Goal: Task Accomplishment & Management: Manage account settings

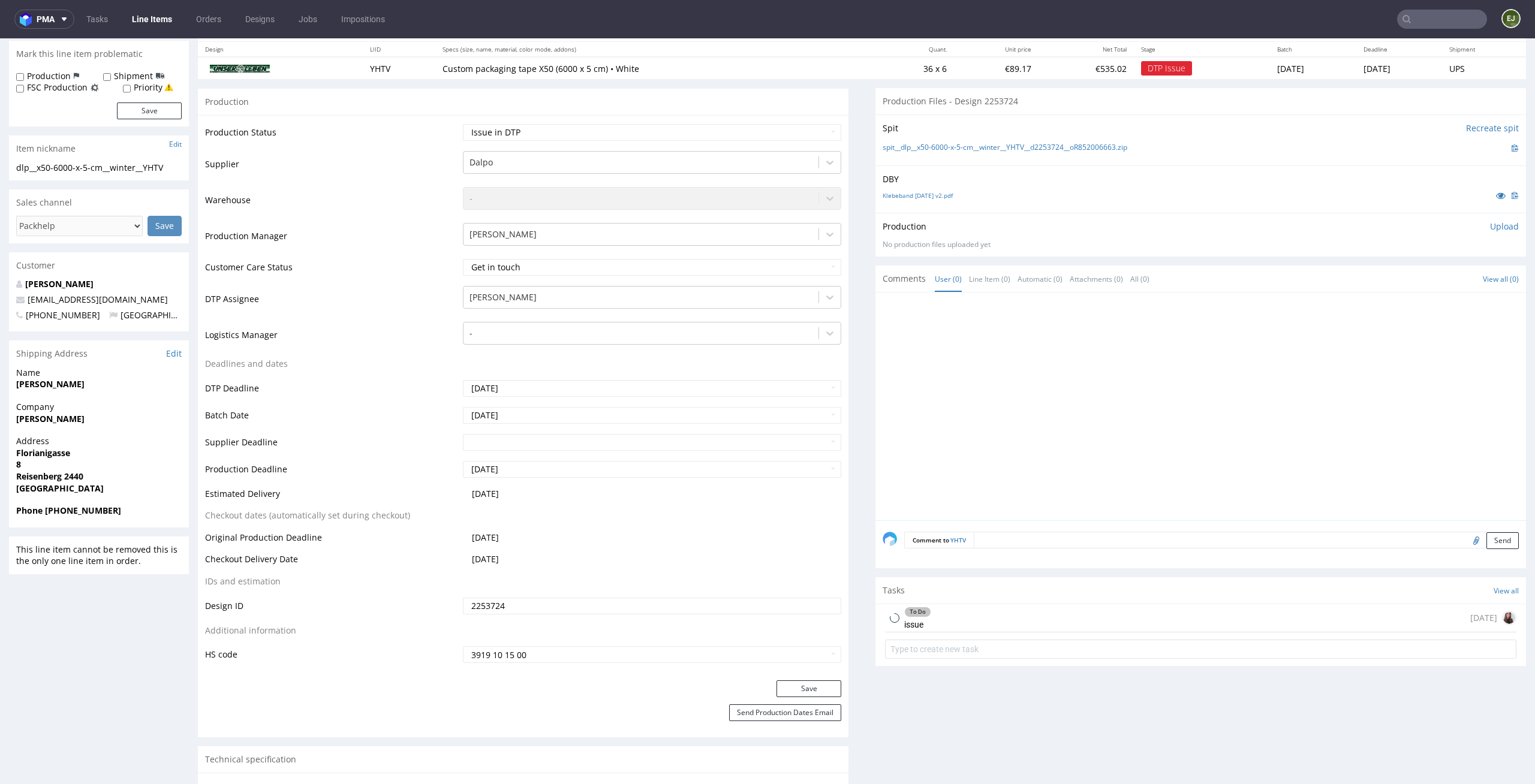
scroll to position [168, 0]
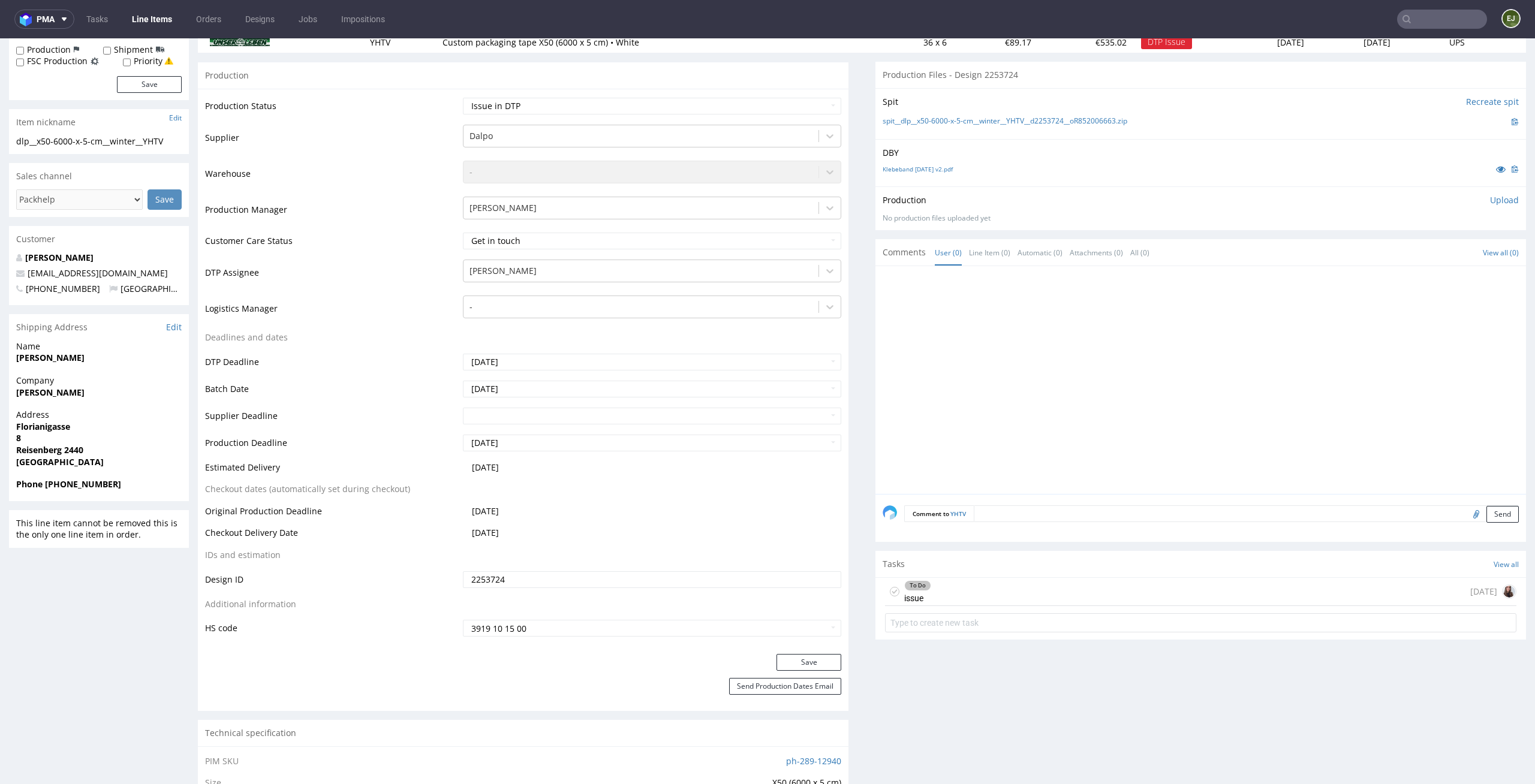
click at [962, 587] on div "To Do issue 1 day ago" at bounding box center [1200, 592] width 631 height 28
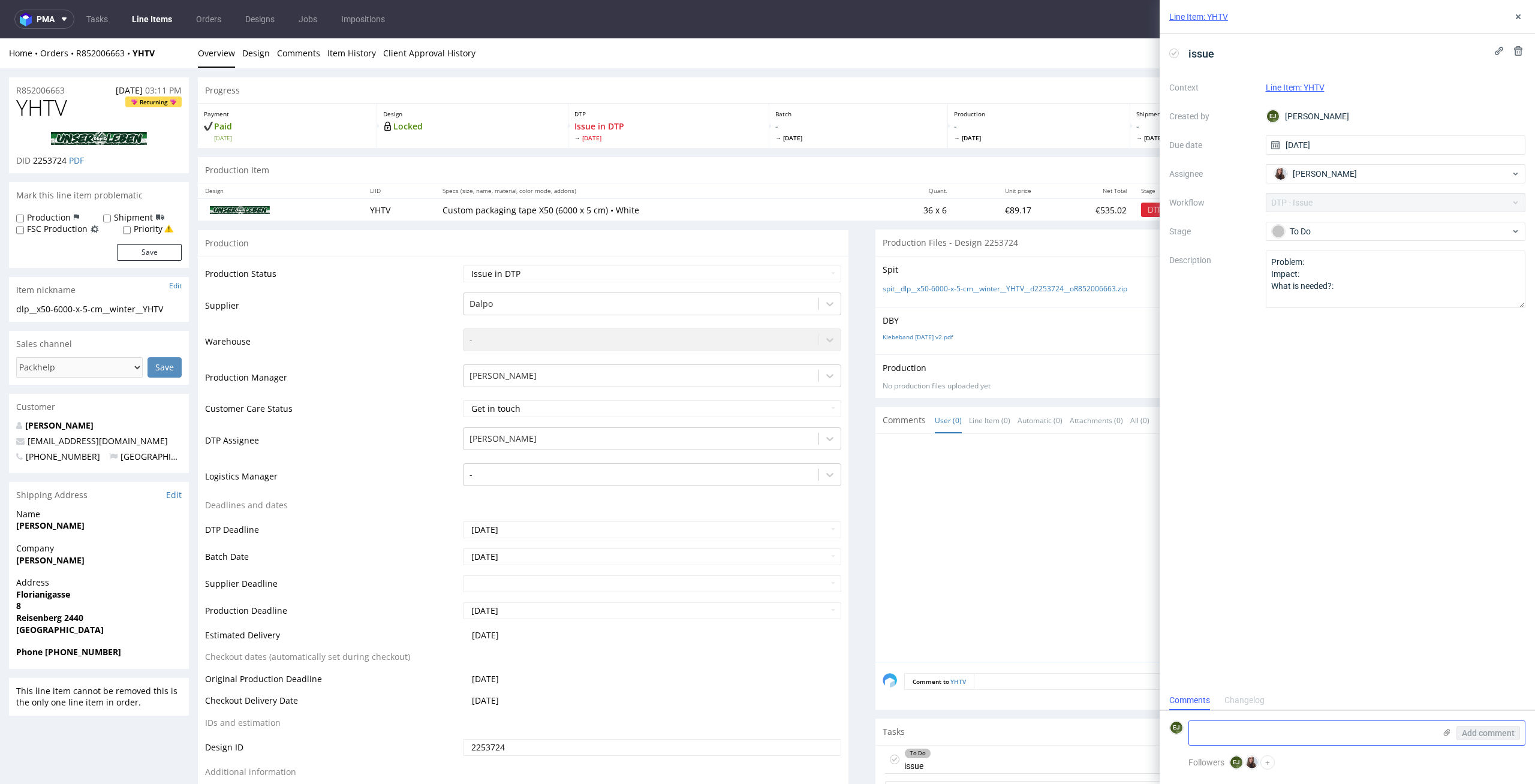
click at [1305, 728] on textarea at bounding box center [1312, 733] width 246 height 24
click at [1340, 726] on textarea at bounding box center [1312, 733] width 246 height 24
click at [1331, 734] on textarea at bounding box center [1312, 733] width 246 height 24
paste textarea "Please match the design to the current length of the matrix used in printing."
type textarea "Please match the design to the current length of the matrix used in printing."
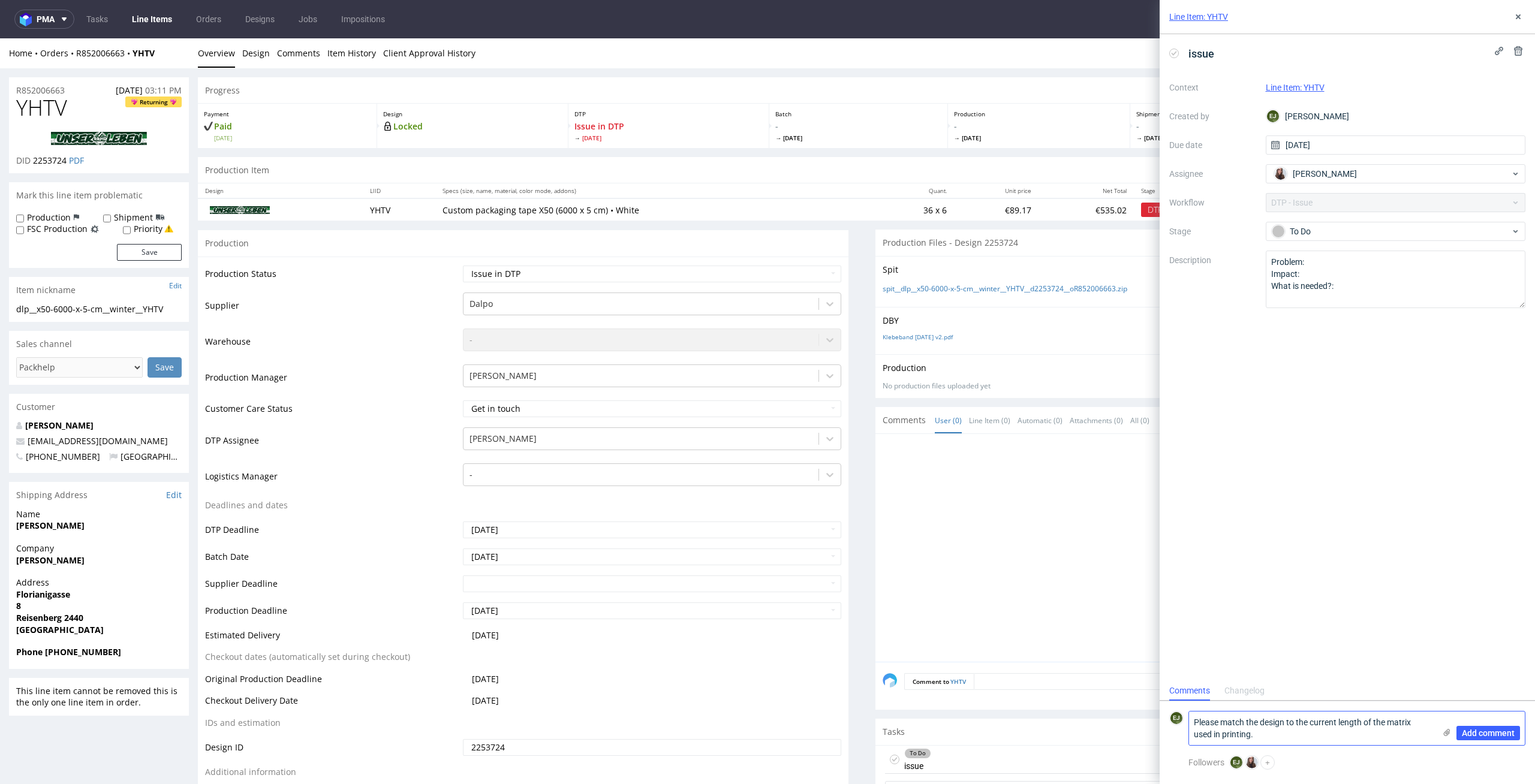
click at [1442, 733] on icon at bounding box center [1446, 732] width 9 height 9
click at [0, 0] on input "file" at bounding box center [0, 0] width 0 height 0
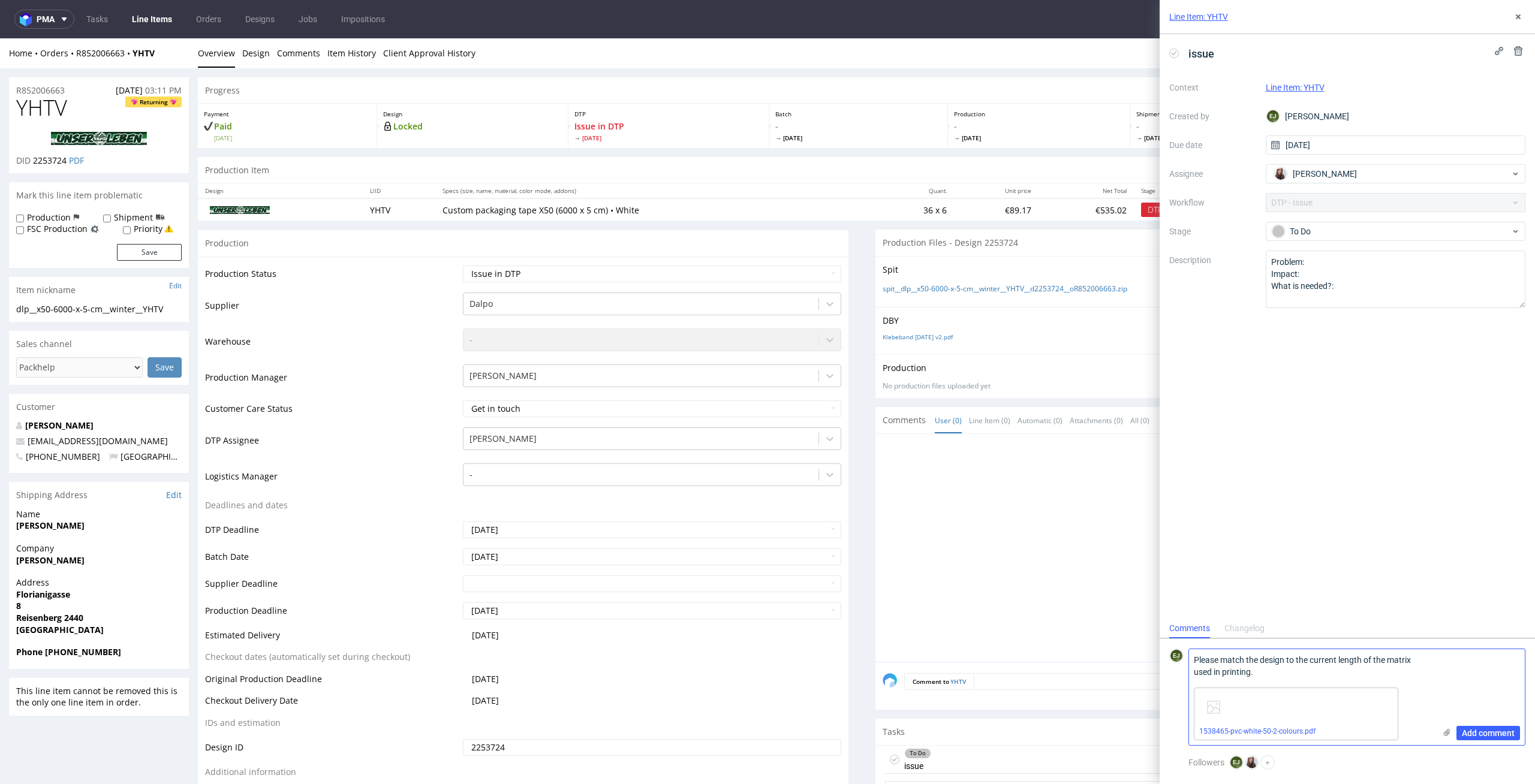
click at [1479, 724] on div "Add comment" at bounding box center [1480, 697] width 90 height 96
click at [1483, 731] on span "Add comment" at bounding box center [1488, 733] width 53 height 8
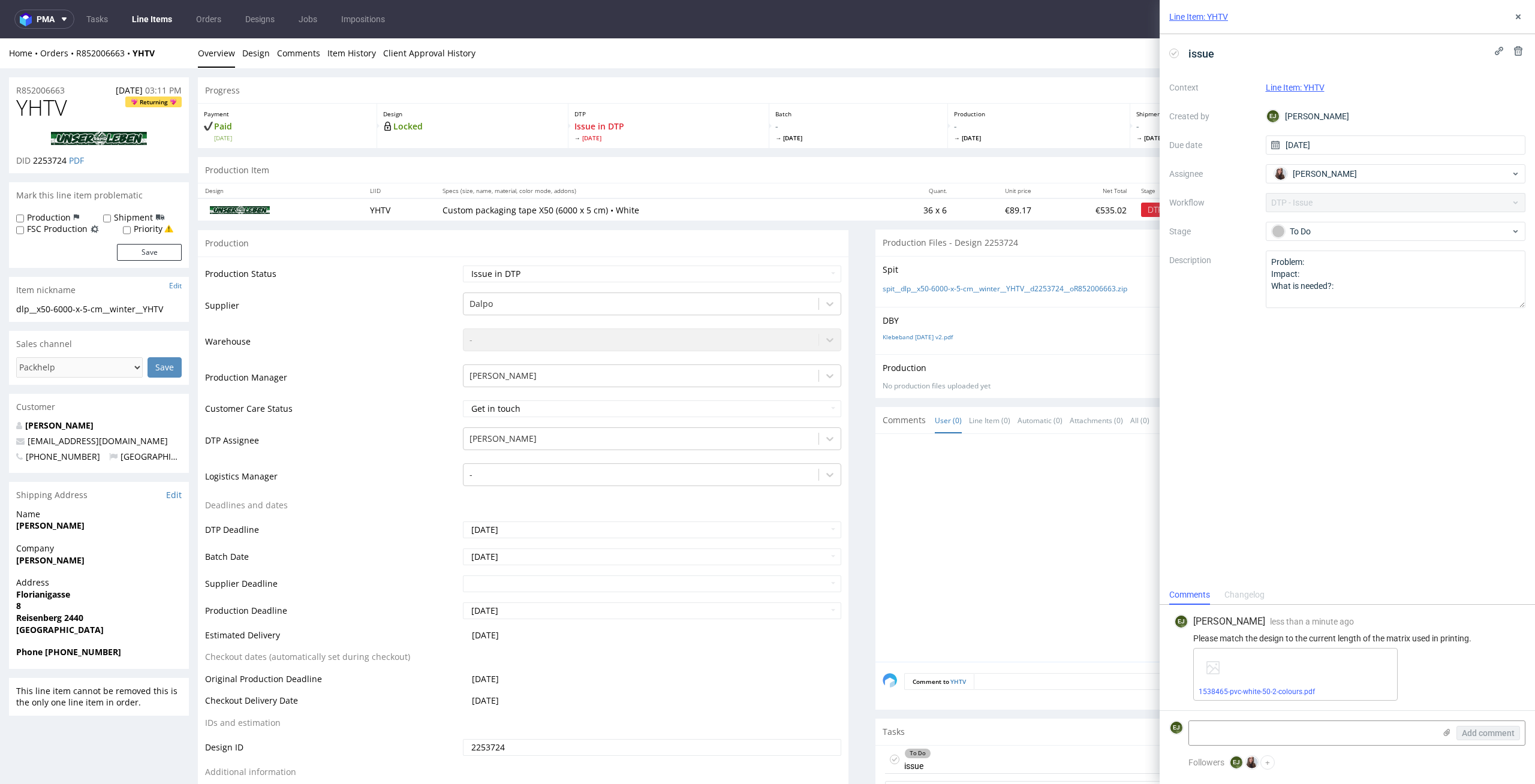
click at [159, 11] on link "Line Items" at bounding box center [152, 19] width 54 height 19
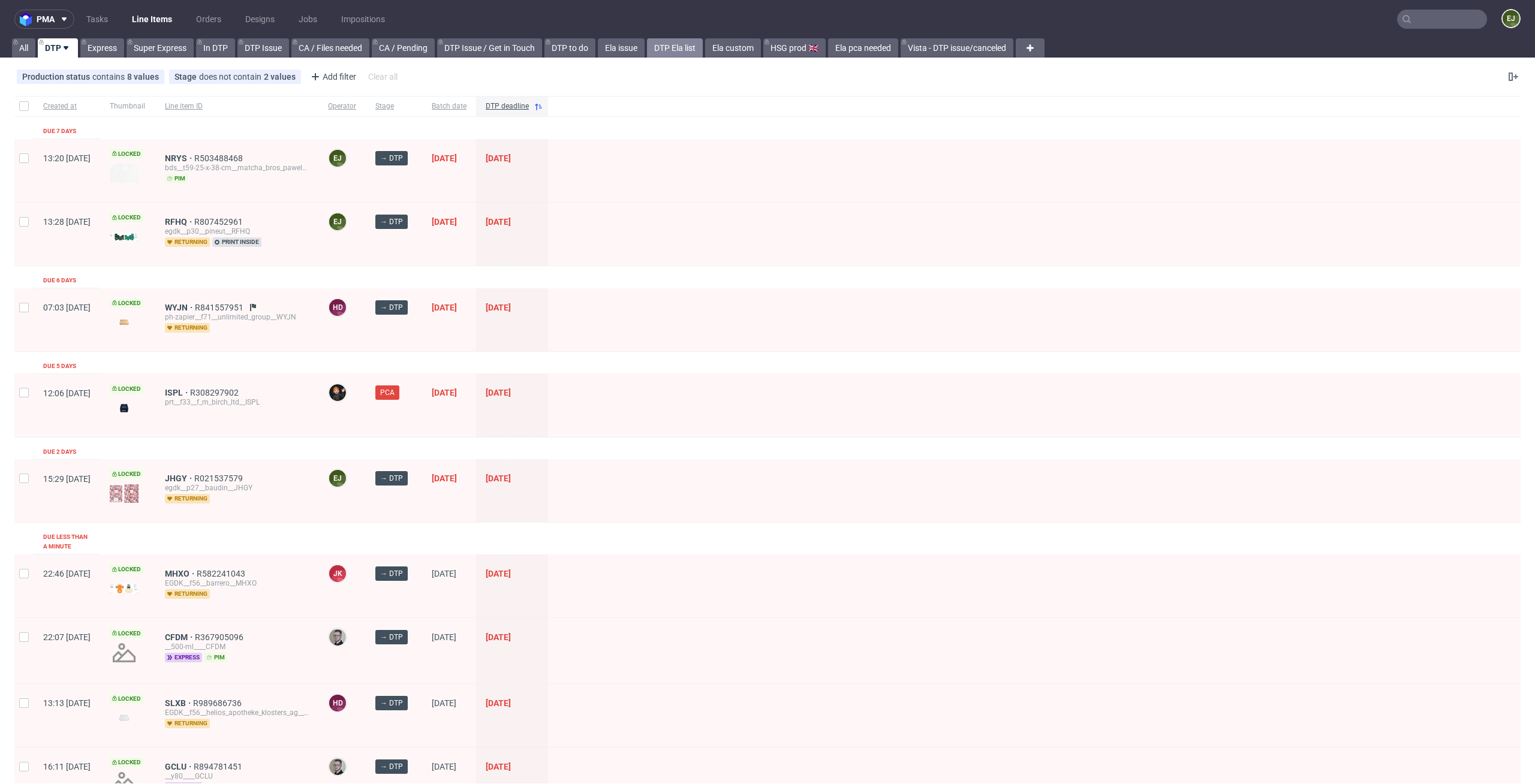
click at [688, 49] on link "DTP Ela list" at bounding box center [675, 47] width 56 height 19
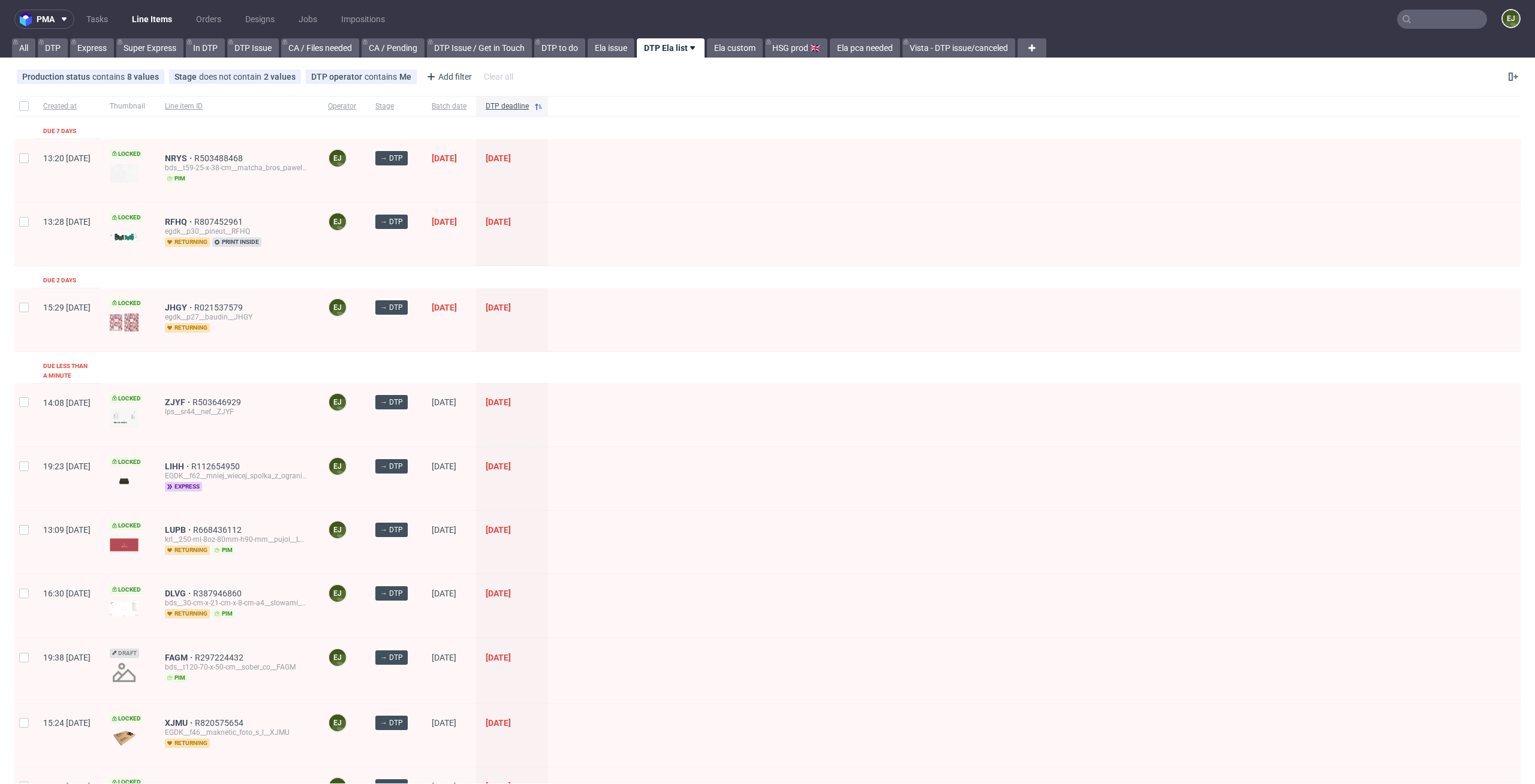
scroll to position [308, 0]
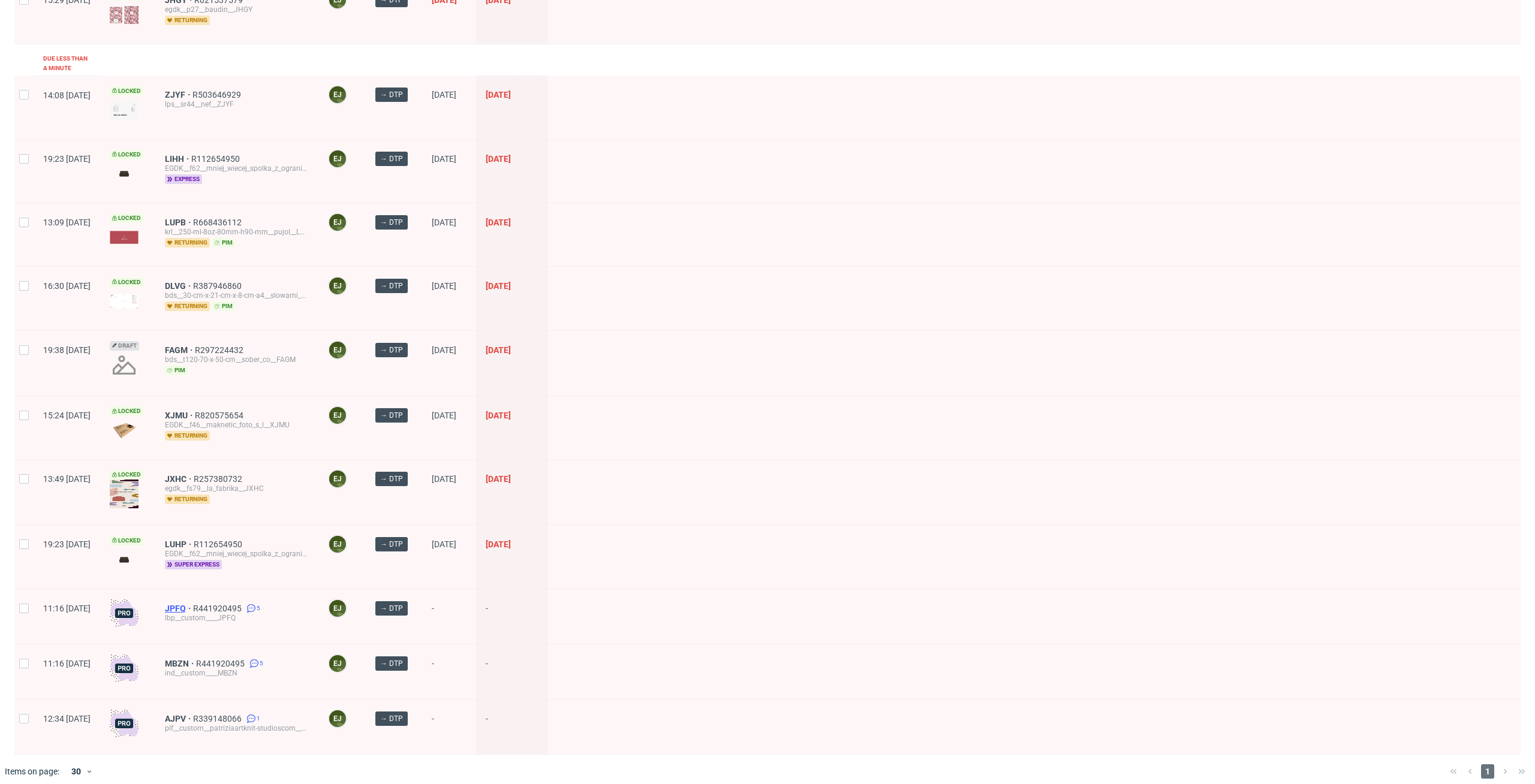
click at [193, 603] on span "JPFQ" at bounding box center [179, 608] width 28 height 9
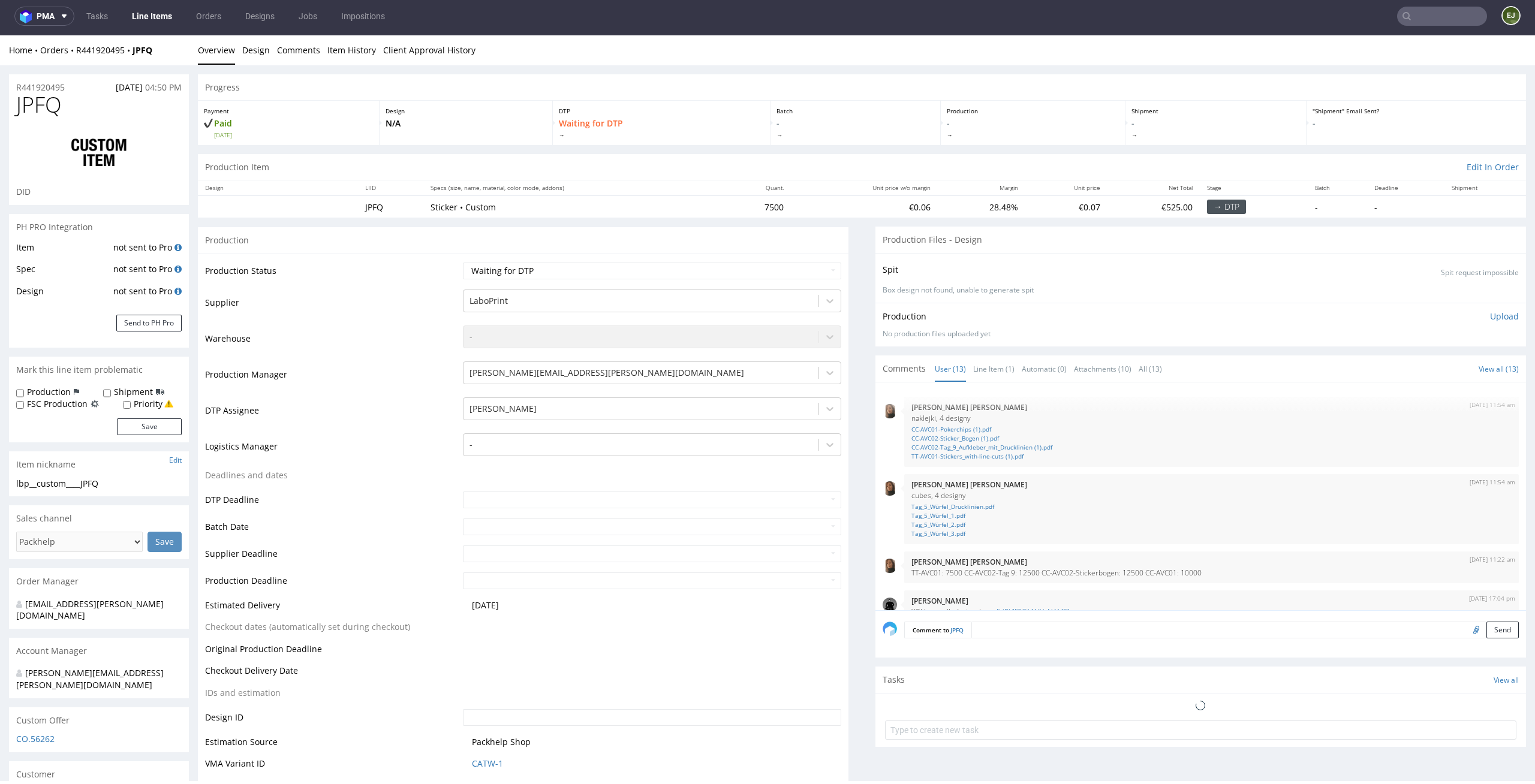
scroll to position [398, 0]
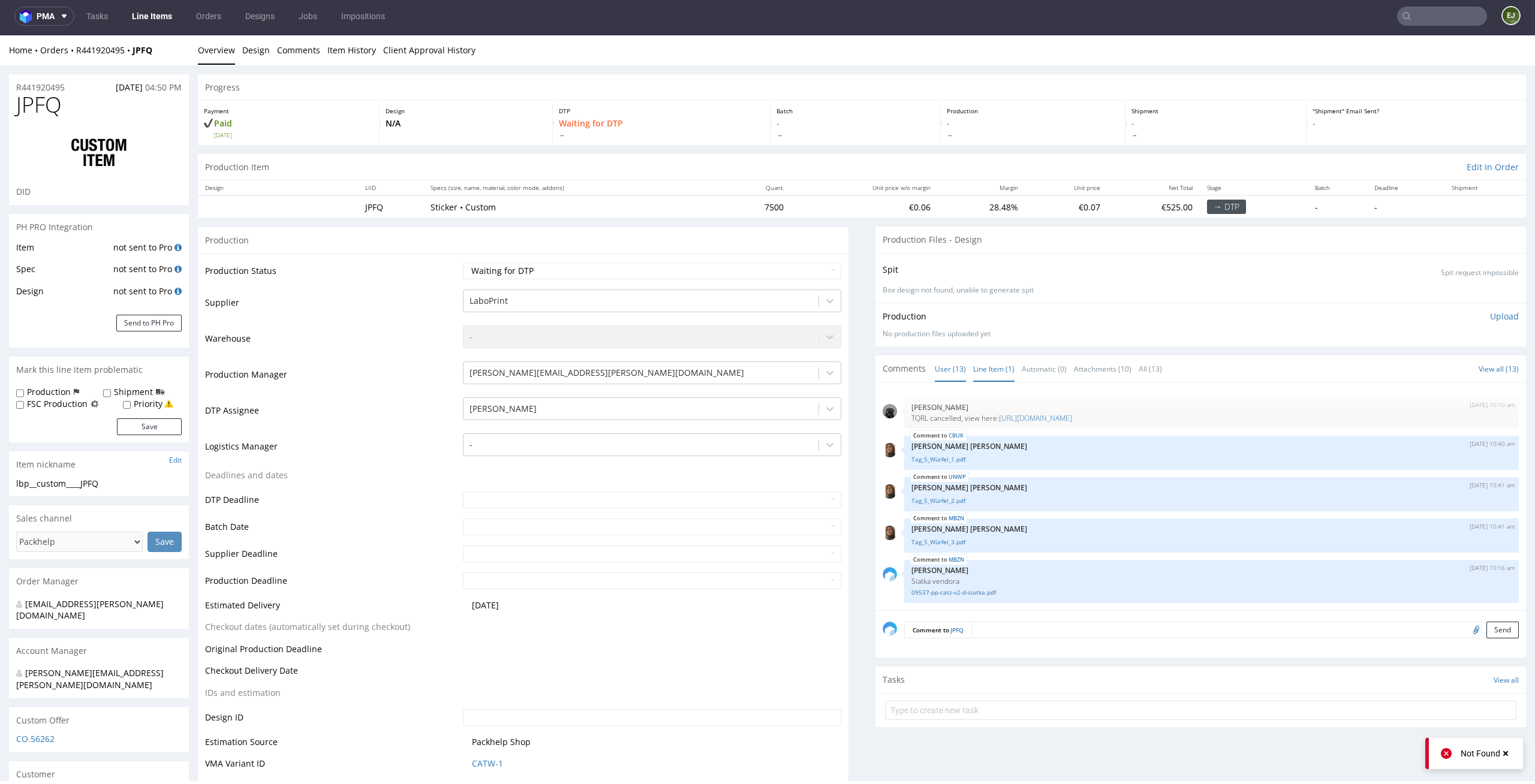
click at [978, 369] on link "Line Item (1)" at bounding box center [993, 369] width 42 height 25
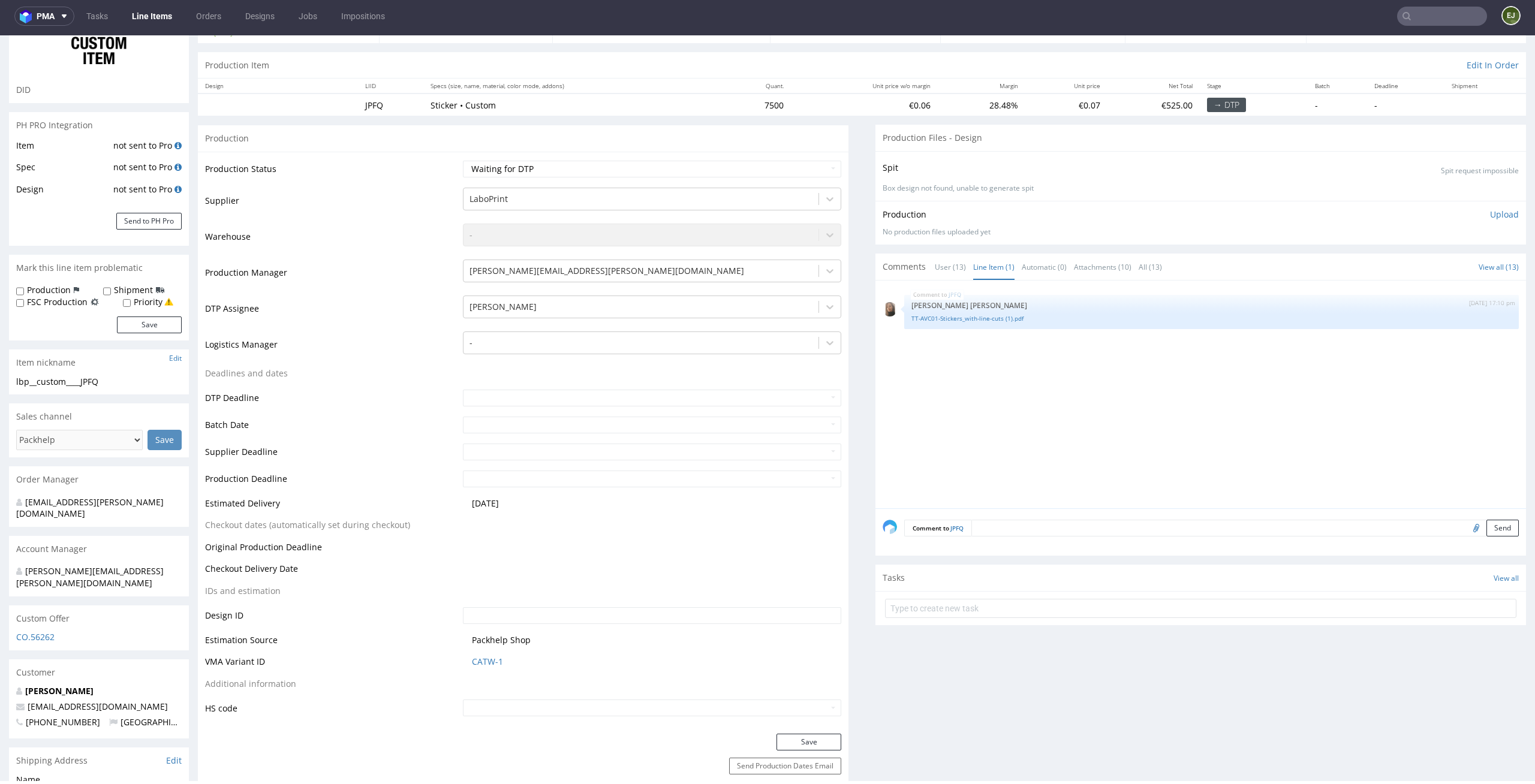
scroll to position [0, 0]
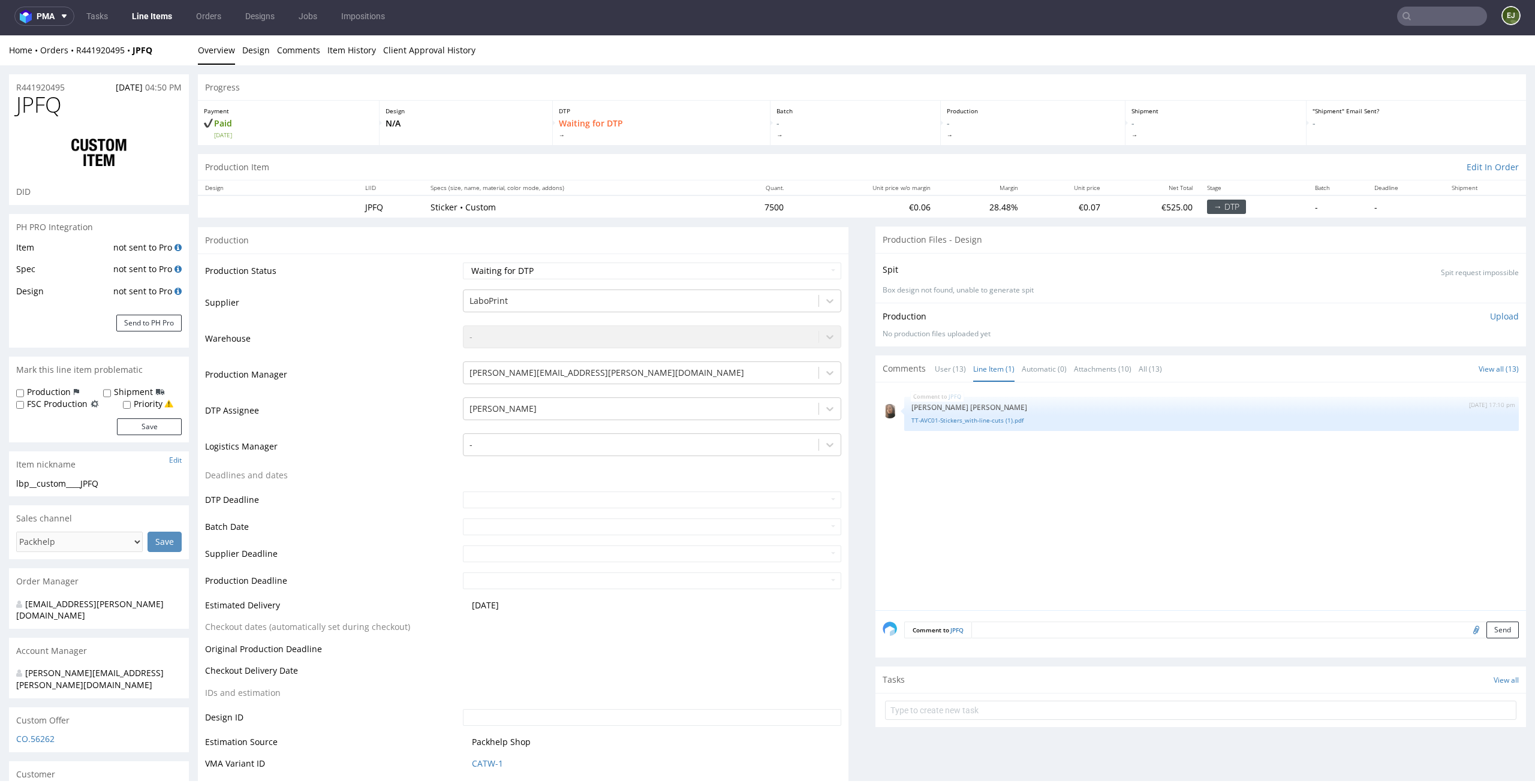
click at [673, 128] on p "Waiting for DTP" at bounding box center [661, 128] width 205 height 21
click at [1198, 249] on div "Production Files - Design" at bounding box center [1200, 239] width 650 height 26
click at [155, 28] on nav "pma Tasks Line Items Orders Designs Jobs Impositions EJ" at bounding box center [767, 15] width 1535 height 38
click at [157, 25] on nav "pma Tasks Line Items Orders Designs Jobs Impositions EJ" at bounding box center [767, 15] width 1535 height 38
click at [159, 21] on link "Line Items" at bounding box center [152, 16] width 54 height 19
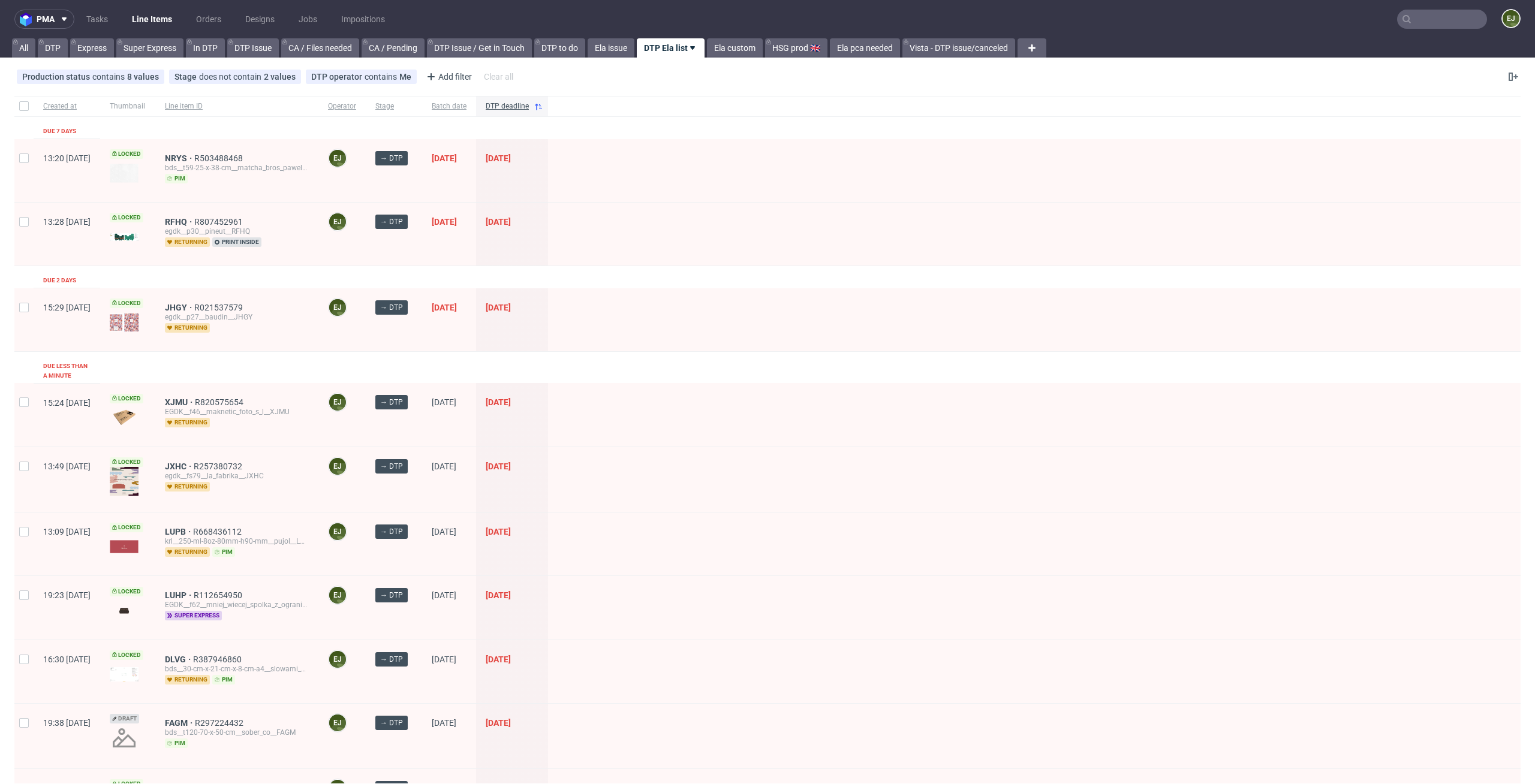
scroll to position [308, 0]
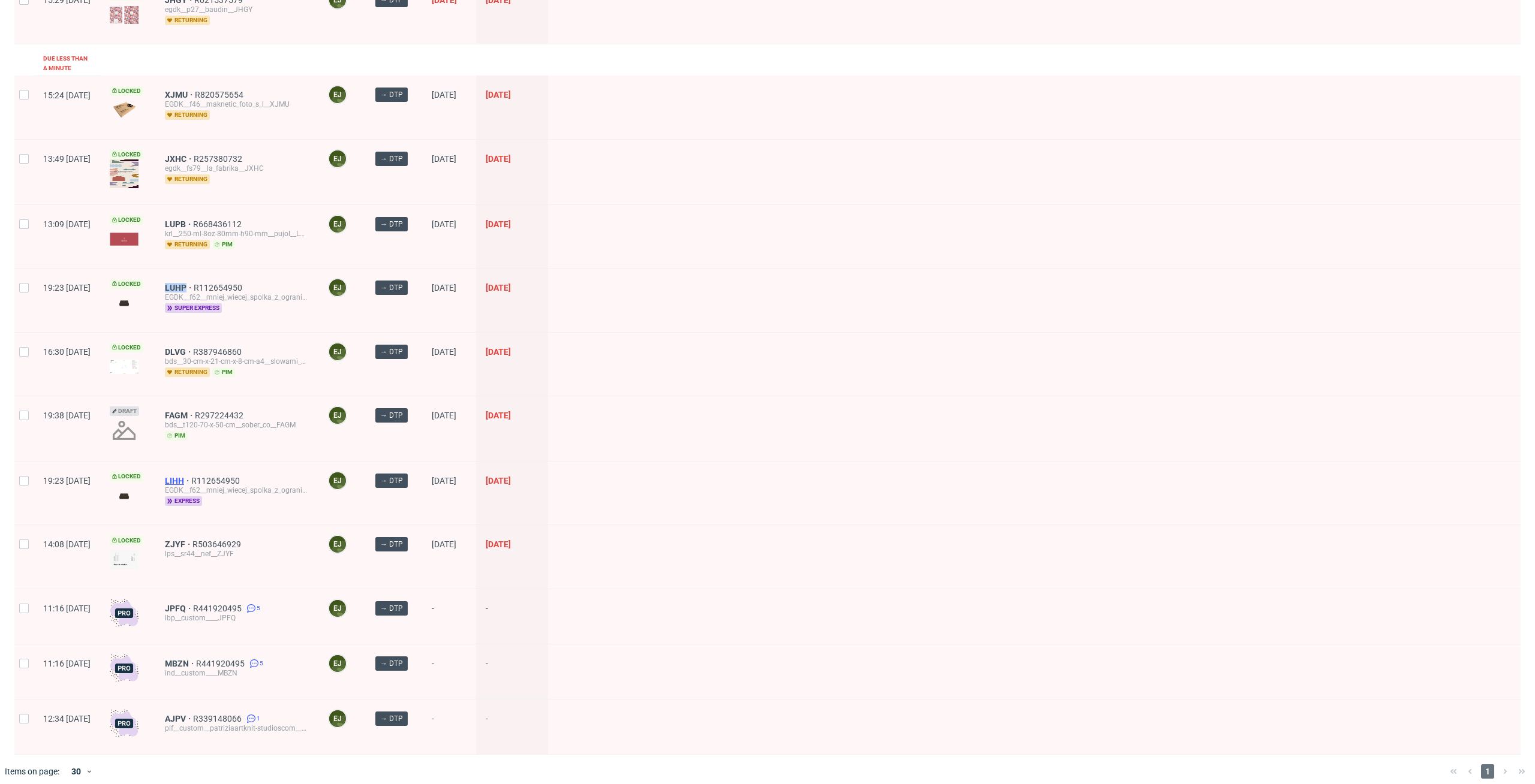
click at [192, 476] on span "LIHH" at bounding box center [178, 481] width 26 height 9
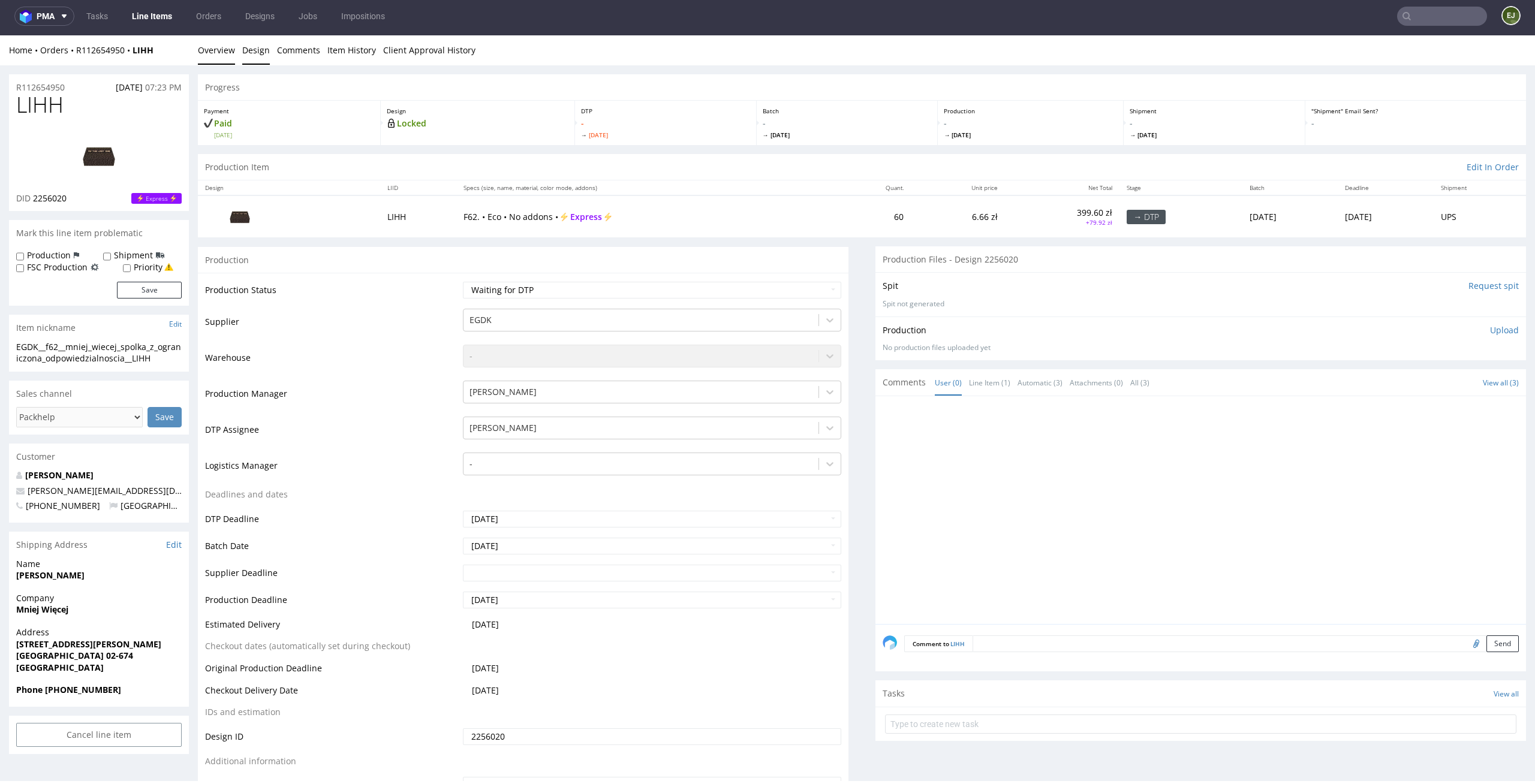
click at [260, 54] on link "Design" at bounding box center [256, 50] width 28 height 30
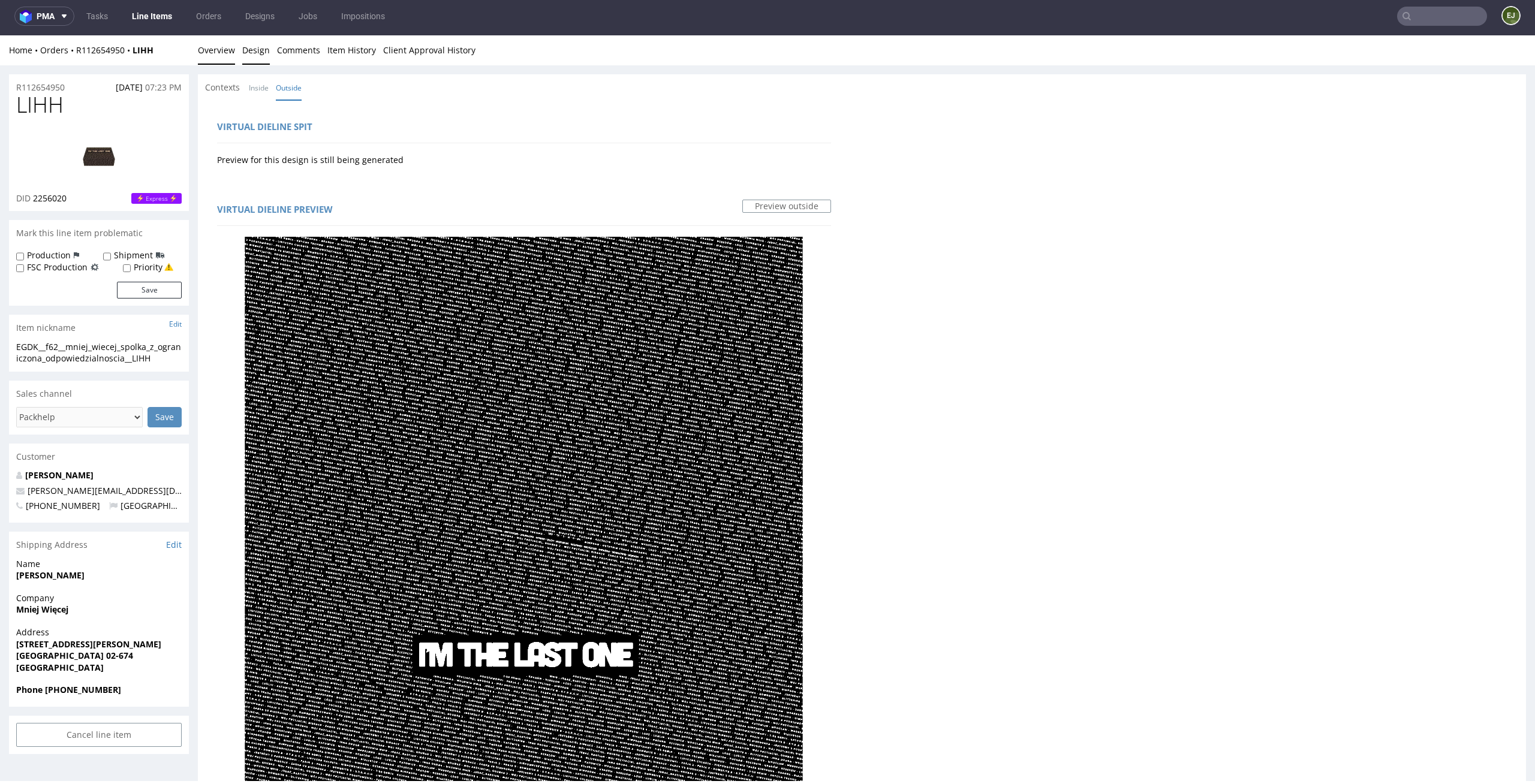
click at [220, 54] on link "Overview" at bounding box center [216, 50] width 37 height 30
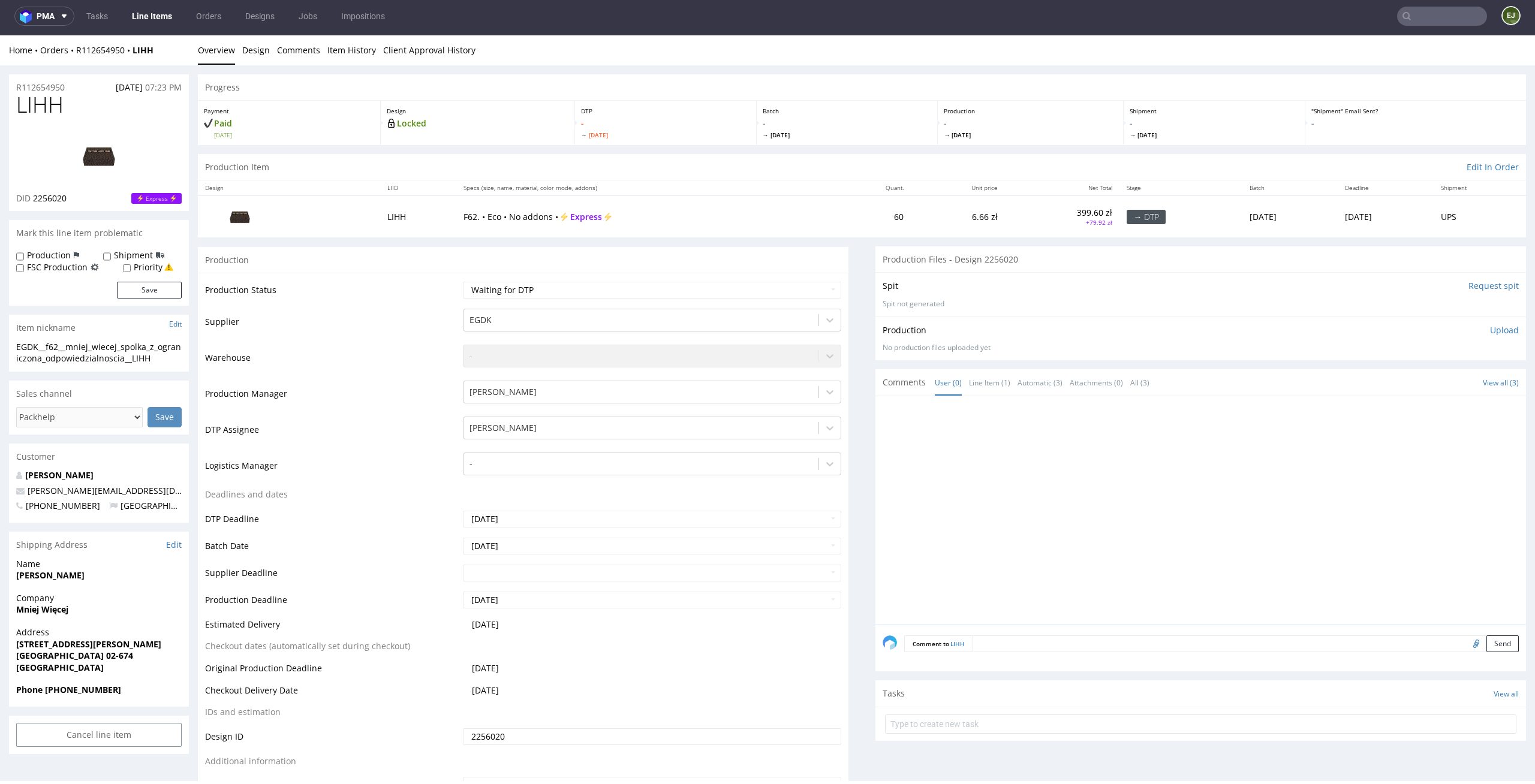
click at [85, 186] on link at bounding box center [98, 156] width 96 height 73
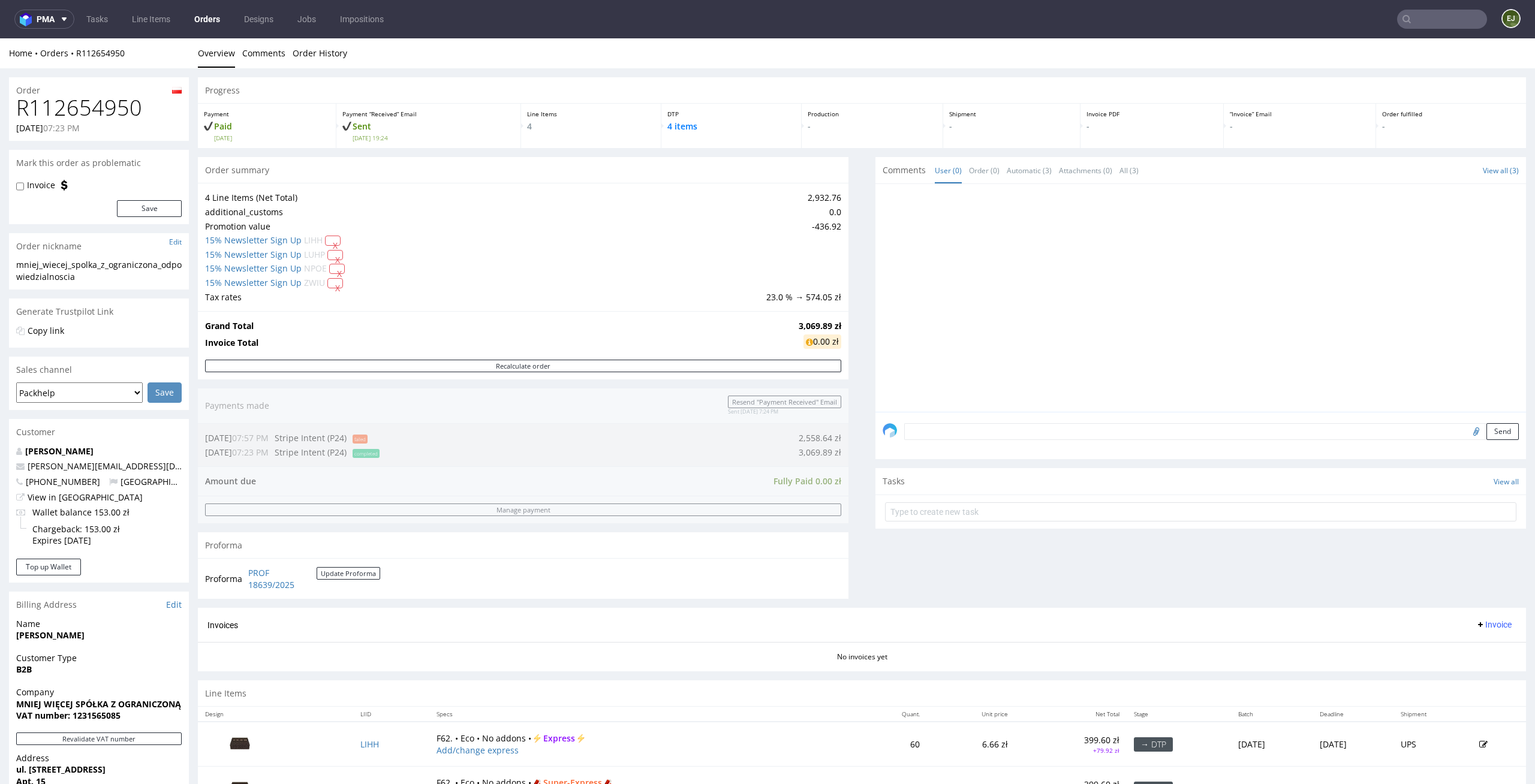
scroll to position [229, 0]
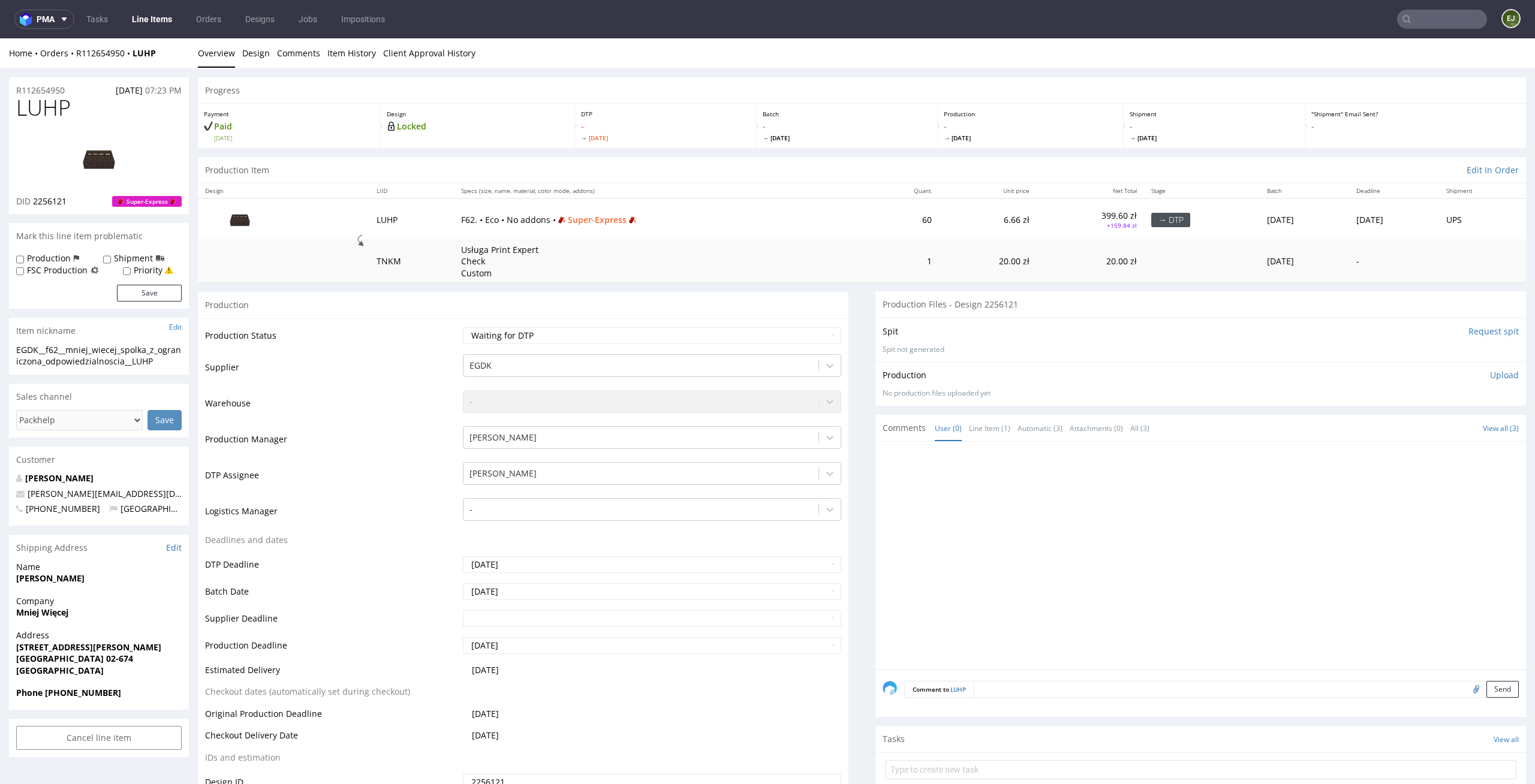
click at [93, 161] on img at bounding box center [98, 159] width 96 height 54
click at [627, 207] on td "F62. • Eco • No addons • Super-Express" at bounding box center [661, 219] width 415 height 42
drag, startPoint x: 75, startPoint y: 203, endPoint x: 34, endPoint y: 199, distance: 41.2
click at [34, 199] on div "DID 2256121 Super-Express" at bounding box center [98, 202] width 165 height 12
copy span "2256121"
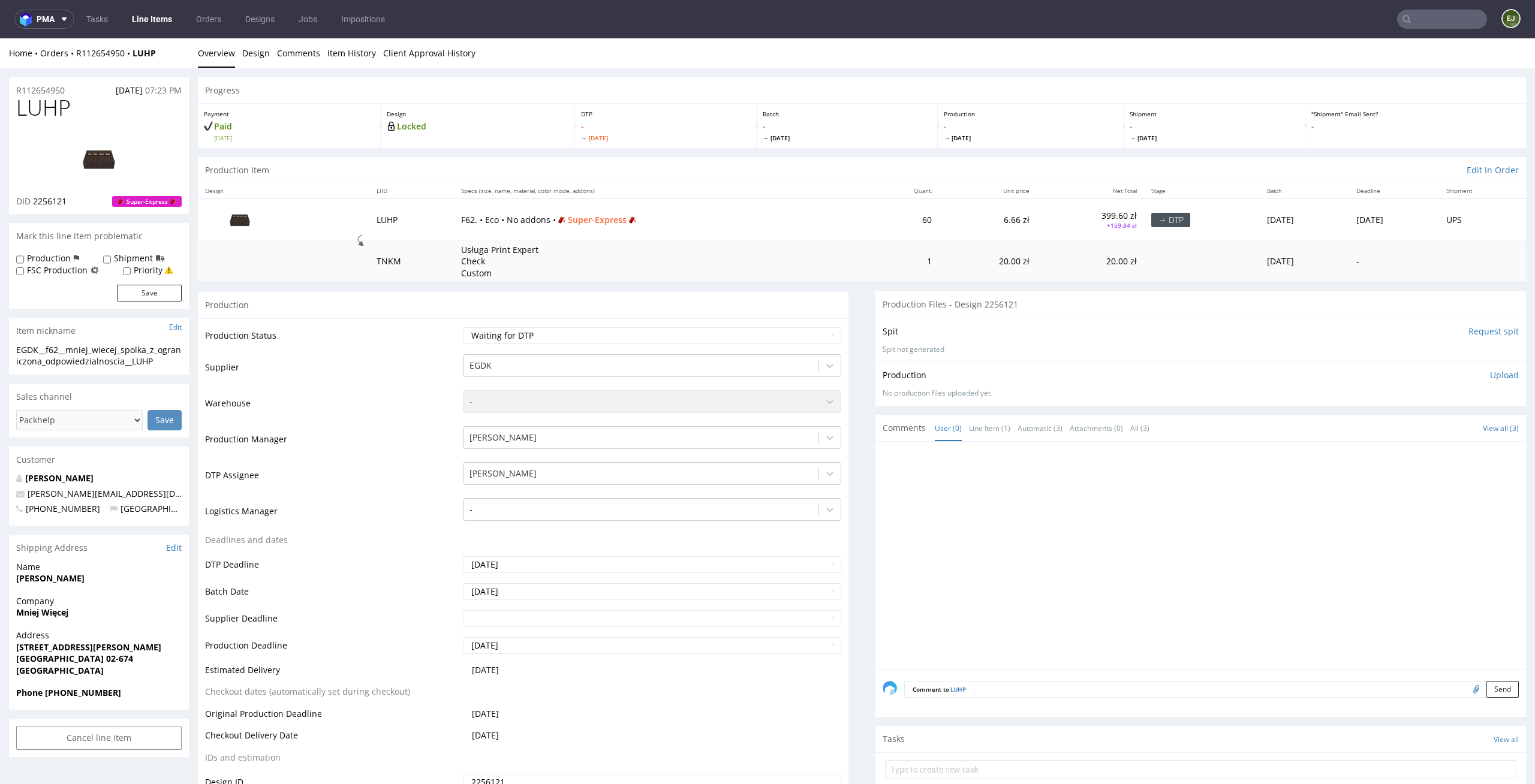
click at [778, 194] on th "Specs (size, name, material, color mode, addons)" at bounding box center [661, 191] width 415 height 15
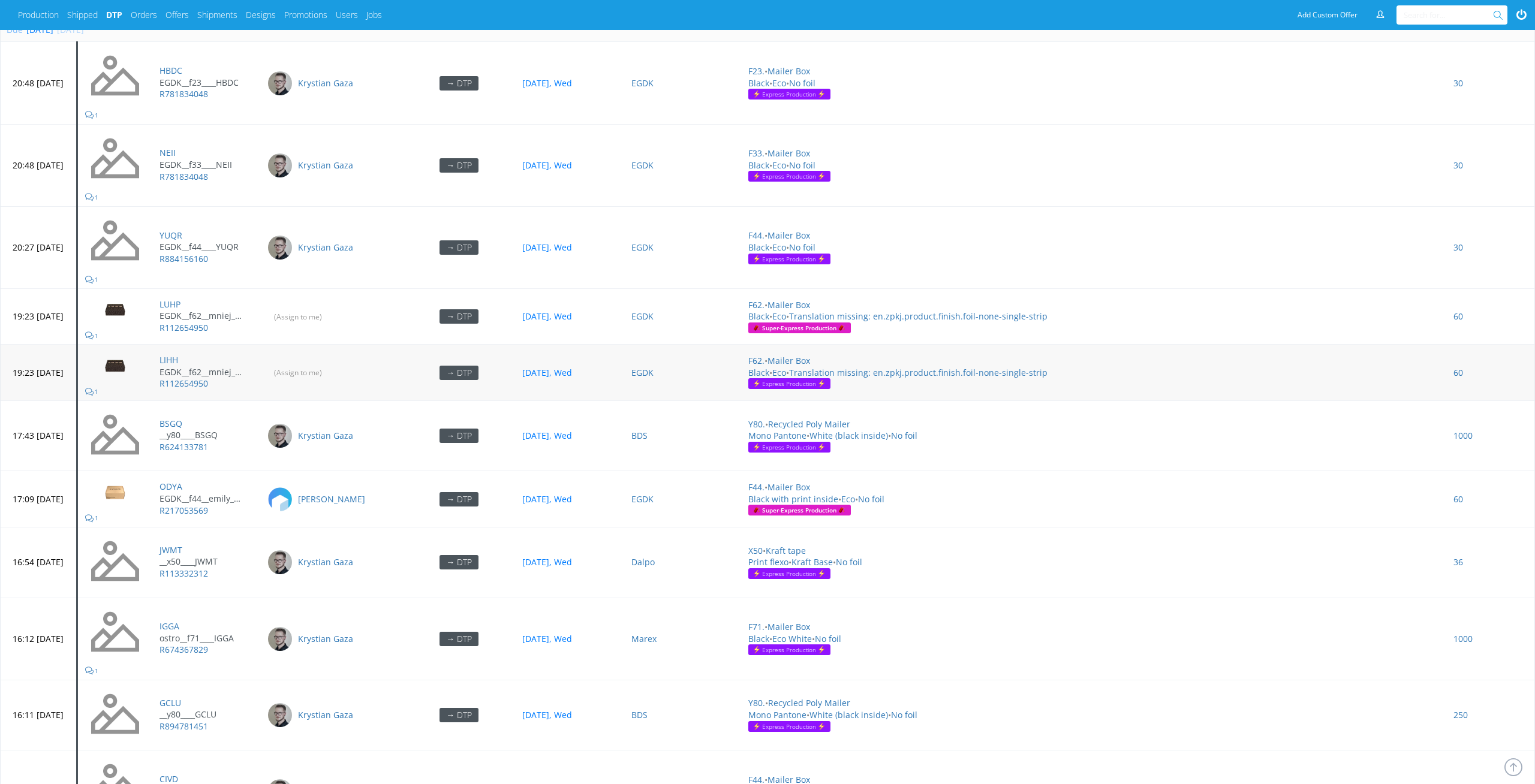
scroll to position [3461, 0]
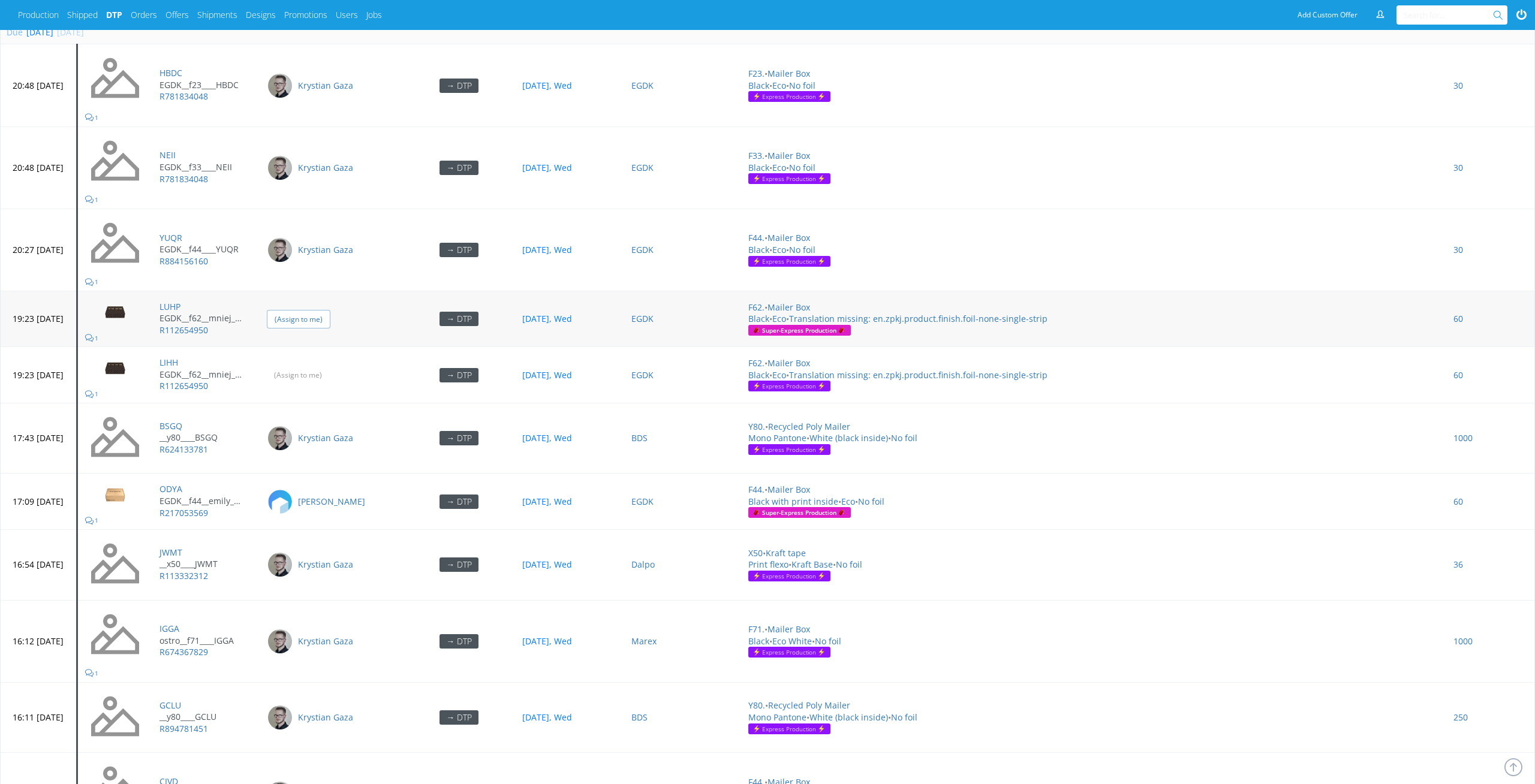
click at [331, 310] on input "(Assign to me)" at bounding box center [298, 320] width 64 height 19
click at [331, 365] on input "(Assign to me)" at bounding box center [298, 375] width 64 height 19
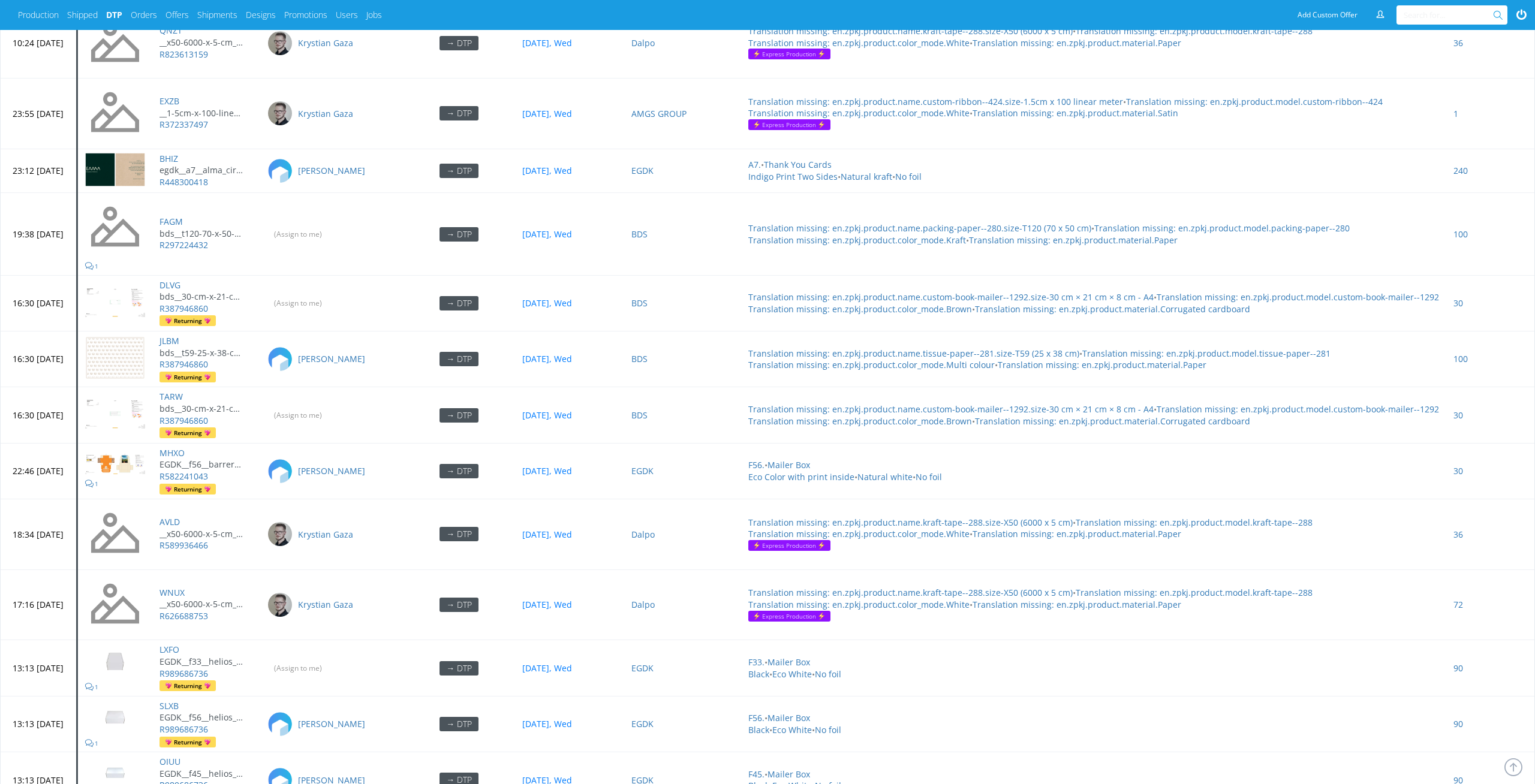
scroll to position [4969, 0]
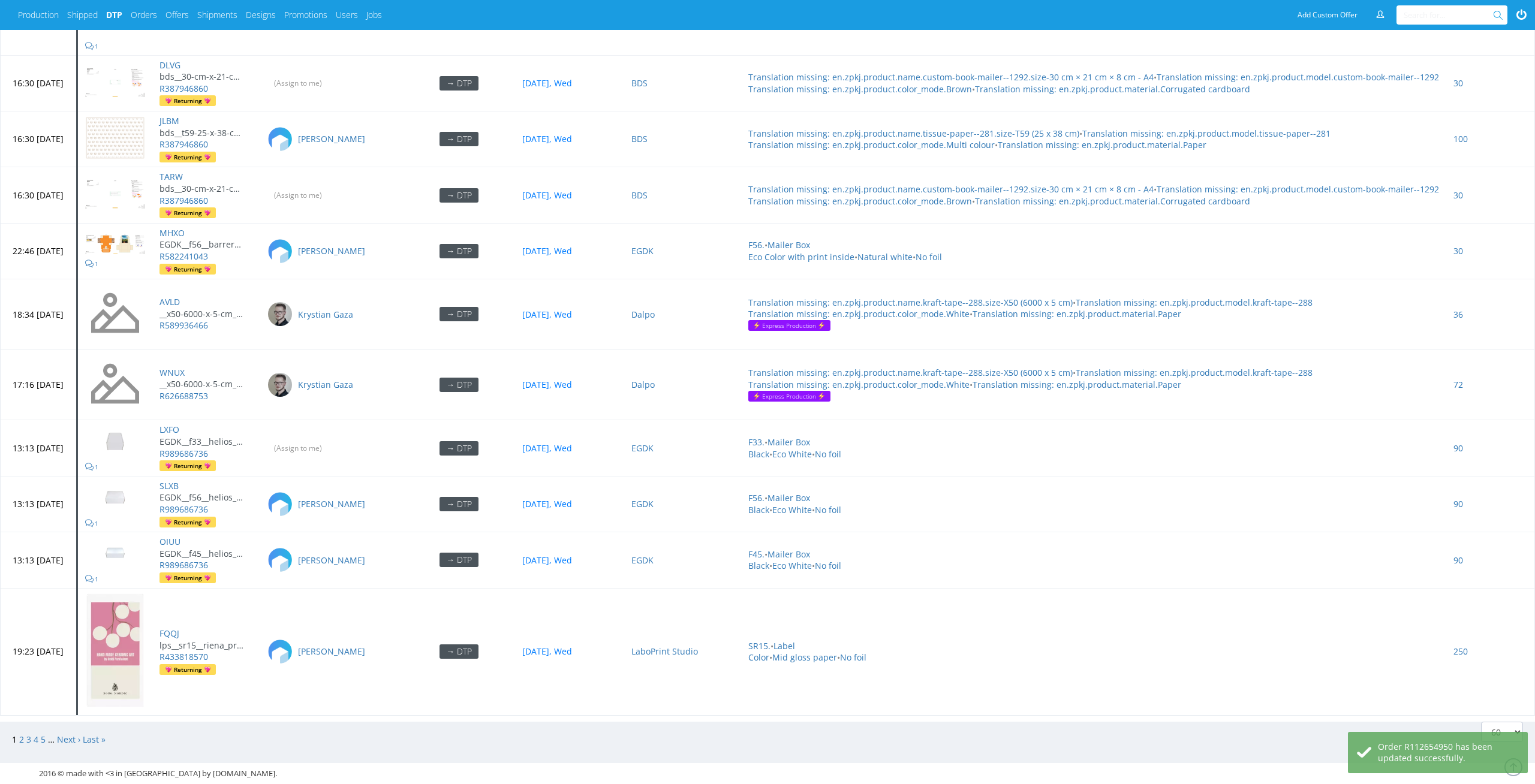
scroll to position [4961, 0]
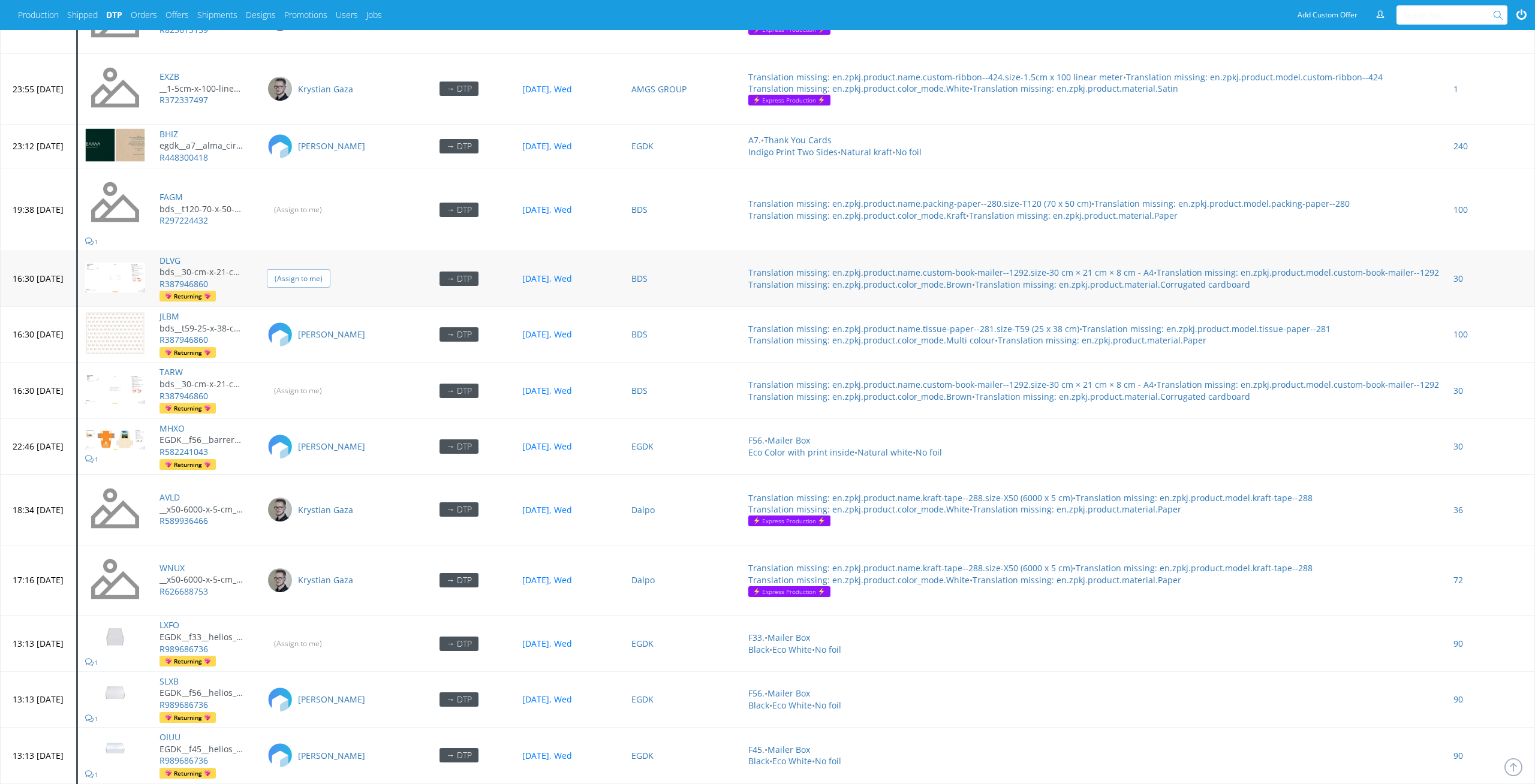
click at [331, 272] on input "(Assign to me)" at bounding box center [298, 279] width 64 height 19
click at [331, 206] on input "(Assign to me)" at bounding box center [298, 209] width 64 height 19
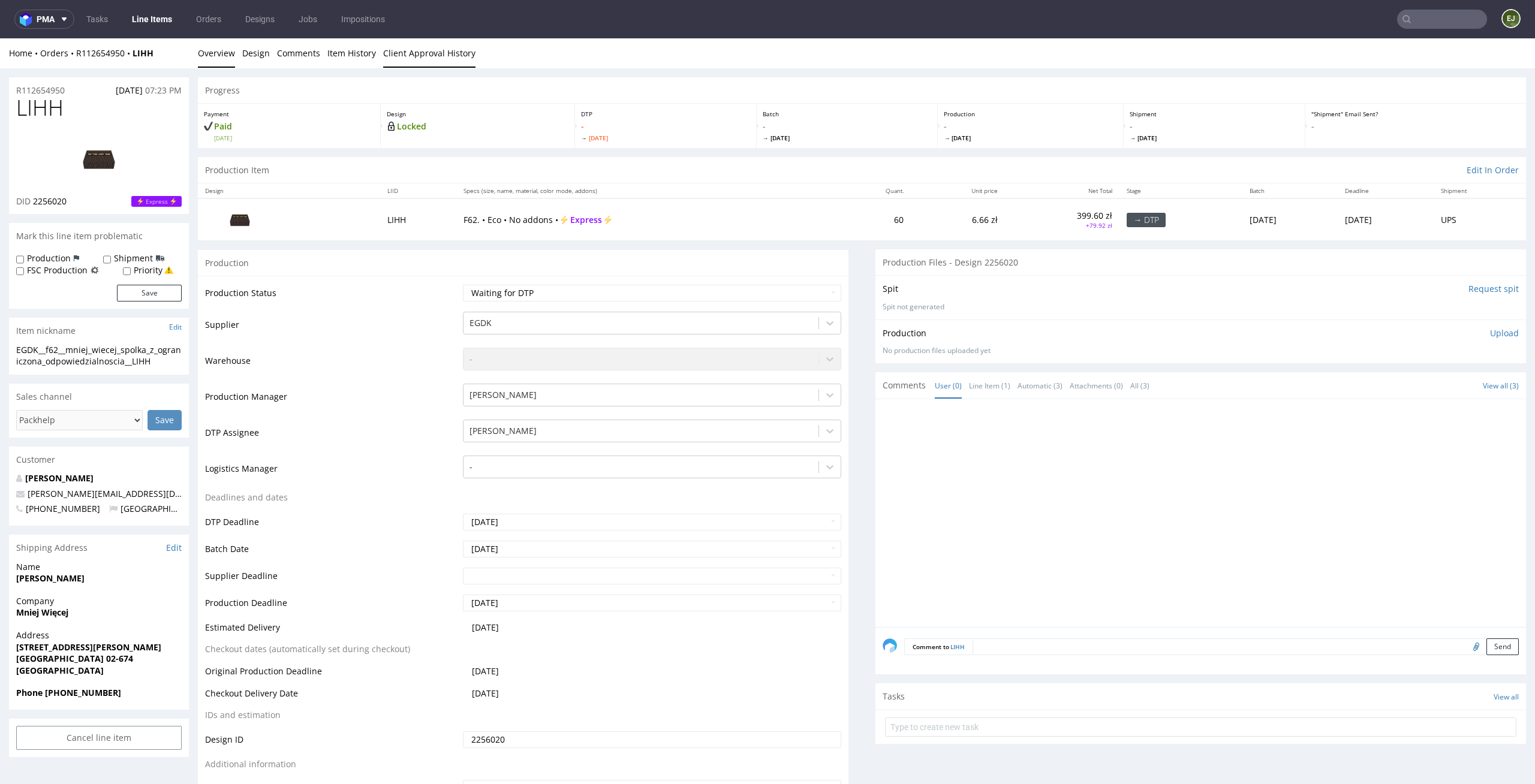
click at [432, 42] on link "Client Approval History" at bounding box center [429, 53] width 92 height 30
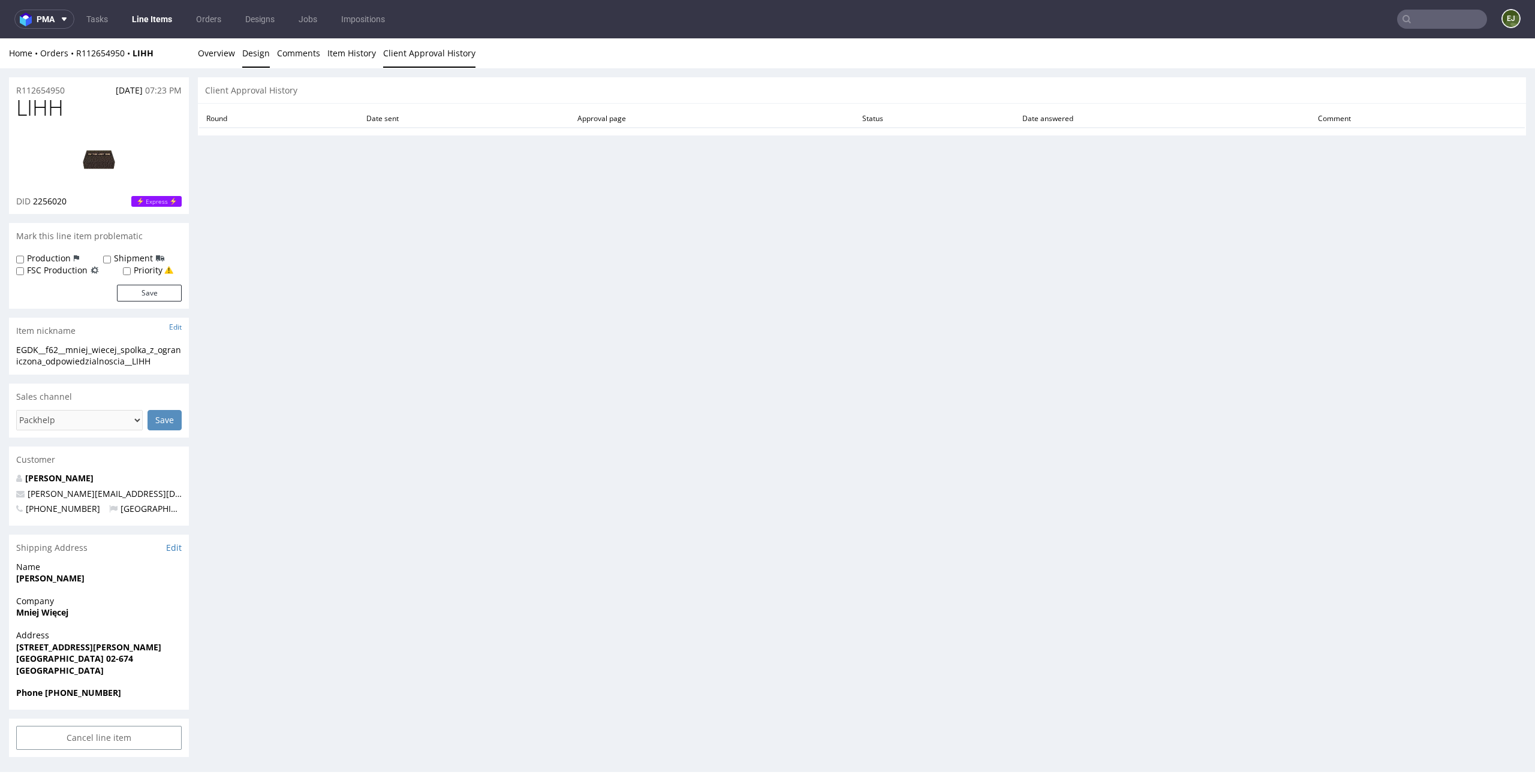
click at [253, 54] on link "Design" at bounding box center [256, 53] width 28 height 30
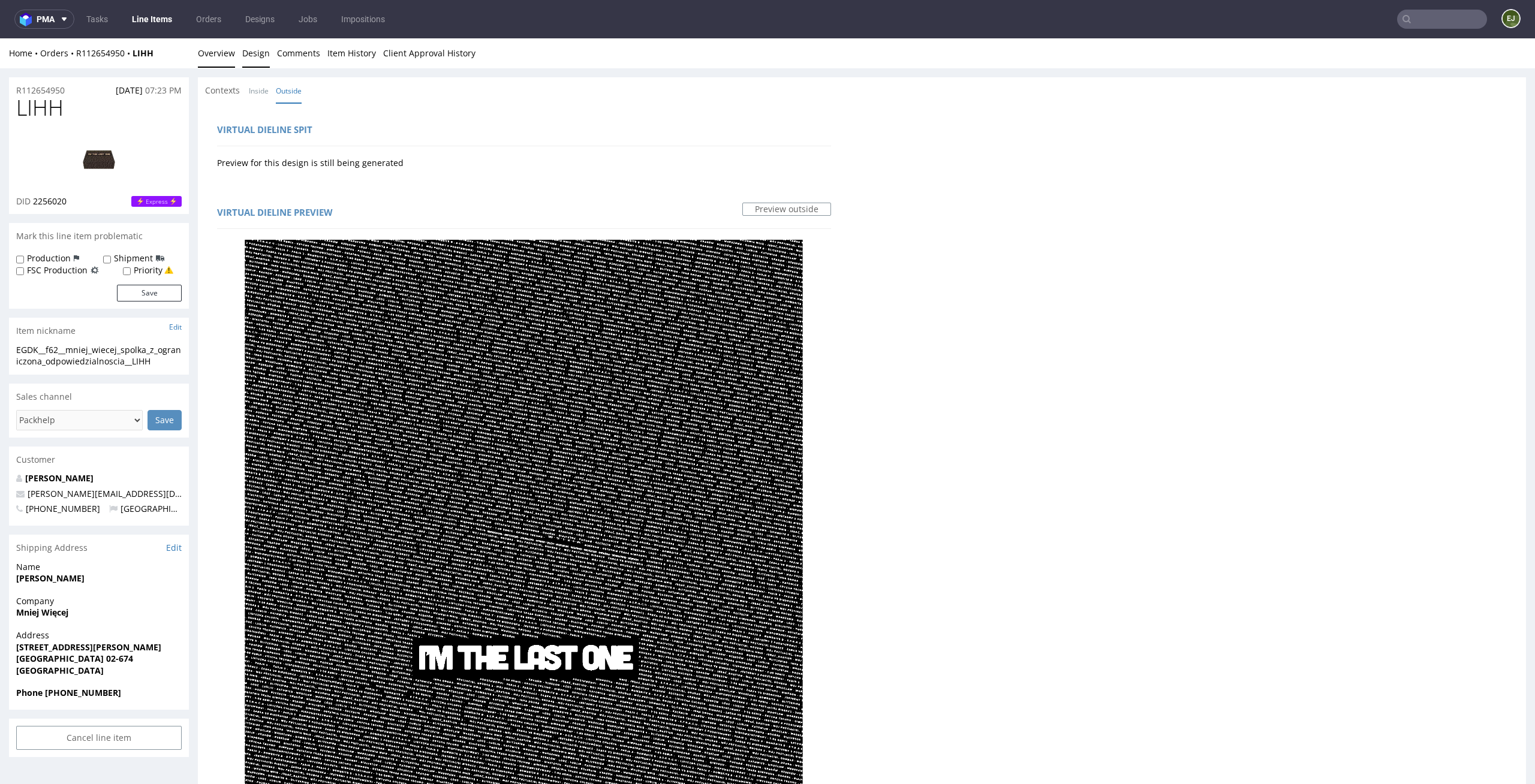
drag, startPoint x: 236, startPoint y: 74, endPoint x: 225, endPoint y: 53, distance: 23.7
click at [225, 53] on link "Overview" at bounding box center [216, 53] width 37 height 30
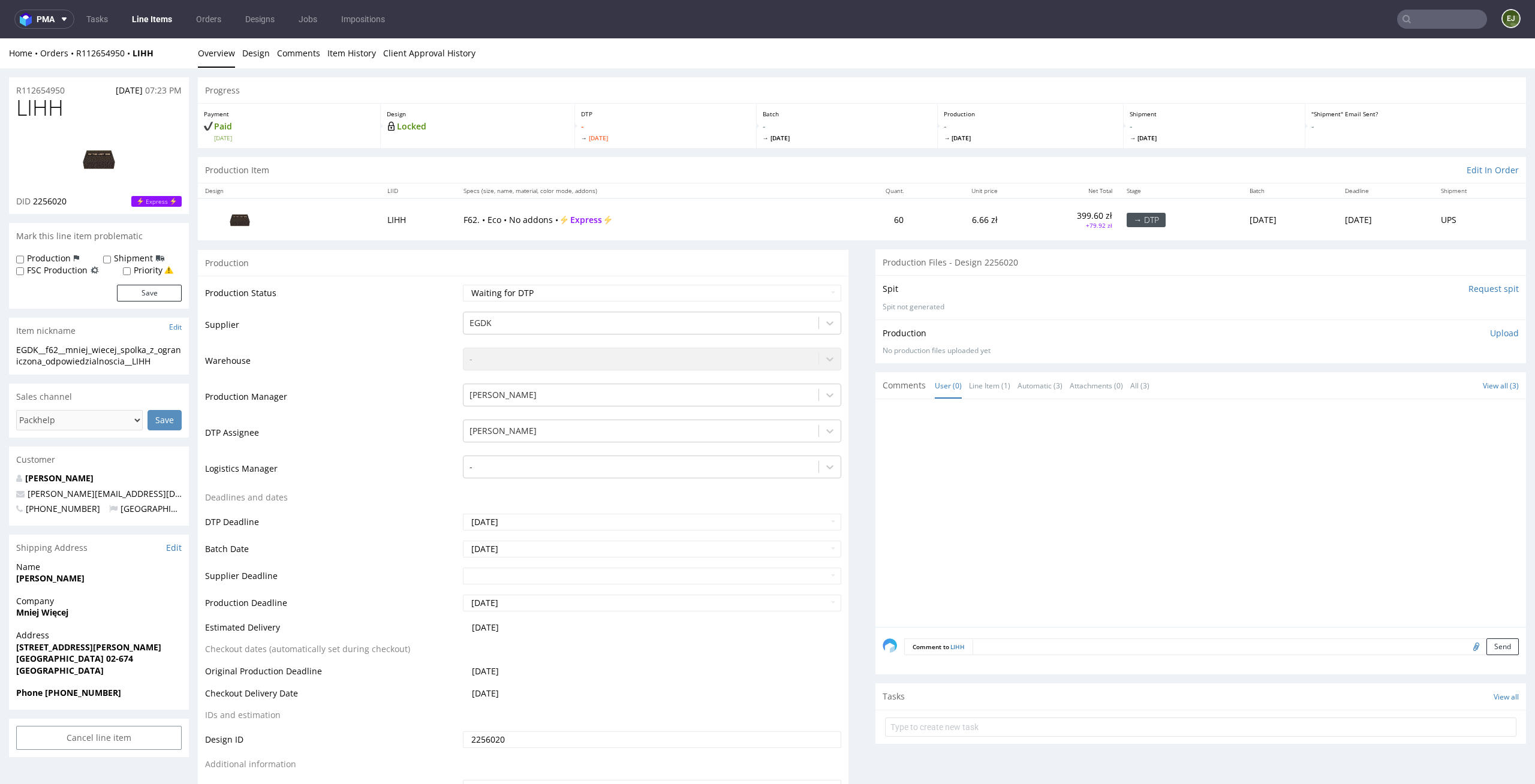
click at [259, 53] on link "Design" at bounding box center [256, 53] width 28 height 30
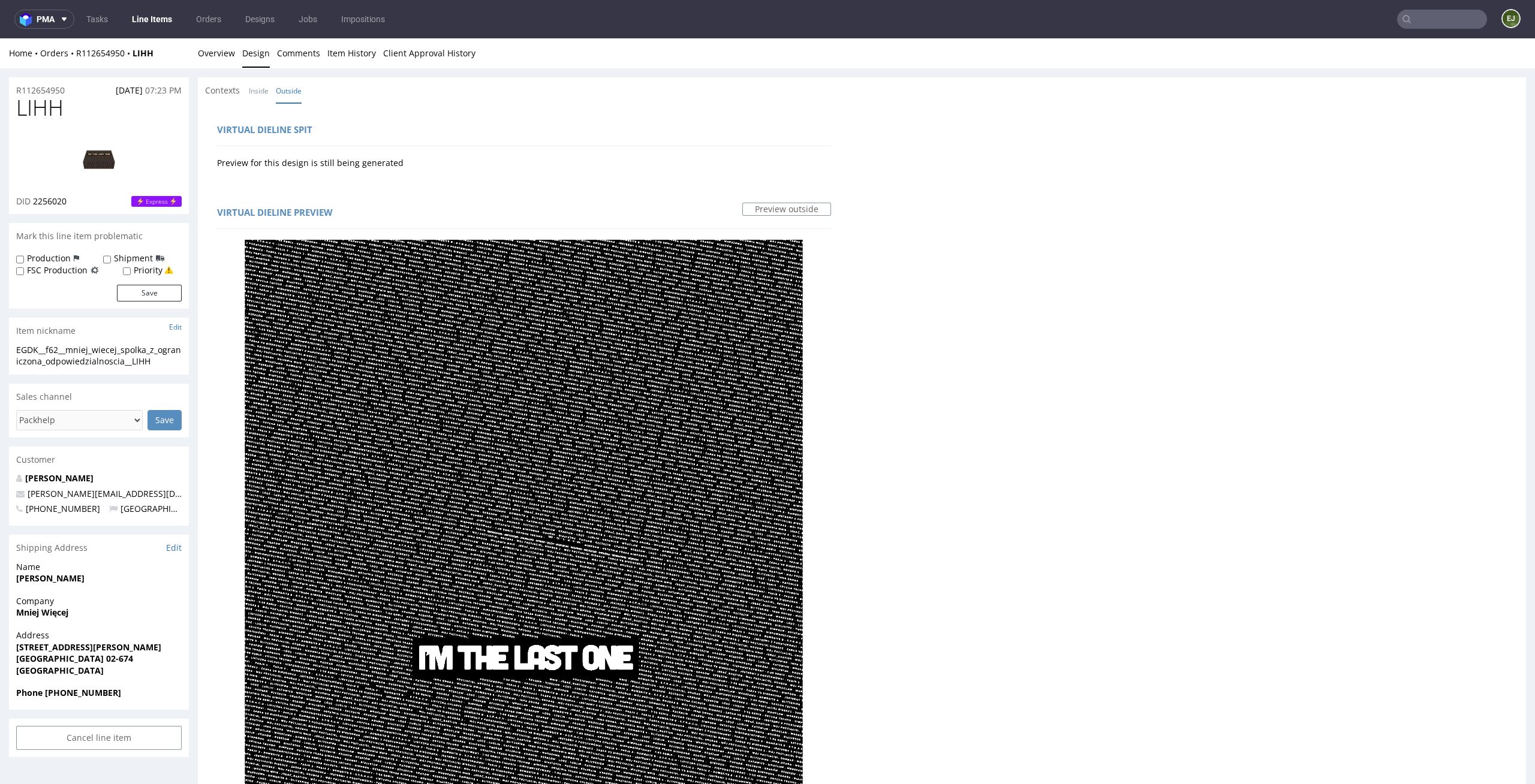
click at [94, 153] on img at bounding box center [98, 159] width 96 height 54
click at [208, 56] on link "Overview" at bounding box center [216, 53] width 37 height 30
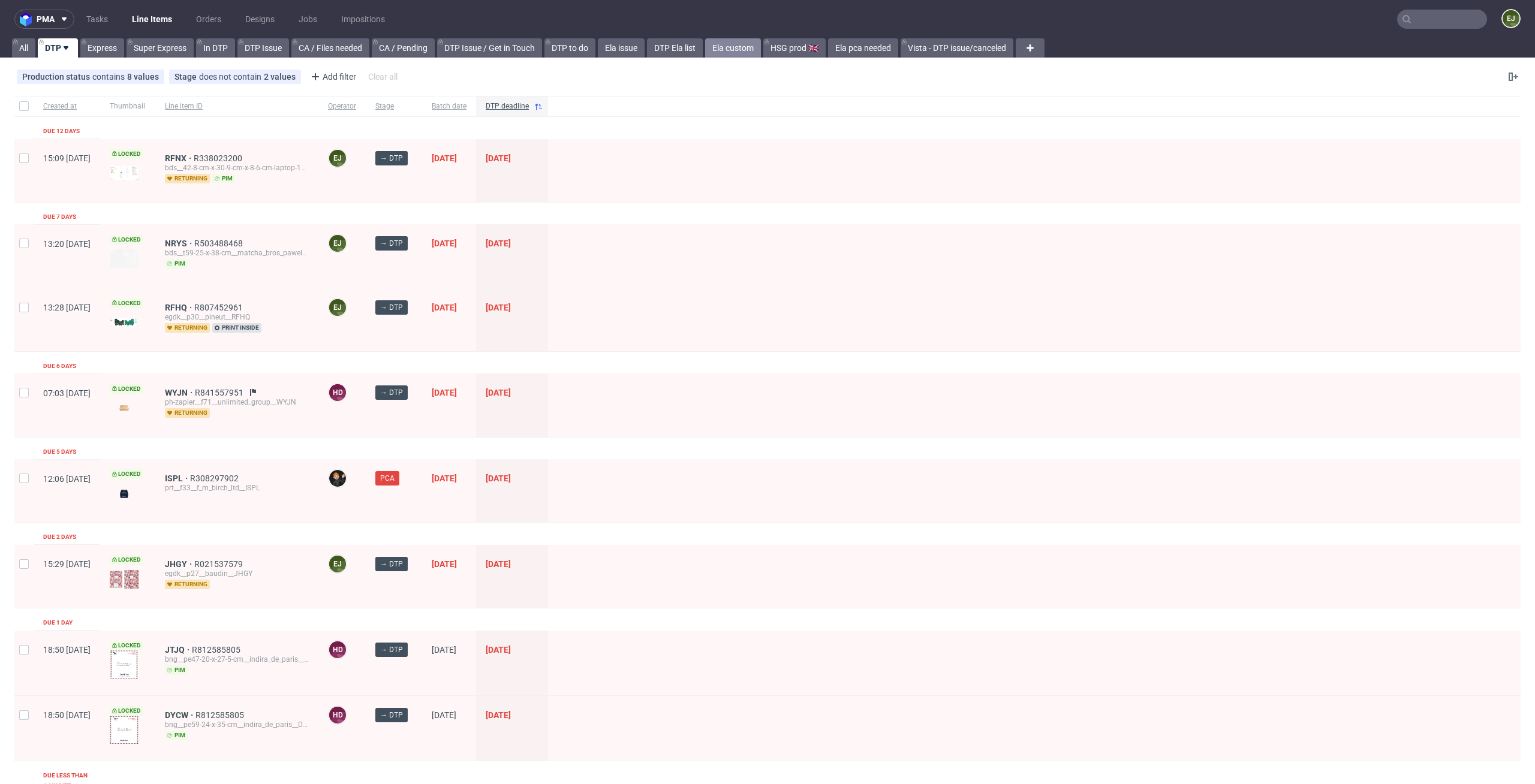
click at [739, 43] on link "Ela custom" at bounding box center [733, 47] width 56 height 19
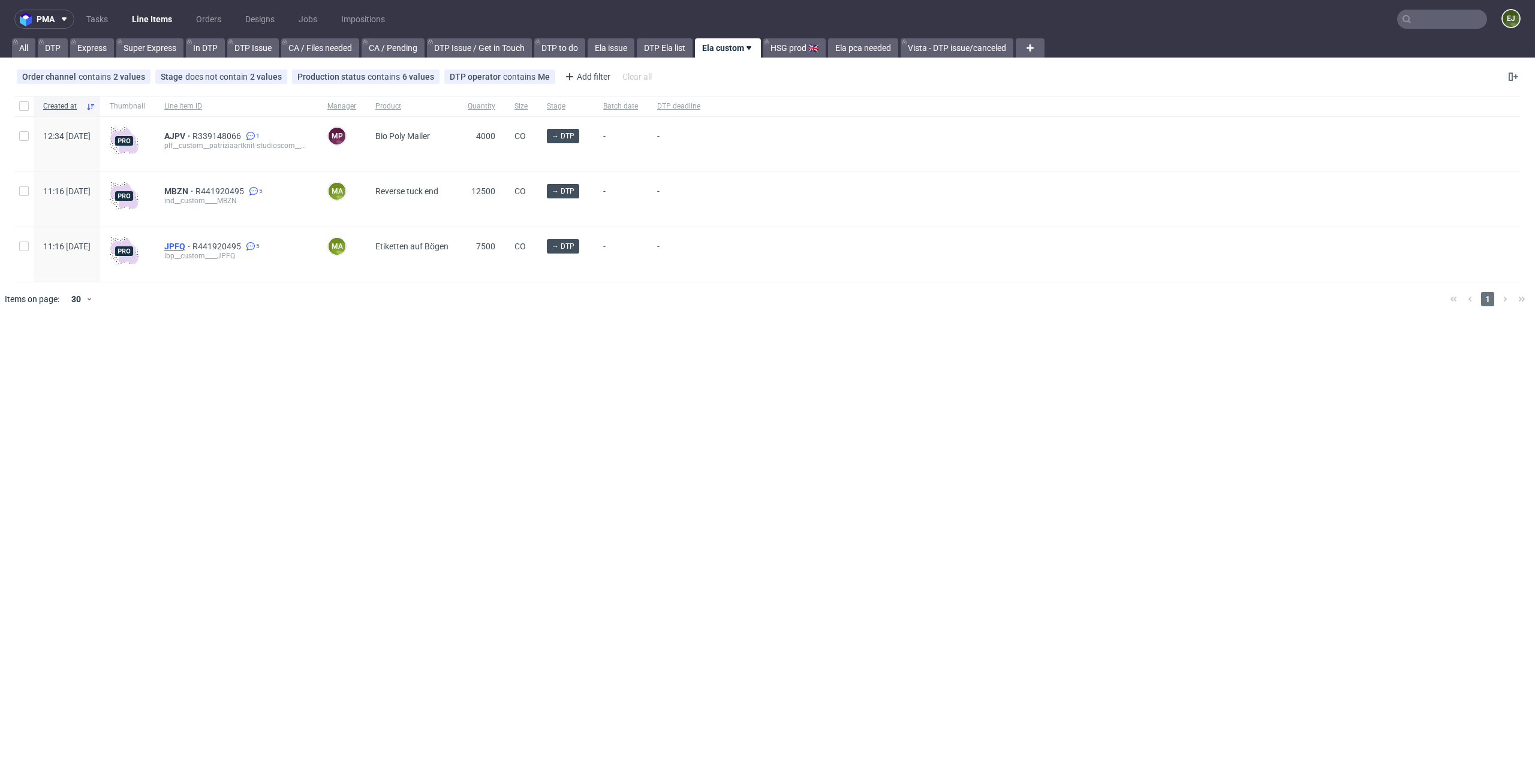
click at [192, 247] on span "JPFQ" at bounding box center [178, 246] width 28 height 9
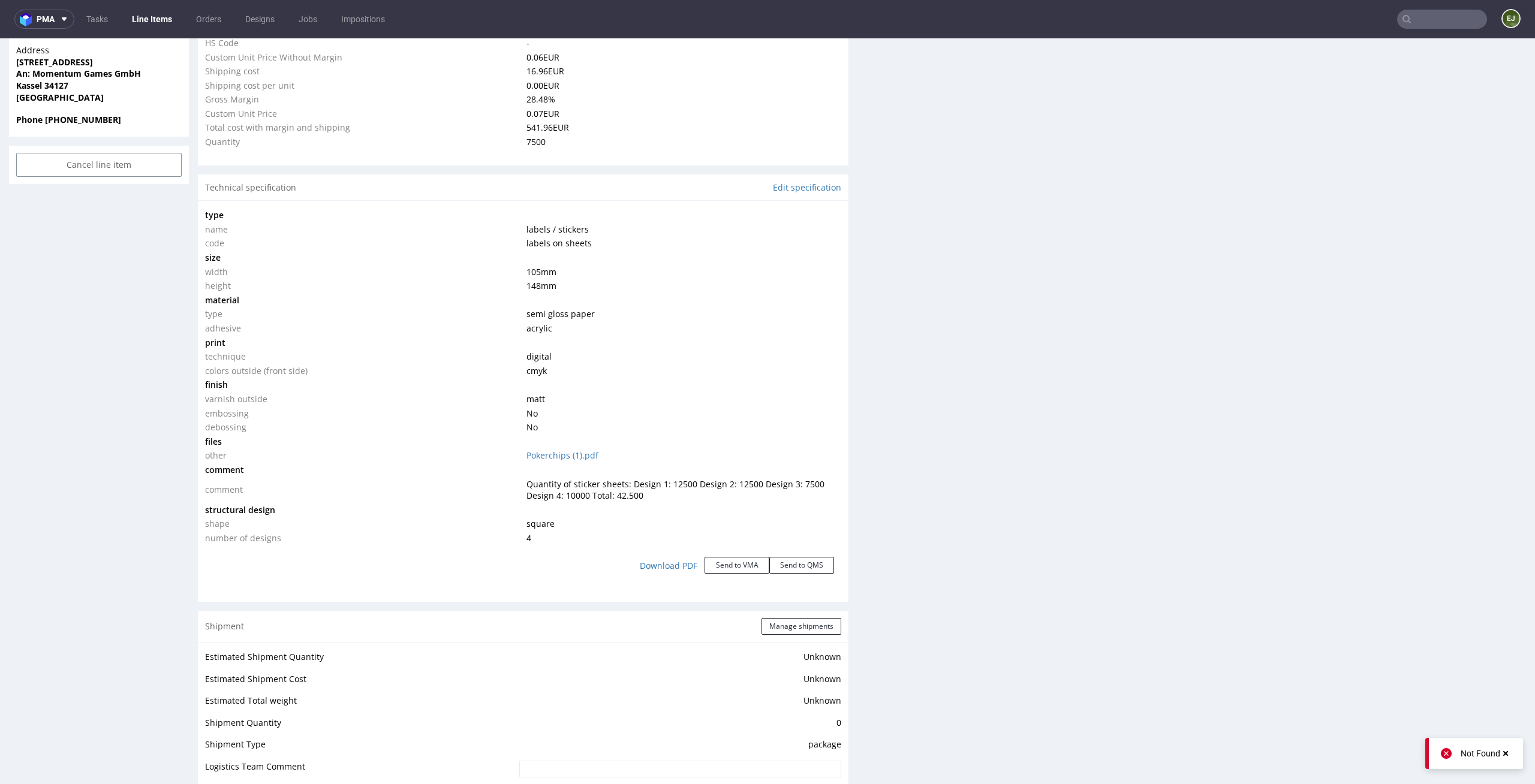
scroll to position [848, 0]
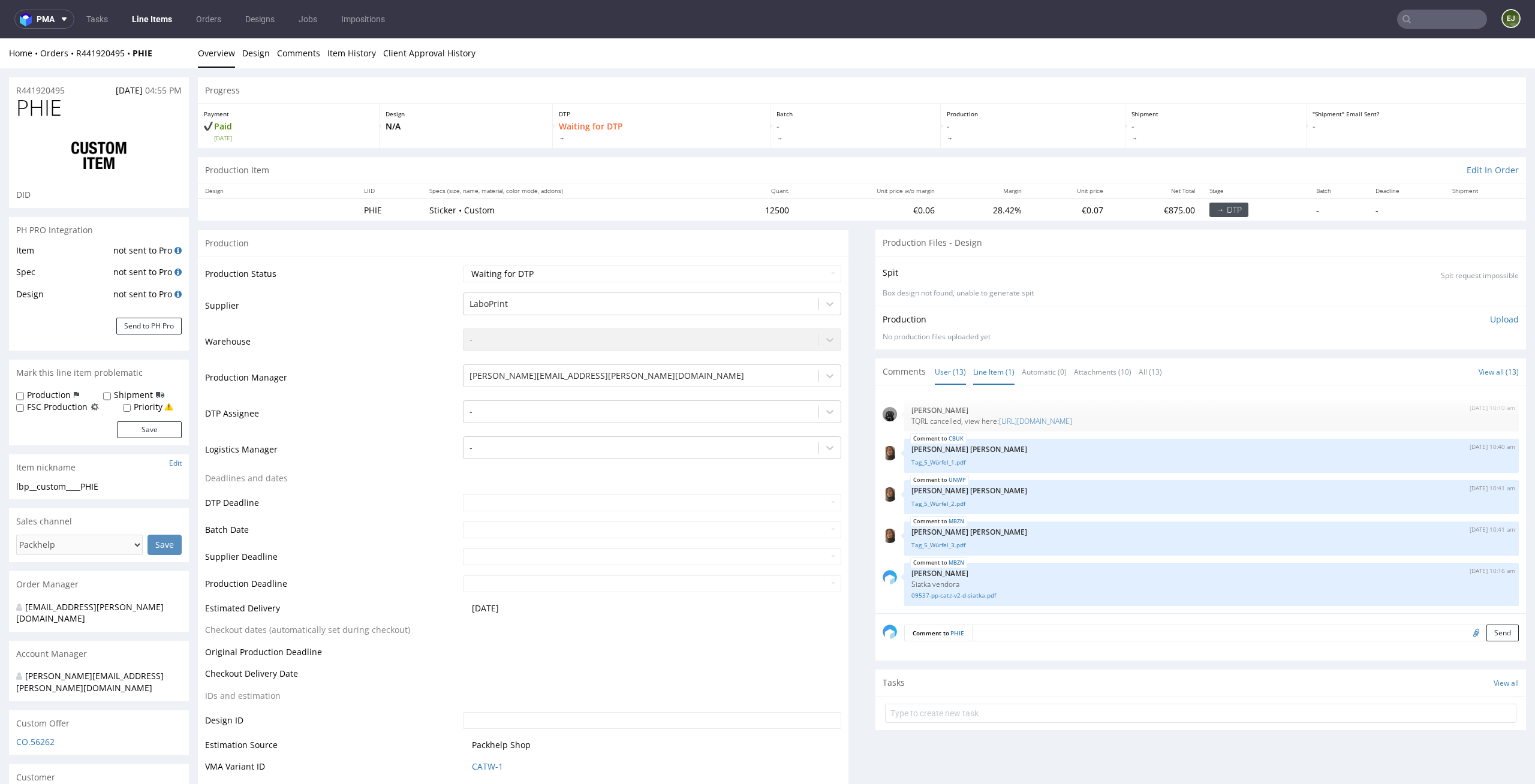
click at [983, 372] on link "Line Item (1)" at bounding box center [993, 372] width 42 height 25
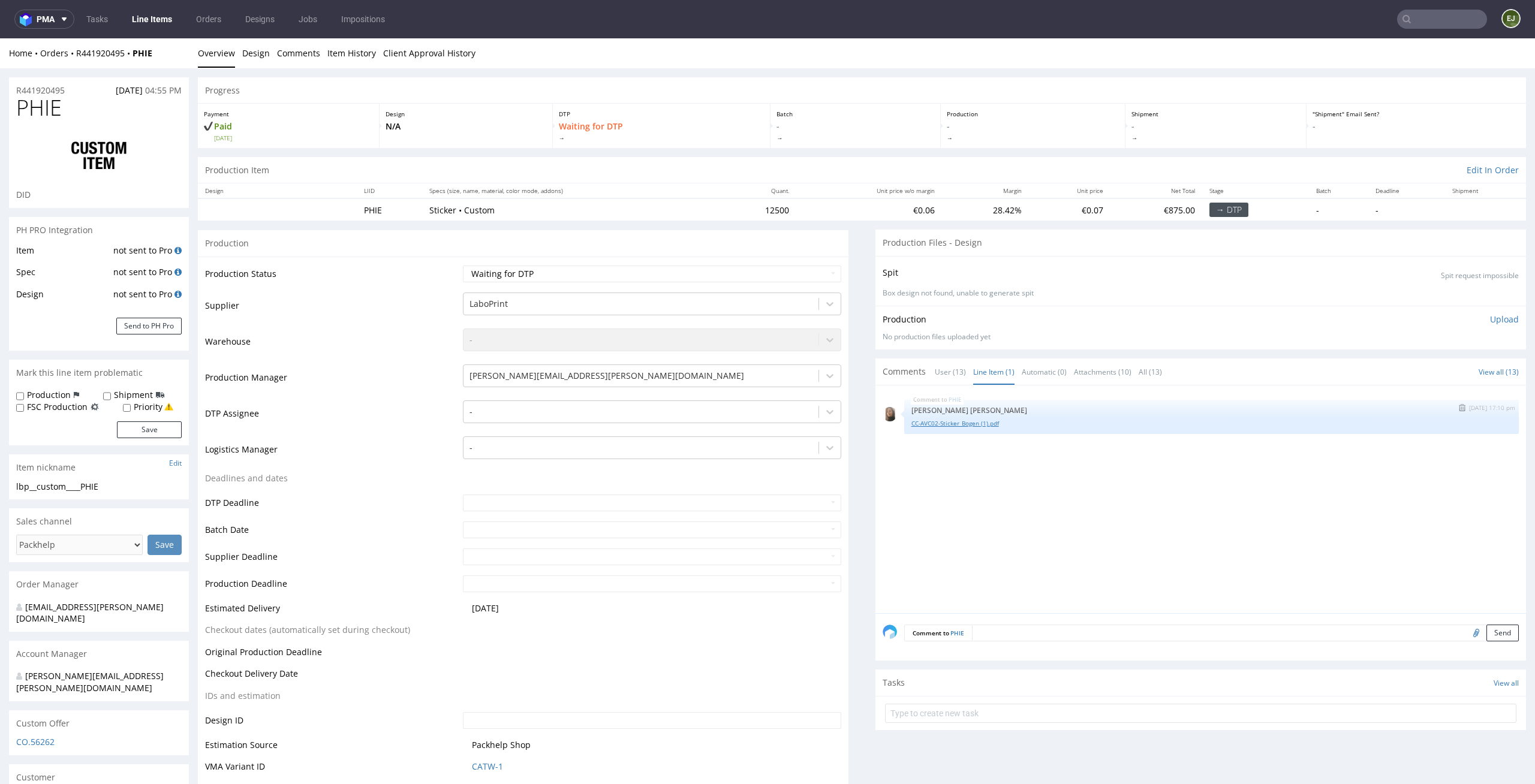
click at [970, 421] on link "CC-AVC02-Sticker_Bogen (1).pdf" at bounding box center [1211, 423] width 600 height 9
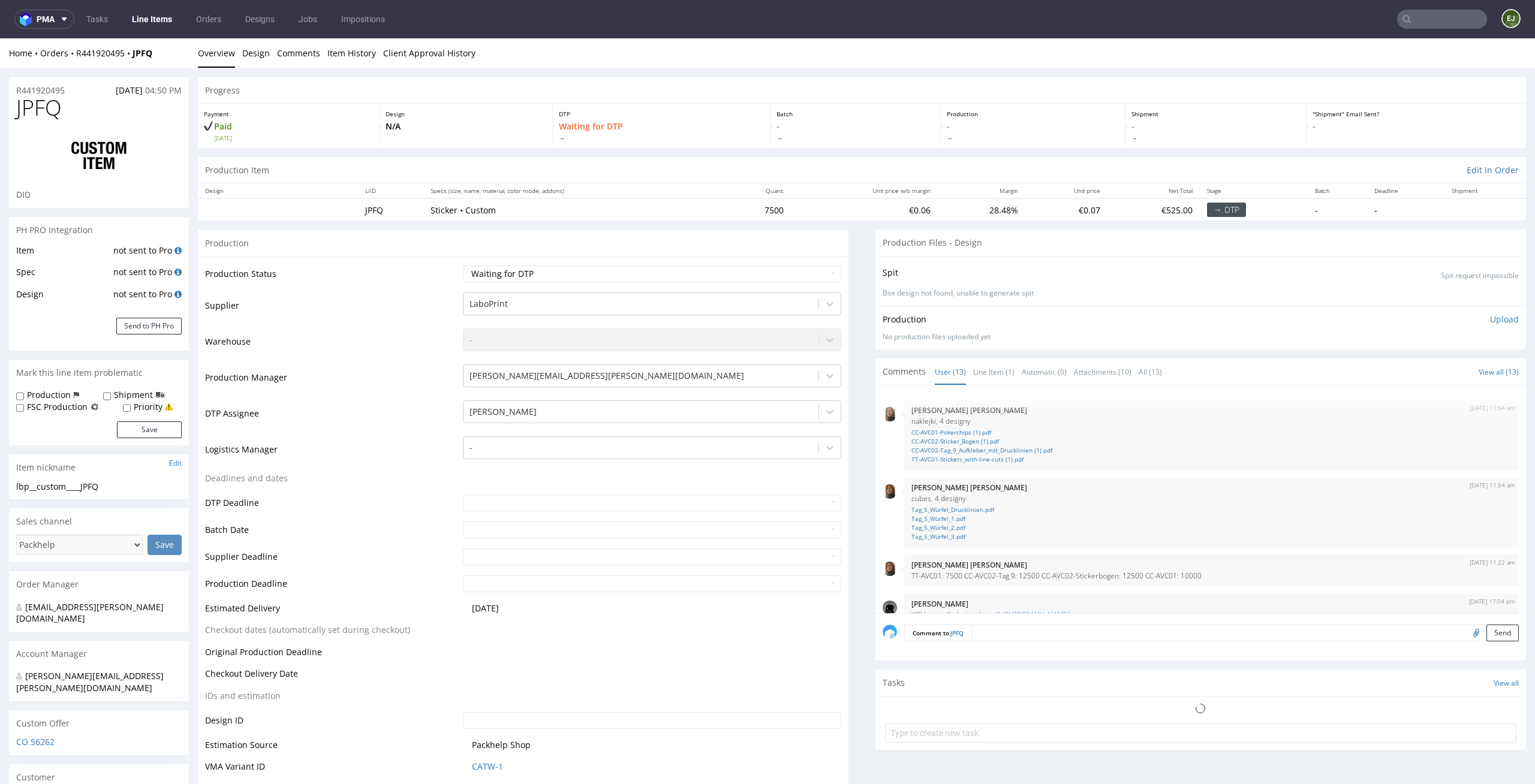
scroll to position [398, 0]
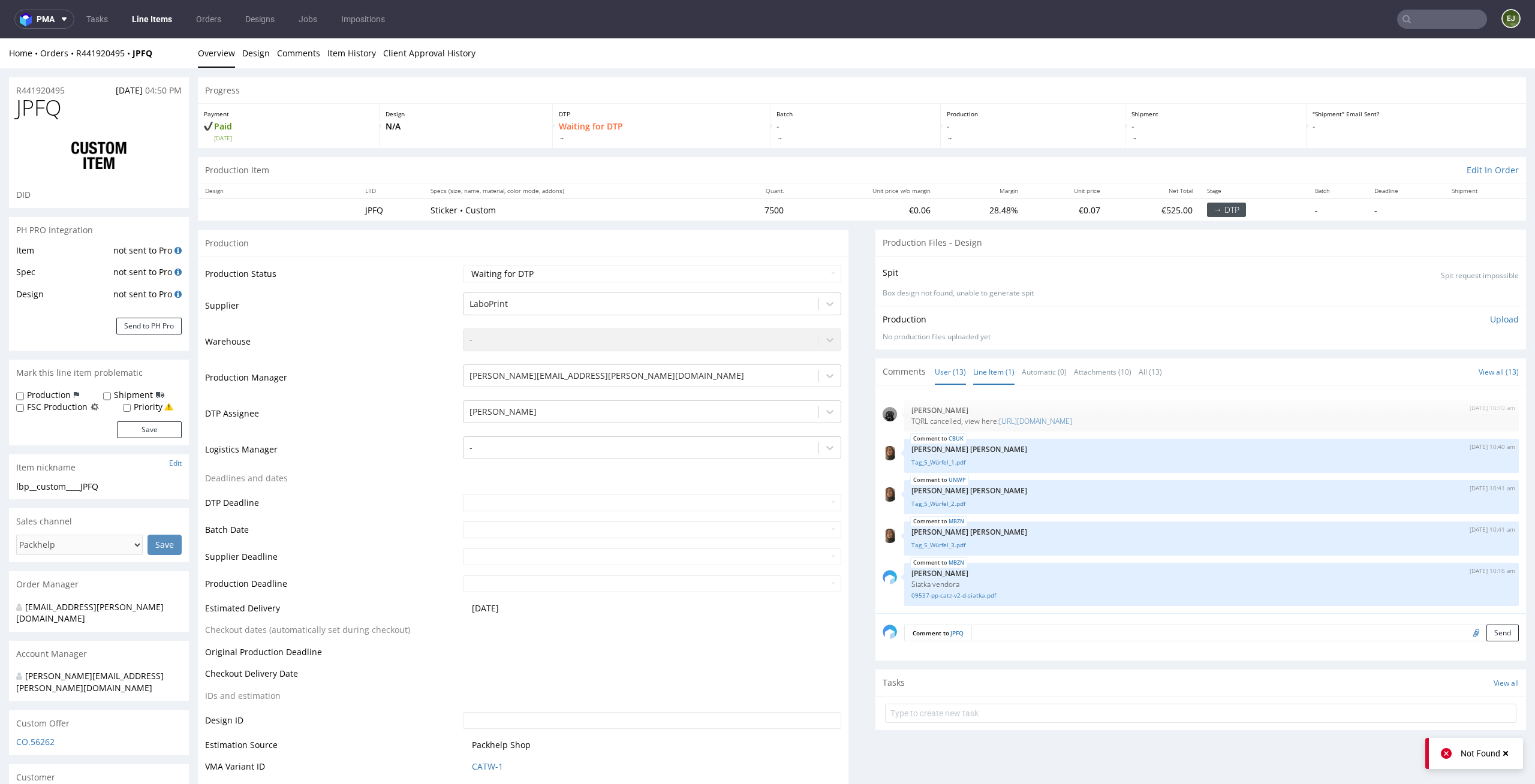
click at [976, 361] on link "Line Item (1)" at bounding box center [993, 372] width 42 height 25
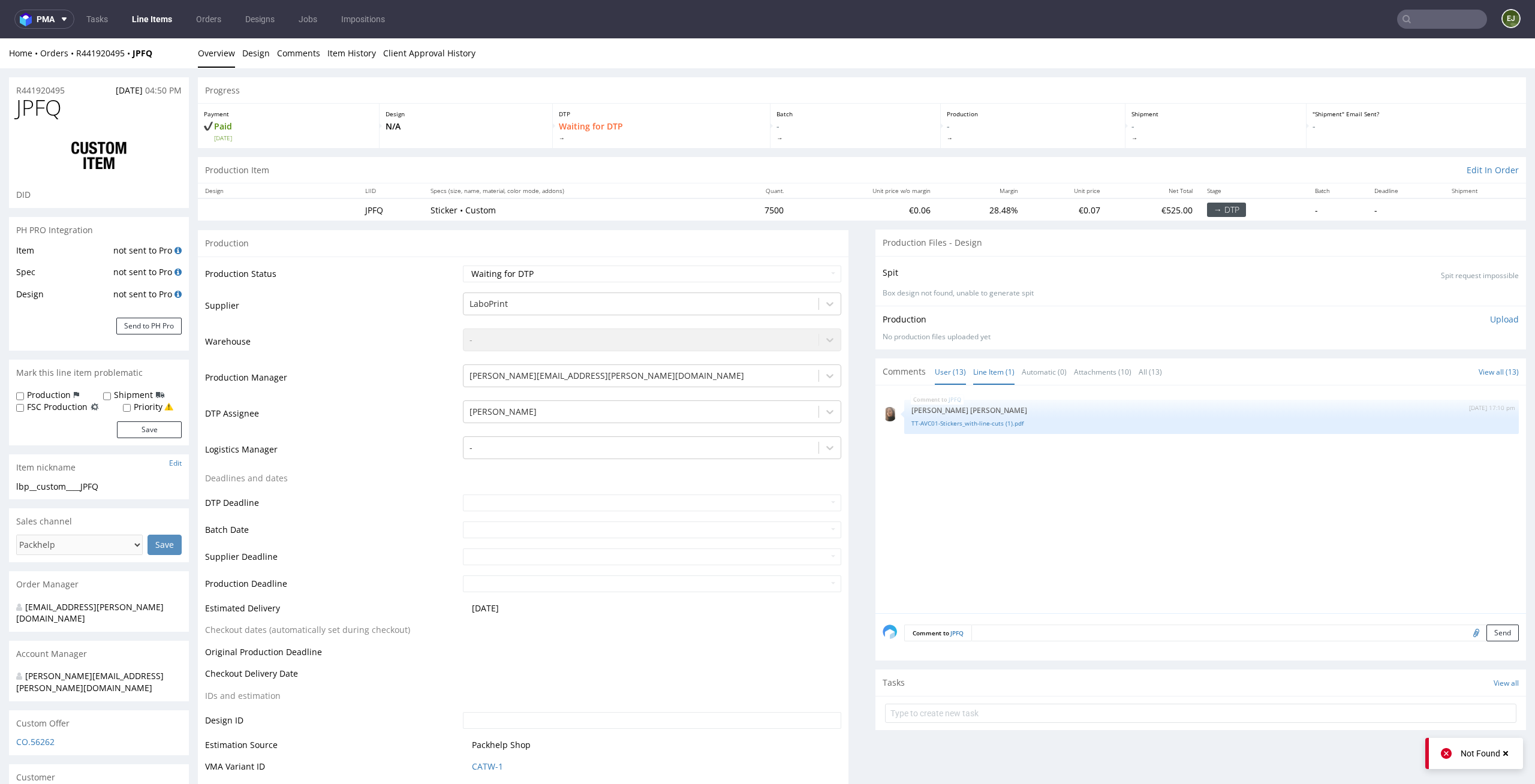
click at [935, 371] on link "User (13)" at bounding box center [950, 372] width 31 height 25
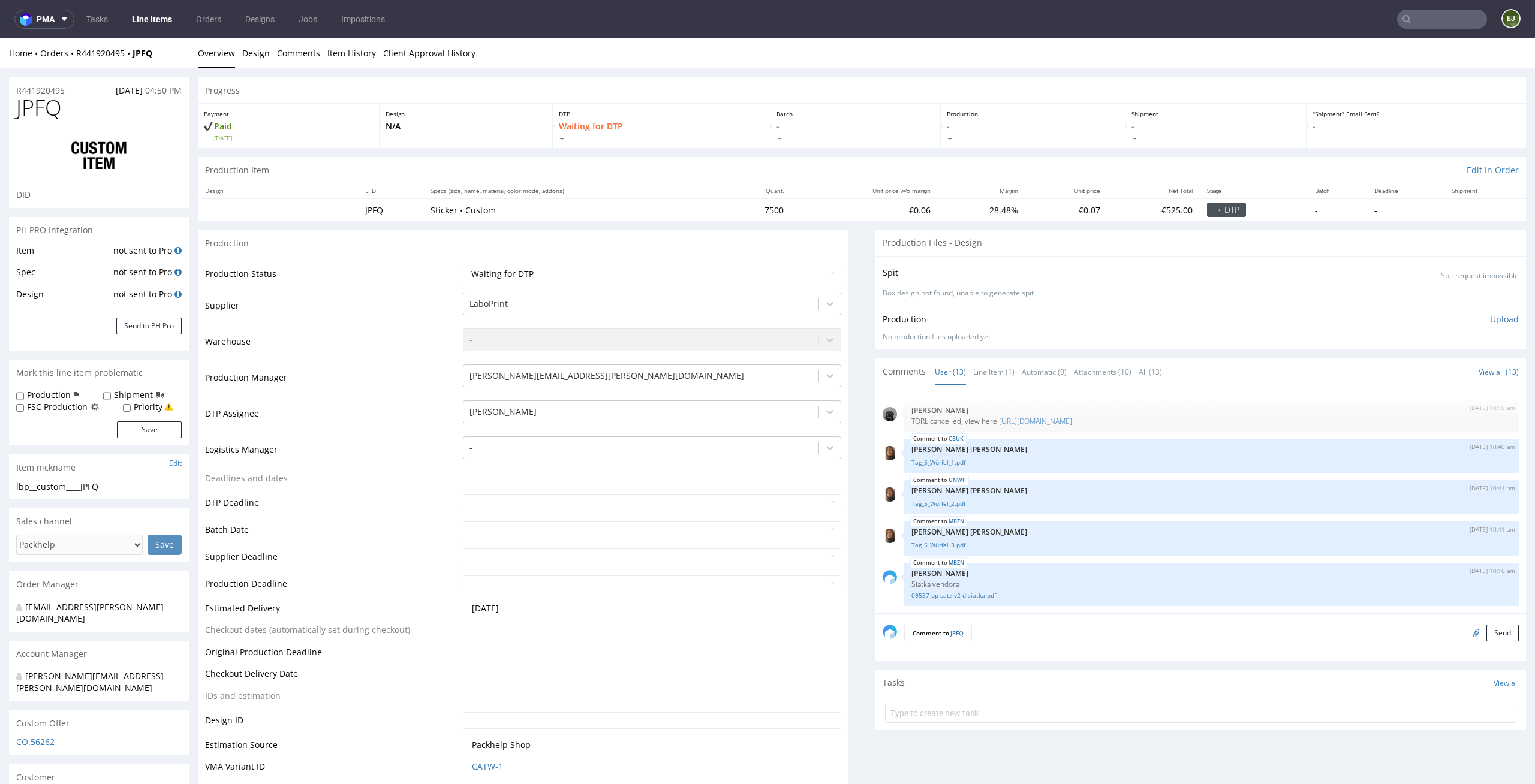
click at [1062, 274] on div "Spit Spit request impossible" at bounding box center [1200, 272] width 637 height 18
click at [948, 82] on div "Progress" at bounding box center [861, 90] width 1328 height 26
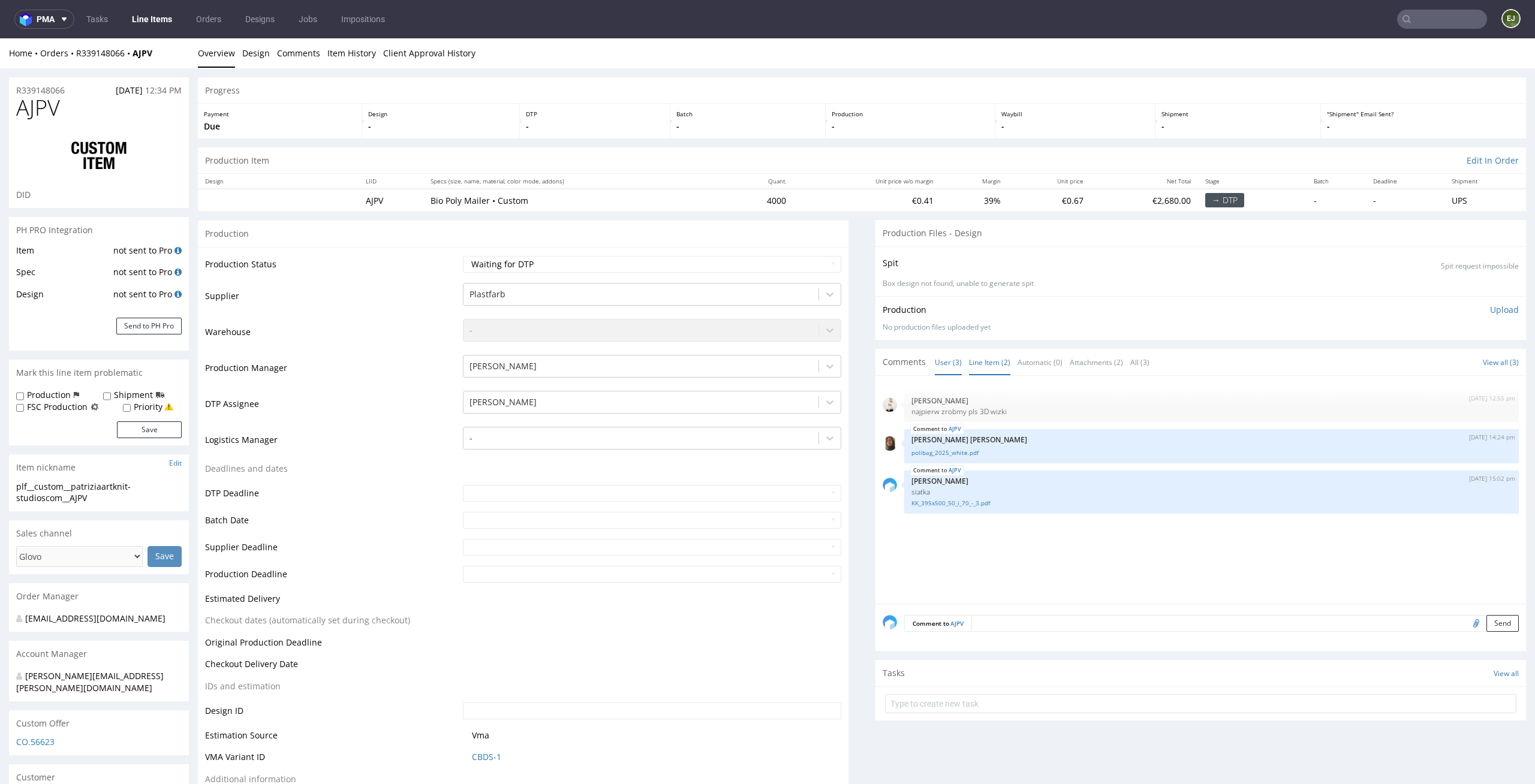
click at [987, 363] on link "Line Item (2)" at bounding box center [989, 362] width 42 height 25
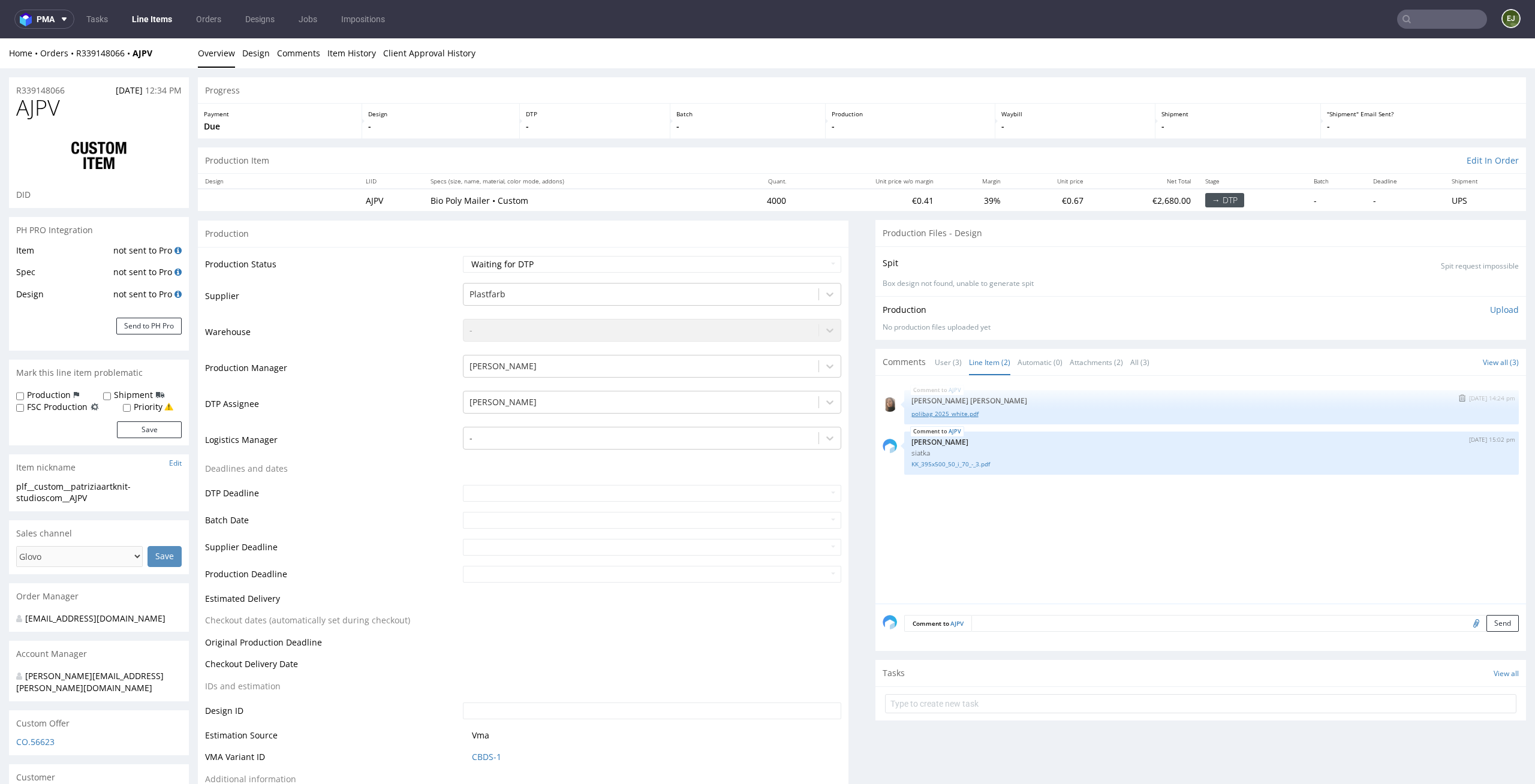
click at [959, 411] on link "polibag_2025_white.pdf" at bounding box center [1211, 414] width 600 height 9
click at [937, 466] on link "KK_395x500_50_i_70_-_3.pdf" at bounding box center [1211, 464] width 600 height 9
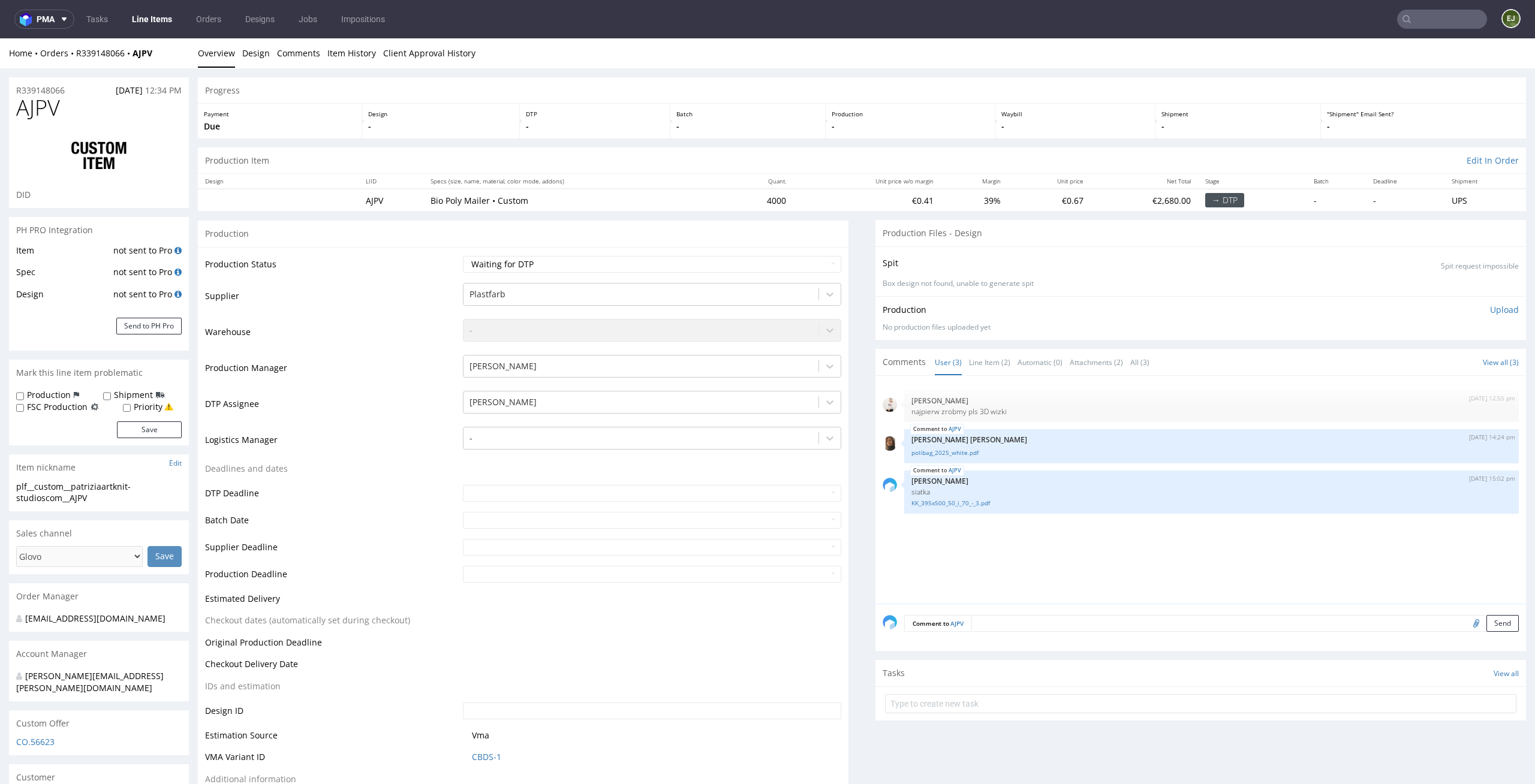
click at [1026, 306] on div "Production Upload" at bounding box center [1200, 310] width 637 height 12
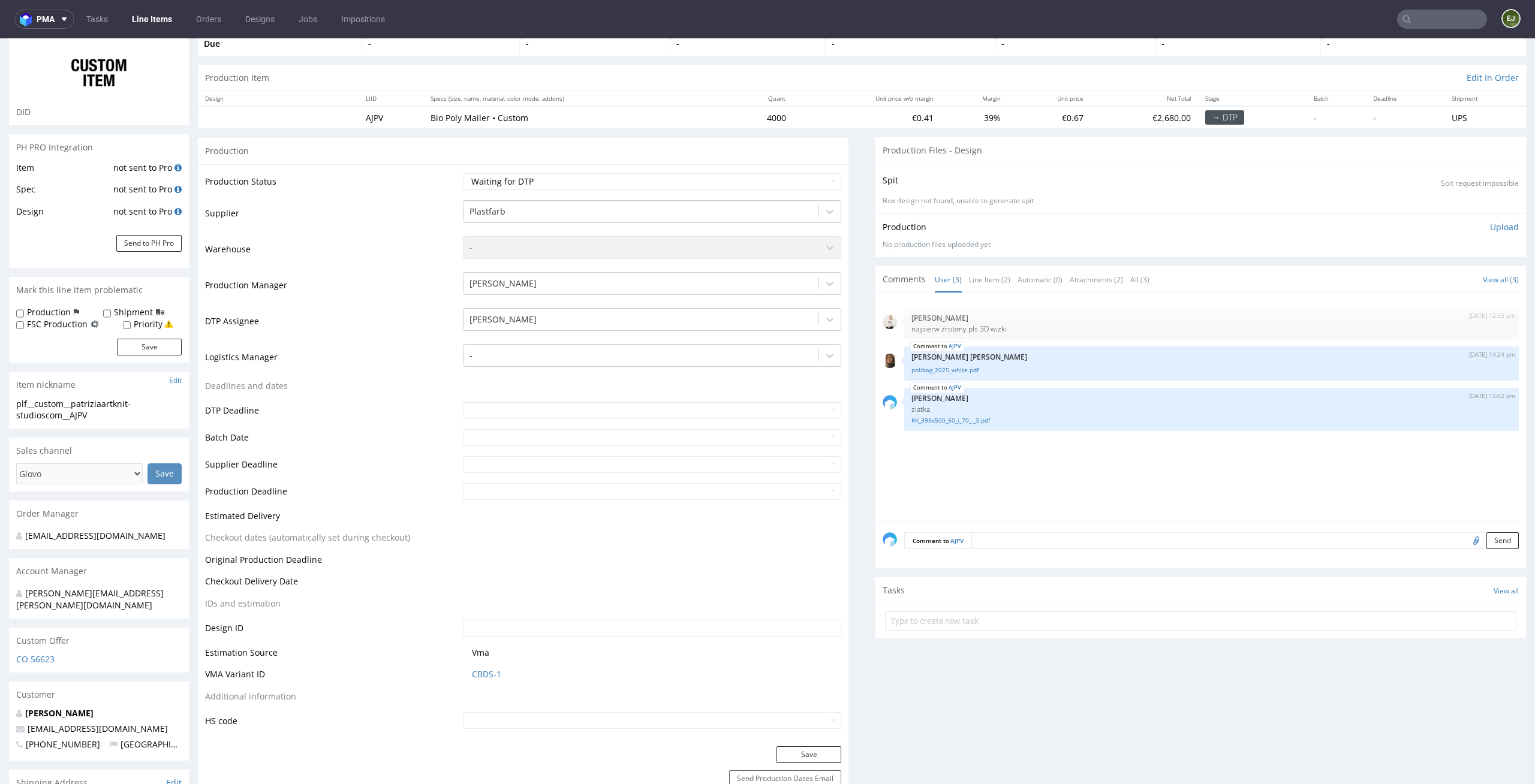
scroll to position [128, 0]
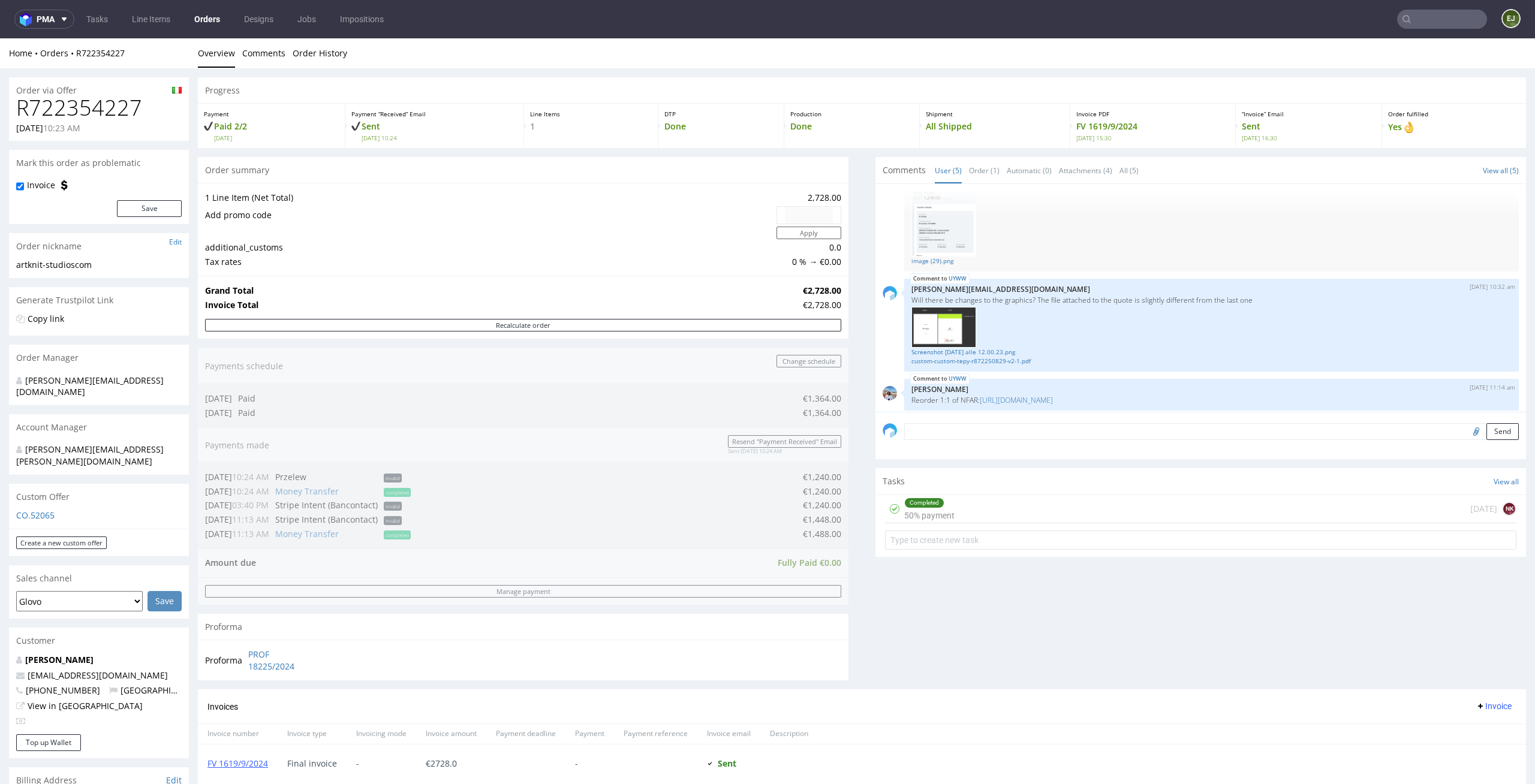
scroll to position [369, 0]
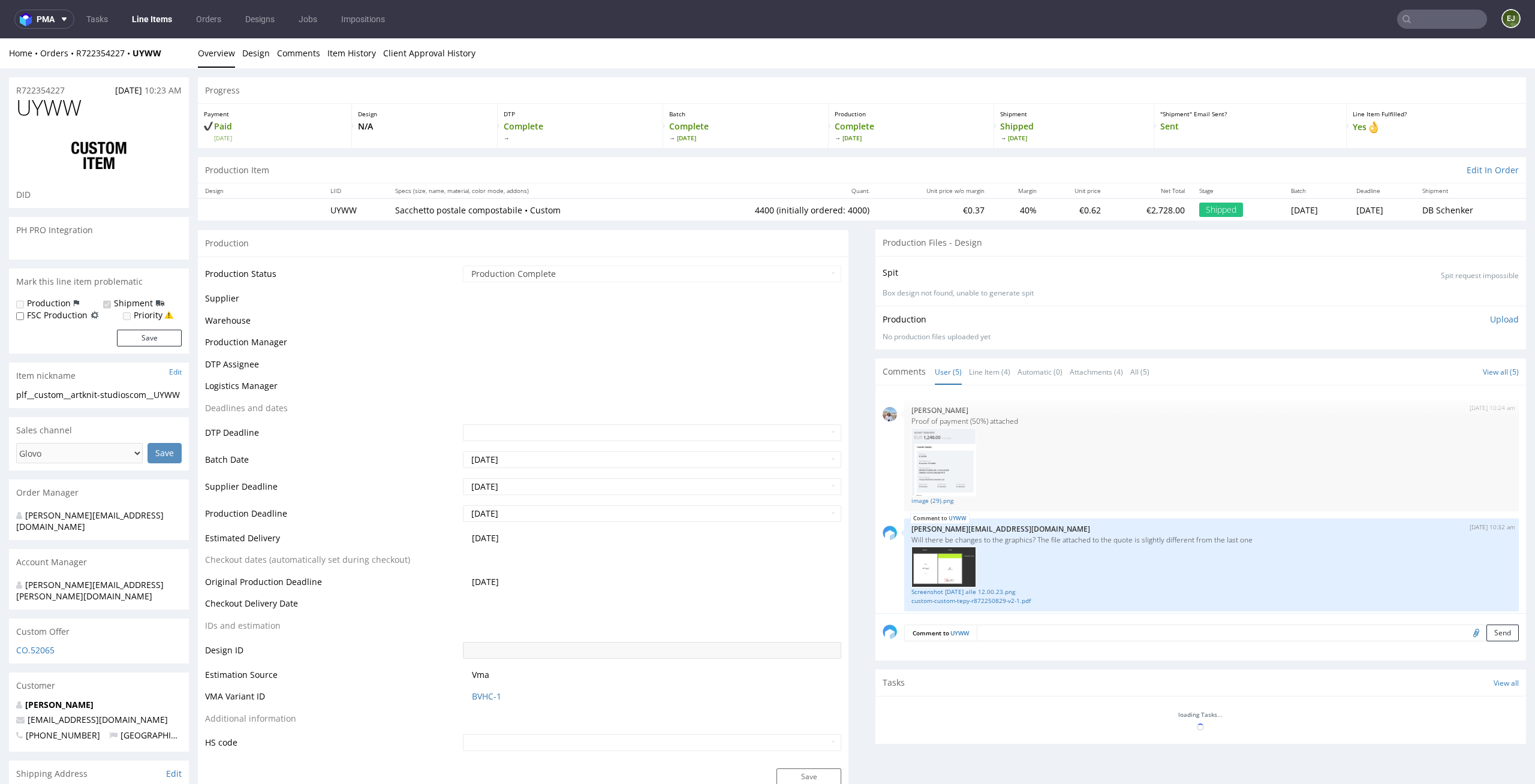
scroll to position [145, 0]
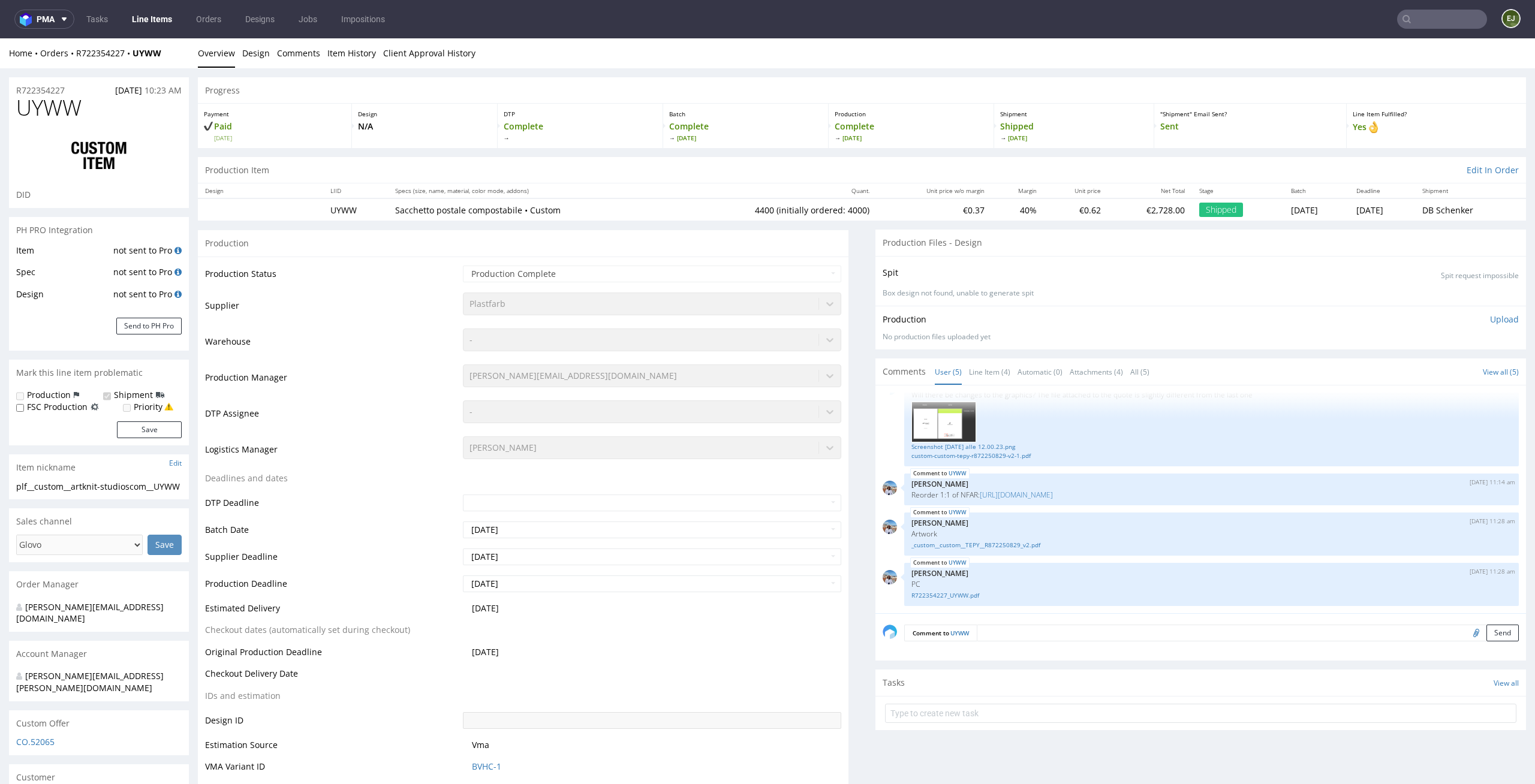
select select "in_progress"
click at [988, 375] on link "Line Item (4)" at bounding box center [989, 372] width 42 height 25
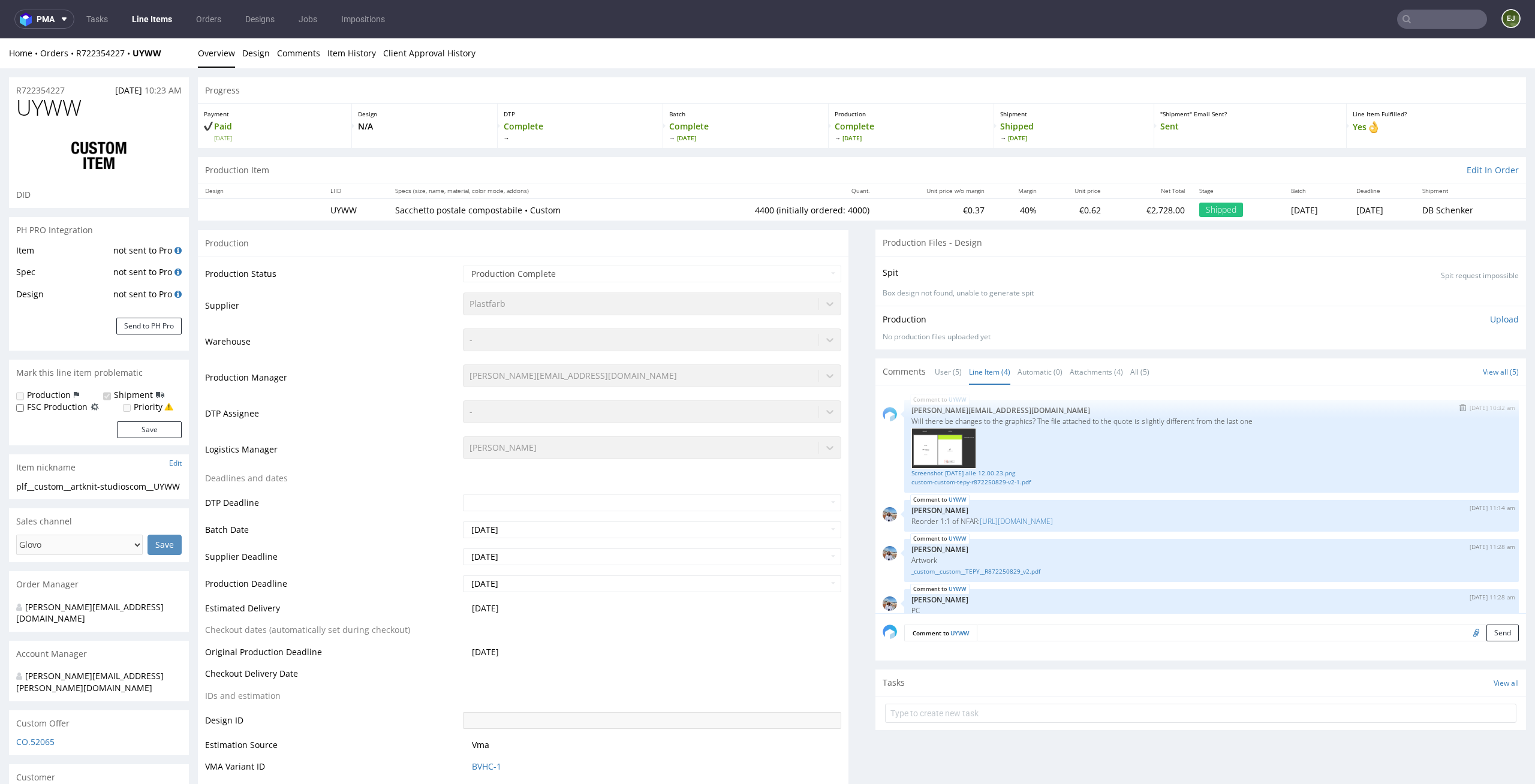
scroll to position [26, 0]
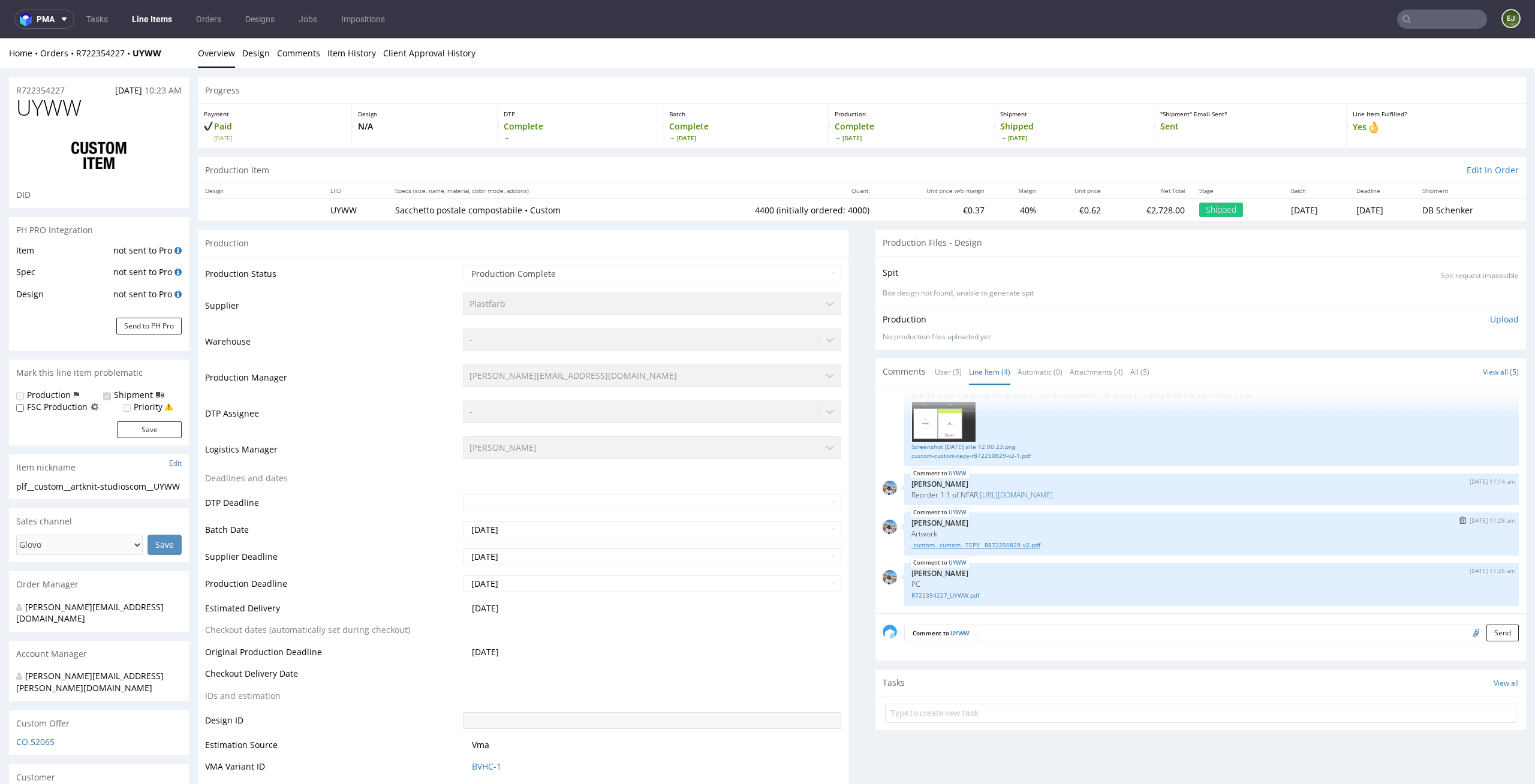
click at [952, 544] on link "_custom__custom__TEPY__R872250829_v2.pdf" at bounding box center [1211, 545] width 600 height 9
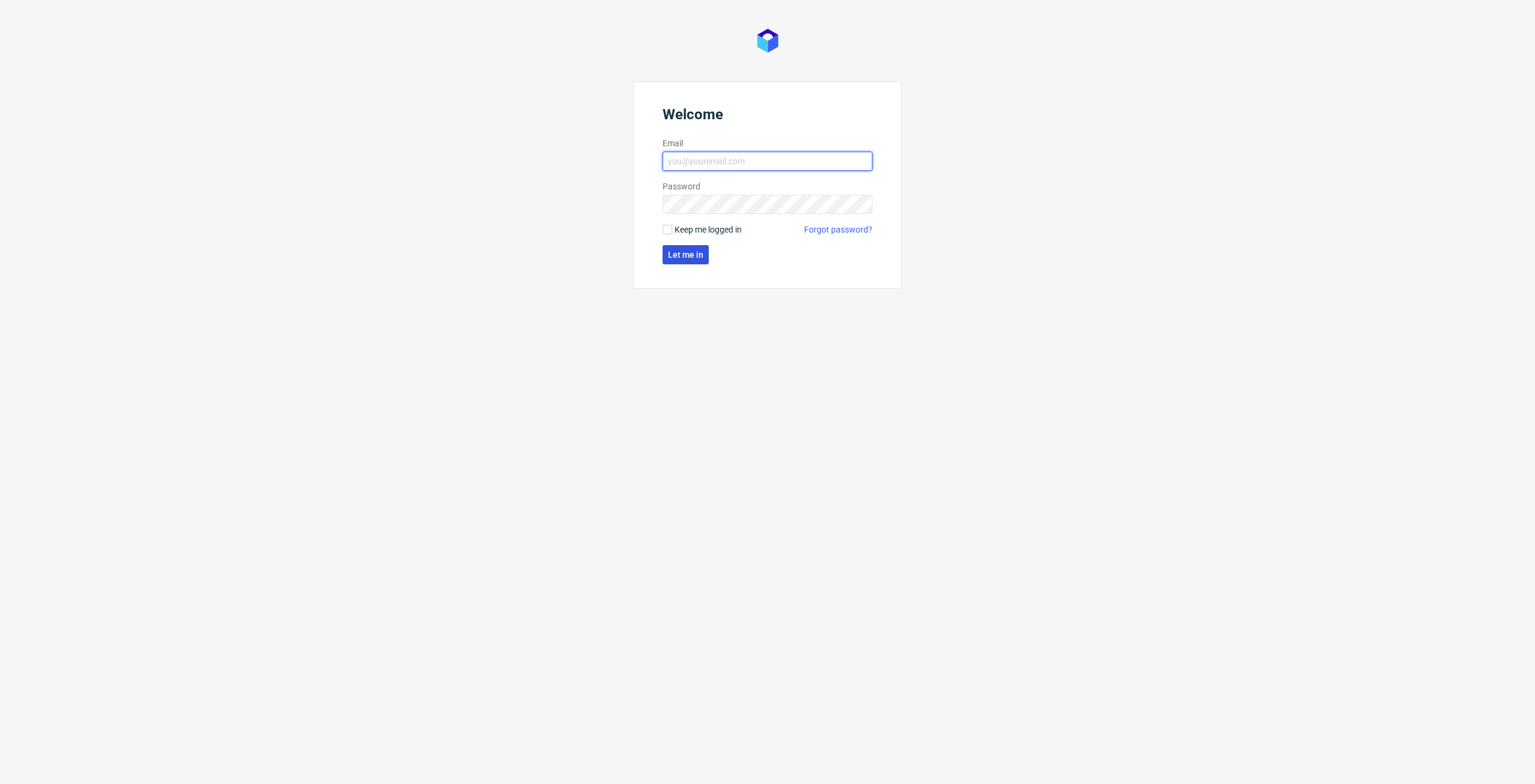
type input "[PERSON_NAME][EMAIL_ADDRESS][PERSON_NAME][DOMAIN_NAME]"
click at [692, 251] on span "Let me in" at bounding box center [686, 255] width 36 height 8
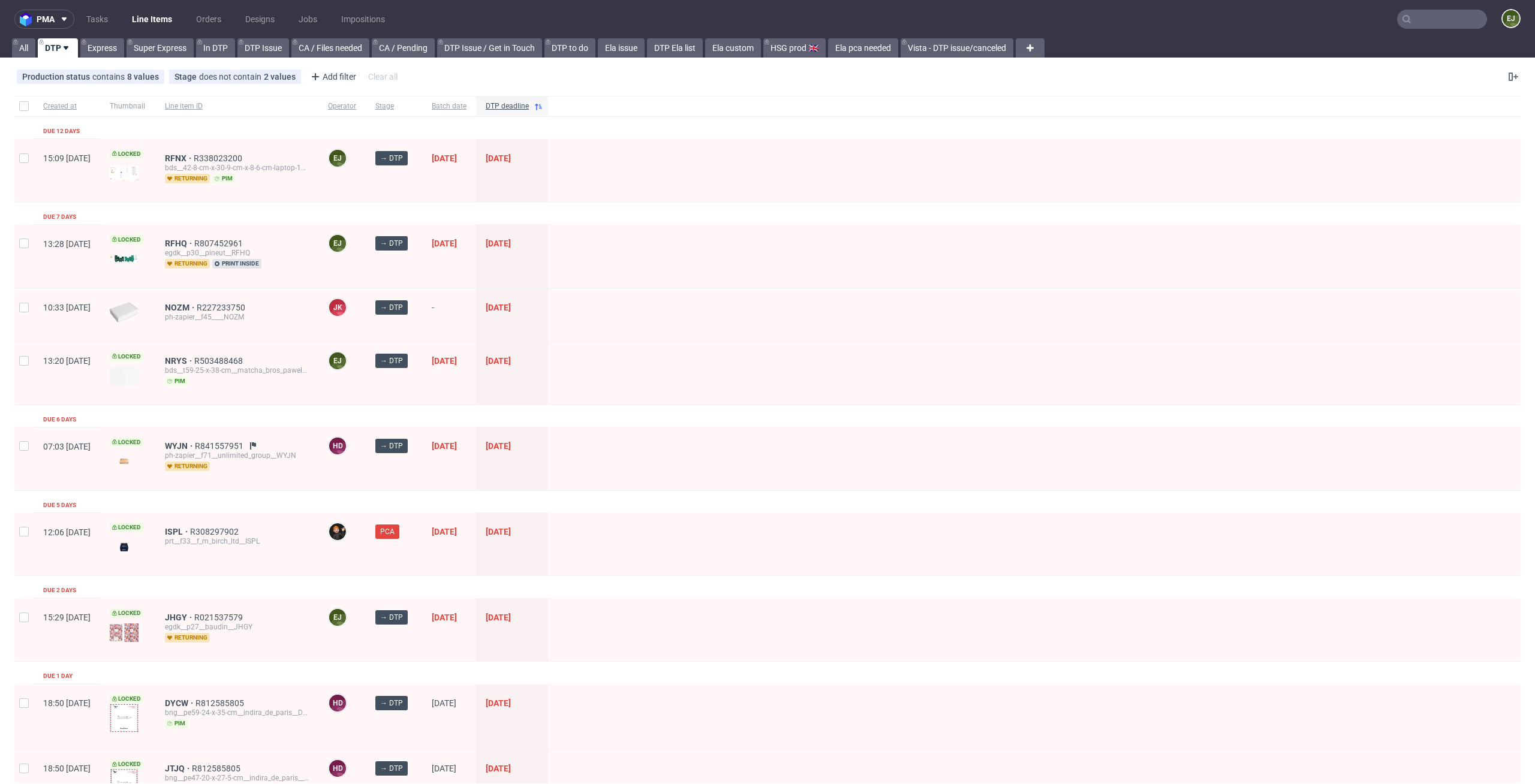
click at [156, 15] on link "Line Items" at bounding box center [152, 19] width 54 height 19
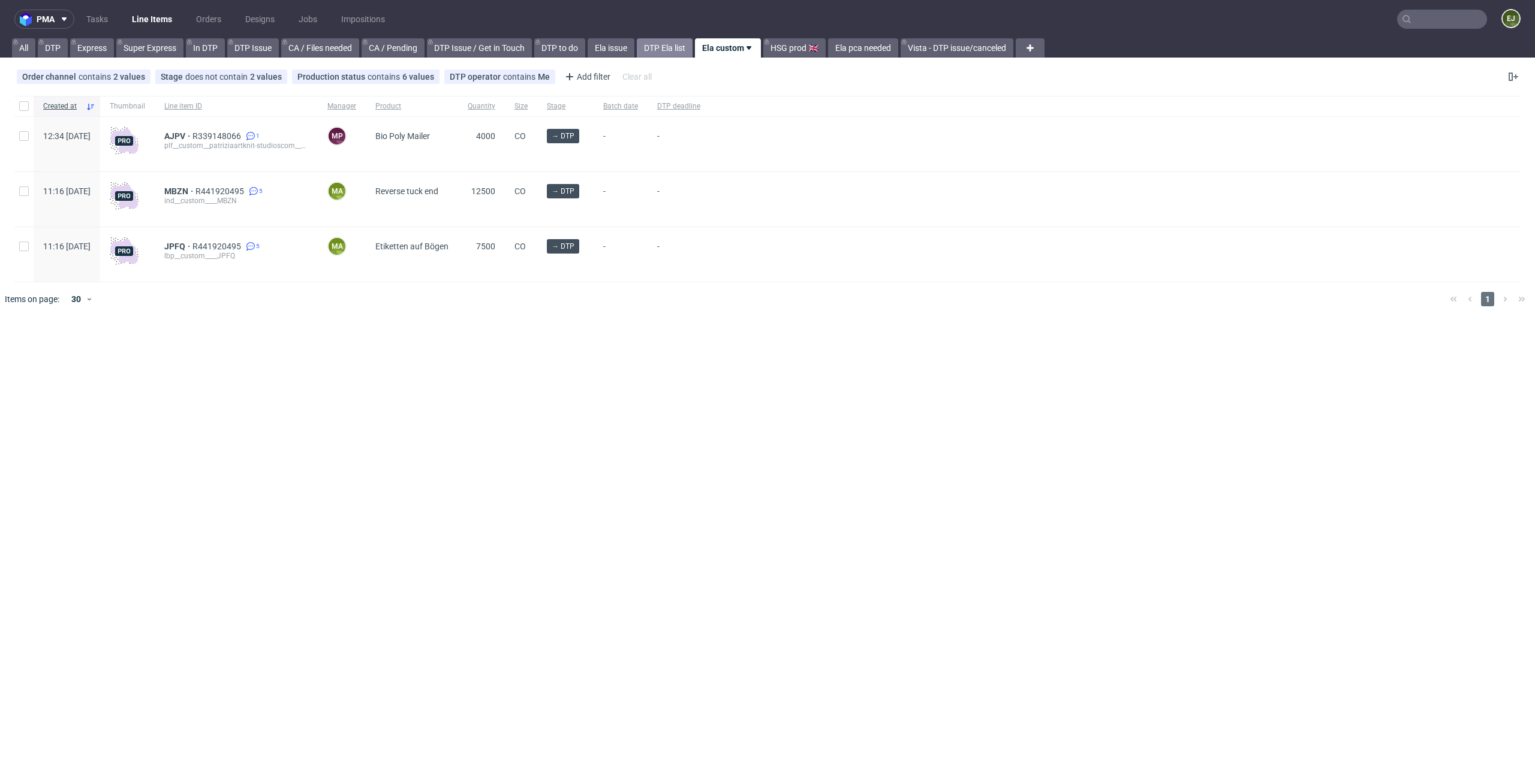
click at [677, 54] on link "DTP Ela list" at bounding box center [665, 47] width 56 height 19
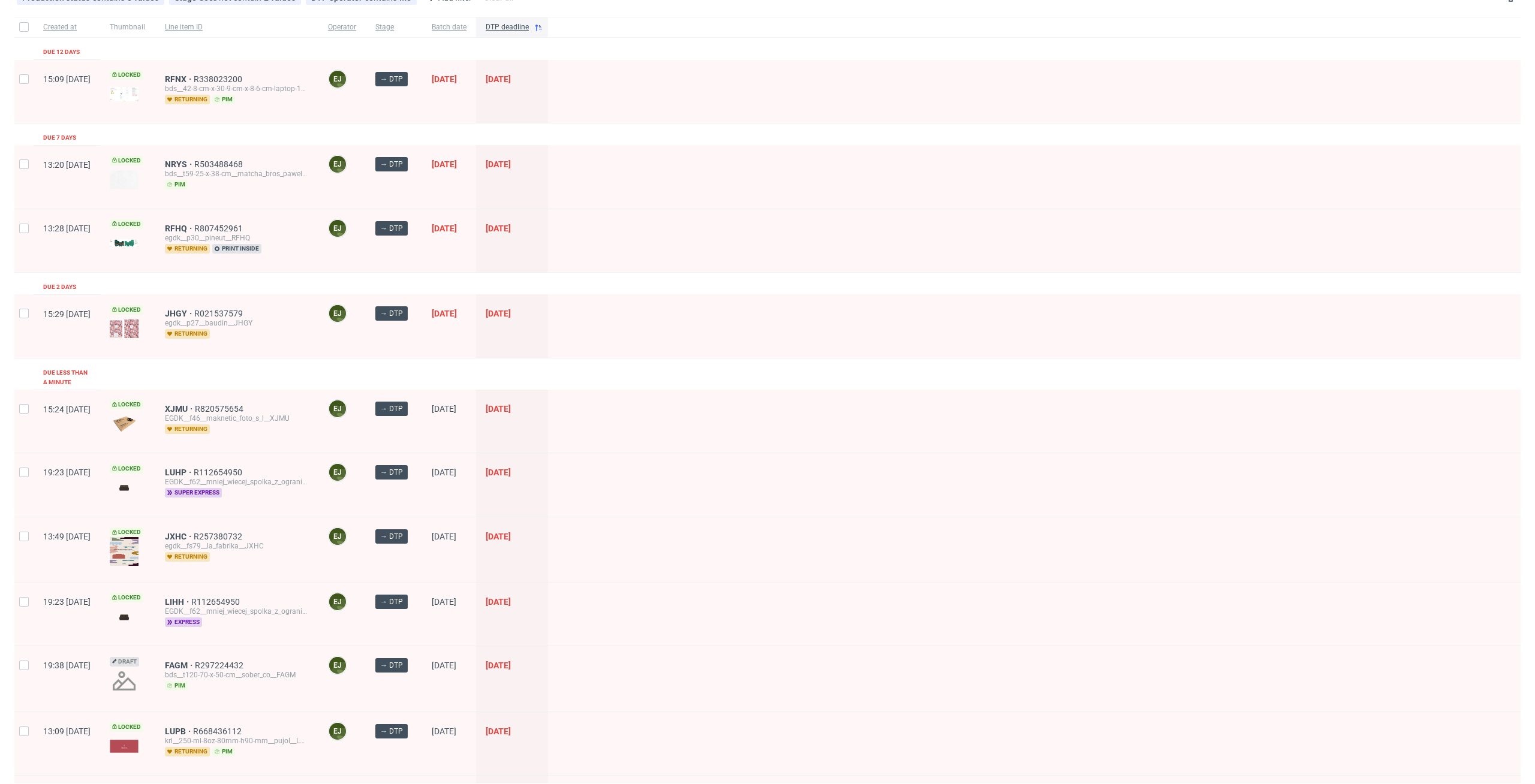
scroll to position [169, 0]
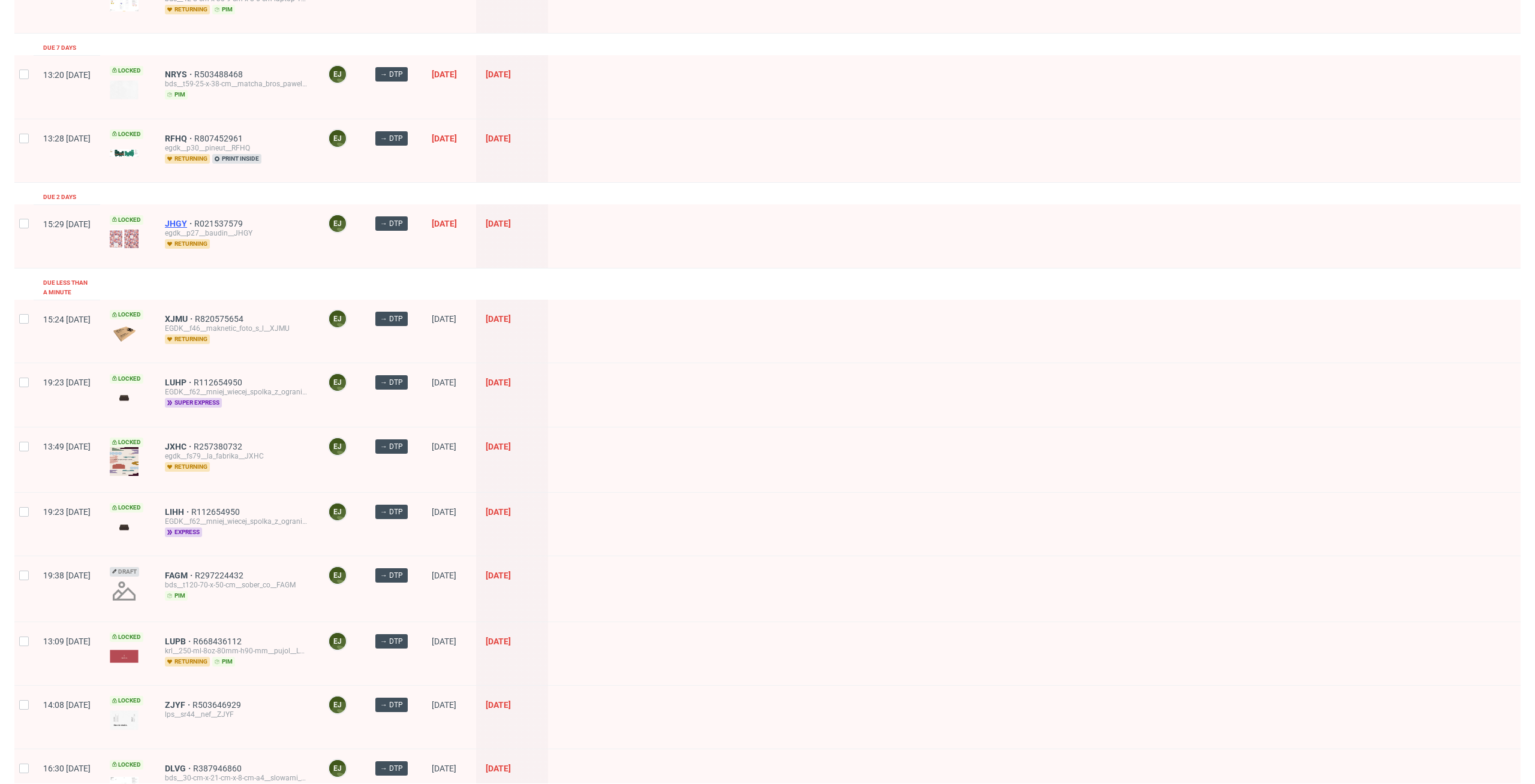
click at [194, 222] on span "JHGY" at bounding box center [180, 223] width 30 height 9
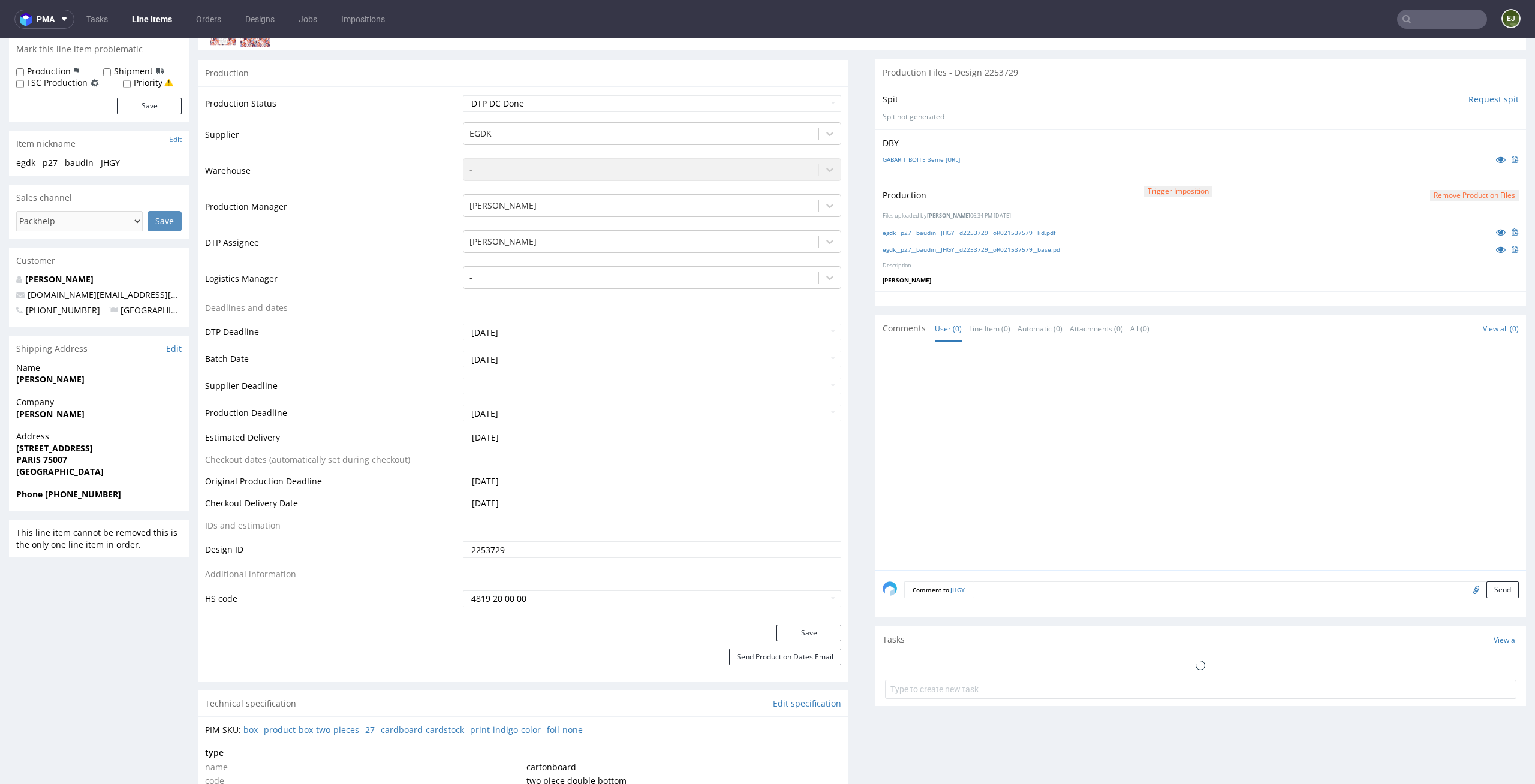
scroll to position [242, 0]
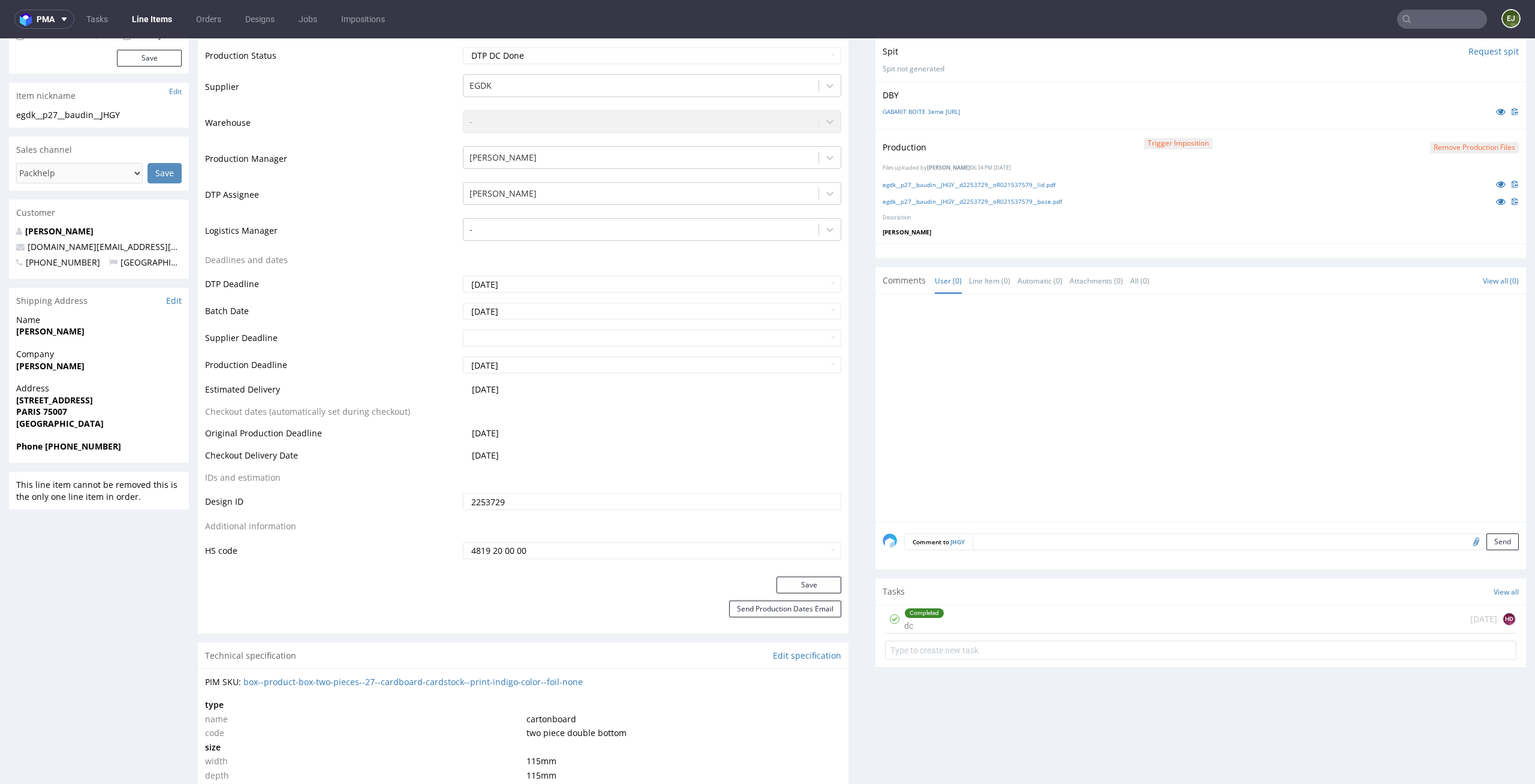
click at [1037, 608] on div "Completed dc 1 day ago HD" at bounding box center [1200, 619] width 631 height 28
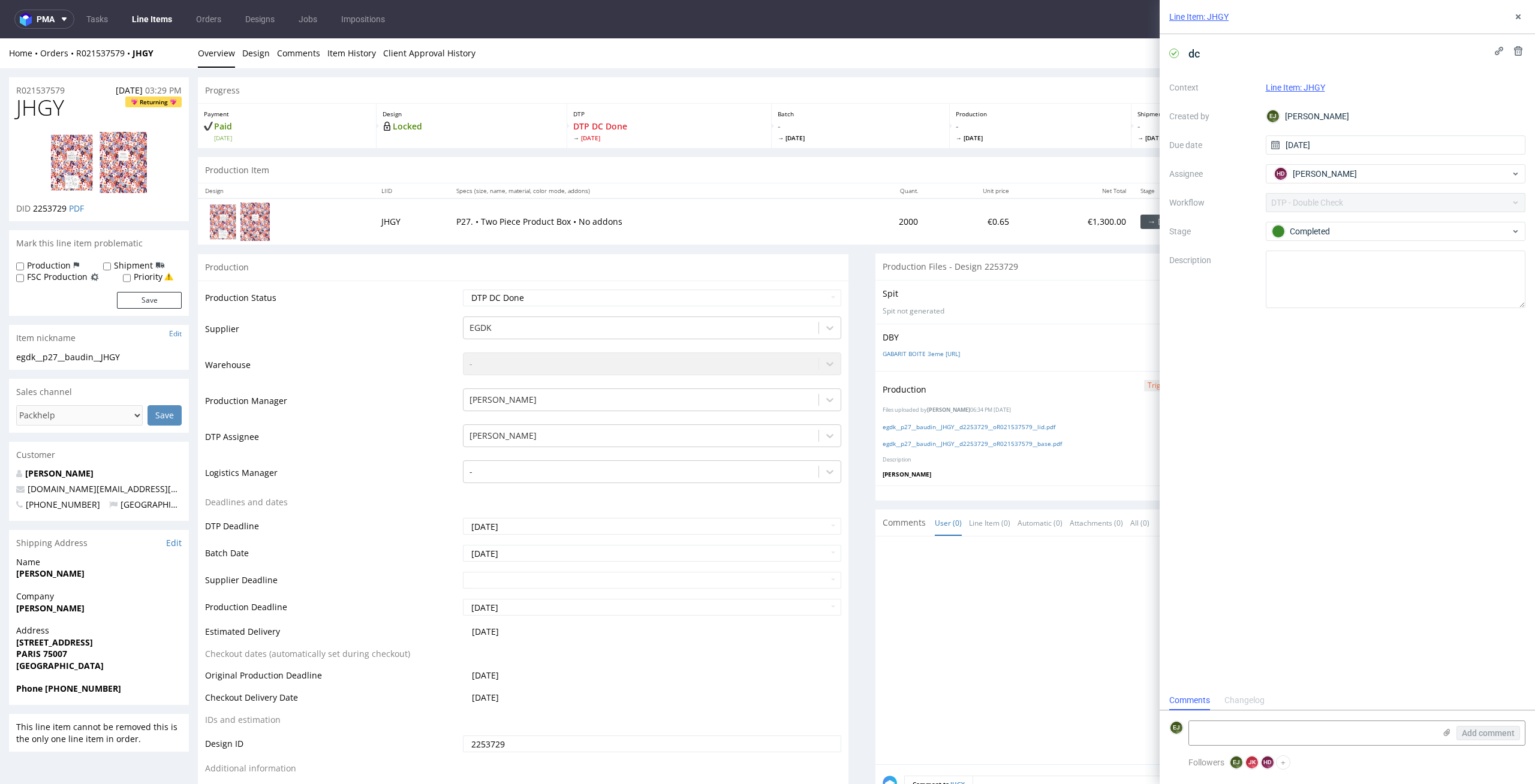
click at [786, 285] on div "Production Status Waiting for Artwork Waiting for Diecut Waiting for Mockup Wai…" at bounding box center [522, 549] width 650 height 538
click at [785, 294] on select "Waiting for Artwork Waiting for Diecut Waiting for Mockup Waiting for DTP Waiti…" at bounding box center [652, 298] width 379 height 17
select select "dtp_production_ready"
click at [463, 290] on select "Waiting for Artwork Waiting for Diecut Waiting for Mockup Waiting for DTP Waiti…" at bounding box center [652, 298] width 379 height 17
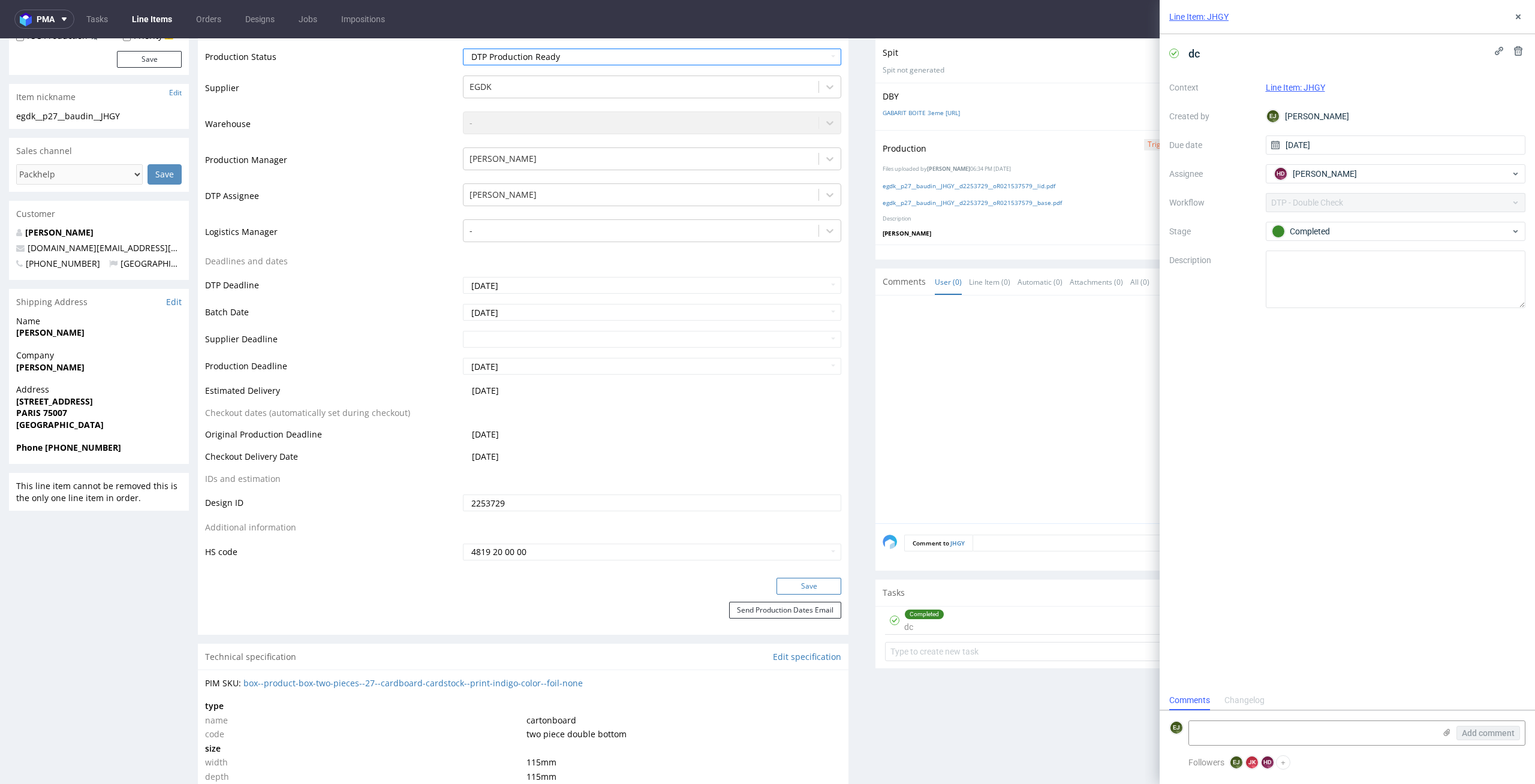
click at [815, 592] on button "Save" at bounding box center [809, 587] width 64 height 17
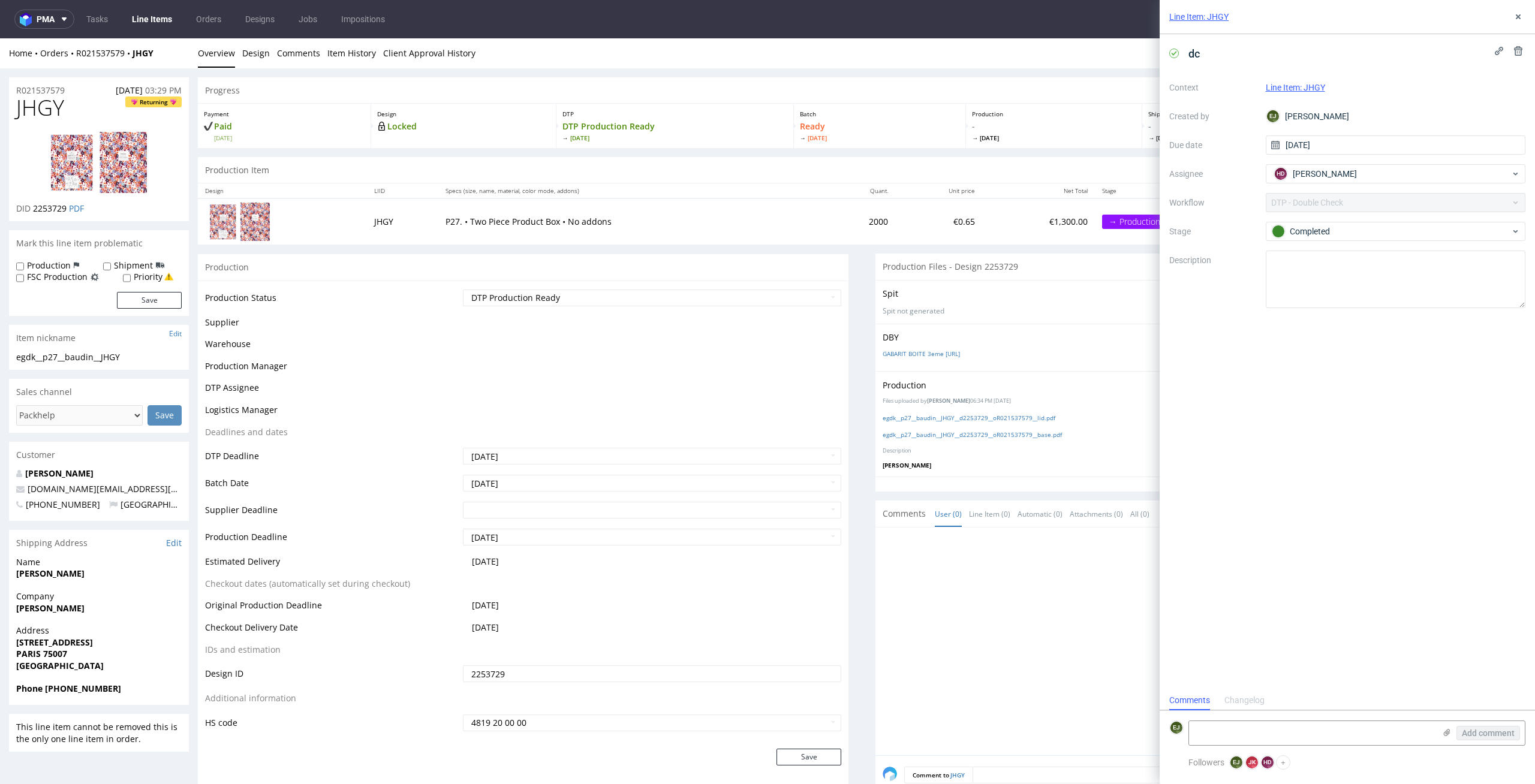
click at [166, 19] on link "Line Items" at bounding box center [152, 19] width 54 height 19
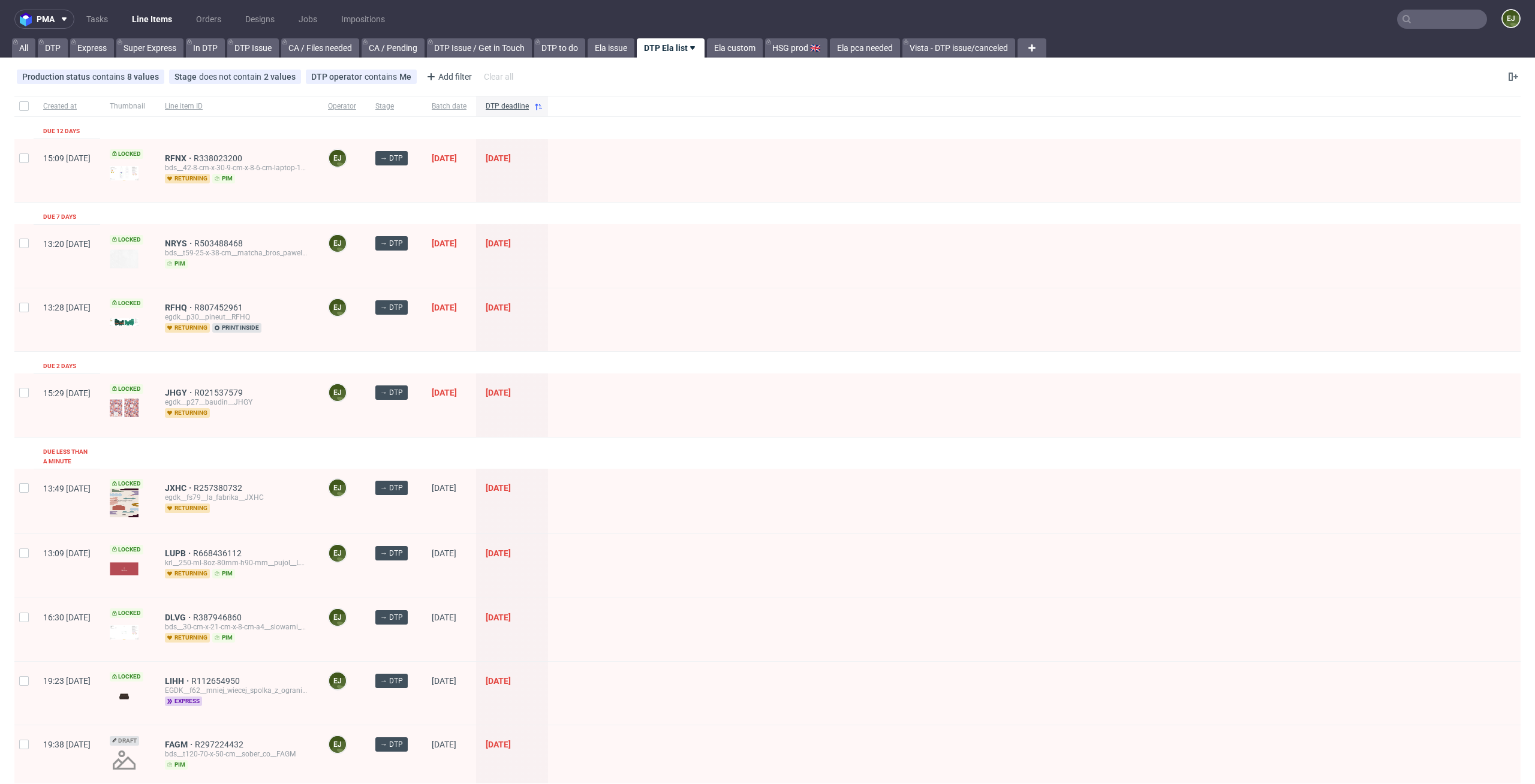
scroll to position [209, 0]
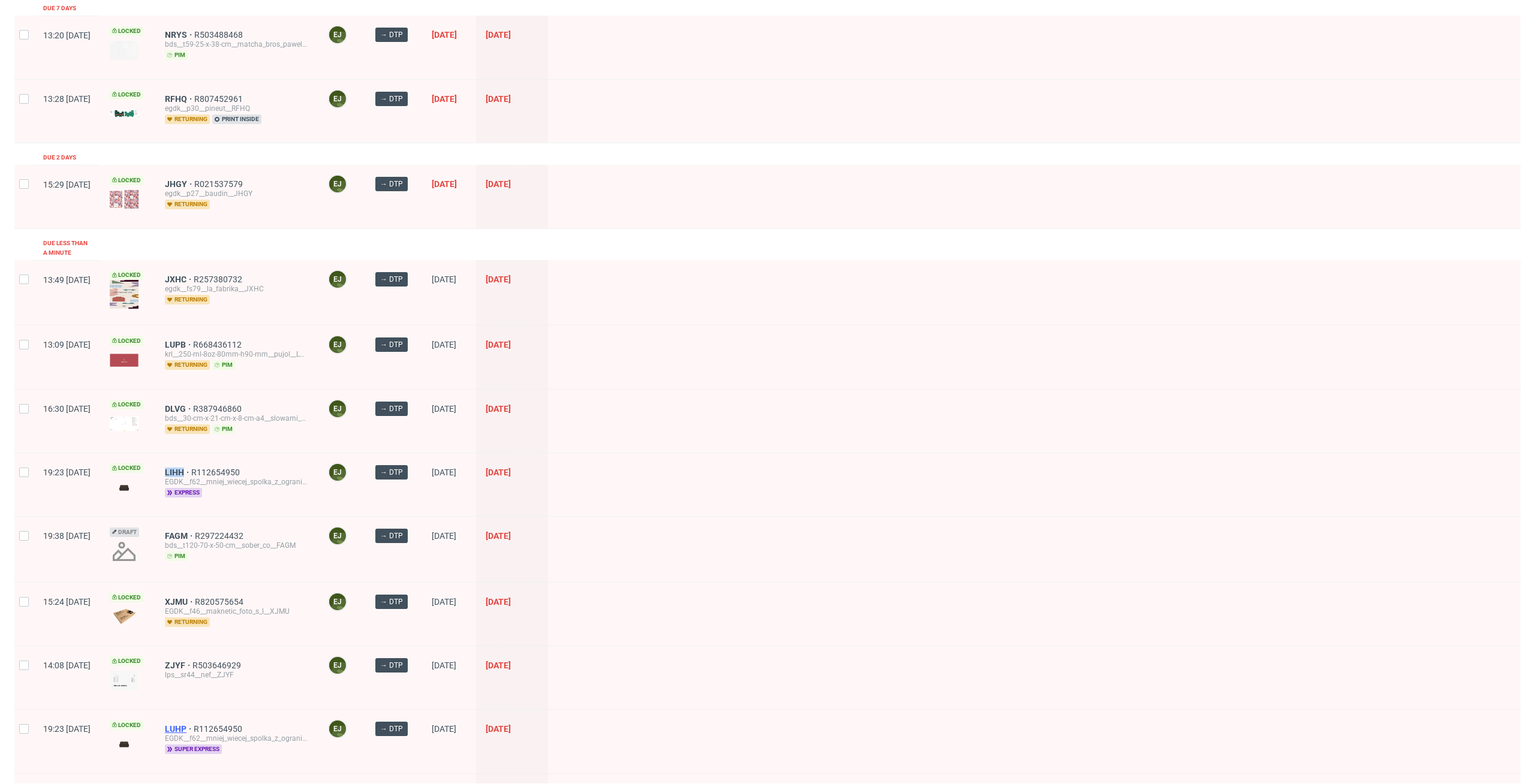
click at [193, 724] on span "LUHP" at bounding box center [180, 728] width 29 height 9
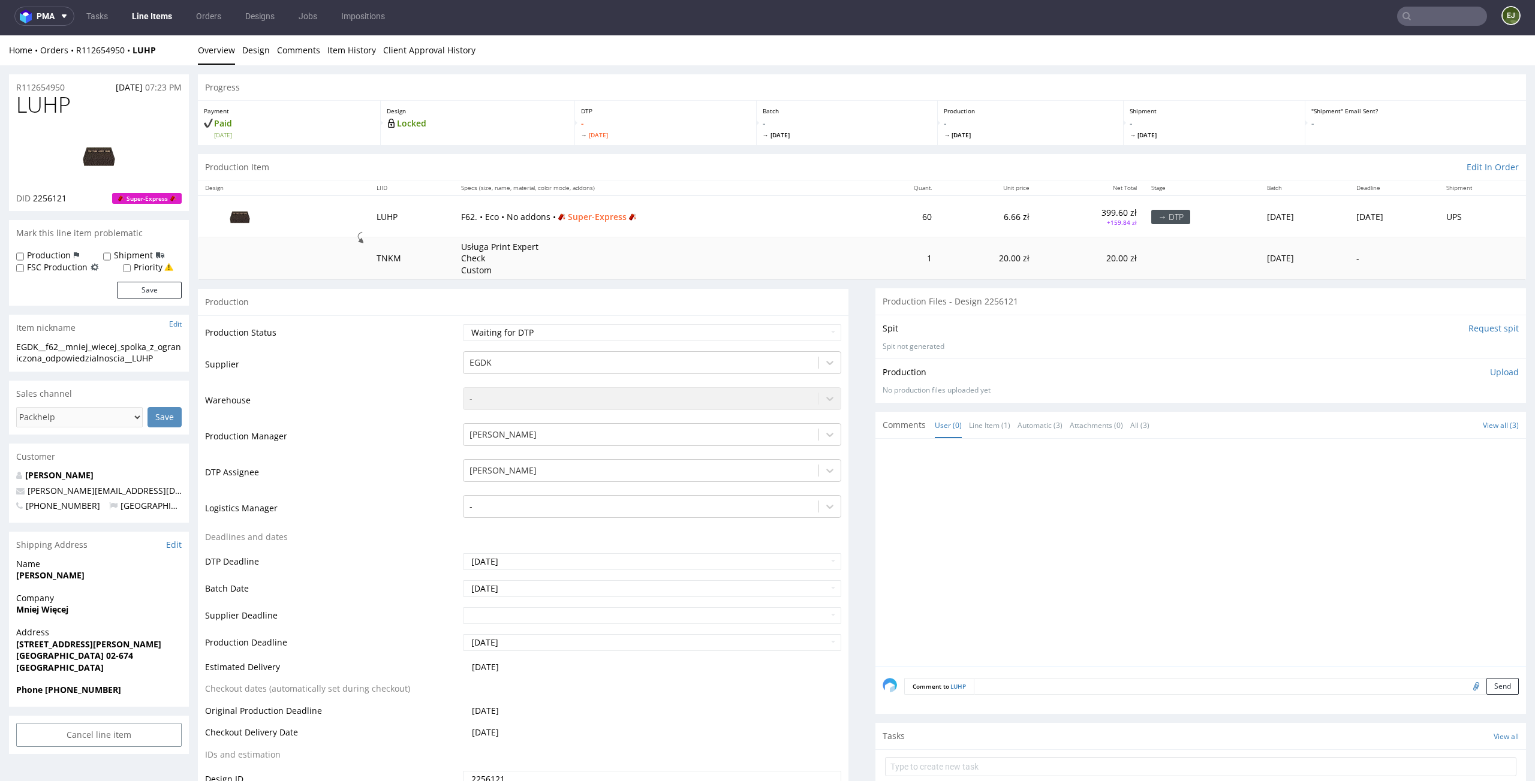
click at [741, 341] on td "Waiting for Artwork Waiting for Diecut Waiting for Mockup Waiting for DTP Waiti…" at bounding box center [651, 336] width 382 height 27
click at [751, 331] on select "Waiting for Artwork Waiting for Diecut Waiting for Mockup Waiting for DTP Waiti…" at bounding box center [652, 333] width 379 height 17
select select "dtp_in_process"
click at [463, 325] on select "Waiting for Artwork Waiting for Diecut Waiting for Mockup Waiting for DTP Waiti…" at bounding box center [652, 333] width 379 height 17
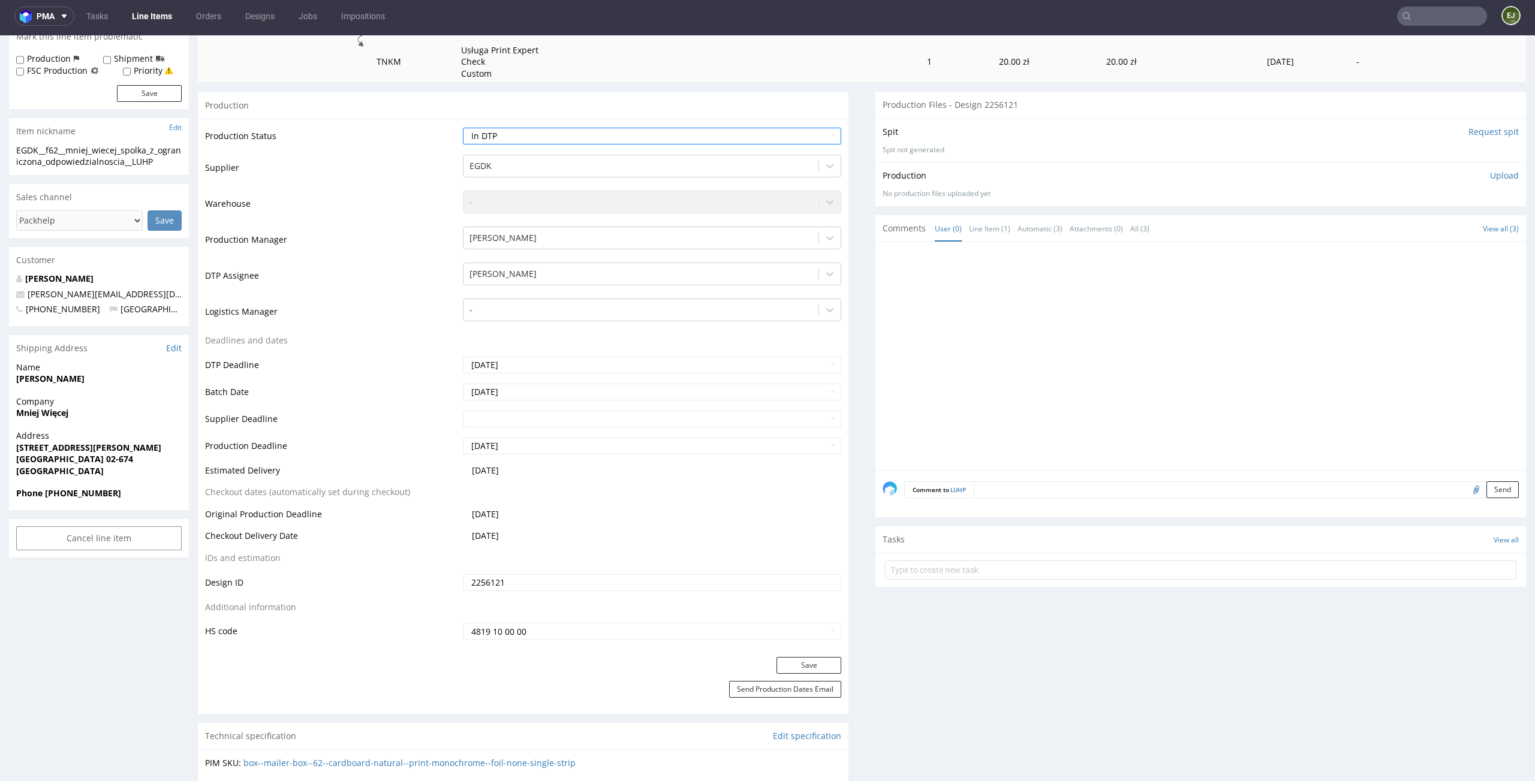
scroll to position [348, 0]
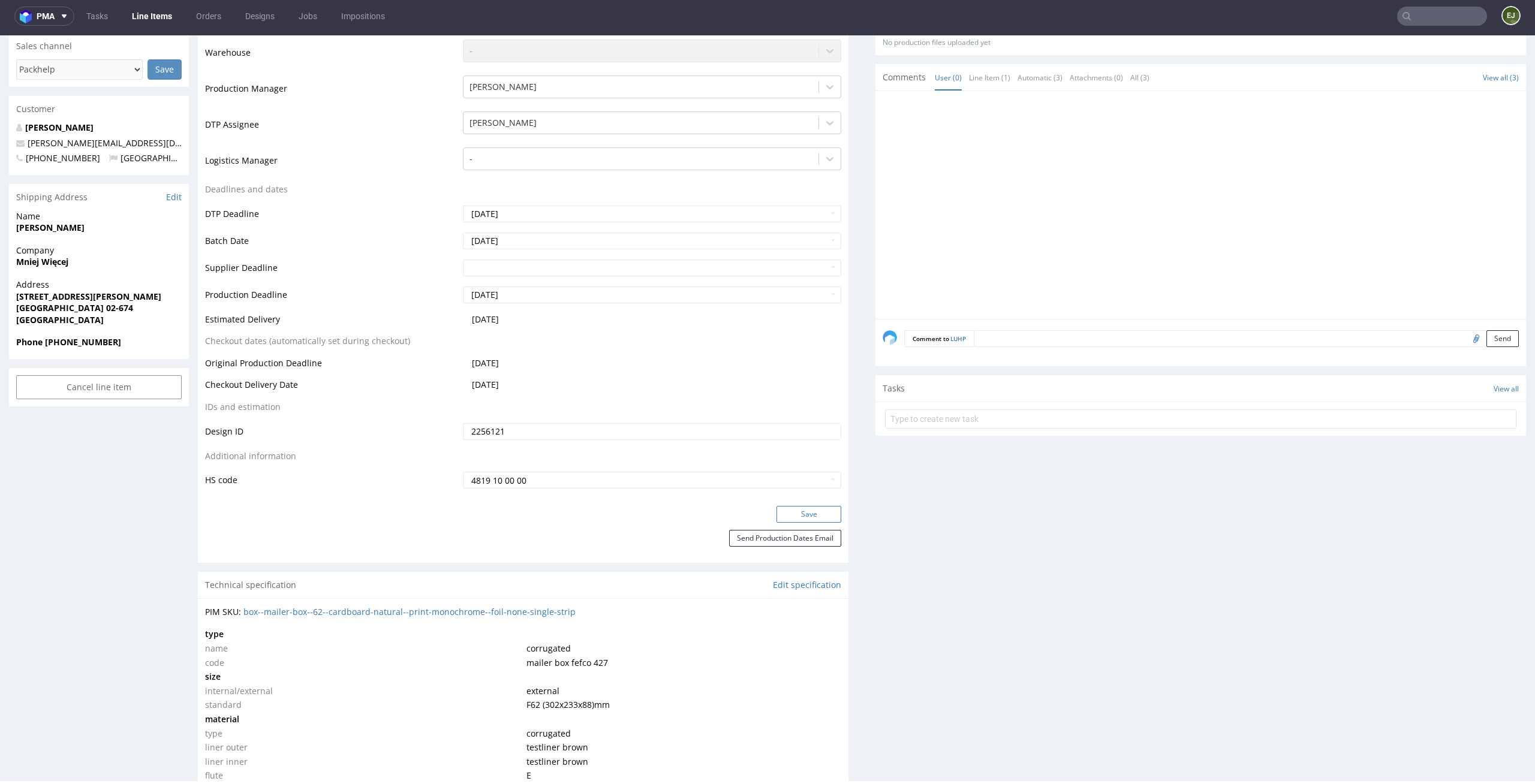
click at [829, 515] on button "Save" at bounding box center [809, 514] width 64 height 17
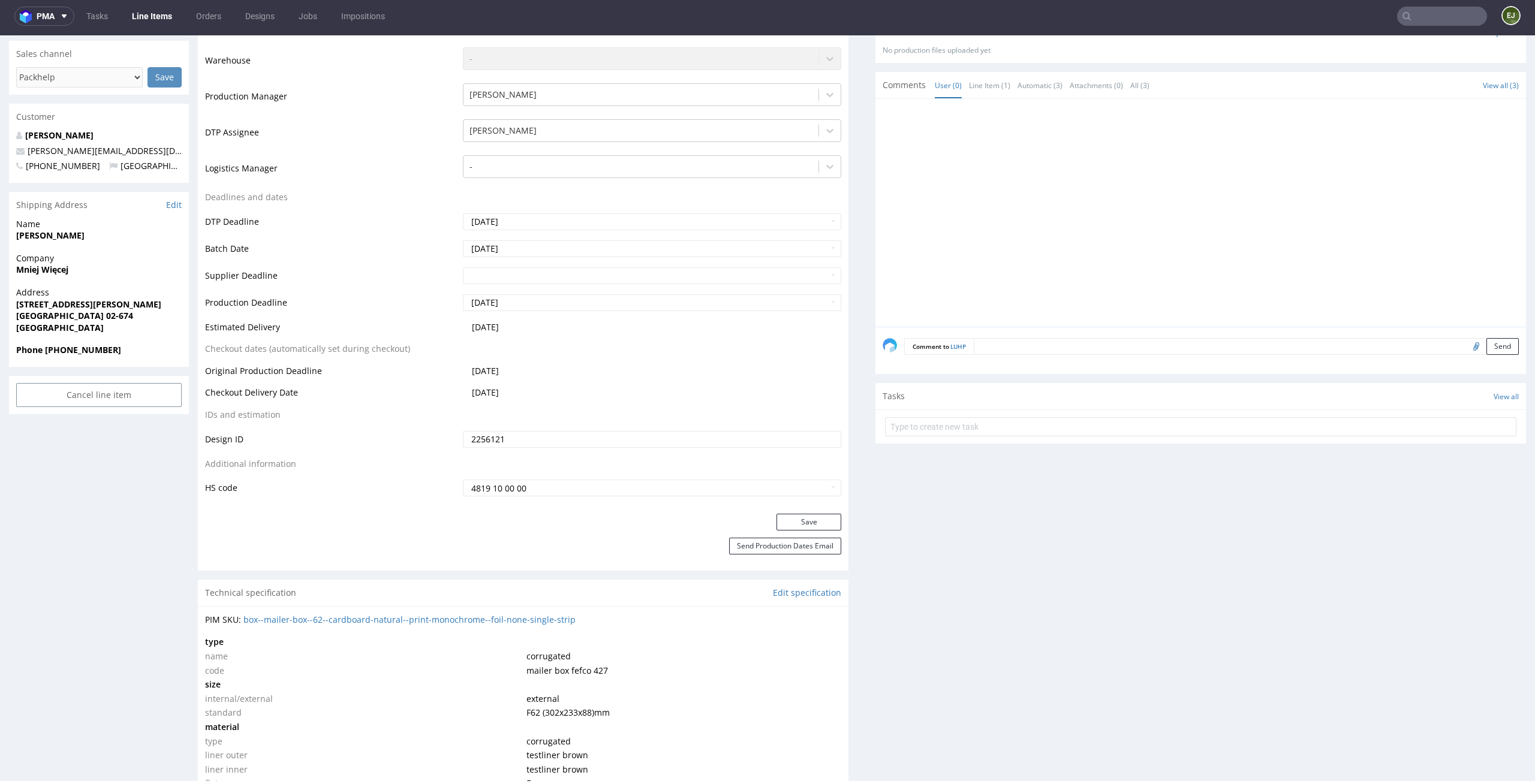
scroll to position [0, 0]
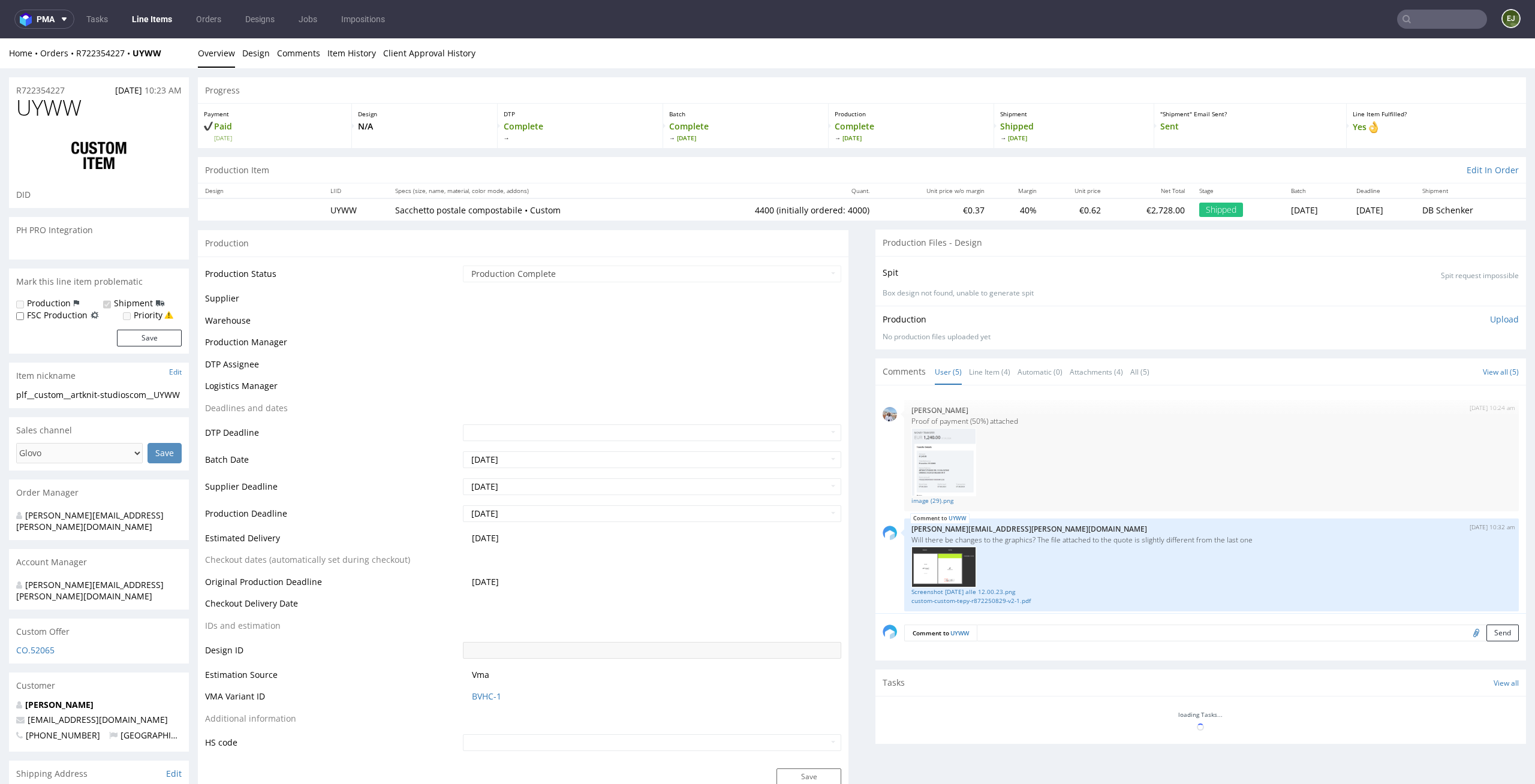
scroll to position [145, 0]
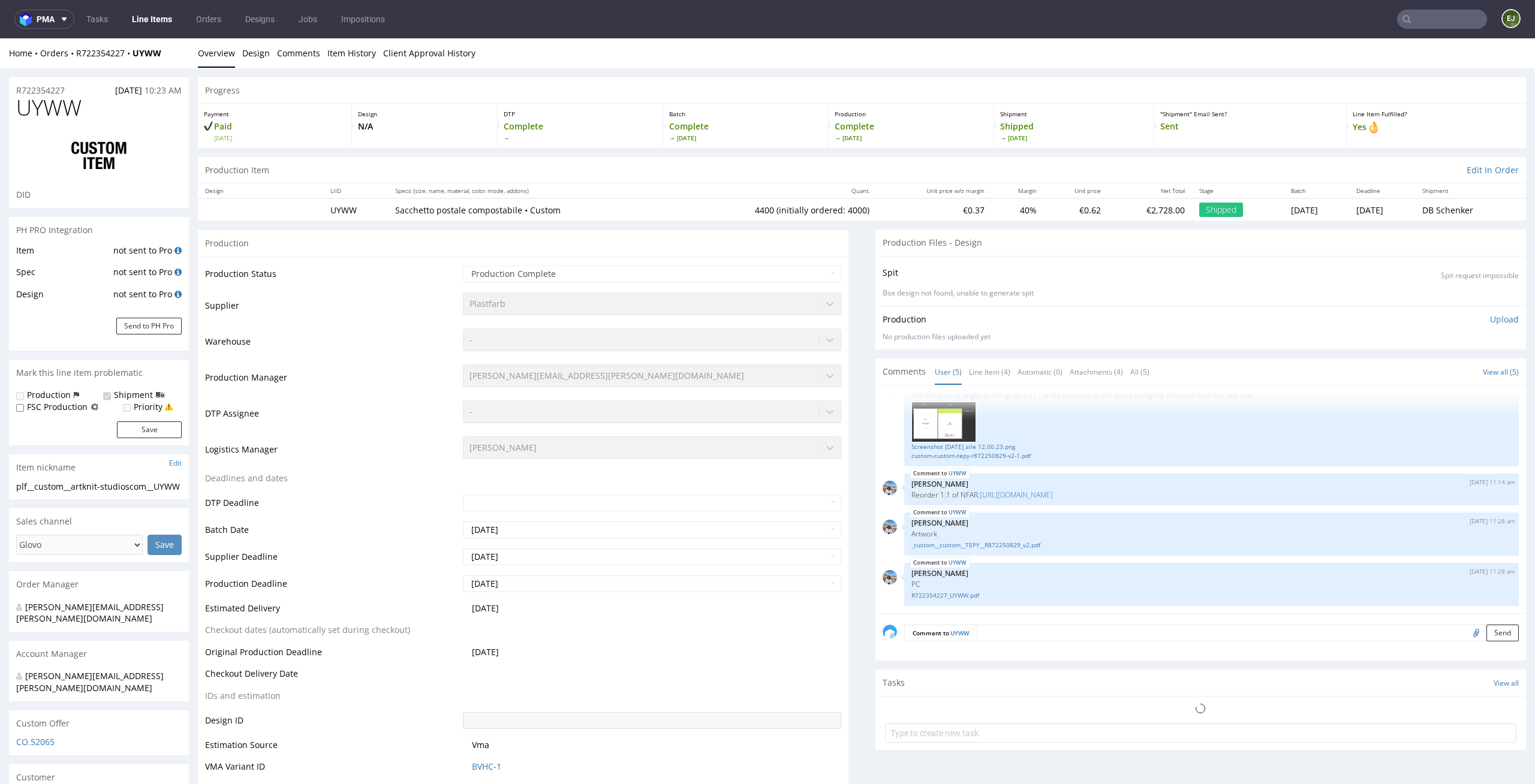
select select "in_progress"
click at [987, 382] on link "Line Item (4)" at bounding box center [989, 372] width 42 height 25
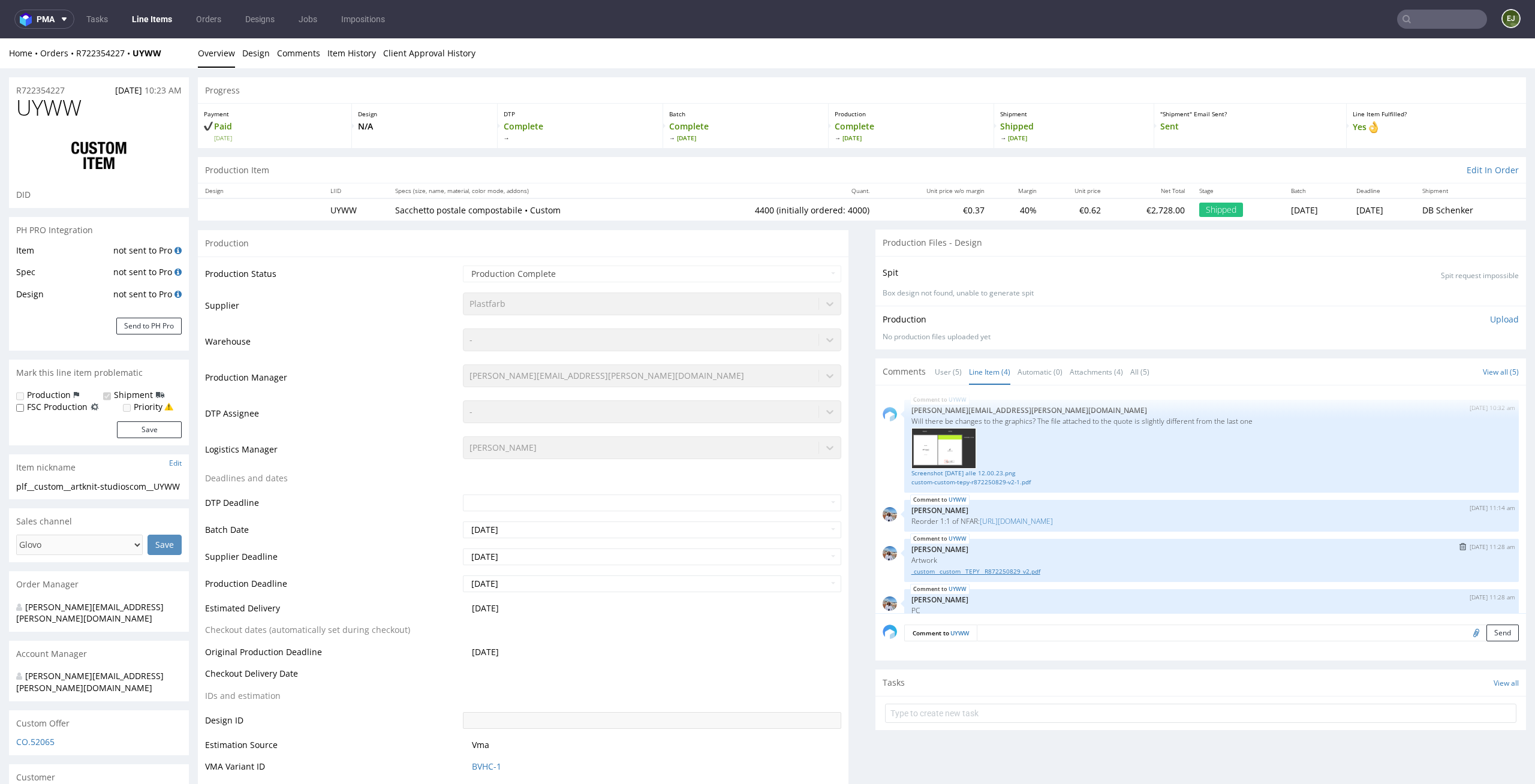
scroll to position [26, 0]
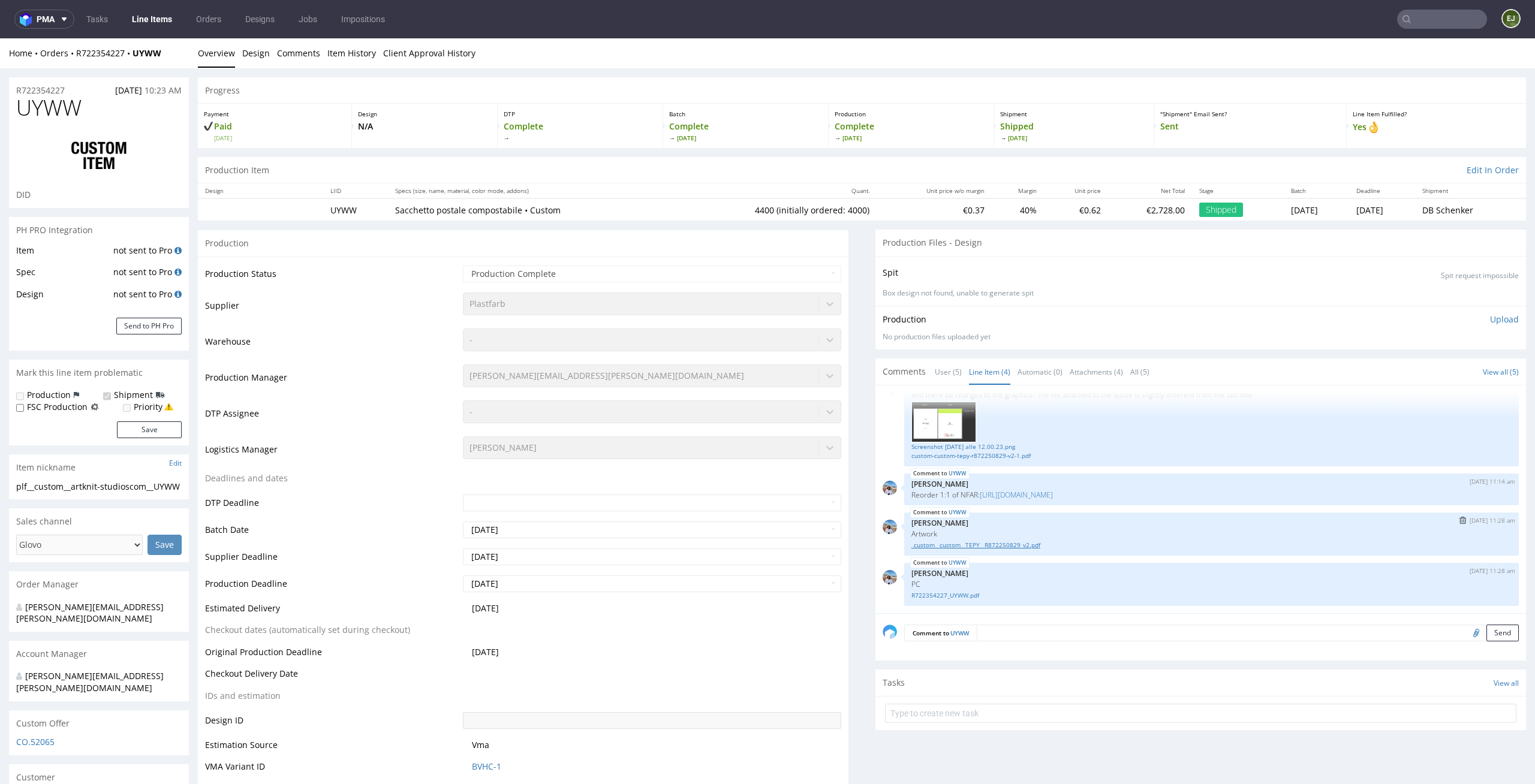
click at [1015, 546] on link "_custom__custom__TEPY__R872250829_v2.pdf" at bounding box center [1211, 545] width 600 height 9
click at [1053, 492] on link "[URL][DOMAIN_NAME]" at bounding box center [1016, 495] width 73 height 10
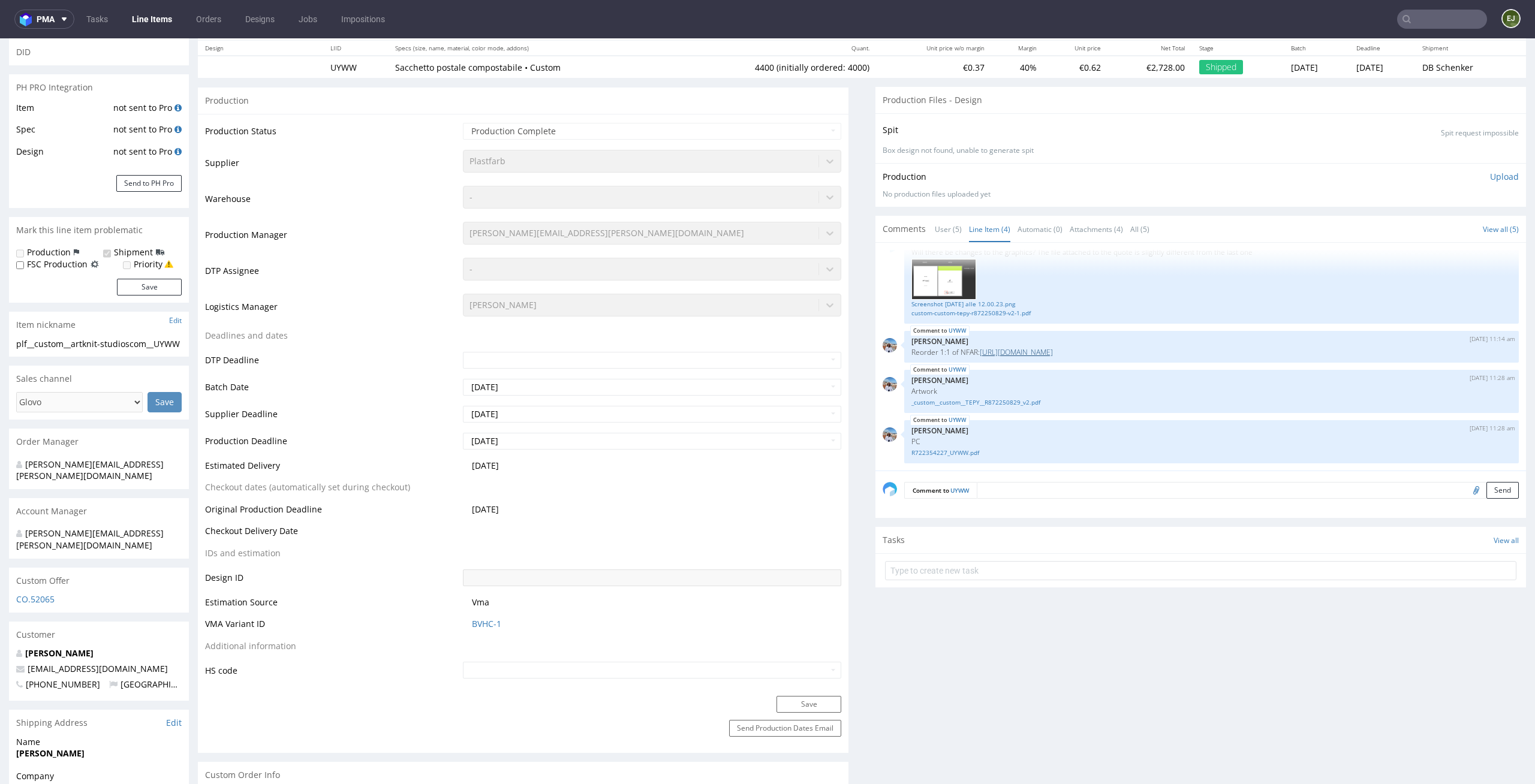
scroll to position [208, 0]
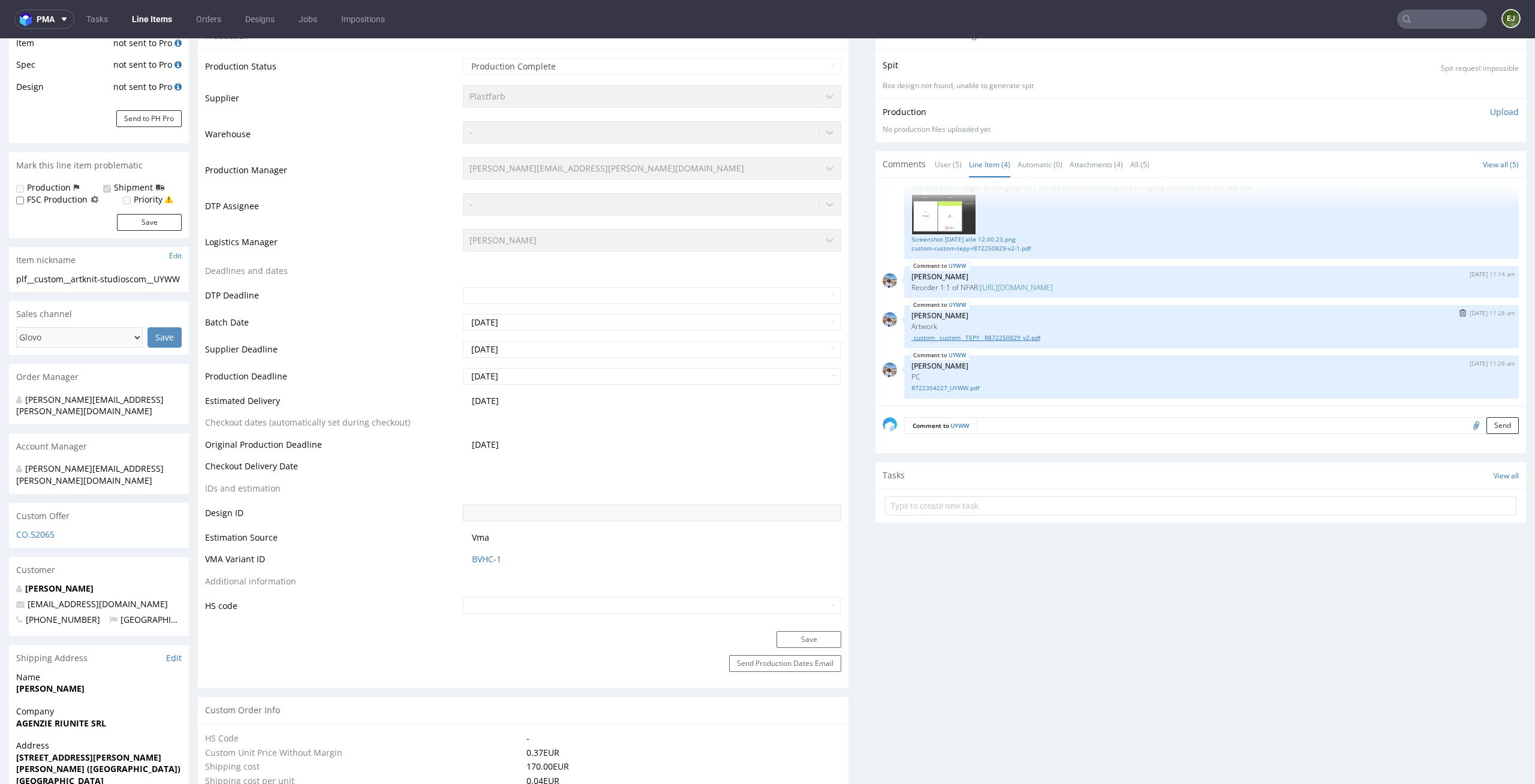
click at [1003, 341] on link "_custom__custom__TEPY__R872250829_v2.pdf" at bounding box center [1211, 337] width 600 height 9
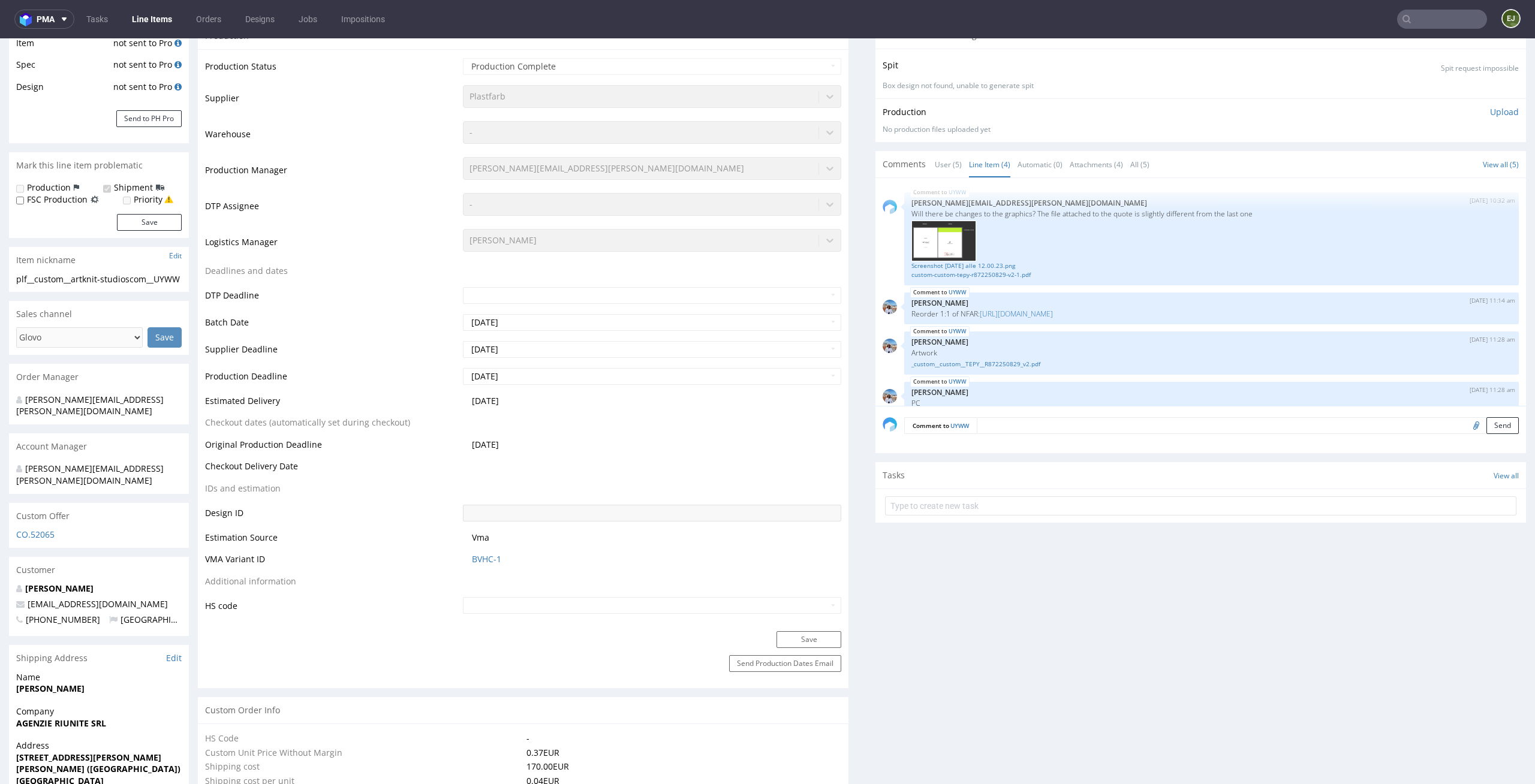
scroll to position [0, 0]
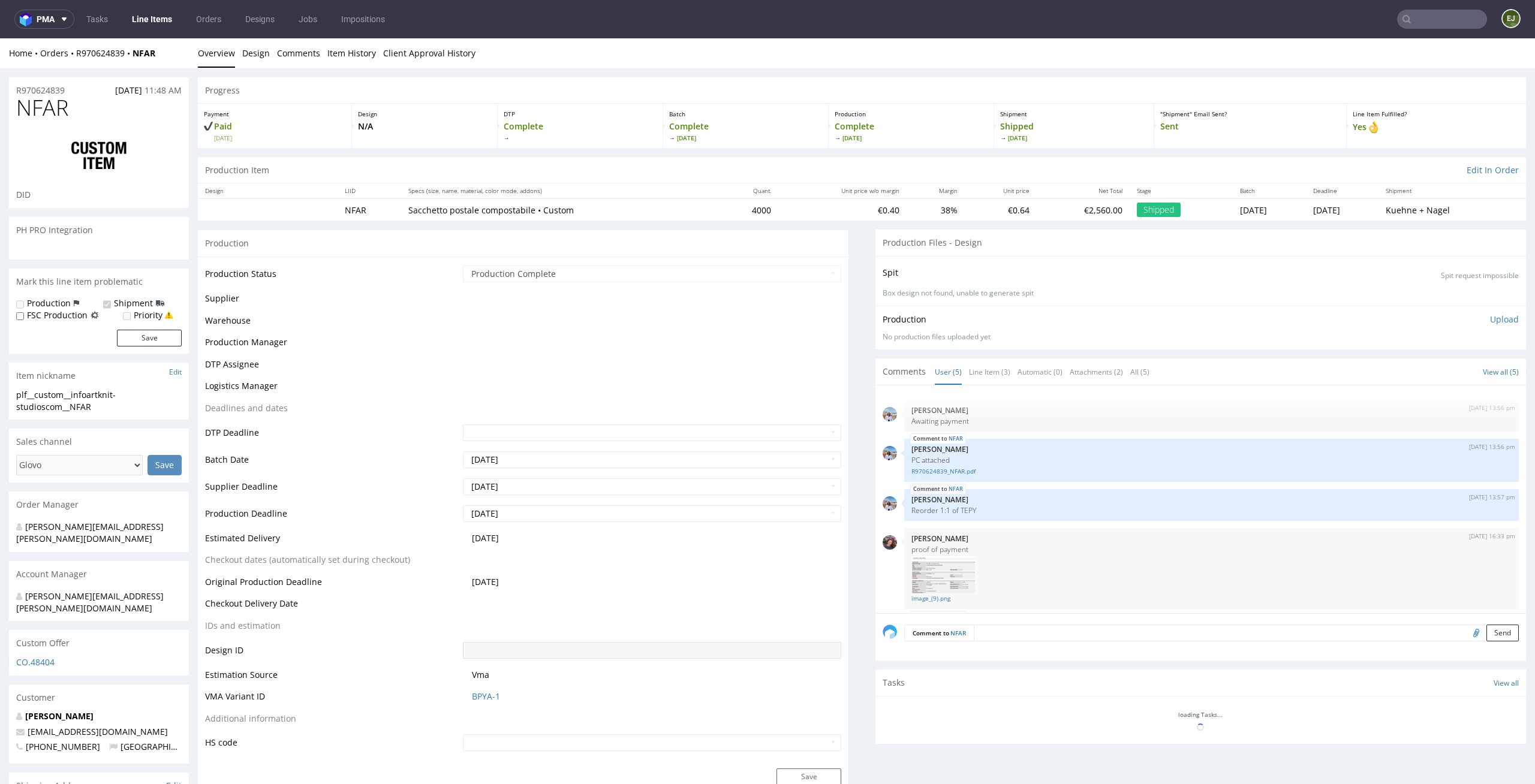
scroll to position [5, 0]
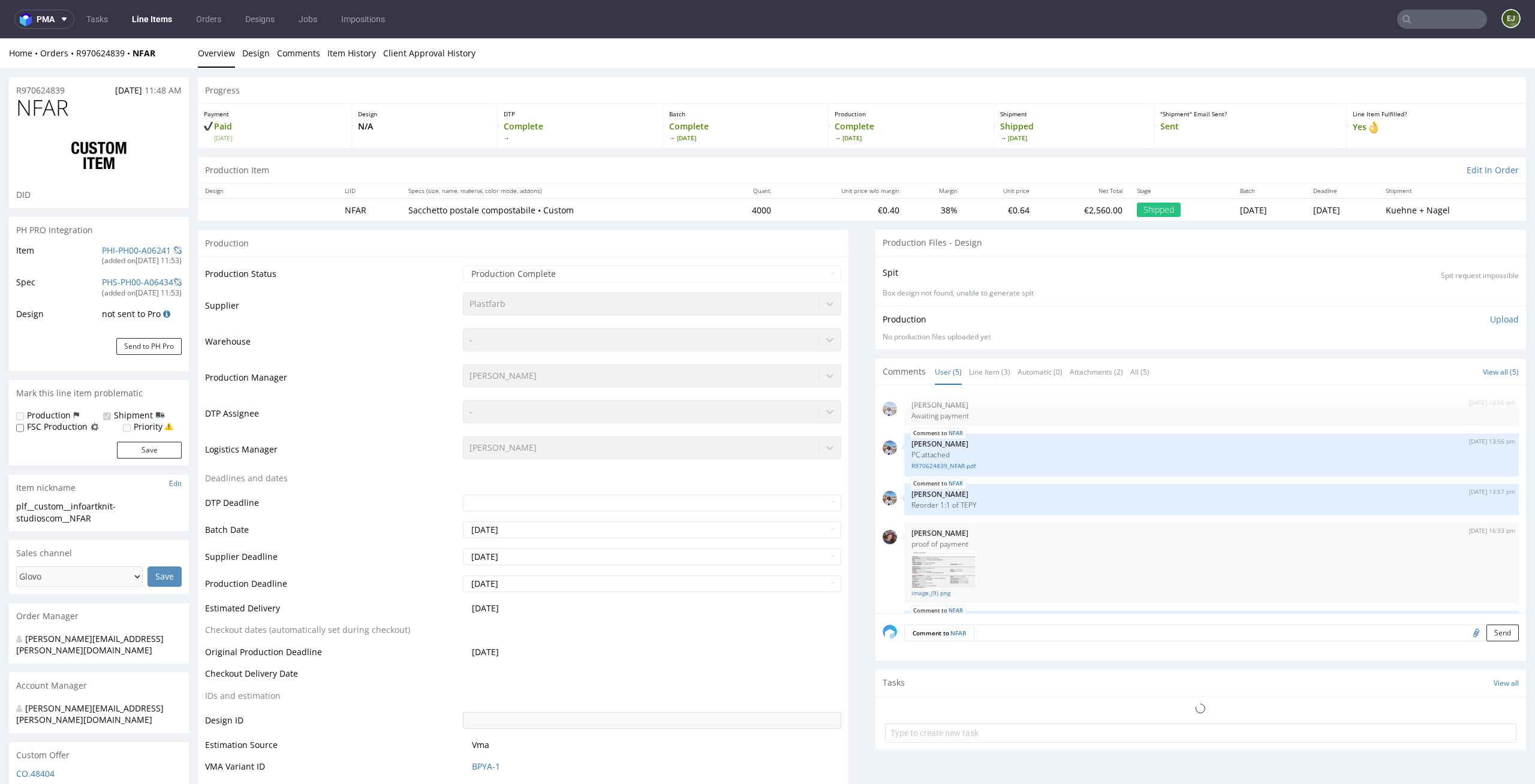
select select "in_progress"
click at [976, 373] on link "Line Item (3)" at bounding box center [989, 372] width 42 height 25
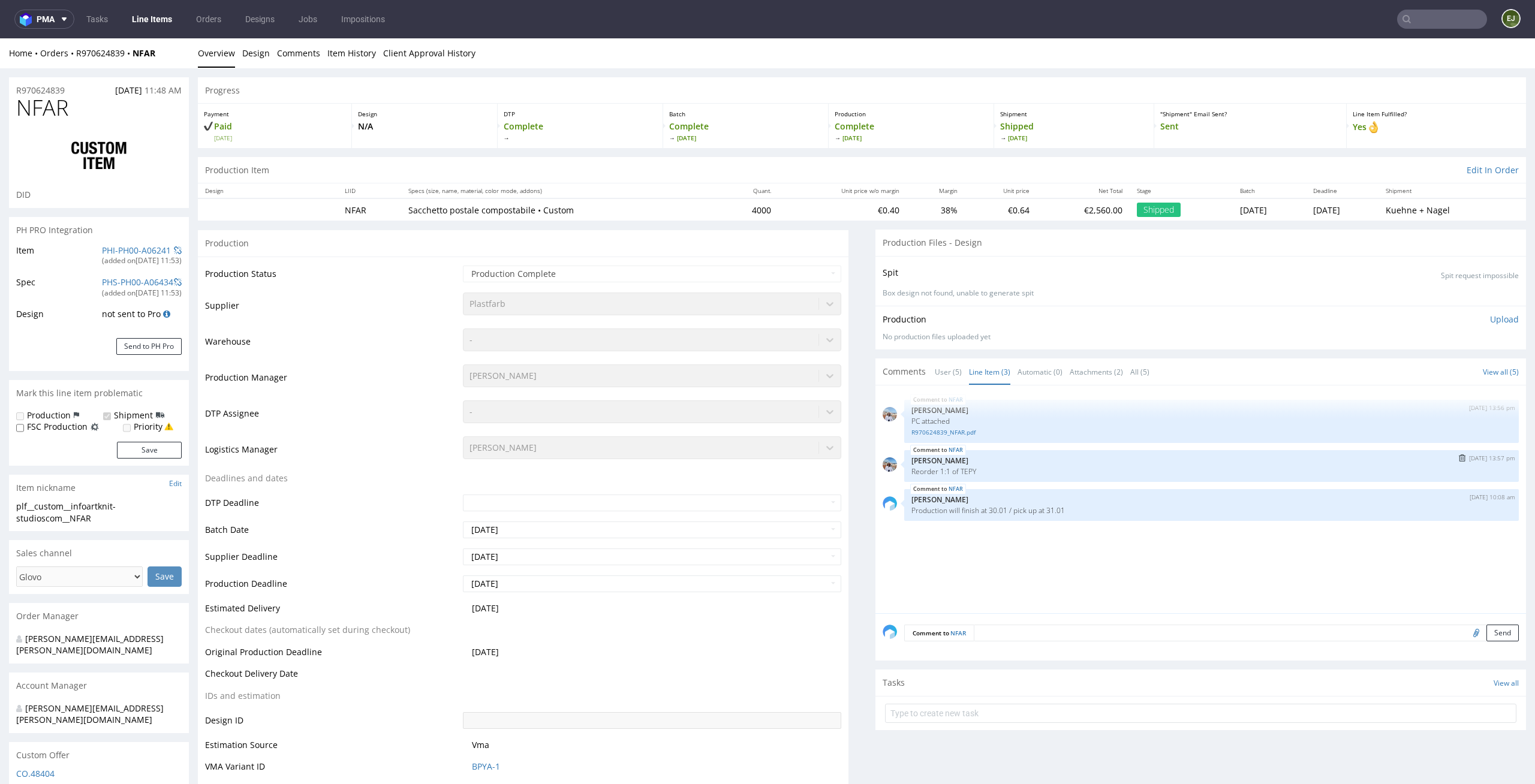
drag, startPoint x: 995, startPoint y: 464, endPoint x: 953, endPoint y: 469, distance: 42.3
click at [953, 469] on div "NFAR 21st Dec 23 | 13:57 pm Marta Kozłowska Reorder 1:1 of TEPY" at bounding box center [1211, 465] width 615 height 31
drag, startPoint x: 967, startPoint y: 473, endPoint x: 951, endPoint y: 473, distance: 16.0
click at [951, 473] on p "Reorder 1:1 of TEPY" at bounding box center [1211, 471] width 600 height 9
copy p "TEPY"
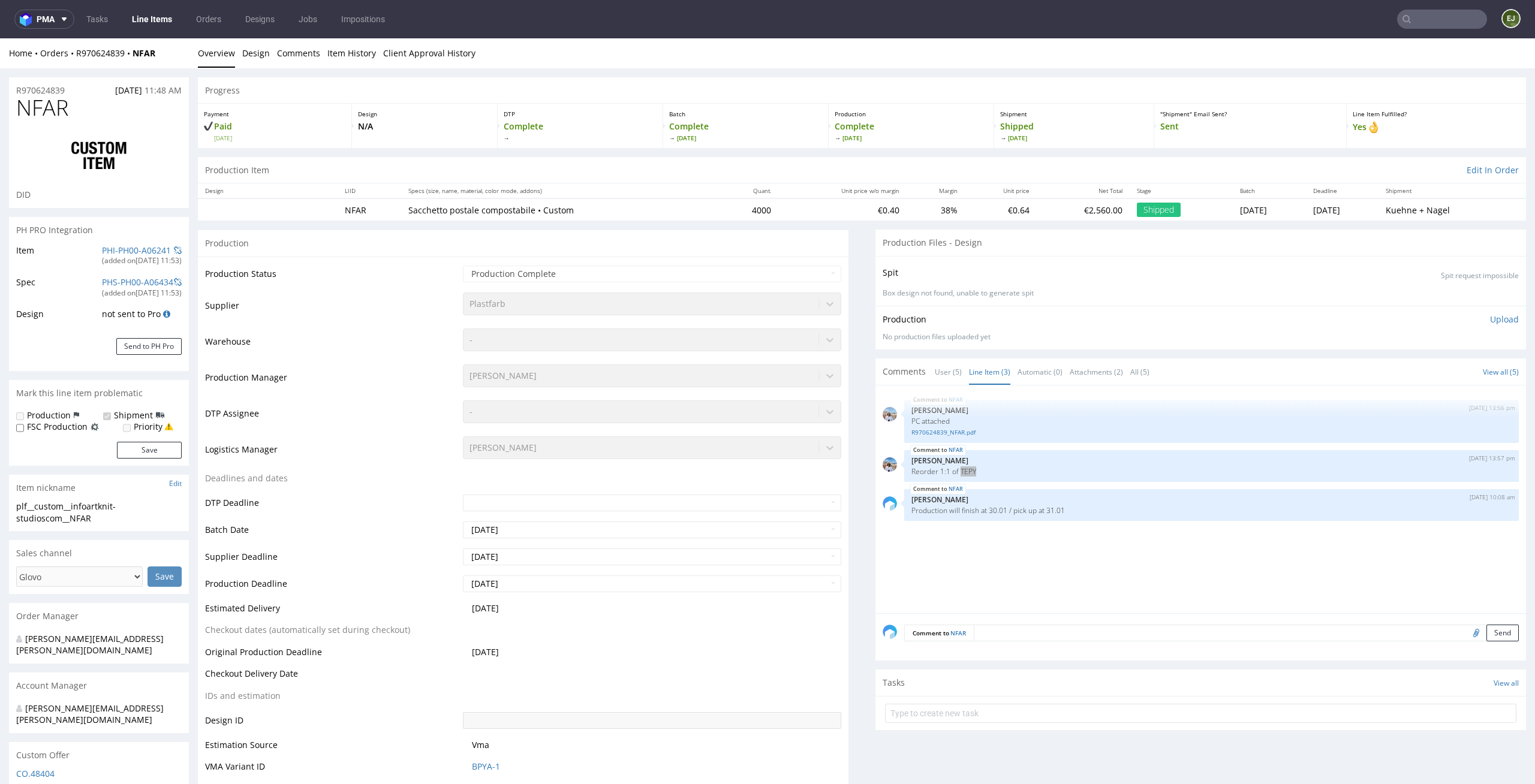
click at [1432, 11] on input "text" at bounding box center [1442, 19] width 90 height 19
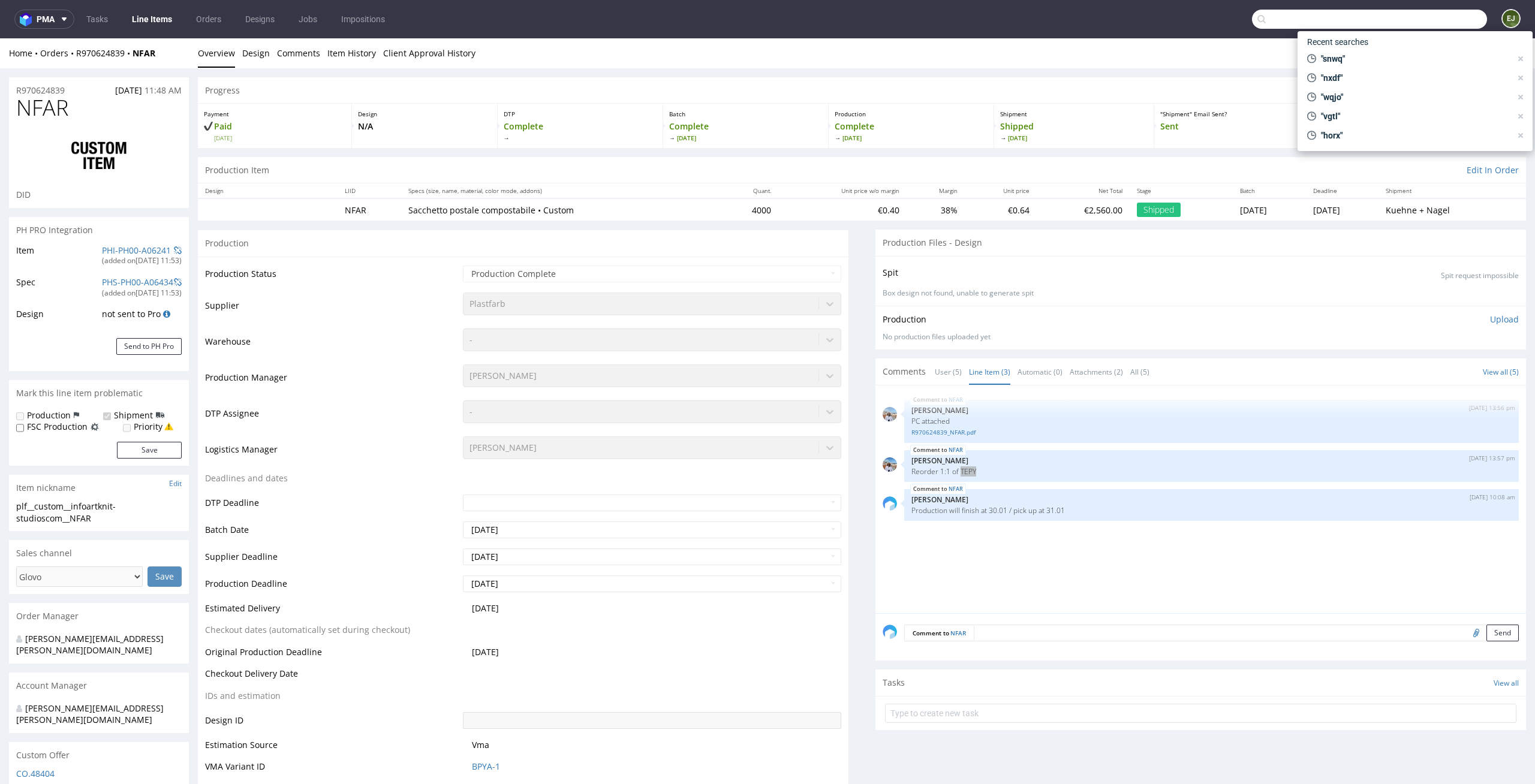
paste input "TEPY"
type input "TEPY"
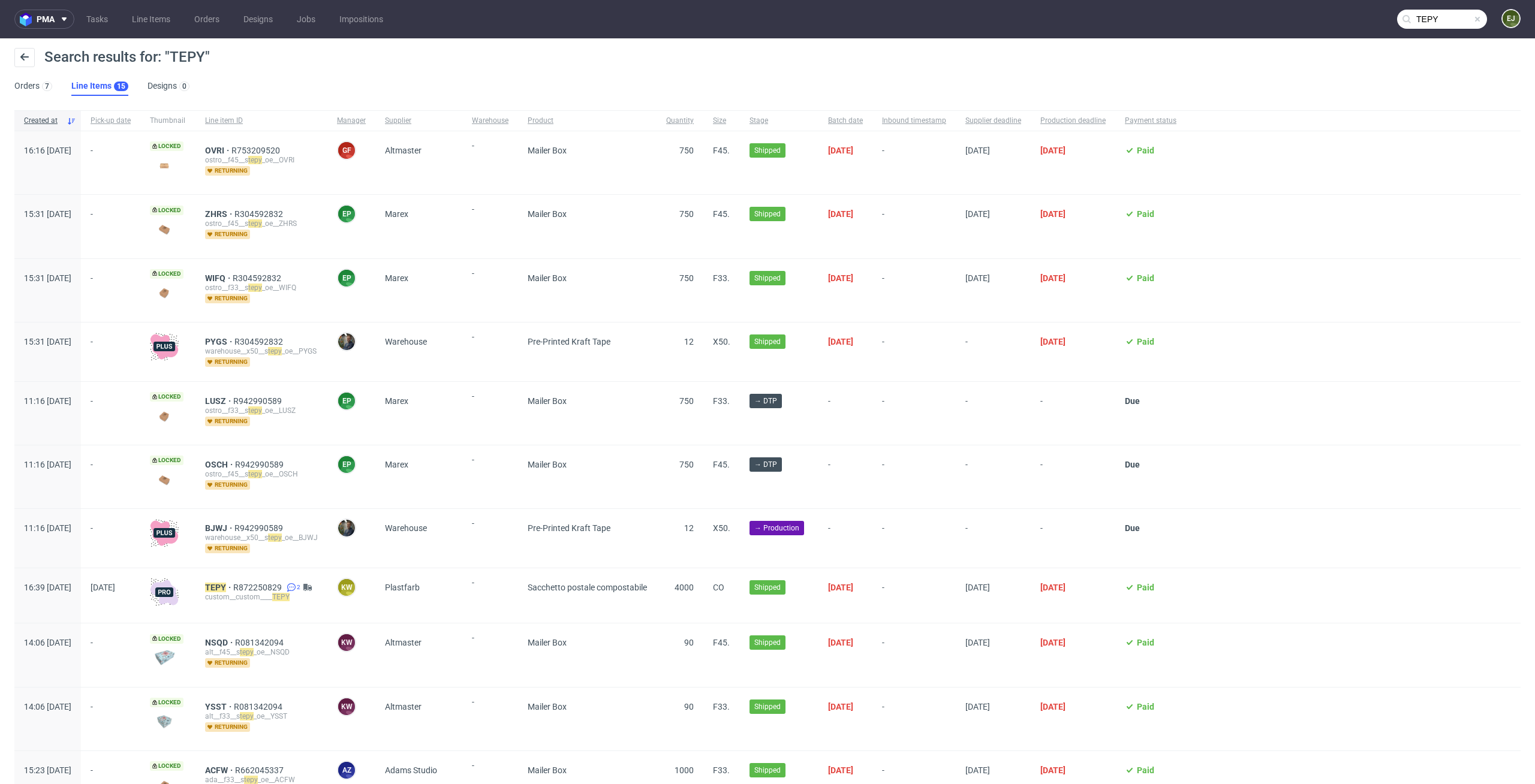
scroll to position [43, 0]
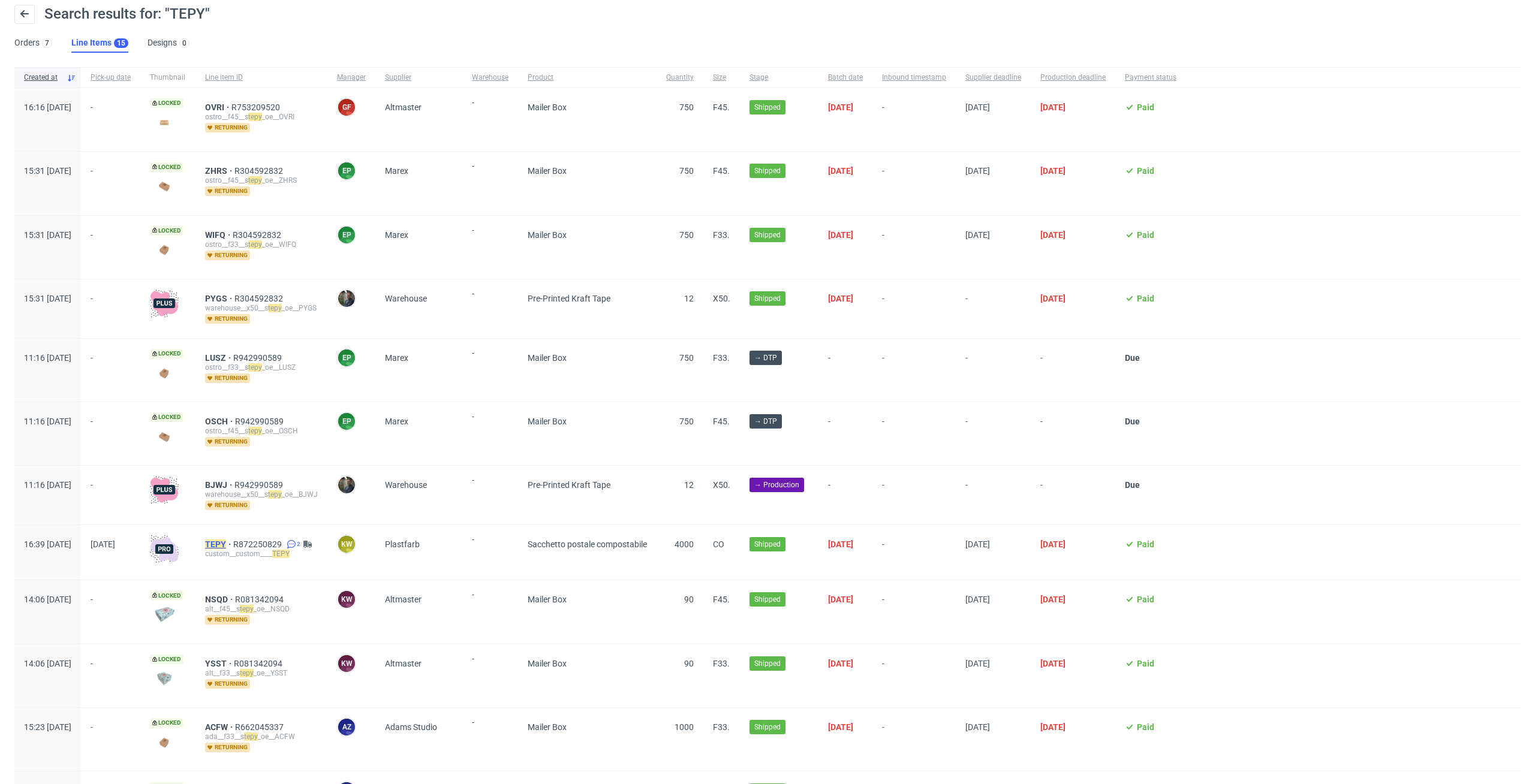
click at [226, 543] on mark "TEPY" at bounding box center [215, 544] width 21 height 9
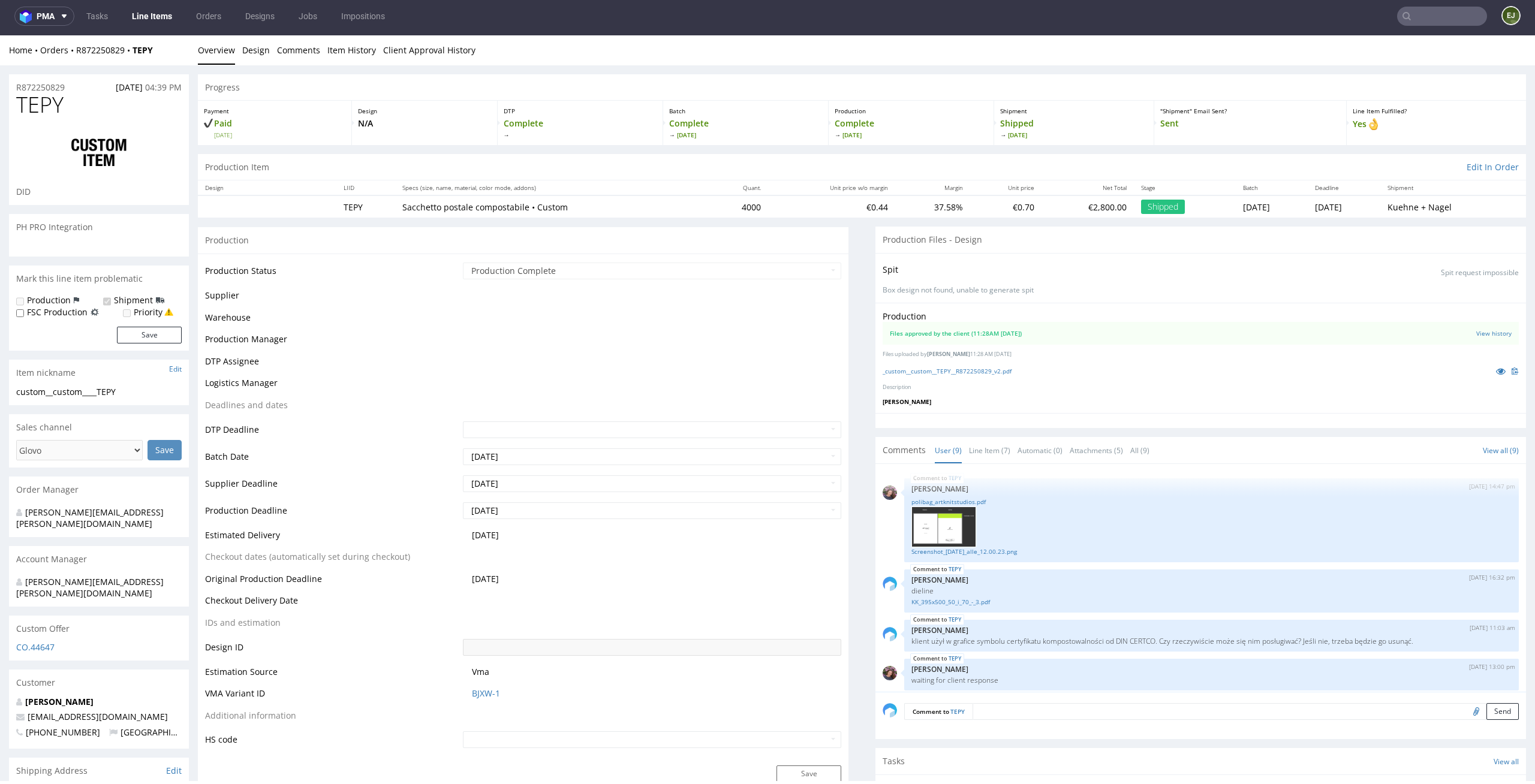
scroll to position [245, 0]
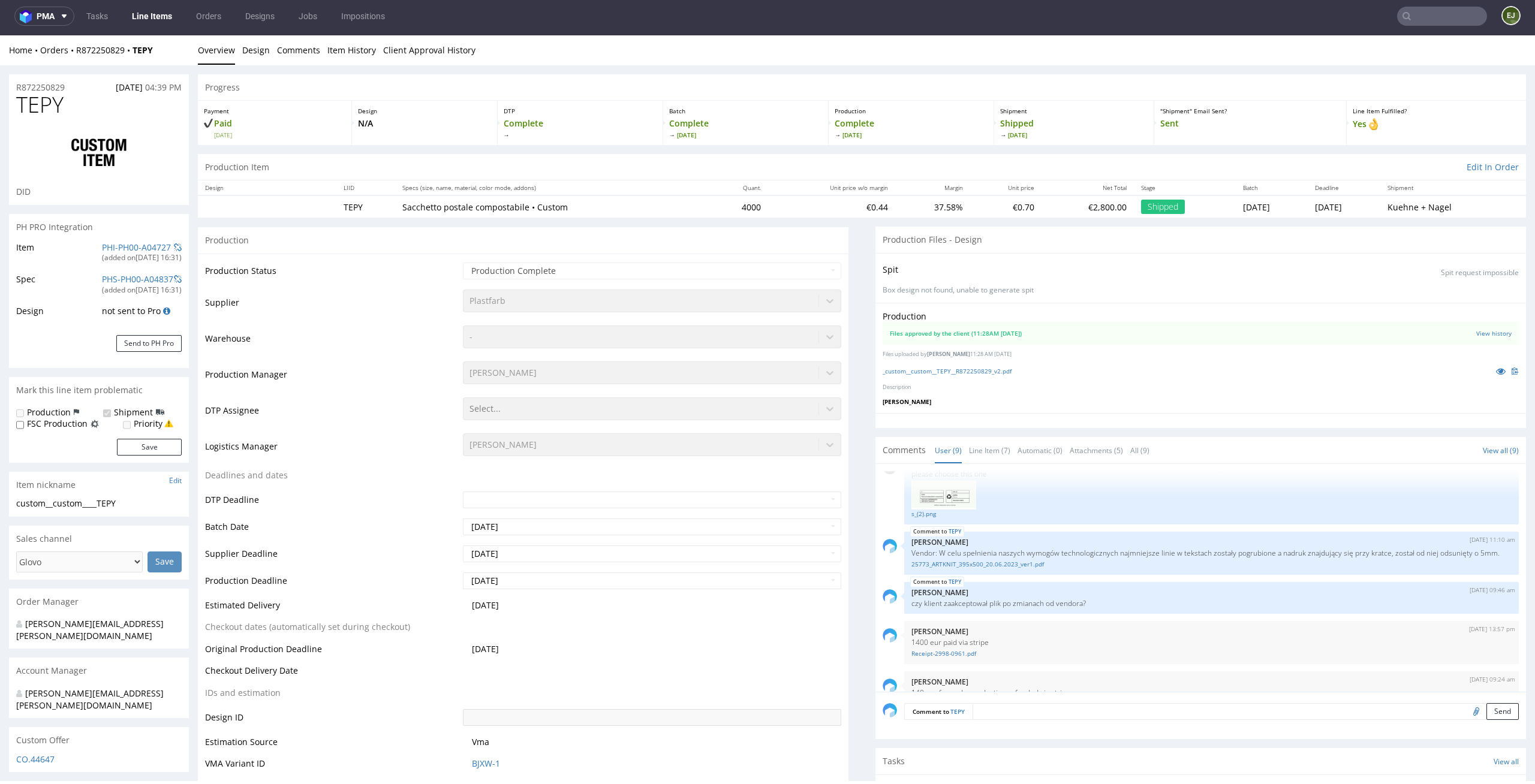
select select "in_progress"
click at [954, 370] on link "_custom__custom__TEPY__R872250829_v2.pdf" at bounding box center [947, 371] width 129 height 8
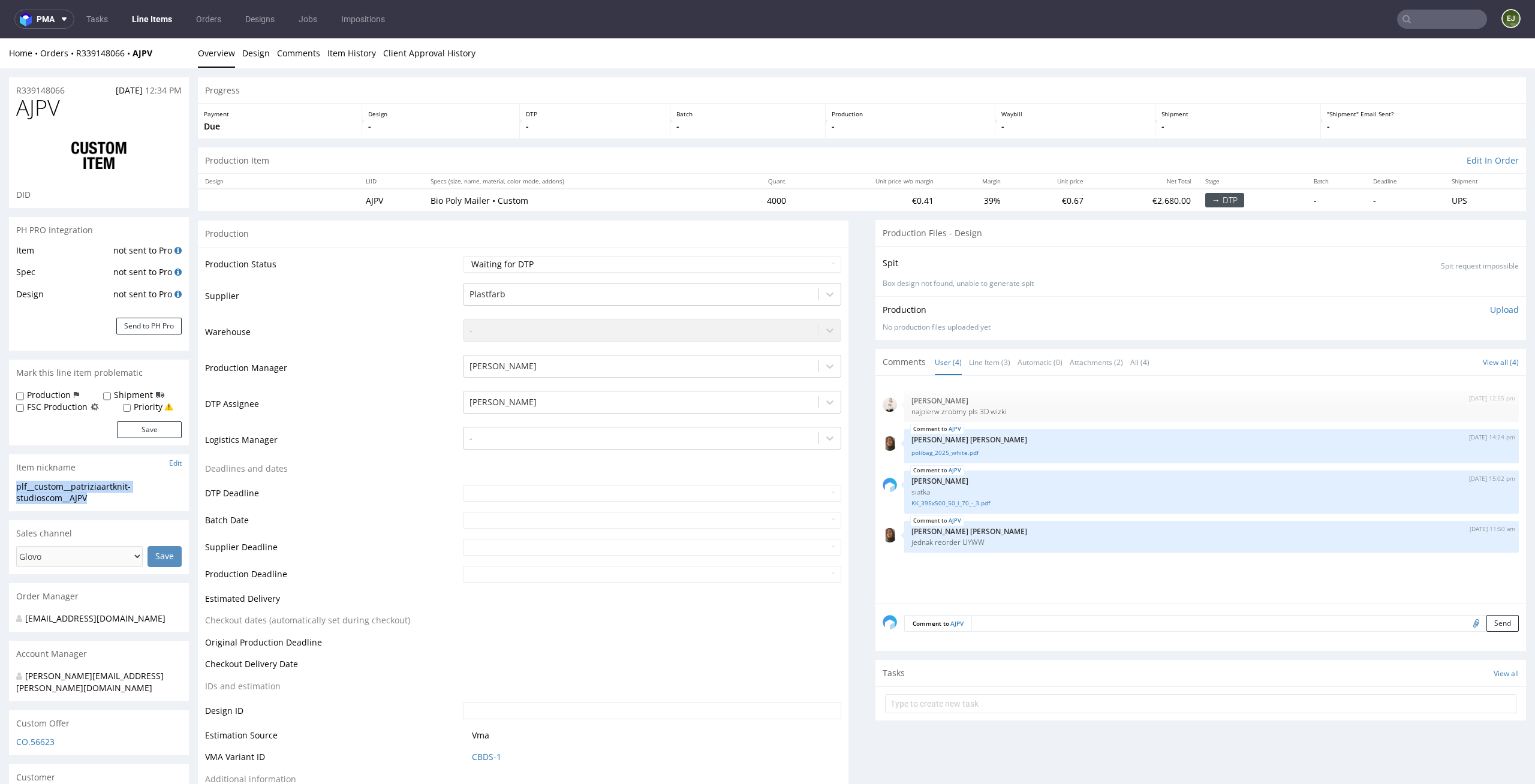
drag, startPoint x: 96, startPoint y: 498, endPoint x: 7, endPoint y: 488, distance: 89.6
copy div "plf__custom__patriziaartknit-studioscom__AJPV"
drag, startPoint x: 991, startPoint y: 548, endPoint x: 952, endPoint y: 543, distance: 39.3
click at [952, 543] on div "AJPV [DATE] 11:50 am [PERSON_NAME] [PERSON_NAME] reorder UYWW" at bounding box center [1211, 537] width 615 height 31
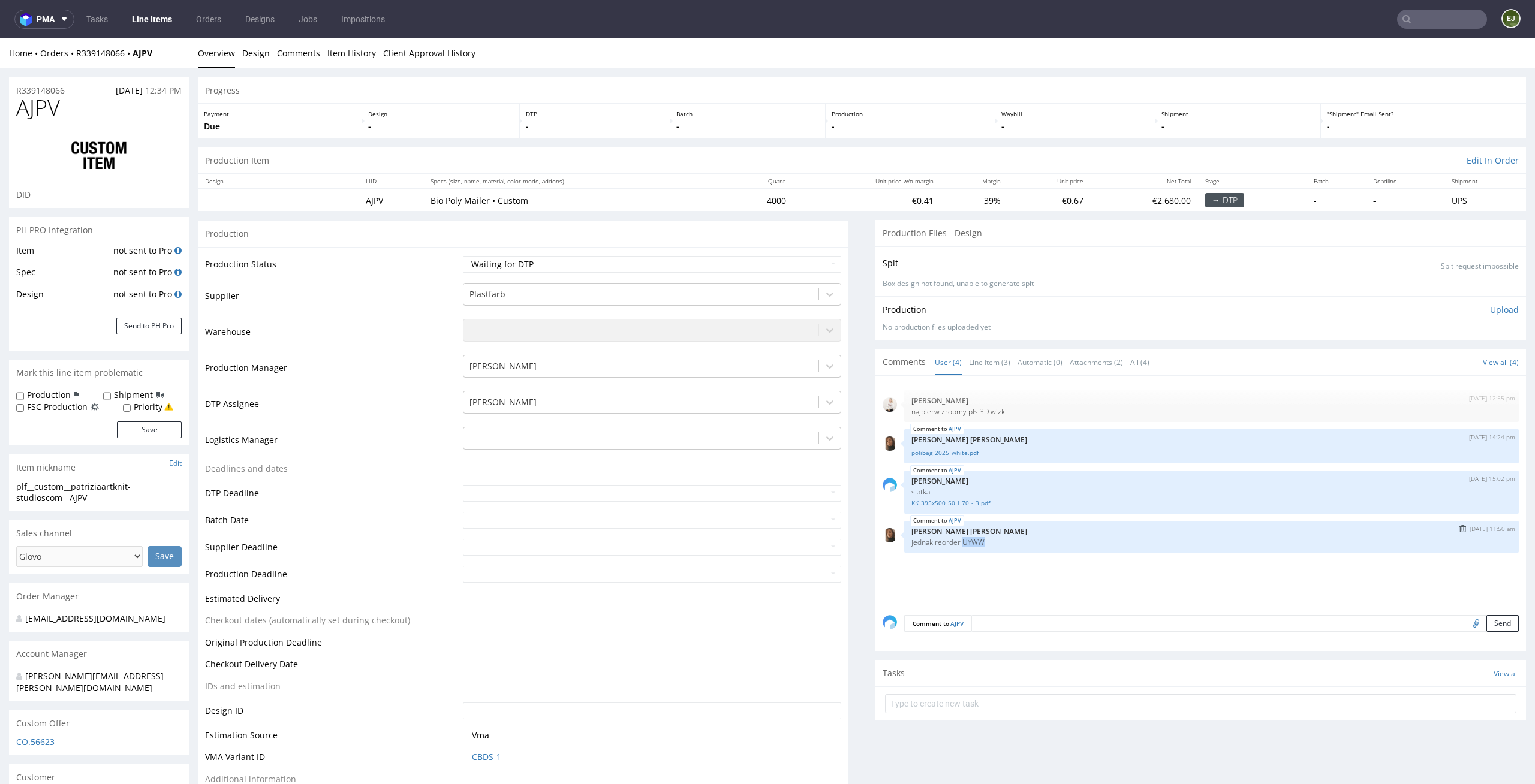
copy p "UYWW"
click at [1429, 14] on input "text" at bounding box center [1442, 19] width 90 height 19
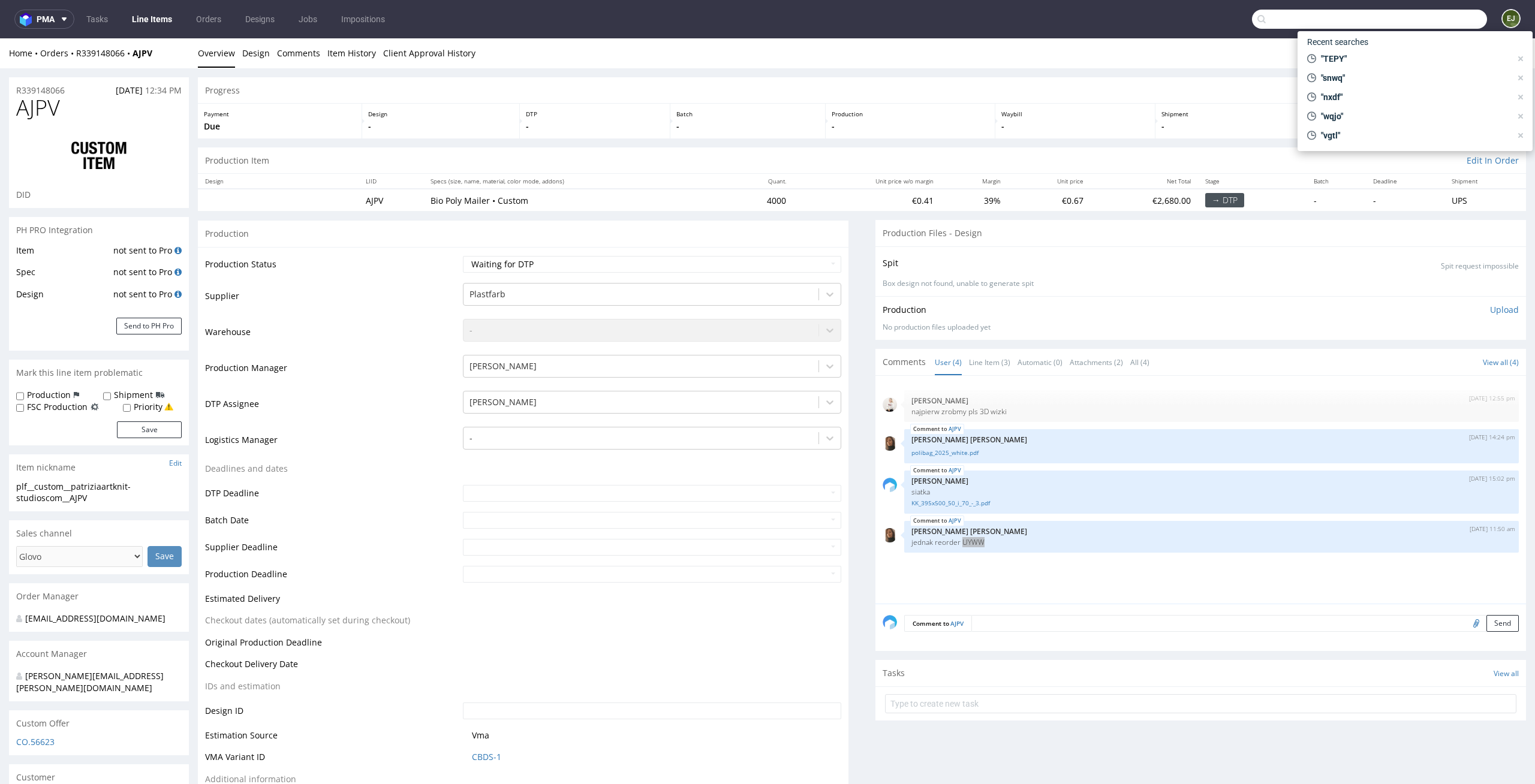
paste input "UYWW"
type input "UYWW"
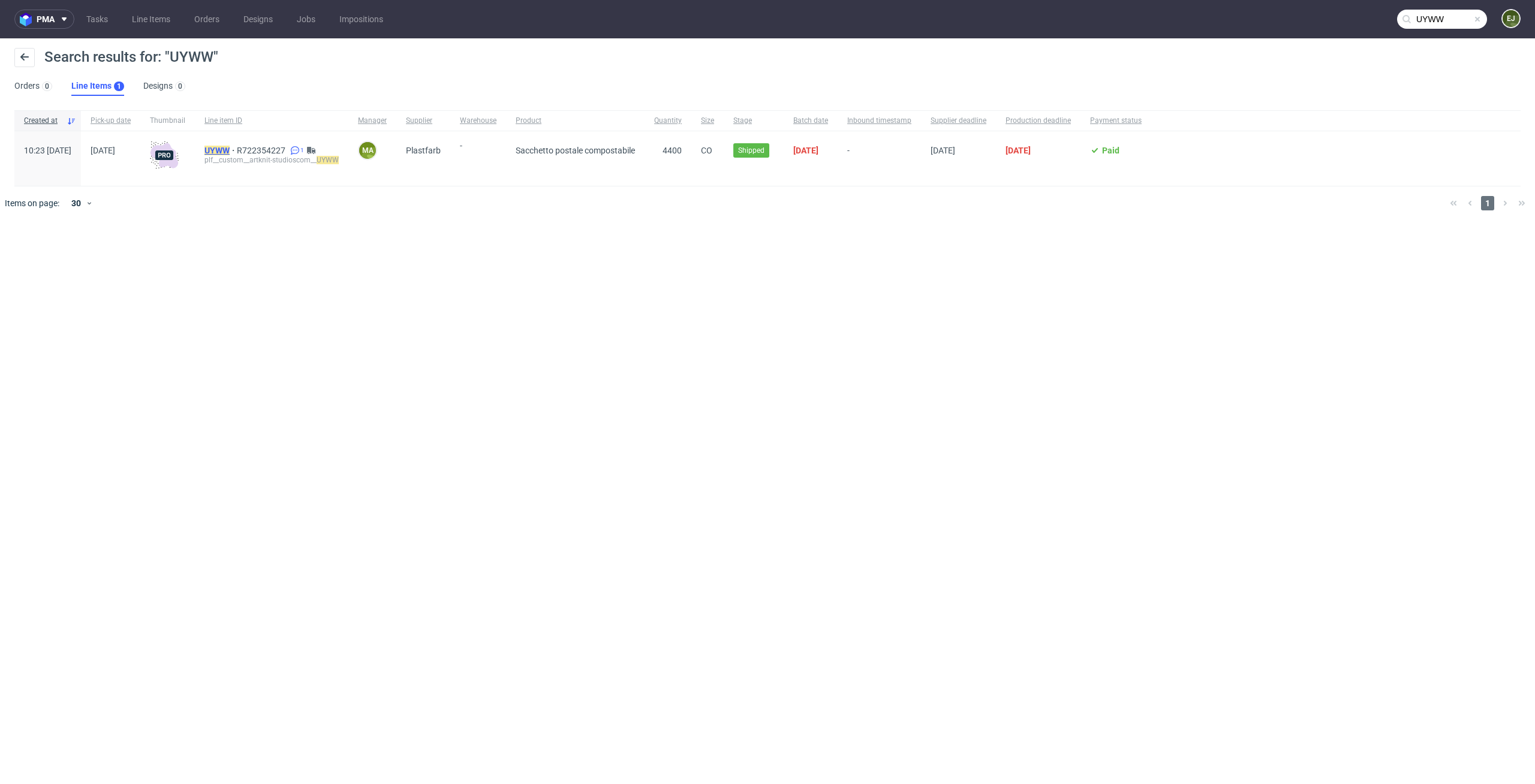
click at [230, 152] on mark "UYWW" at bounding box center [217, 150] width 25 height 9
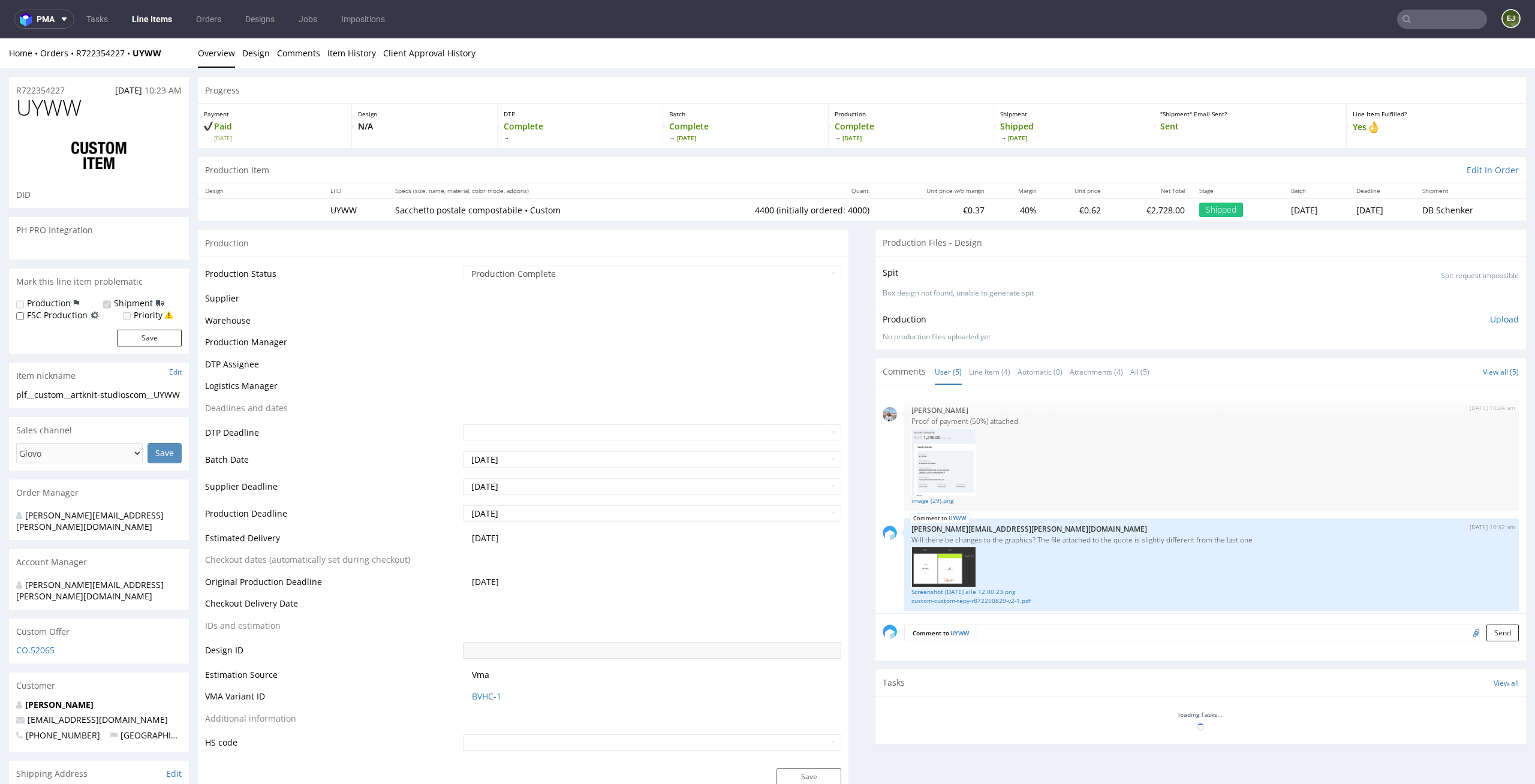
scroll to position [145, 0]
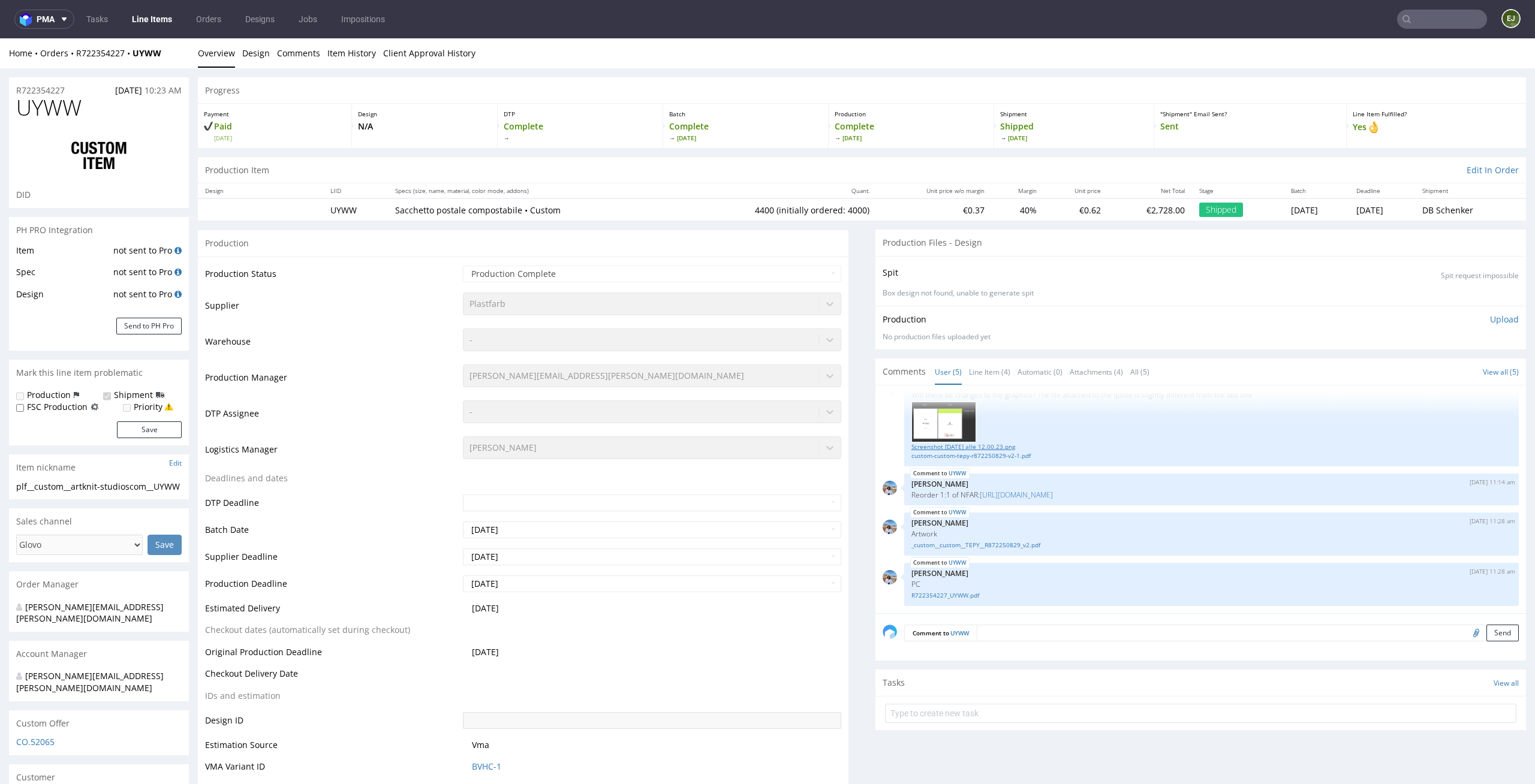
select select "in_progress"
click at [1008, 349] on div "Production Upload No production files uploaded yet Description (optional) Add f…" at bounding box center [1200, 328] width 650 height 44
click at [987, 359] on link "Line Item (4)" at bounding box center [989, 372] width 42 height 25
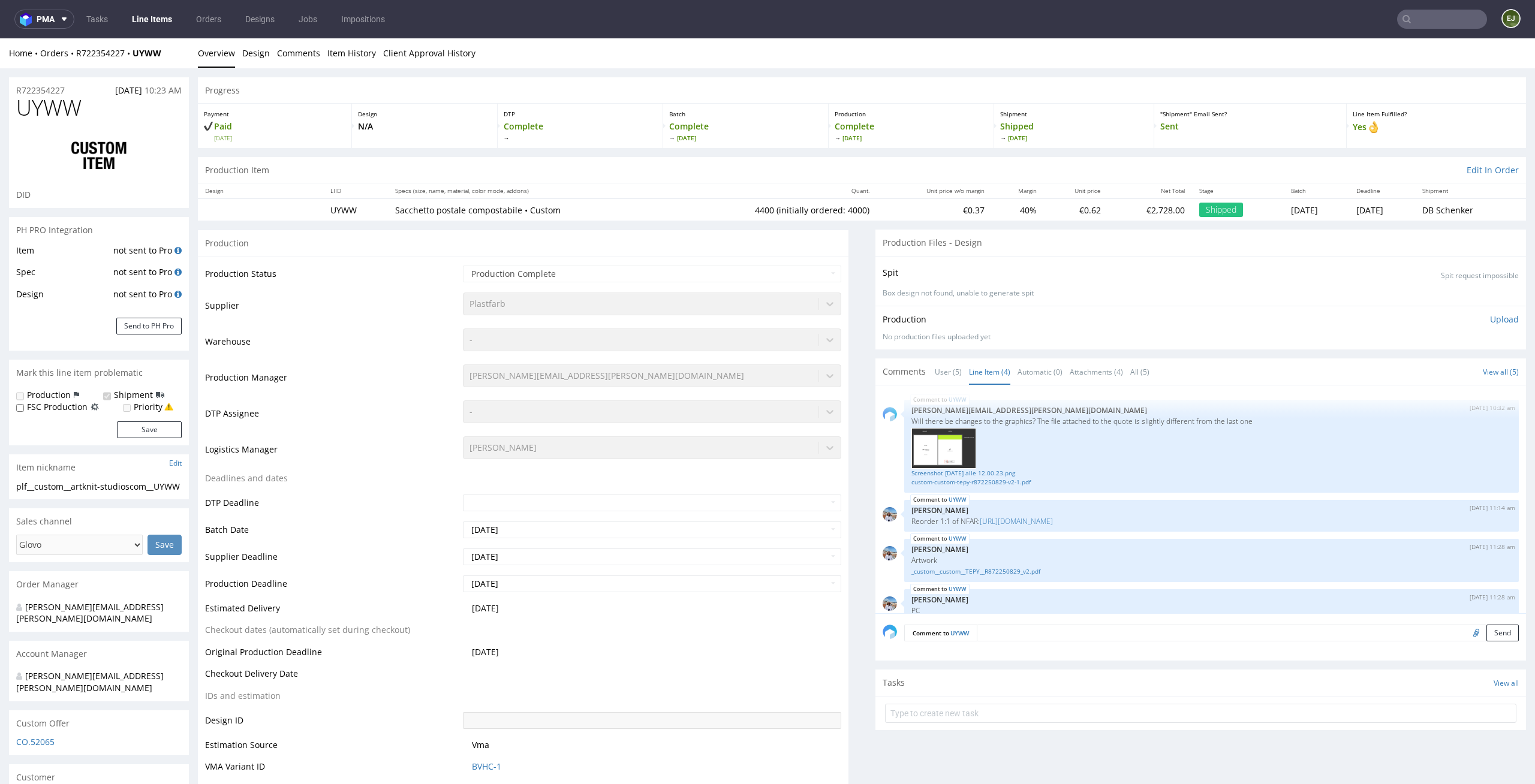
scroll to position [26, 0]
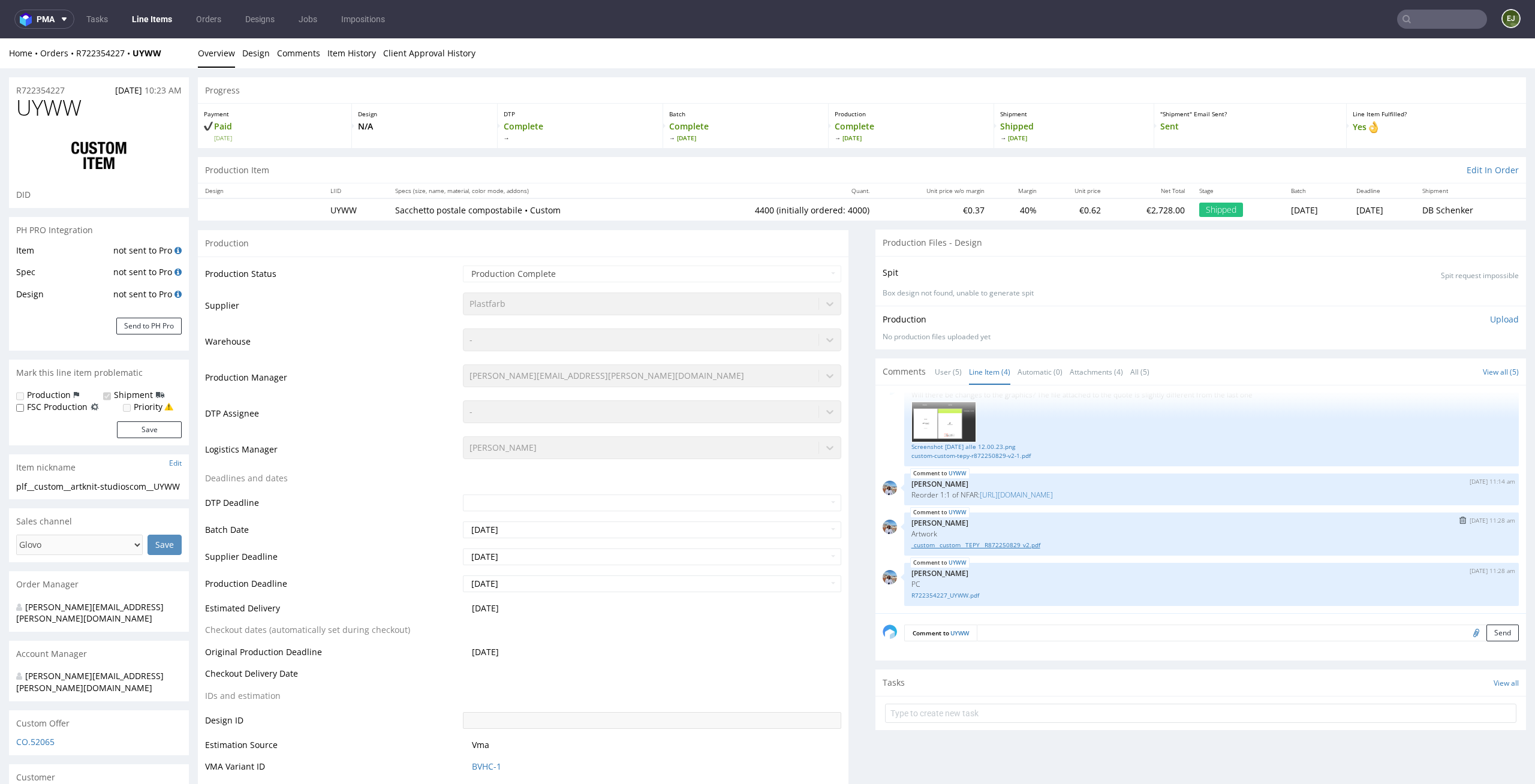
click at [982, 548] on link "_custom__custom__TEPY__R872250829_v2.pdf" at bounding box center [1211, 545] width 600 height 9
type input "UYWW"
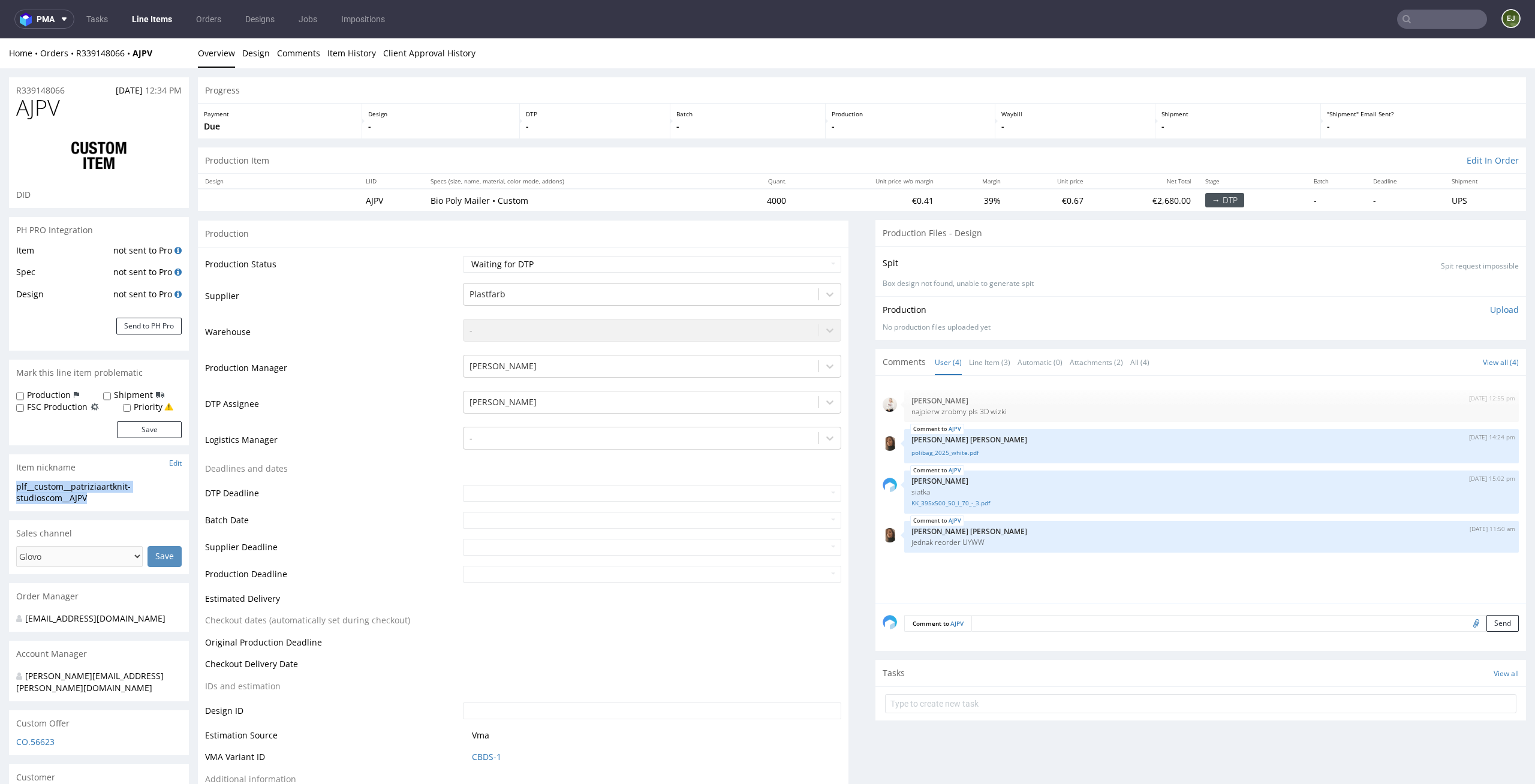
drag, startPoint x: 102, startPoint y: 505, endPoint x: 0, endPoint y: 488, distance: 103.4
copy div "plf__custom__patriziaartknit-studioscom__AJPV"
drag, startPoint x: 80, startPoint y: 95, endPoint x: 0, endPoint y: 91, distance: 80.1
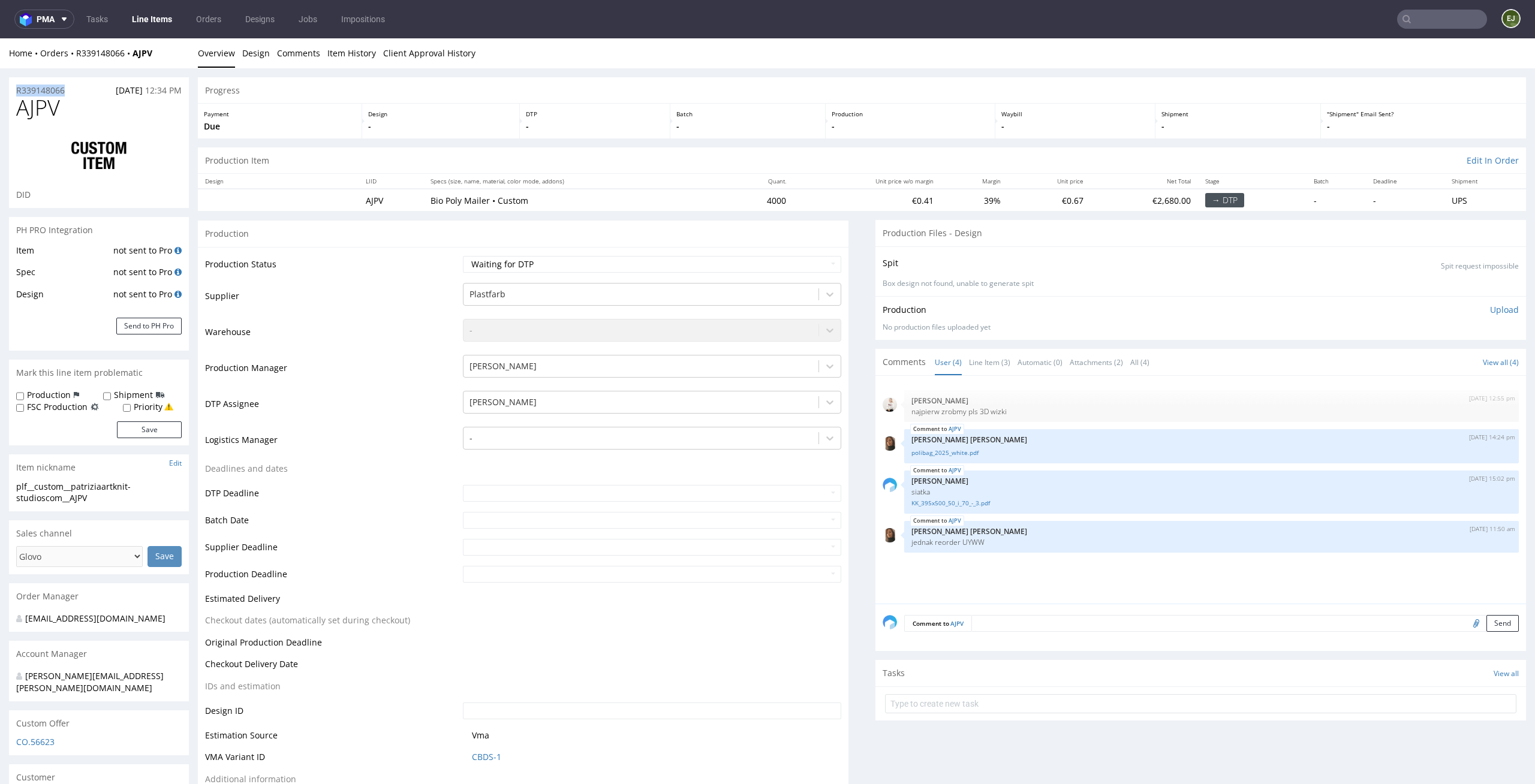
copy p "R339148066"
click at [1490, 310] on p "Upload" at bounding box center [1504, 310] width 29 height 12
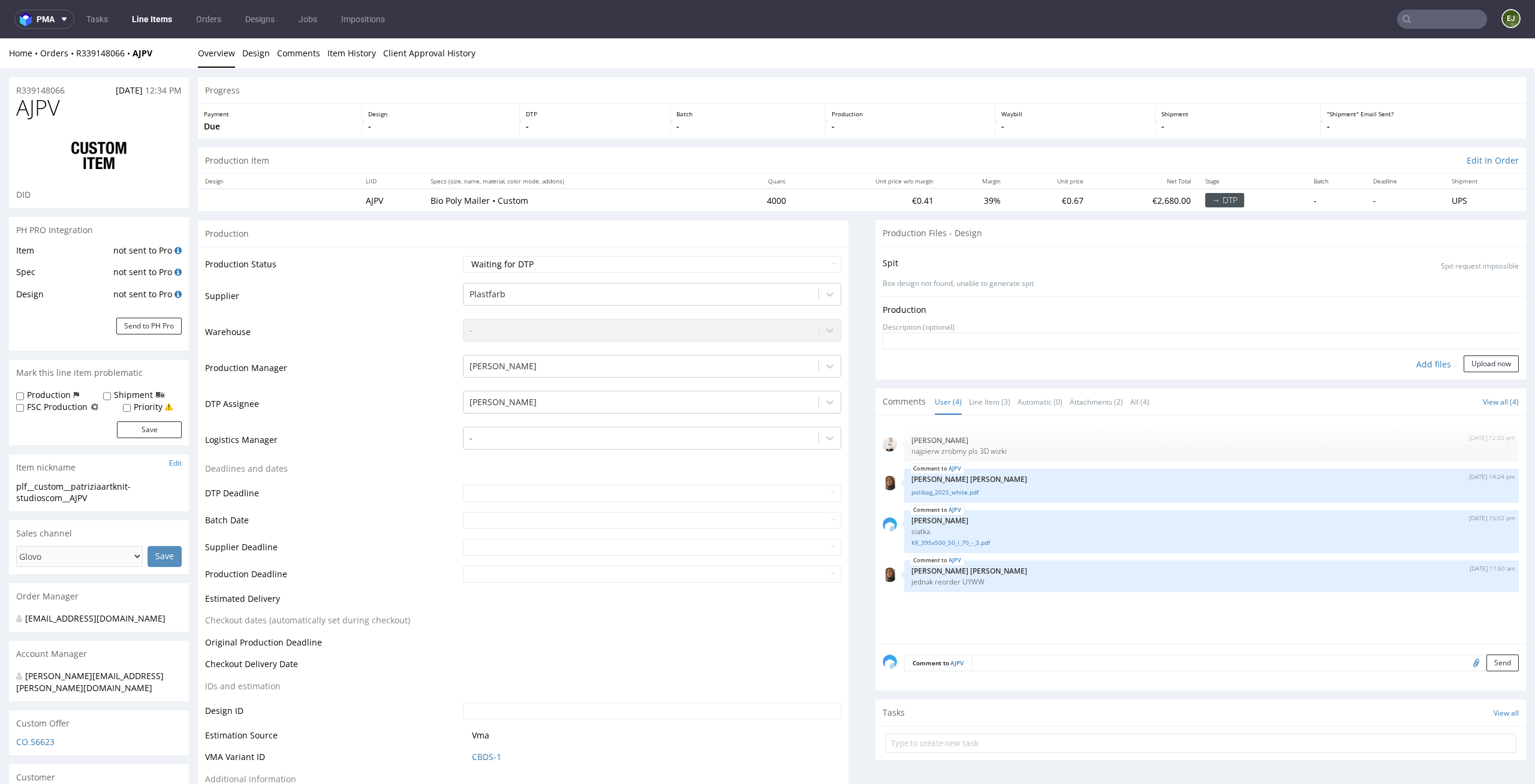
click at [1418, 364] on div "Add files" at bounding box center [1433, 364] width 60 height 18
type input "C:\fakepath\plf__custom__patriziaartknit-studioscom__AJPV__d0__oR339148066.pdf"
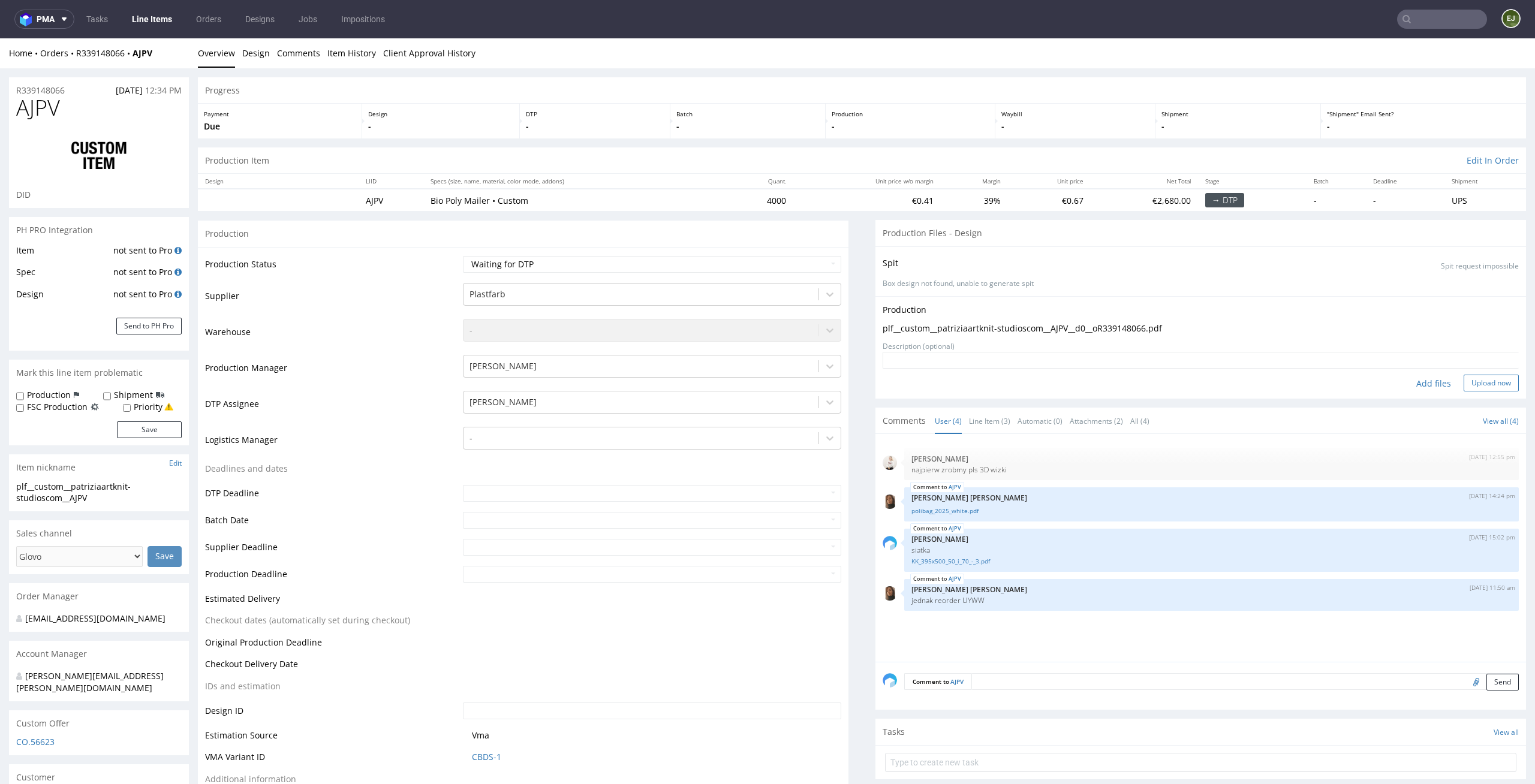
click at [1473, 376] on button "Upload now" at bounding box center [1491, 383] width 55 height 17
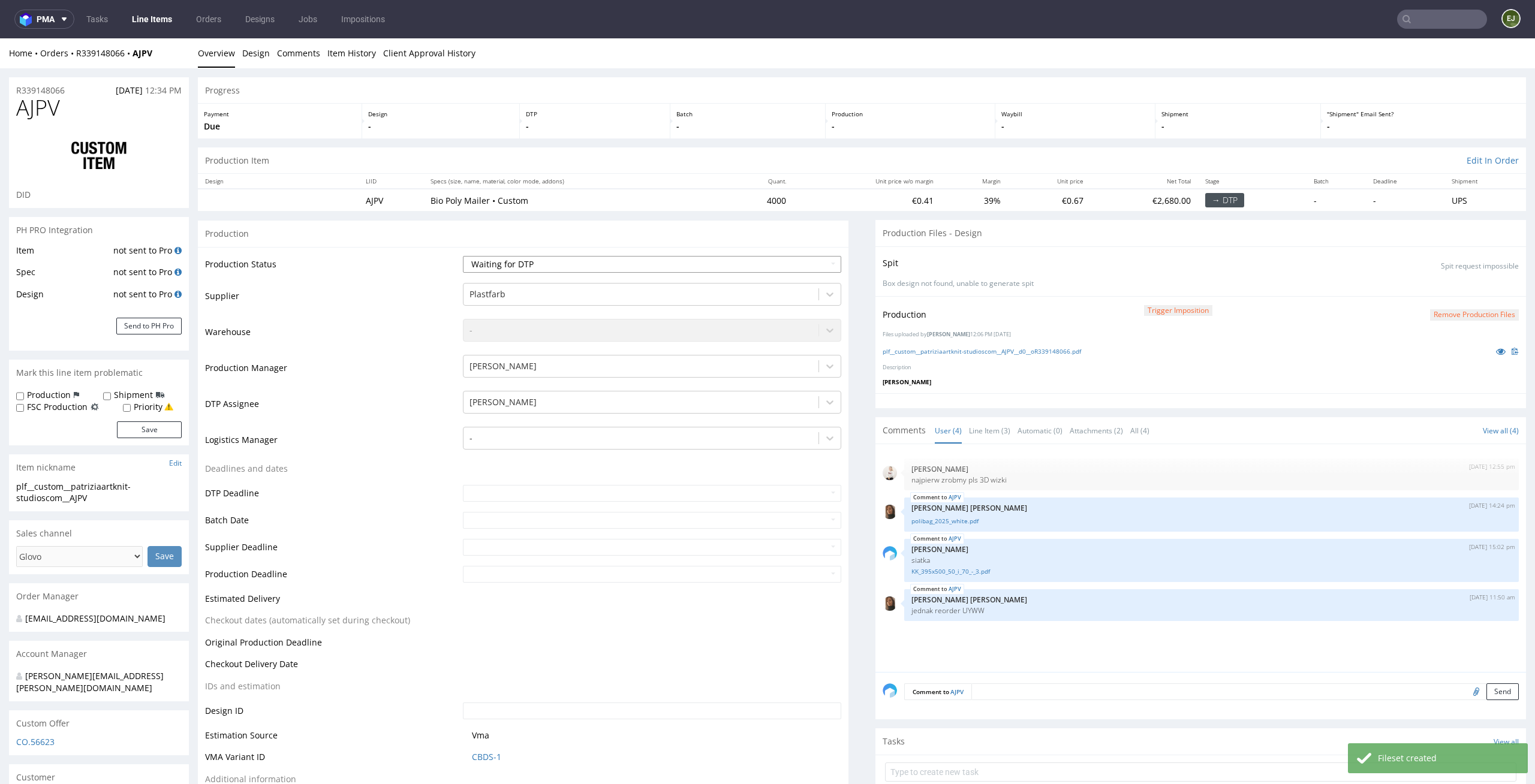
click at [820, 261] on select "Waiting for Artwork Waiting for Diecut Waiting for Mockup Waiting for DTP Waiti…" at bounding box center [652, 264] width 379 height 17
select select "dtp_production_ready"
click at [463, 256] on select "Waiting for Artwork Waiting for Diecut Waiting for Mockup Waiting for DTP Waiti…" at bounding box center [652, 264] width 379 height 17
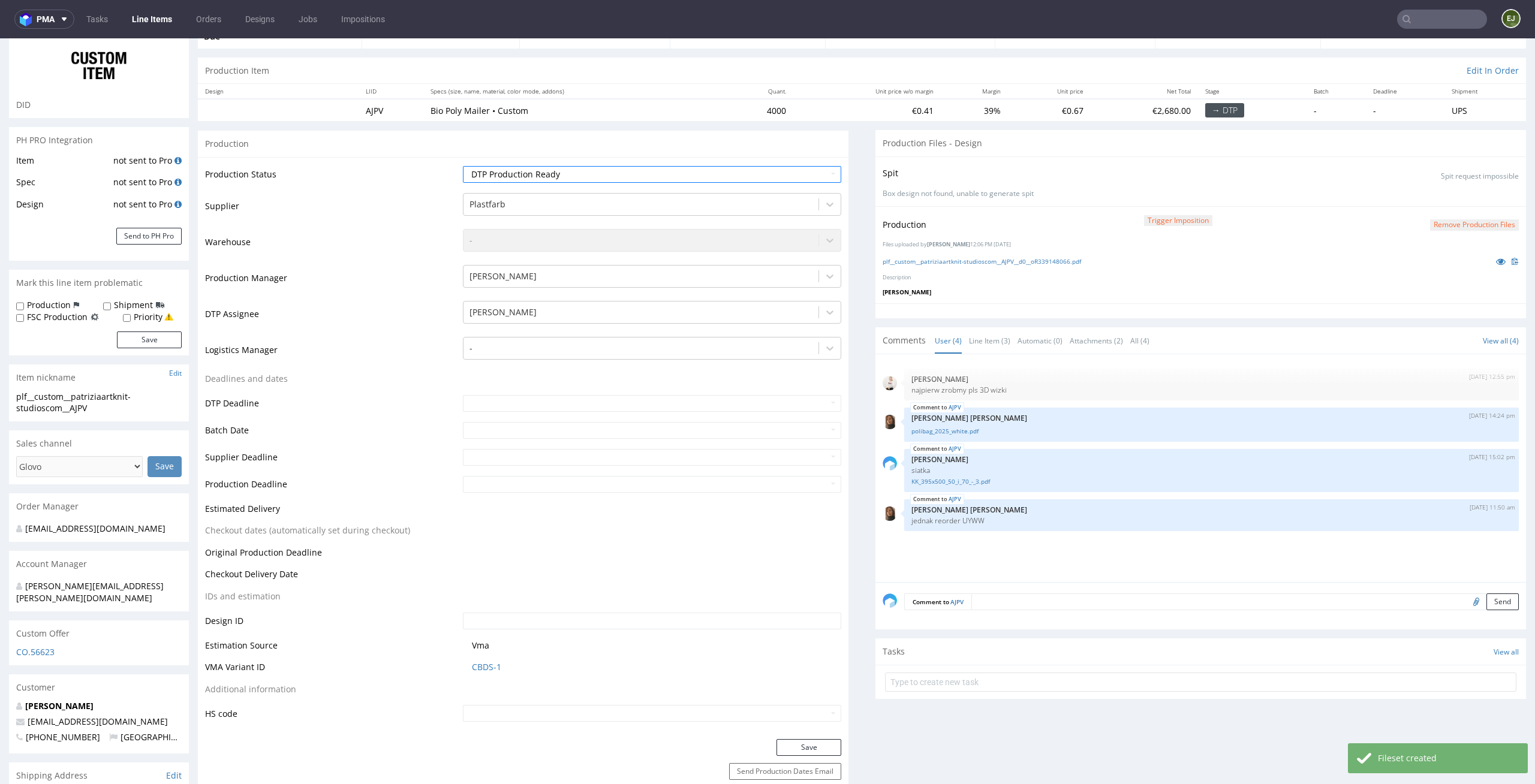
scroll to position [181, 0]
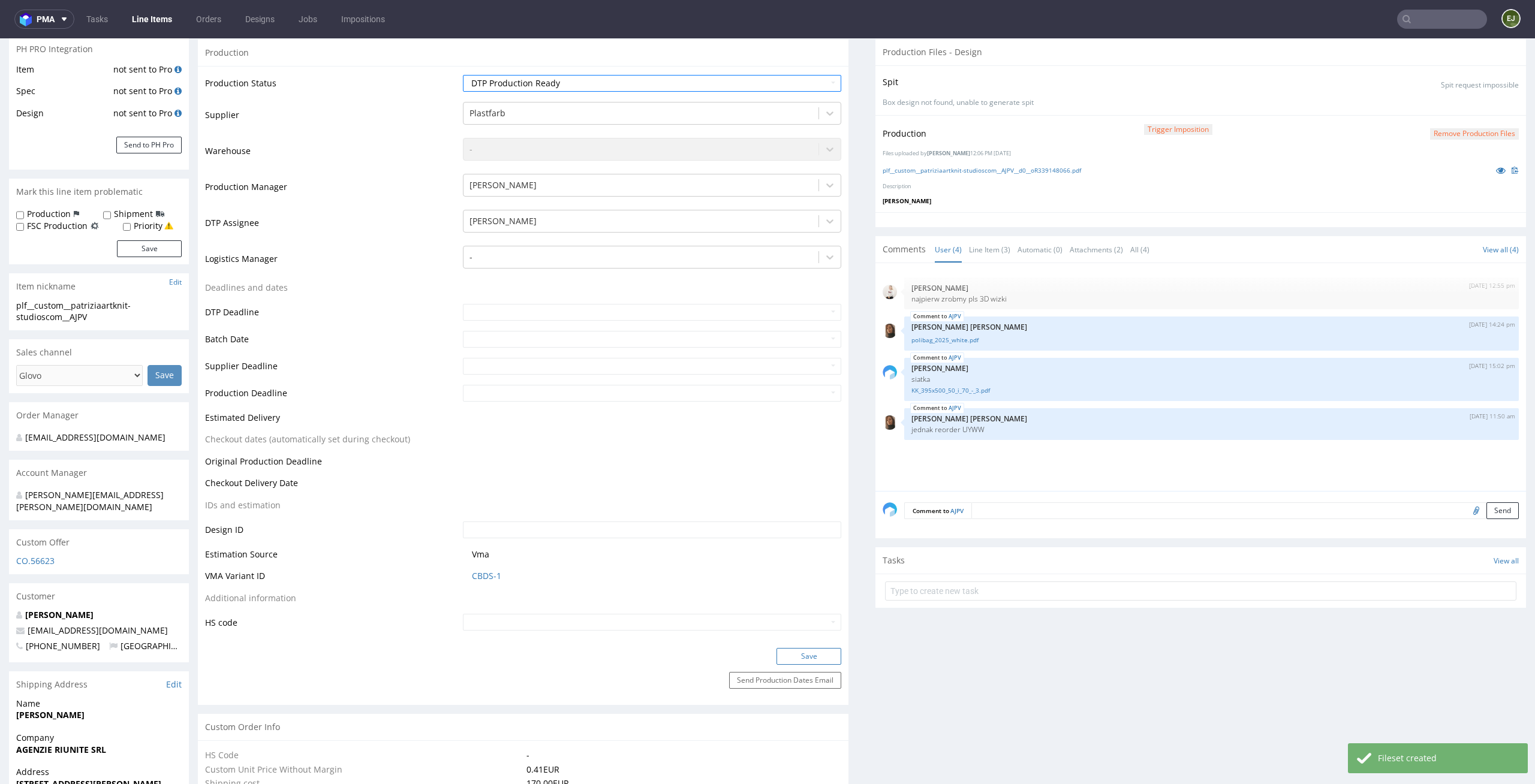
click at [819, 648] on button "Save" at bounding box center [809, 657] width 64 height 17
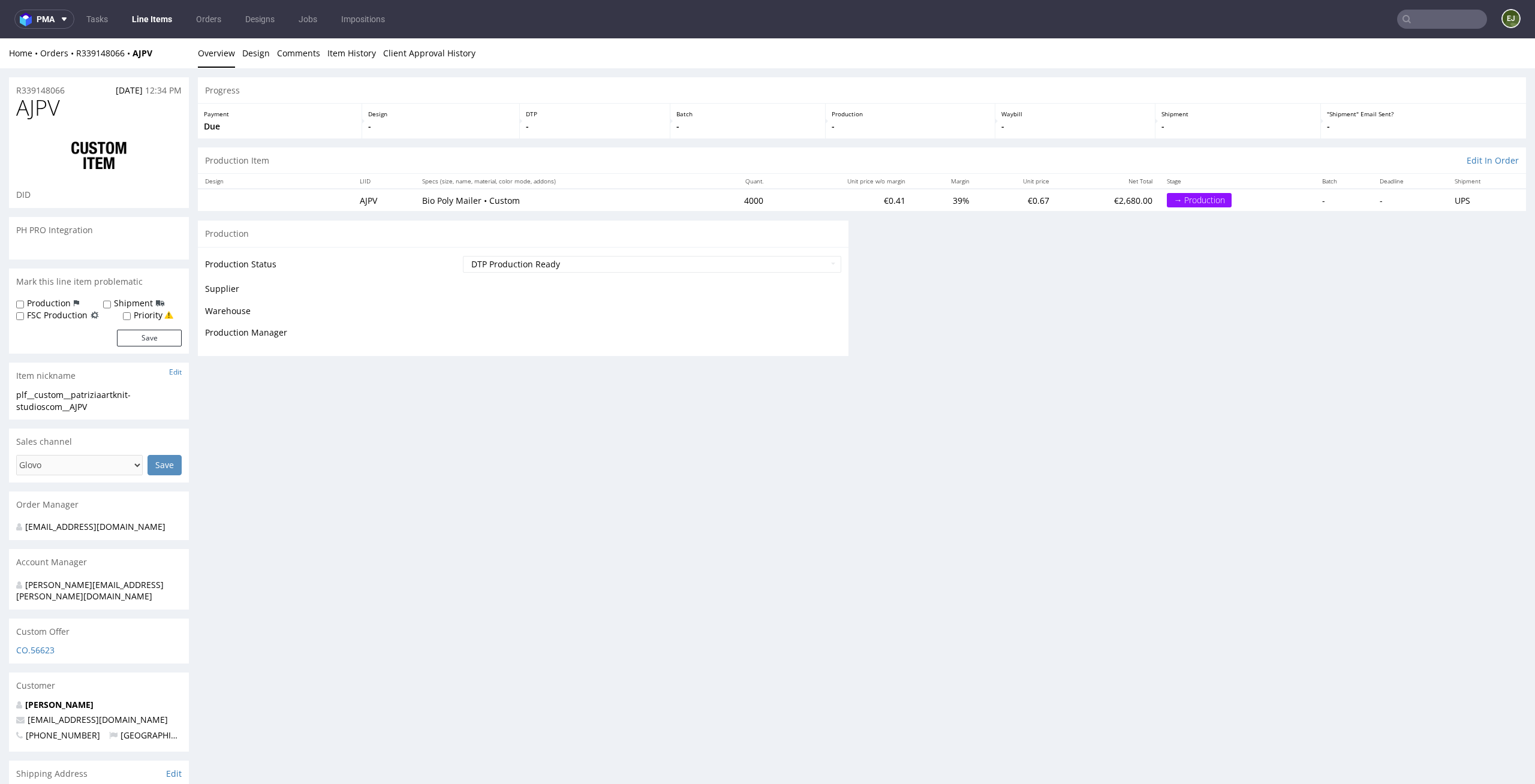
scroll to position [173, 0]
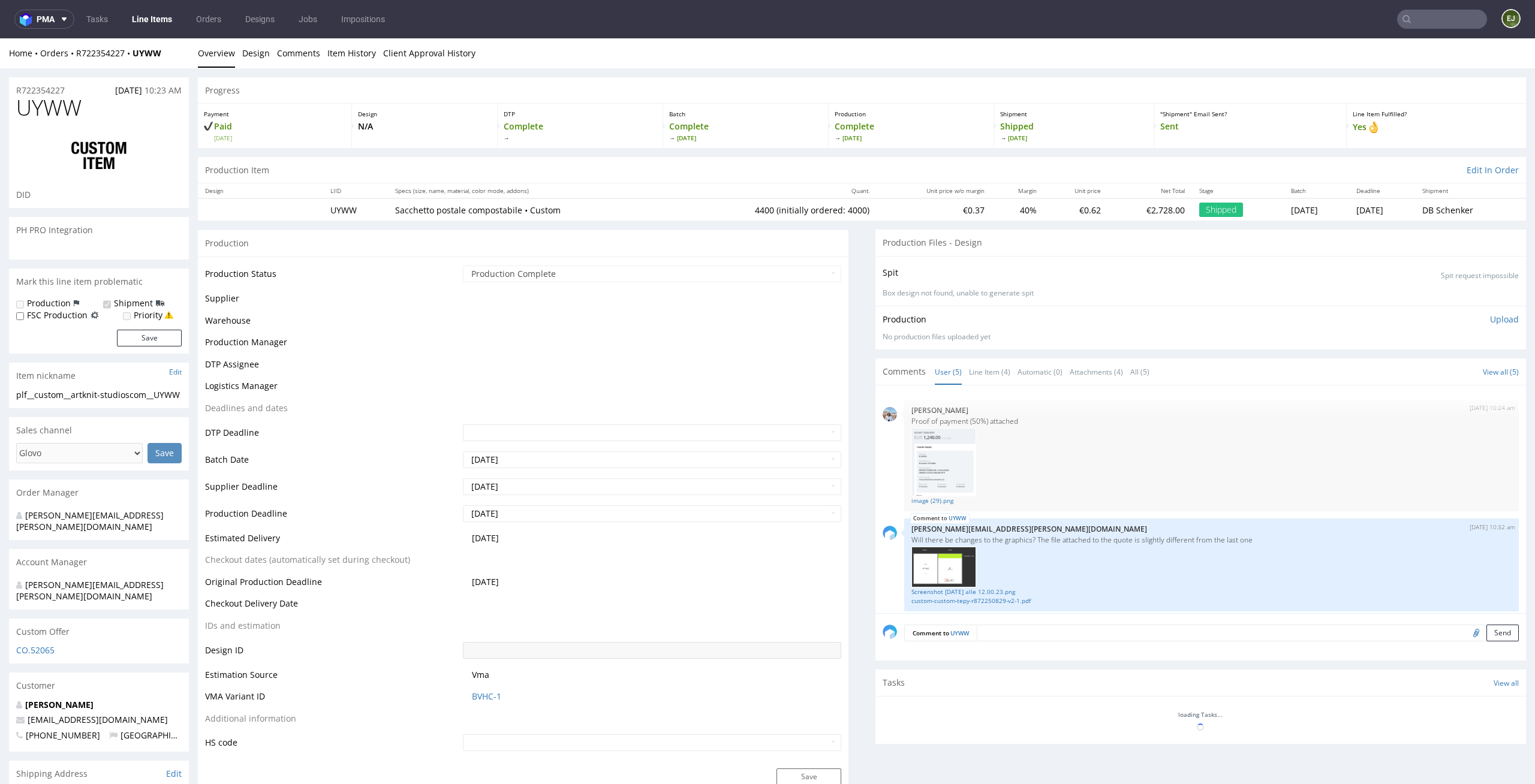
scroll to position [145, 0]
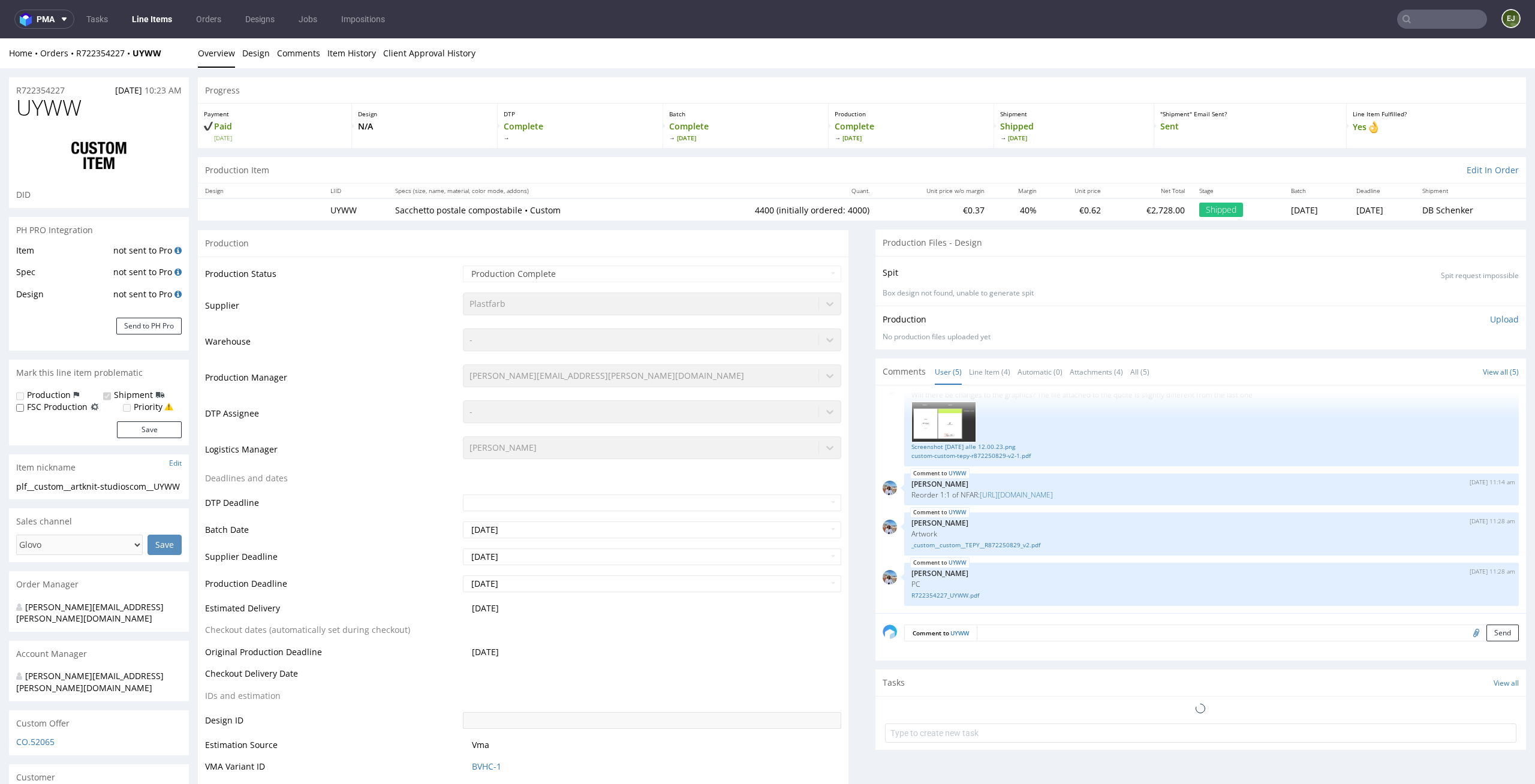
select select "in_progress"
click at [981, 374] on link "Line Item (4)" at bounding box center [989, 372] width 42 height 25
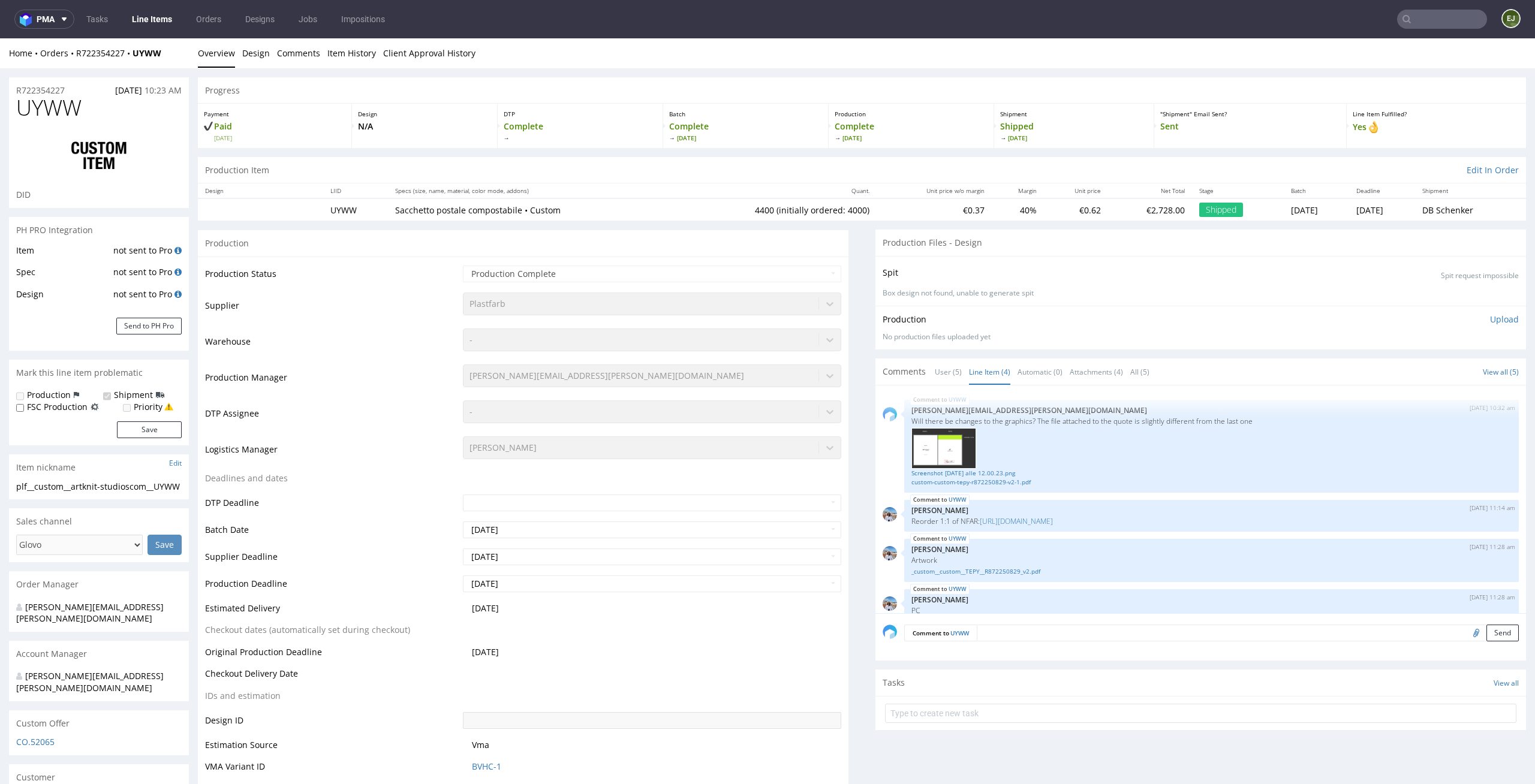
click at [150, 11] on link "Line Items" at bounding box center [152, 19] width 54 height 19
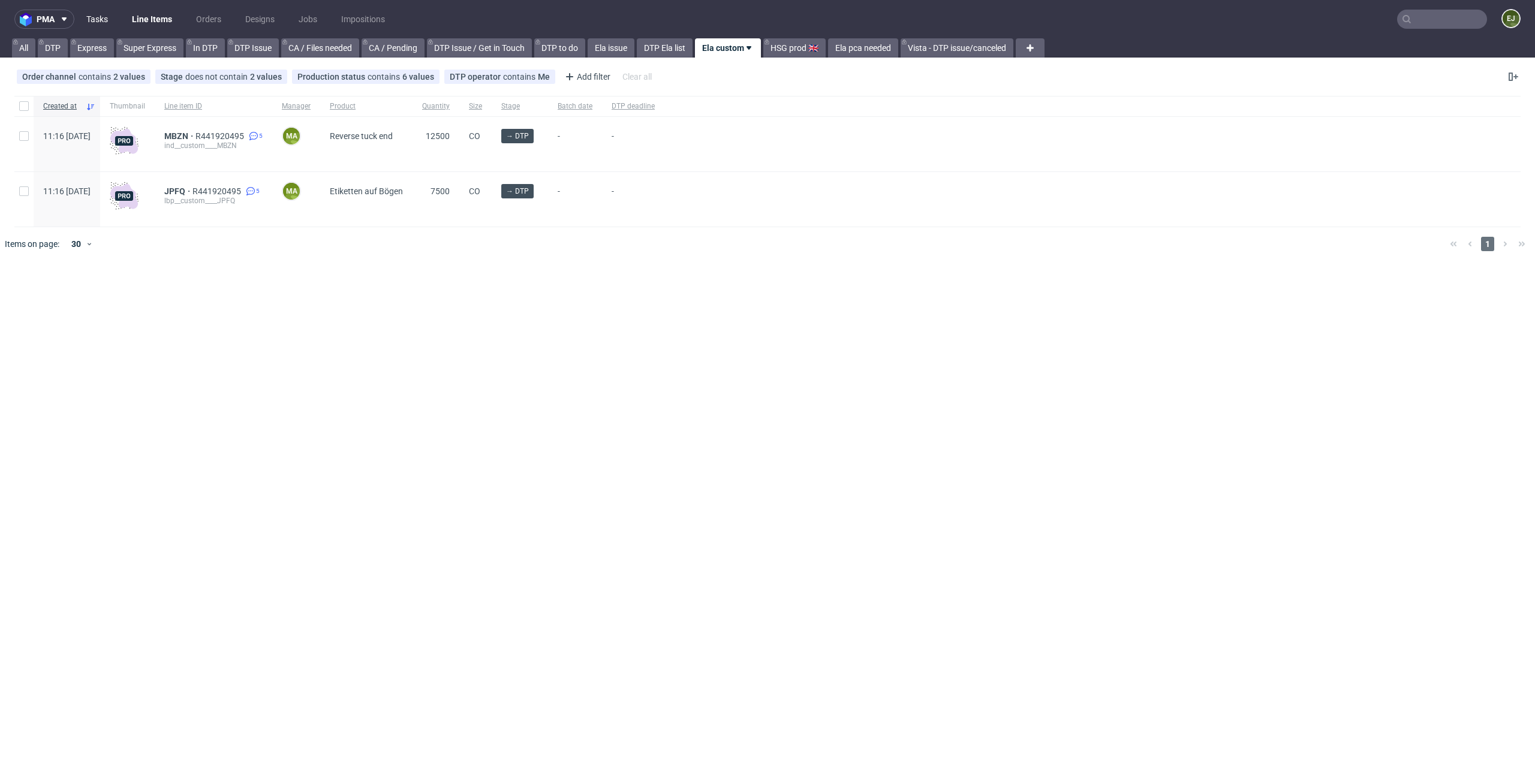
click at [91, 14] on link "Tasks" at bounding box center [97, 19] width 36 height 19
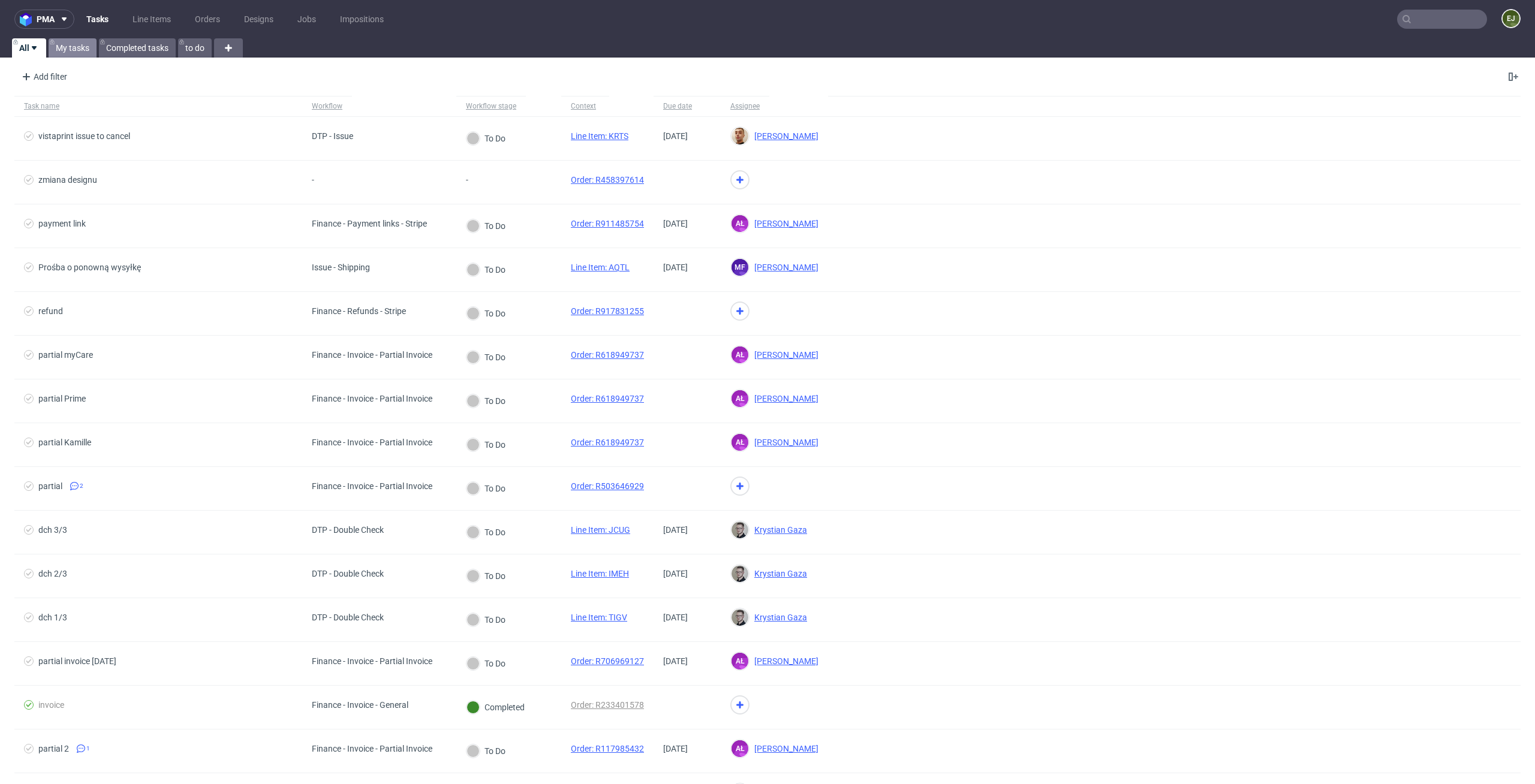
click at [73, 41] on link "My tasks" at bounding box center [72, 47] width 48 height 19
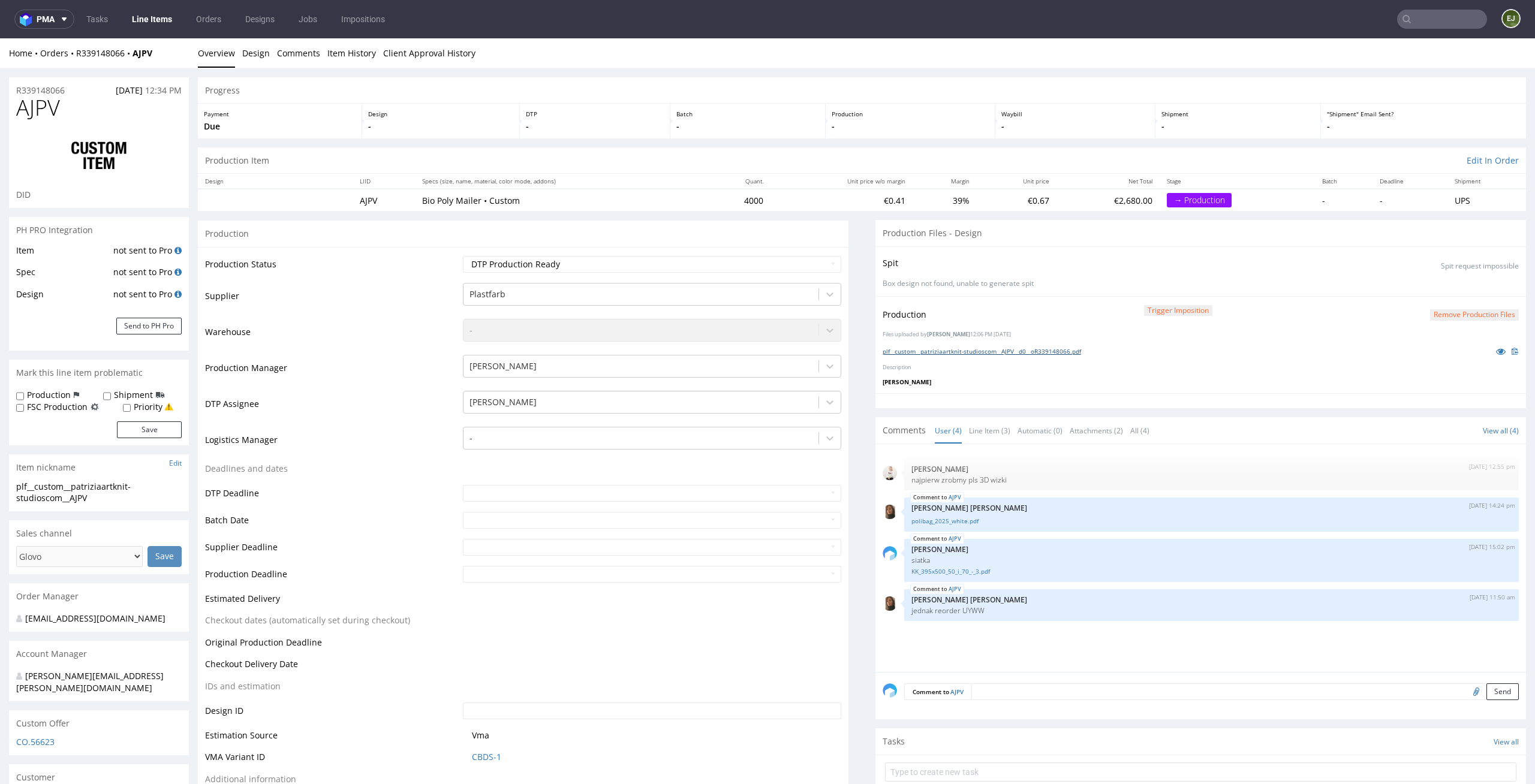
click at [953, 348] on link "plf__custom__patriziaartknit-studioscom__AJPV__d0__oR339148066.pdf" at bounding box center [982, 352] width 198 height 8
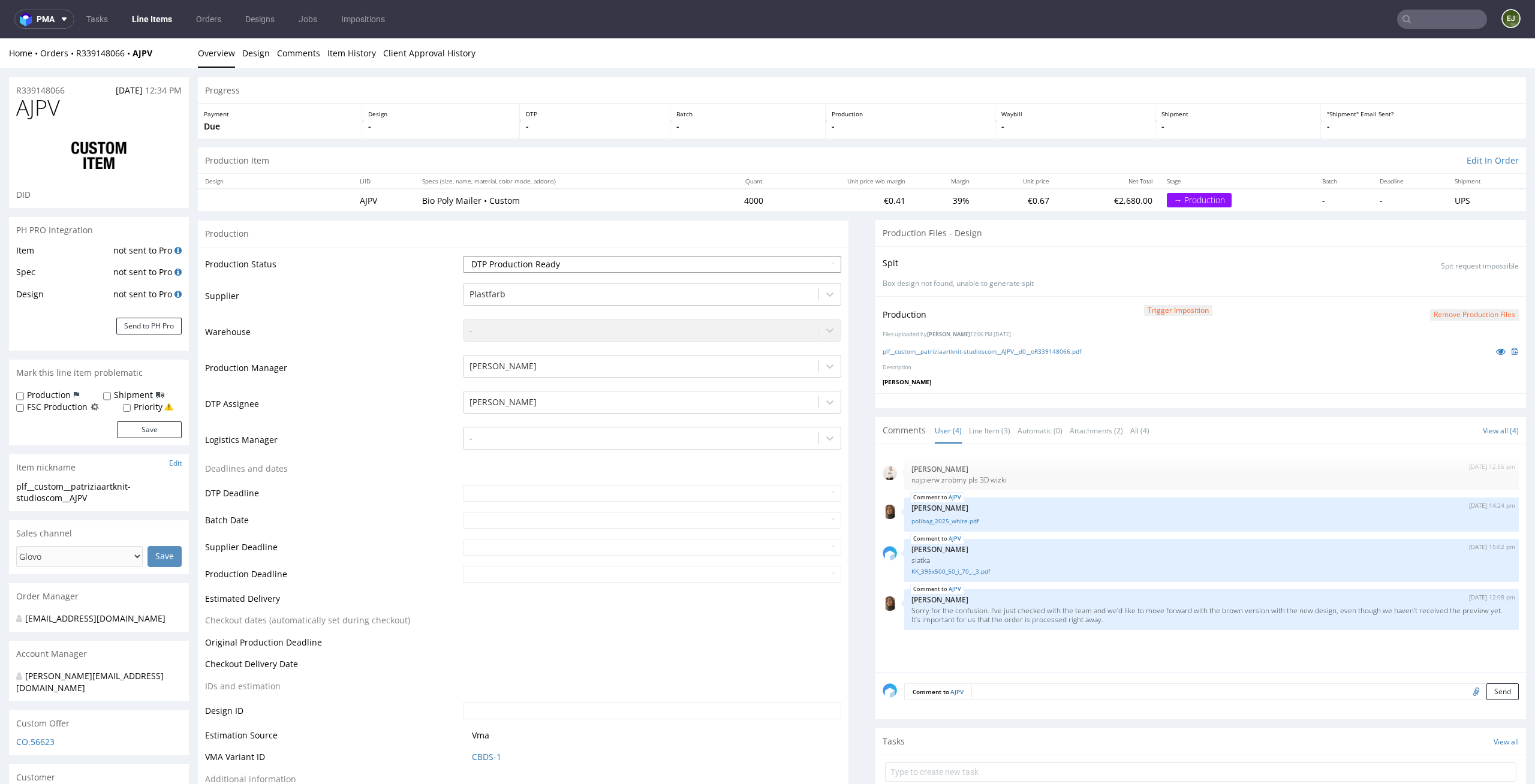
click at [777, 259] on select "Waiting for Artwork Waiting for Diecut Waiting for Mockup Waiting for DTP Waiti…" at bounding box center [652, 264] width 379 height 17
select select "back_for_dtp"
click at [463, 256] on select "Waiting for Artwork Waiting for Diecut Waiting for Mockup Waiting for DTP Waiti…" at bounding box center [652, 264] width 379 height 17
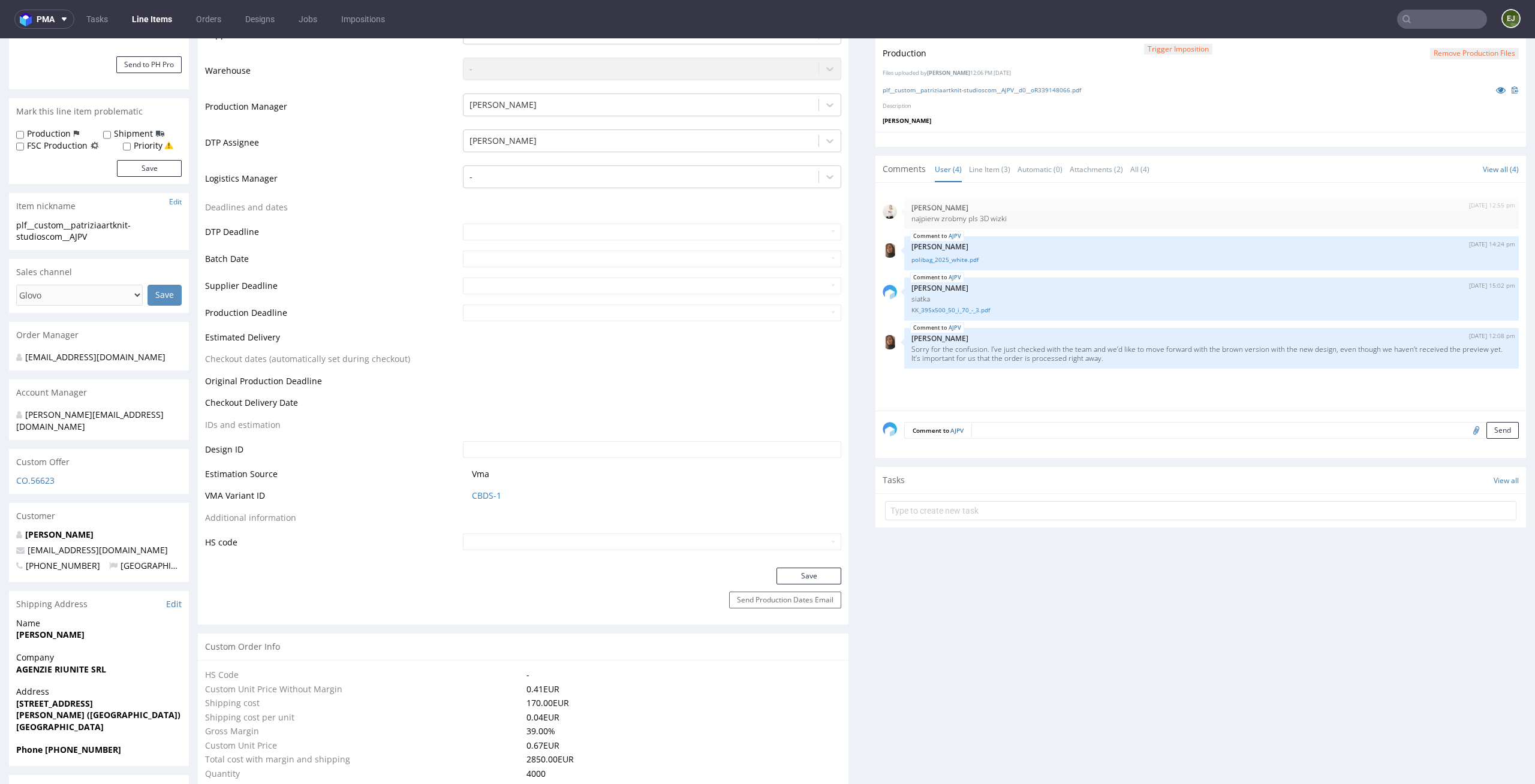
scroll to position [324, 0]
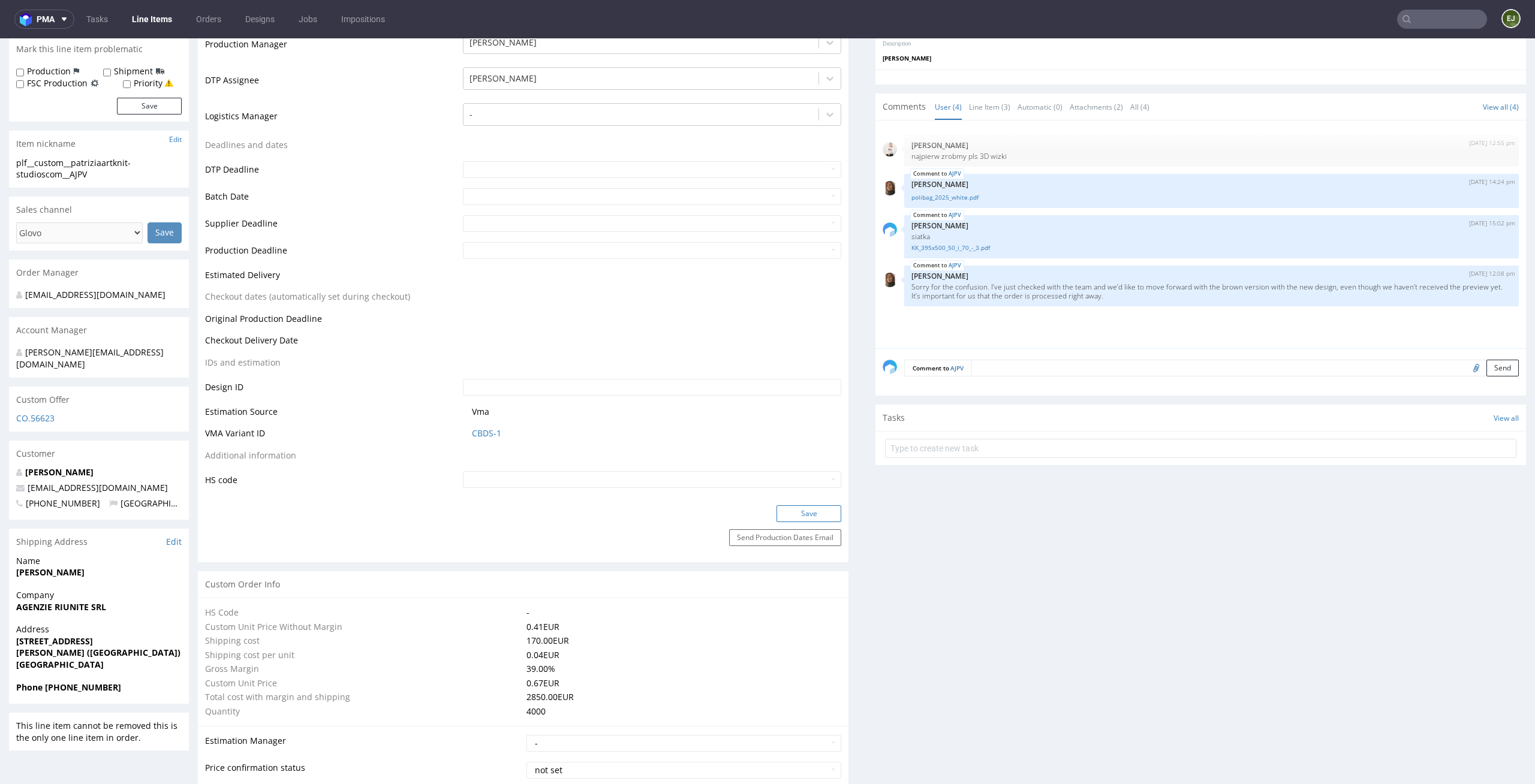
click at [807, 512] on button "Save" at bounding box center [809, 514] width 64 height 17
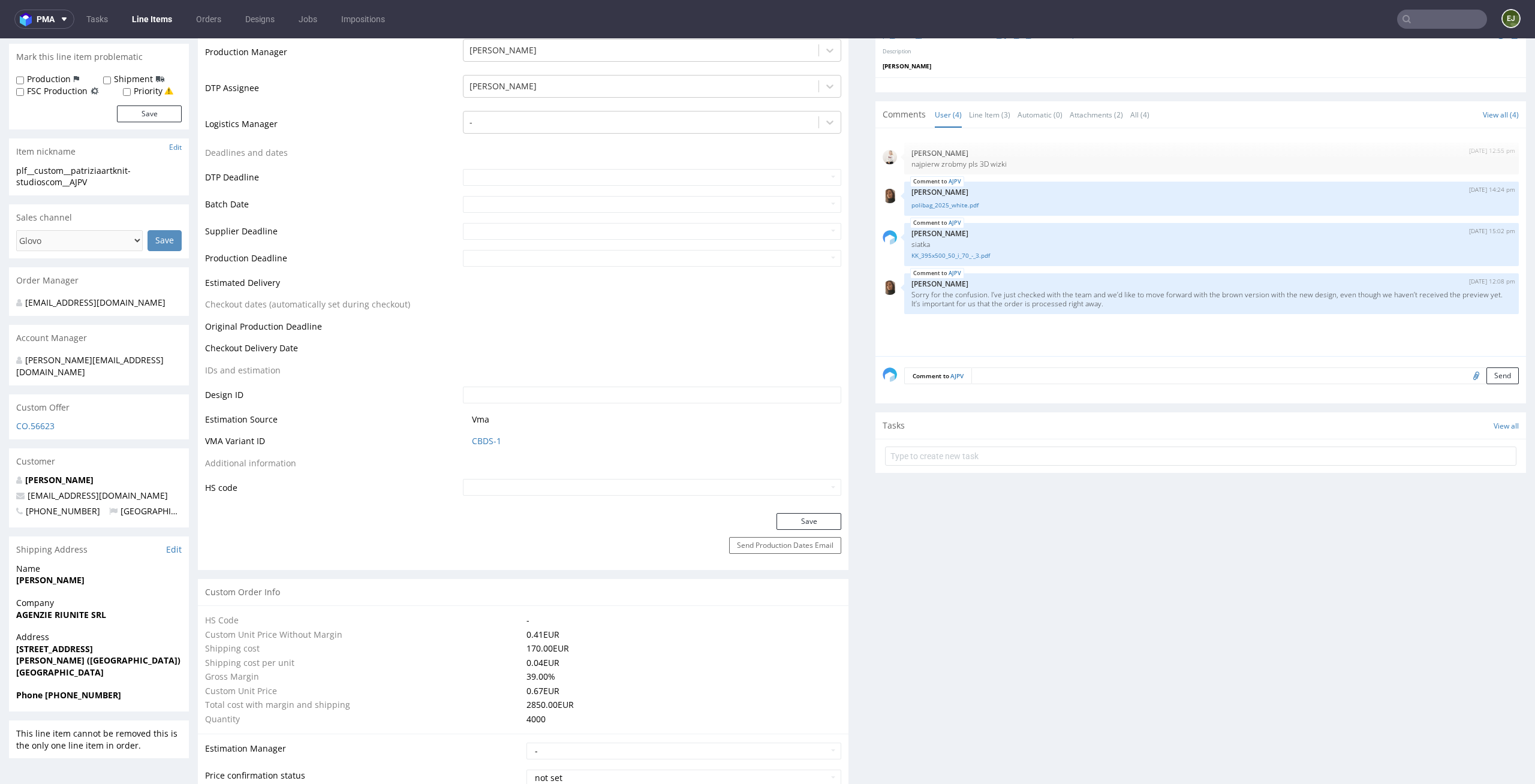
scroll to position [0, 0]
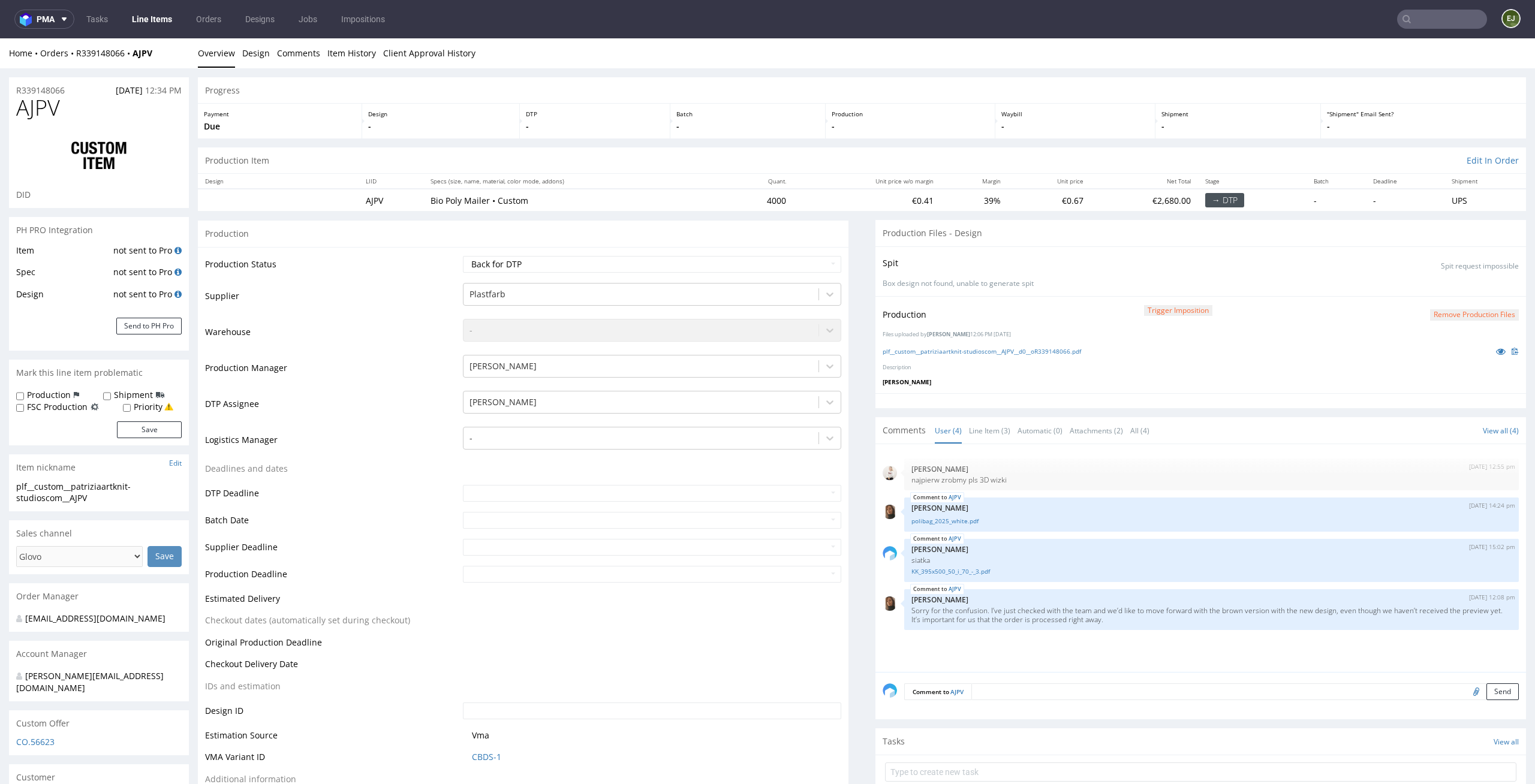
click at [909, 182] on th "Unit price w/o margin" at bounding box center [867, 181] width 147 height 15
click at [1431, 319] on button "Remove production files" at bounding box center [1474, 314] width 89 height 11
click at [1433, 283] on link "Yes" at bounding box center [1436, 287] width 34 height 18
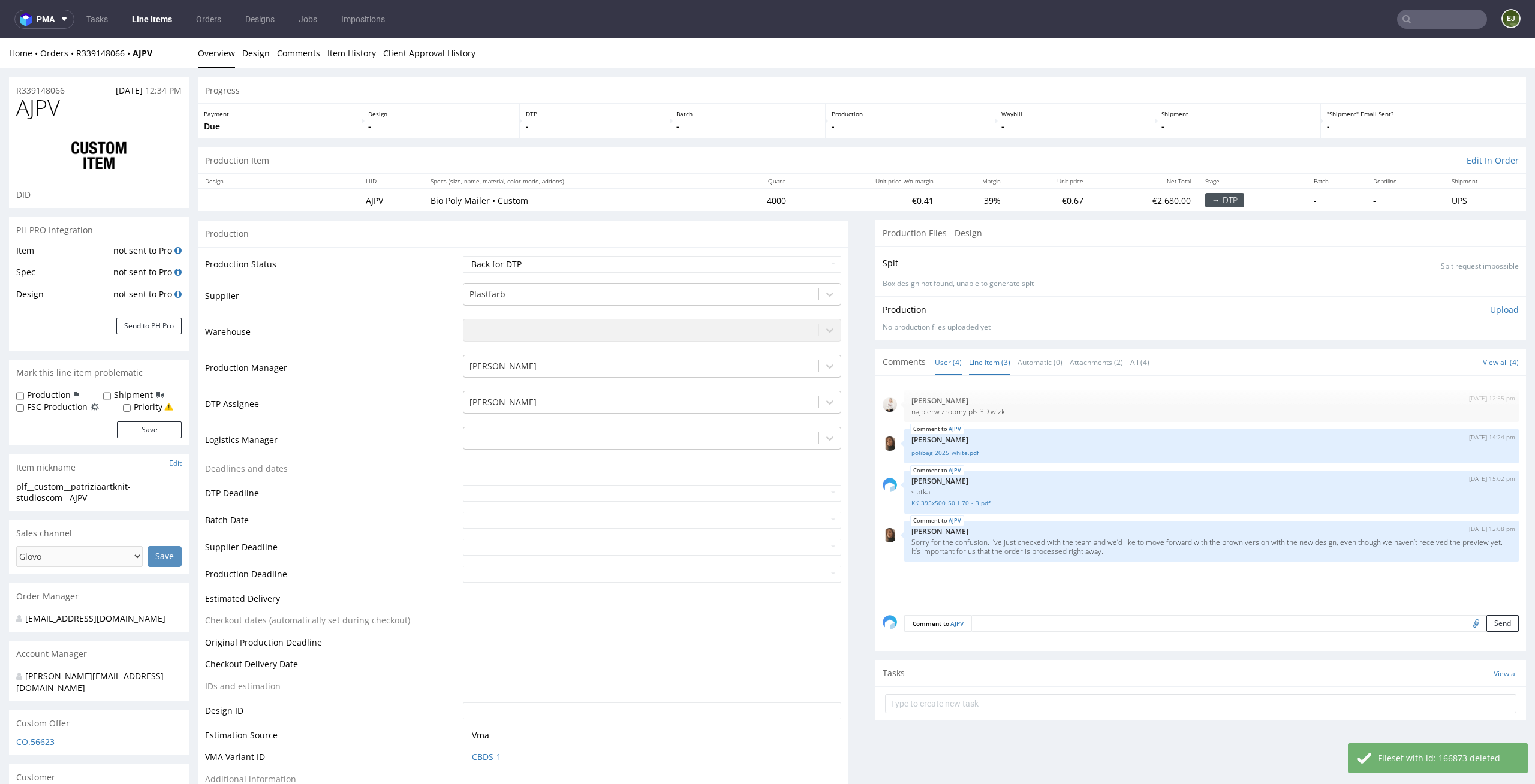
click at [974, 360] on link "Line Item (3)" at bounding box center [989, 362] width 42 height 25
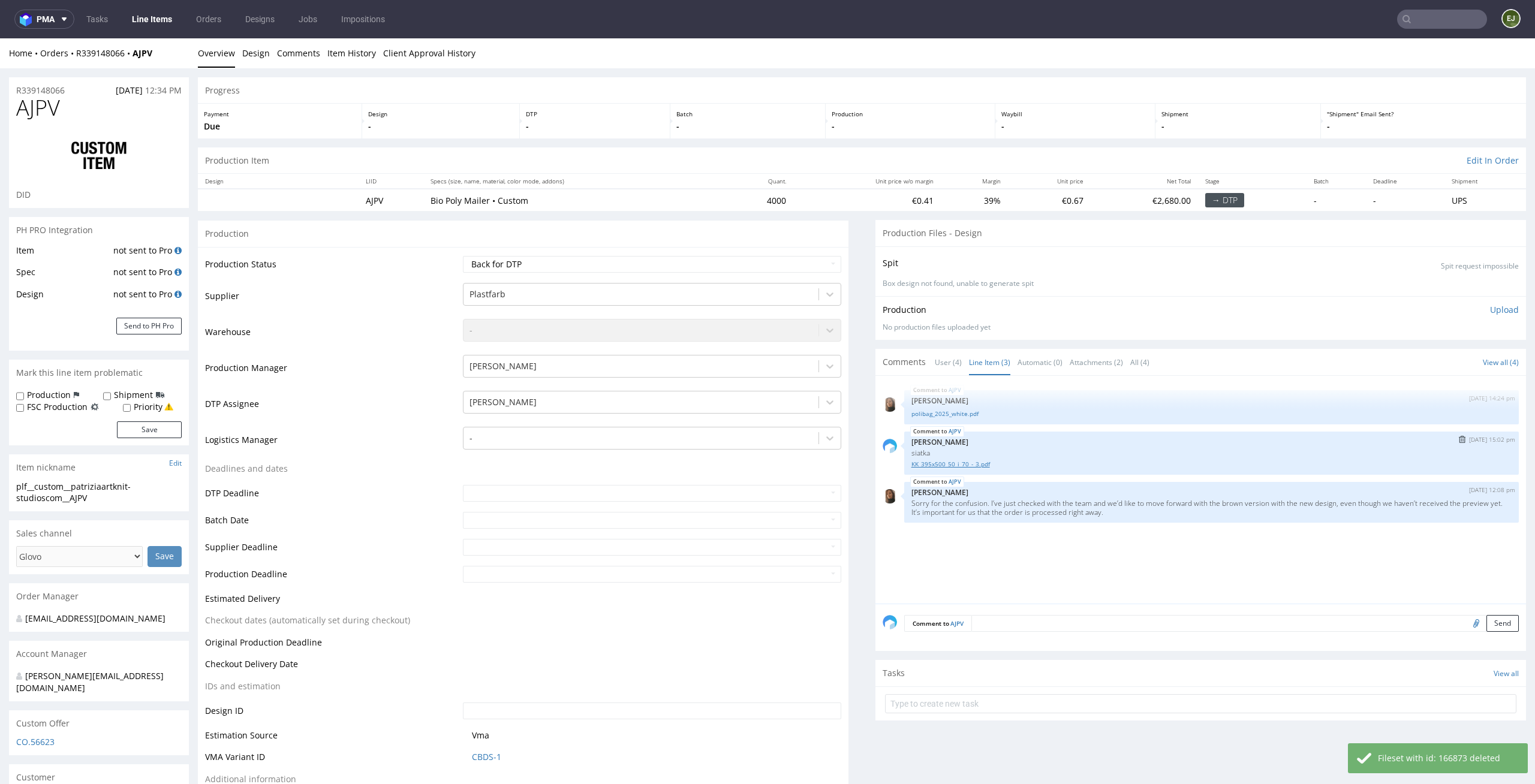
click at [952, 466] on link "KK_395x500_50_i_70_-_3.pdf" at bounding box center [1211, 464] width 600 height 9
click at [945, 418] on link "polibag_2025_white.pdf" at bounding box center [1211, 414] width 600 height 9
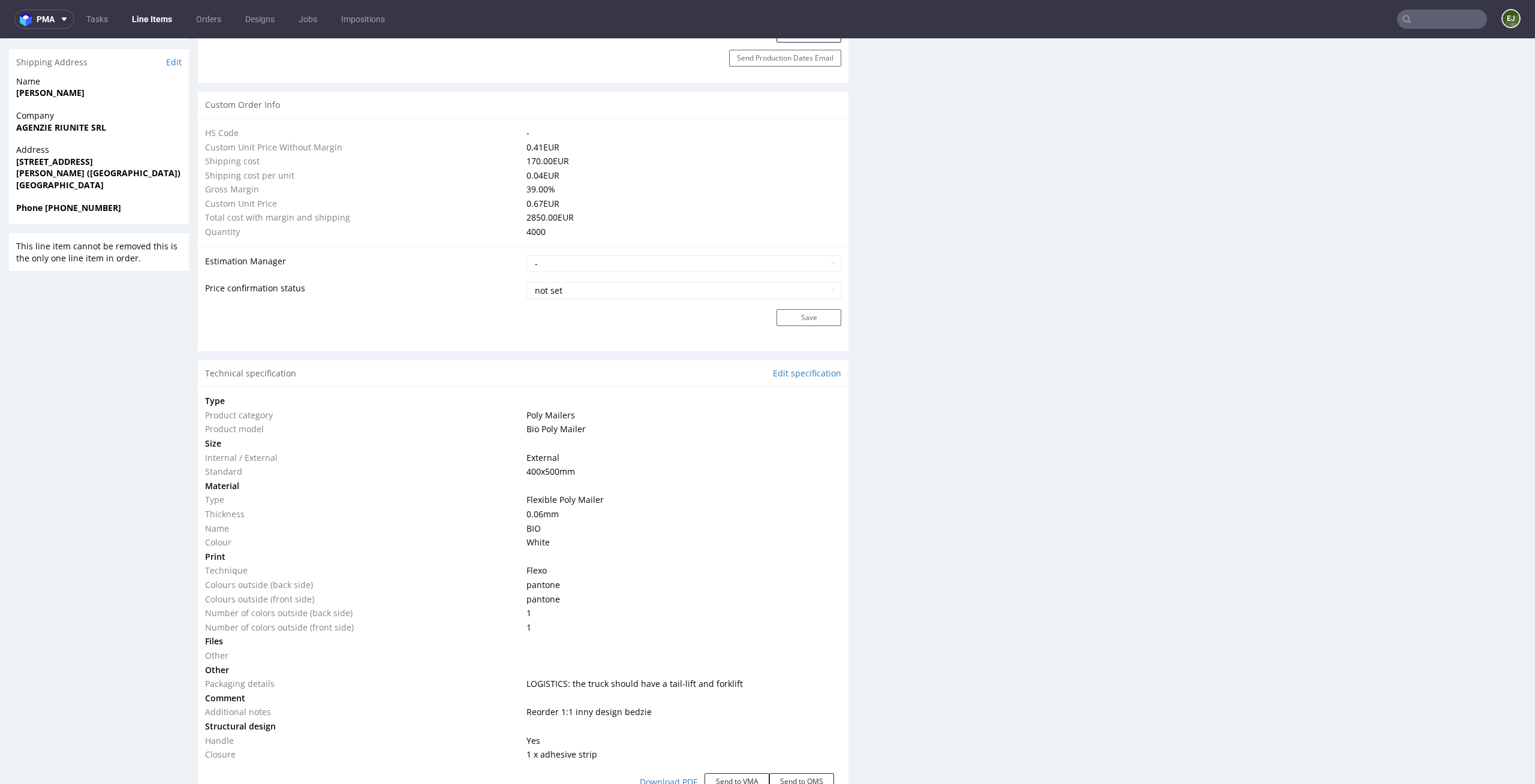
scroll to position [896, 0]
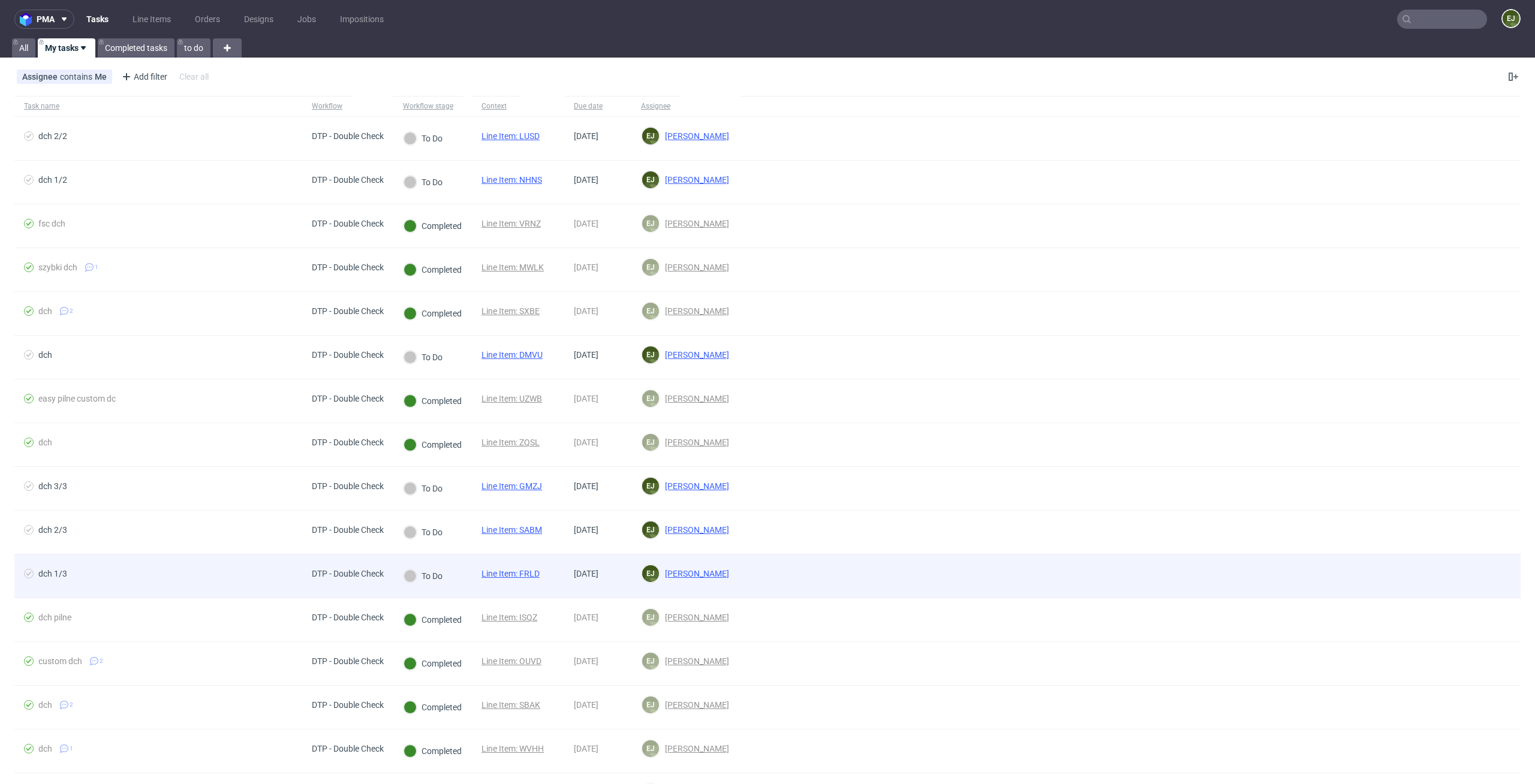
click at [530, 570] on link "Line Item: FRLD" at bounding box center [510, 573] width 58 height 9
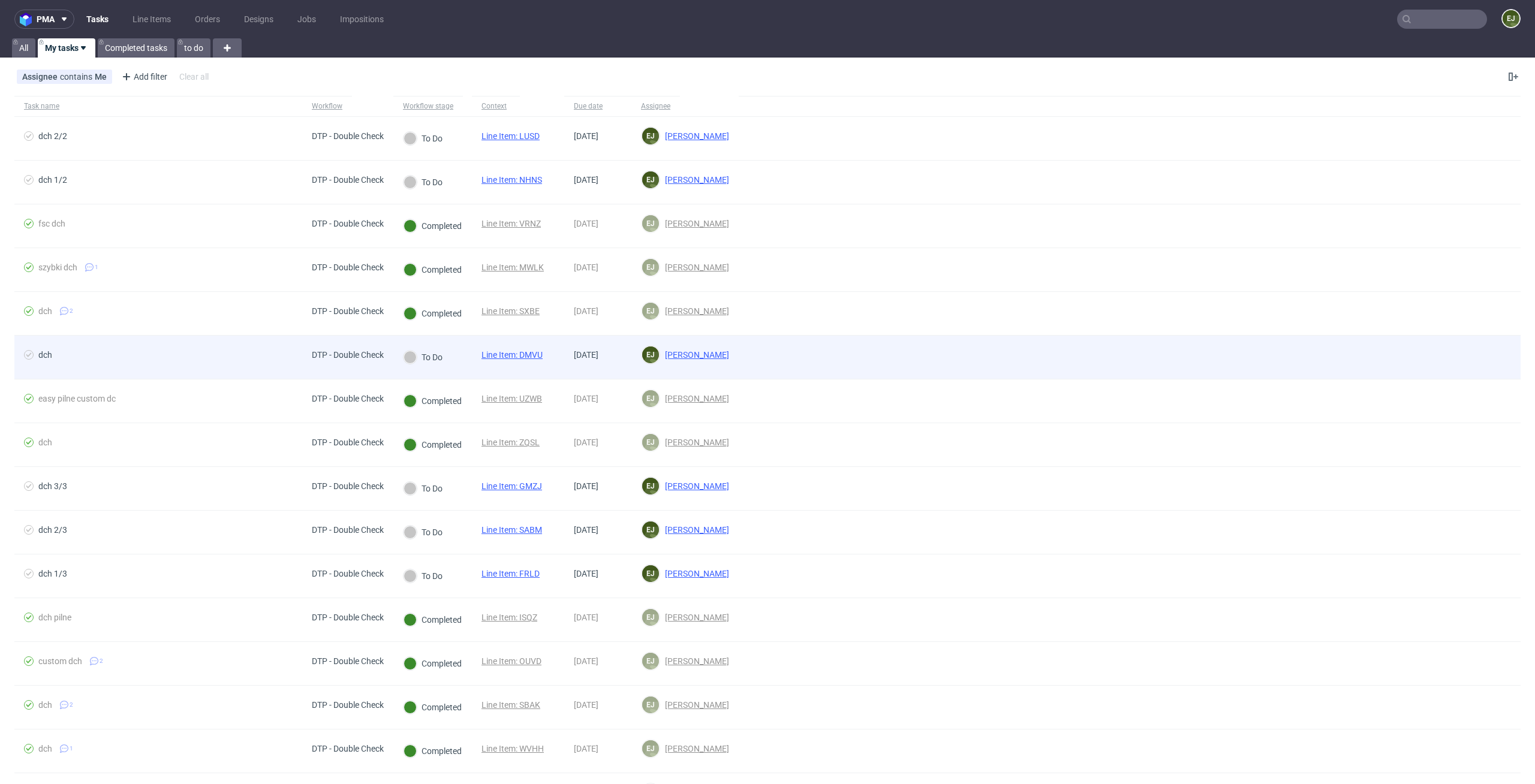
click at [531, 353] on link "Line Item: DMVU" at bounding box center [512, 354] width 61 height 9
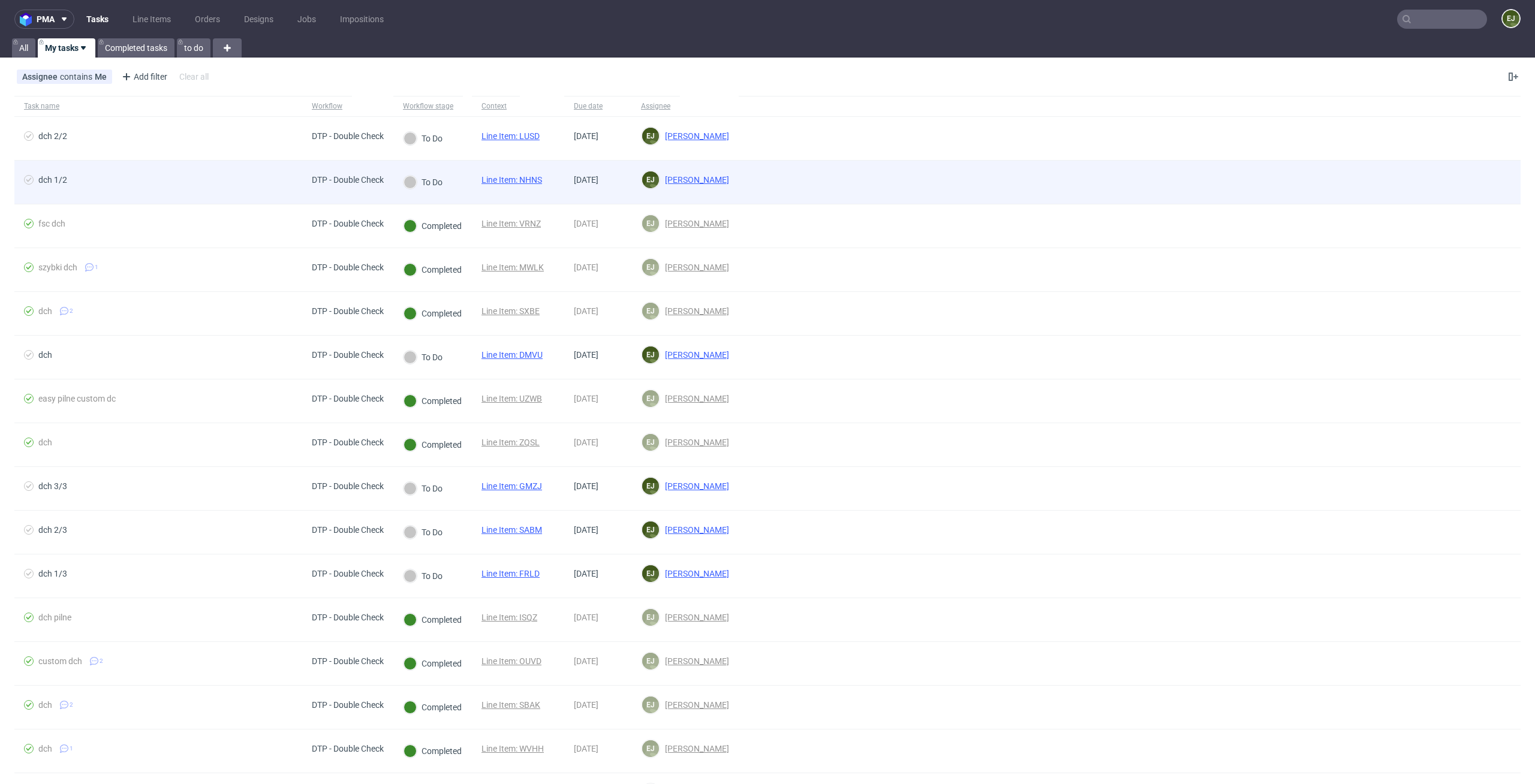
click at [531, 183] on link "Line Item: NHNS" at bounding box center [511, 180] width 60 height 9
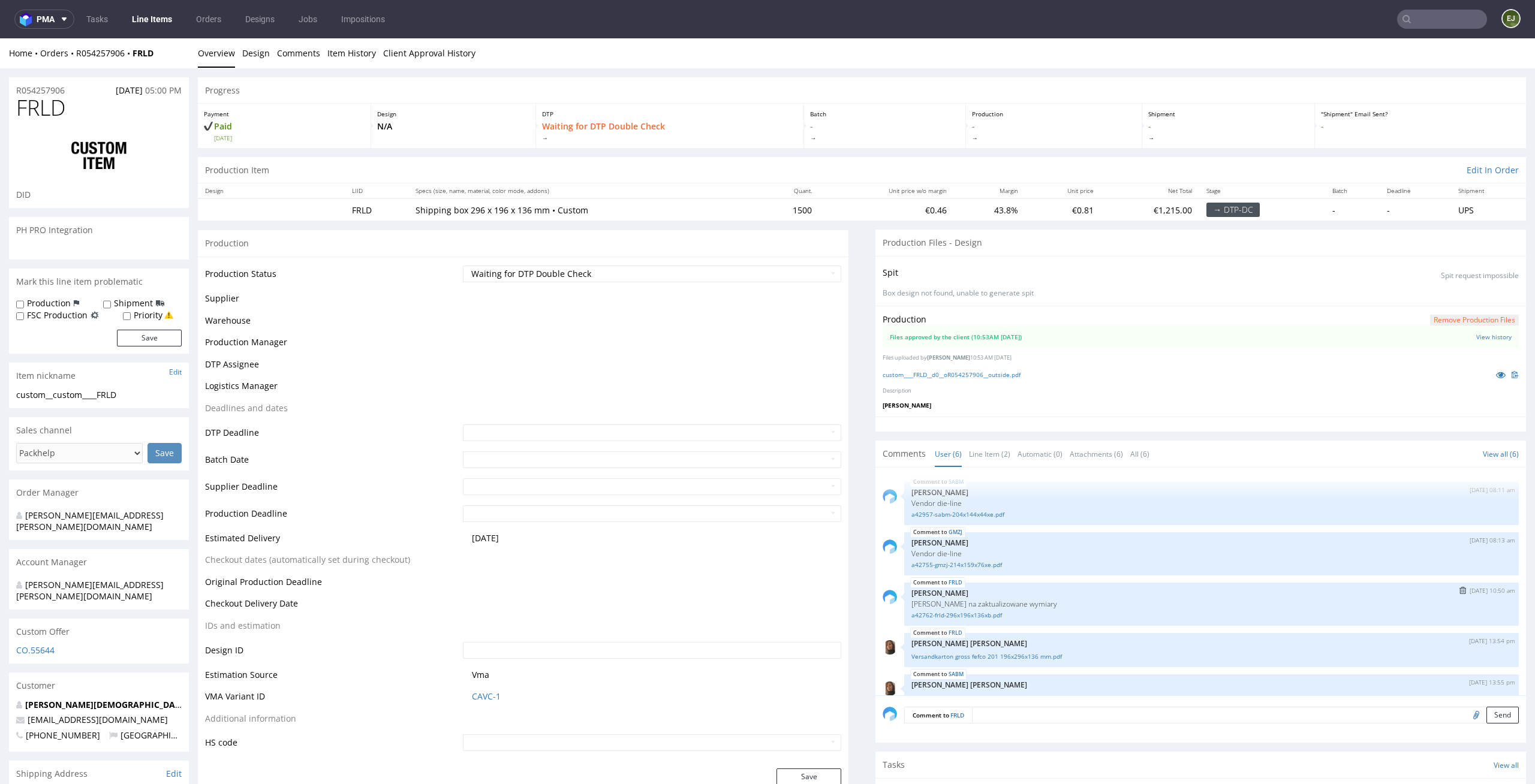
scroll to position [70, 0]
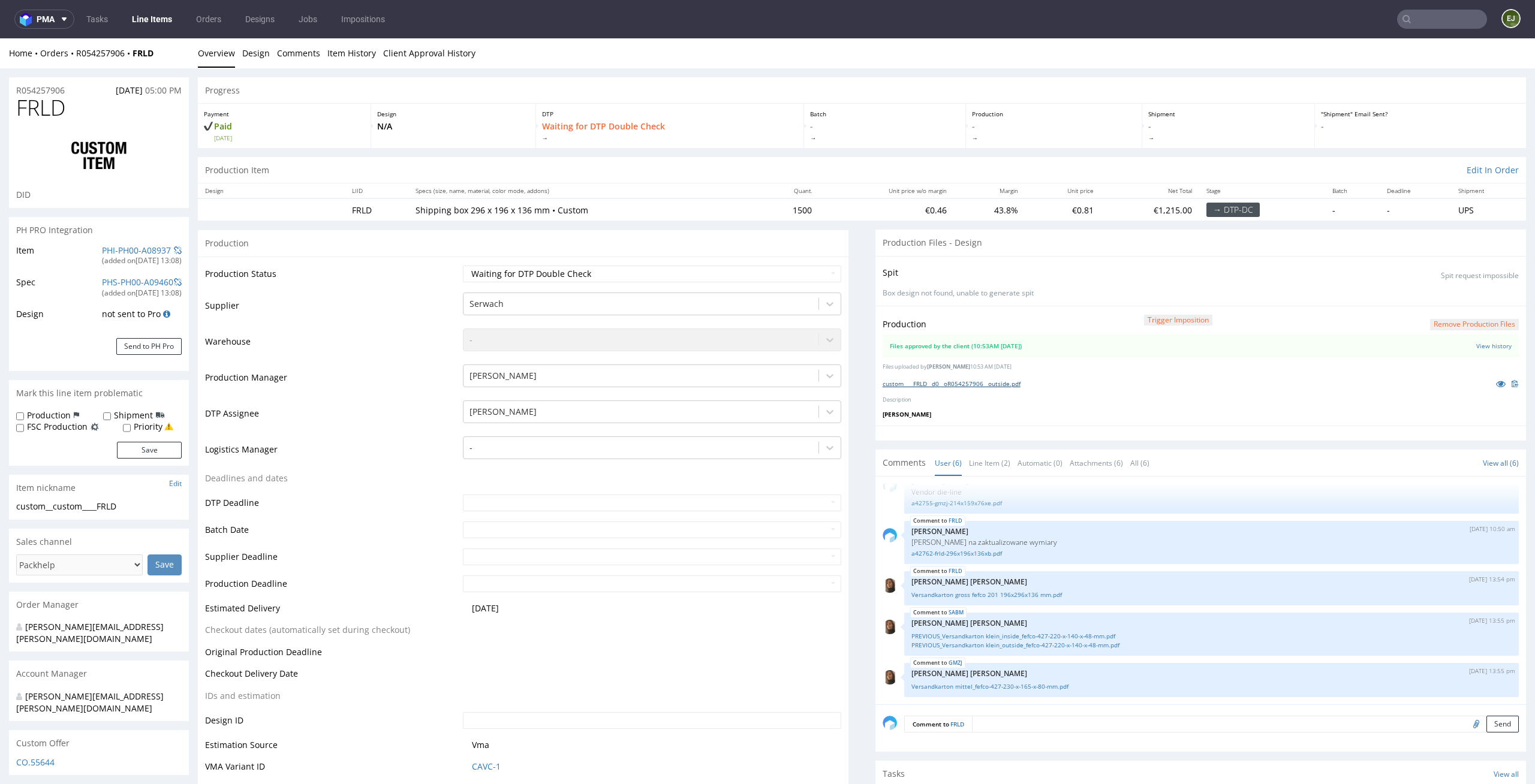
click at [968, 385] on link "custom____FRLD__d0__oR054257906__outside.pdf" at bounding box center [951, 384] width 138 height 8
click at [929, 230] on div "Production Files - Design" at bounding box center [1200, 242] width 650 height 26
click at [977, 460] on link "Line Item (2)" at bounding box center [989, 463] width 42 height 25
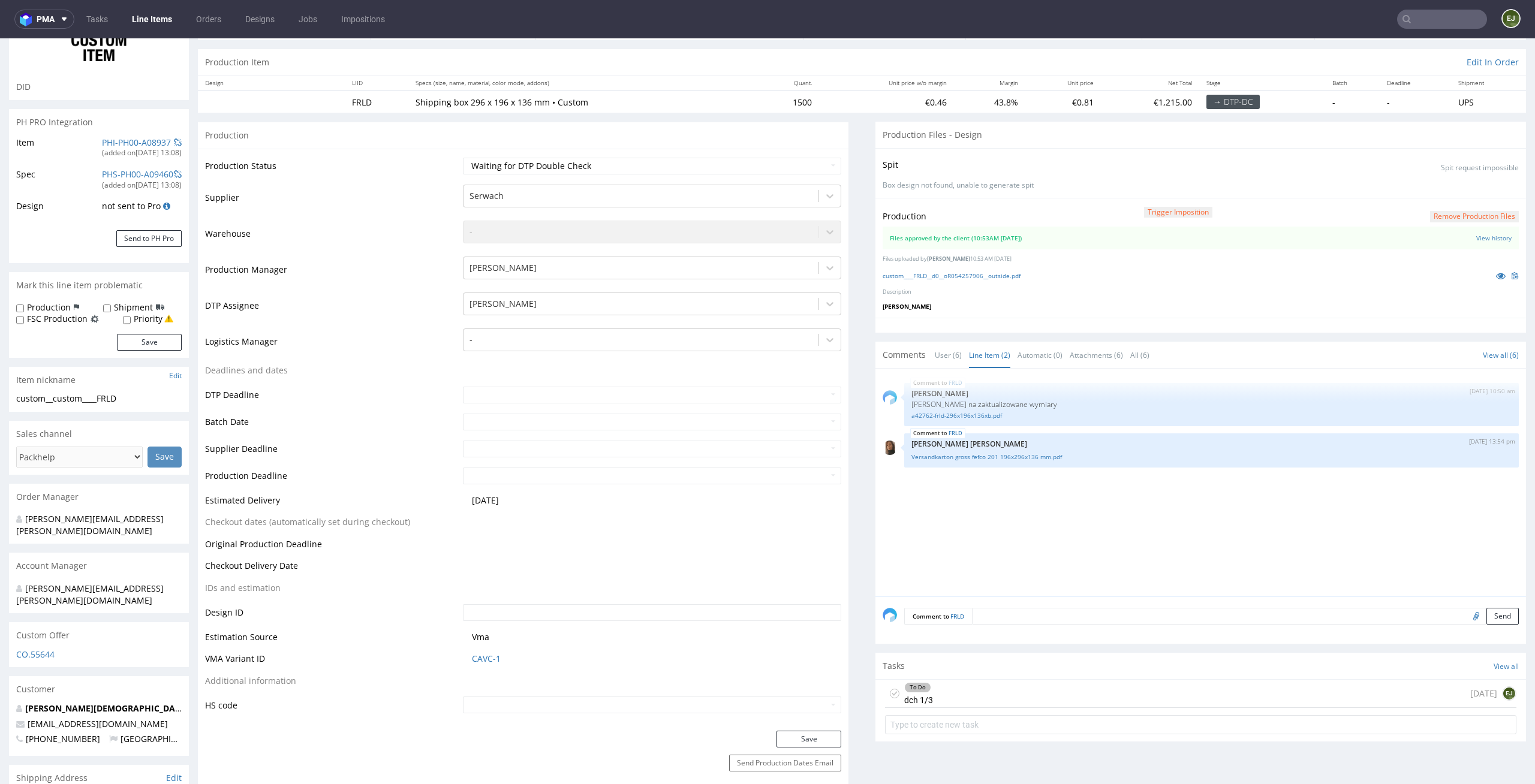
click at [1056, 518] on div "FRLD 22nd Aug 25 | 10:50 am Michał Palasek Siatka vendora na zaktualizowane wym…" at bounding box center [1204, 487] width 643 height 220
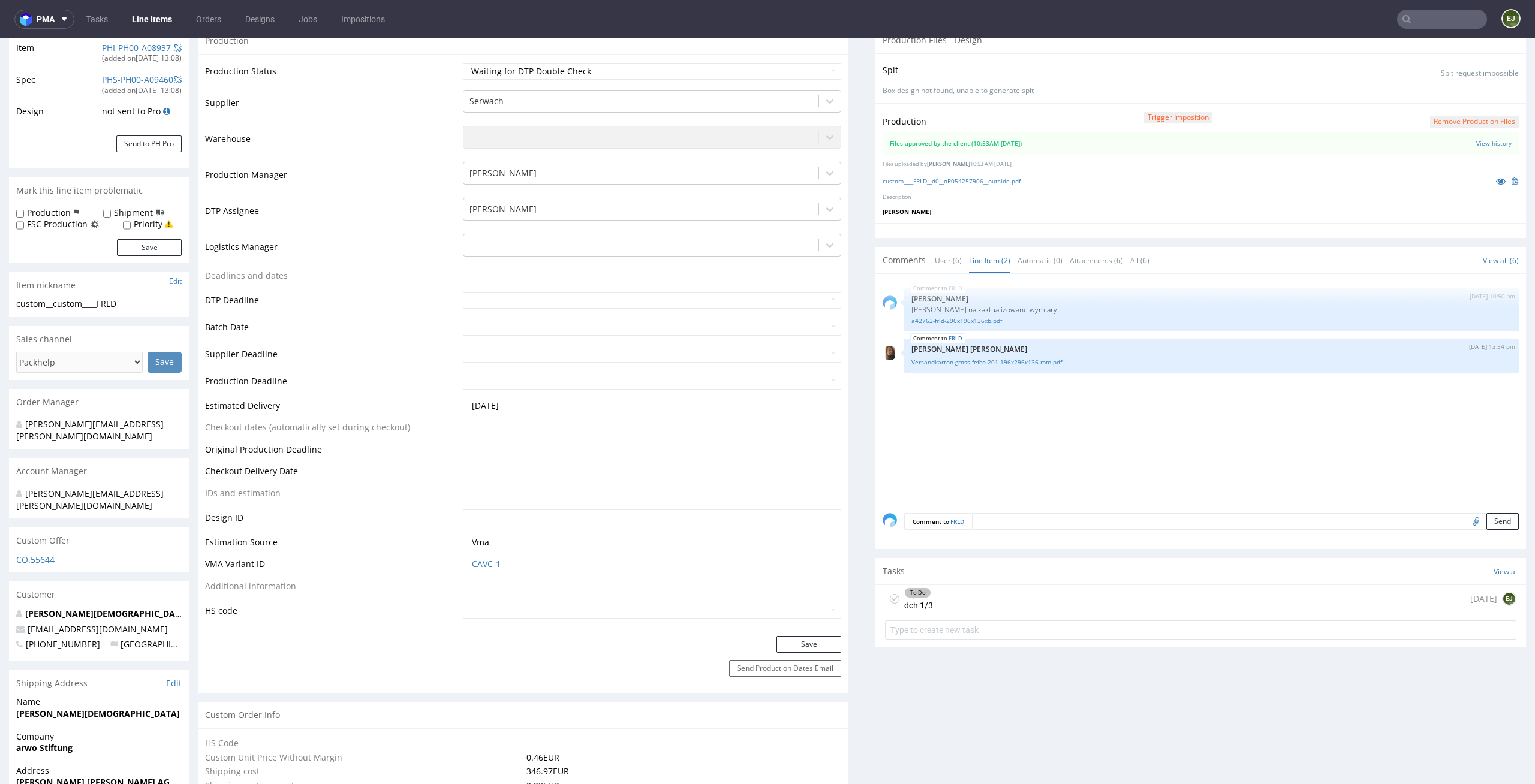
scroll to position [239, 0]
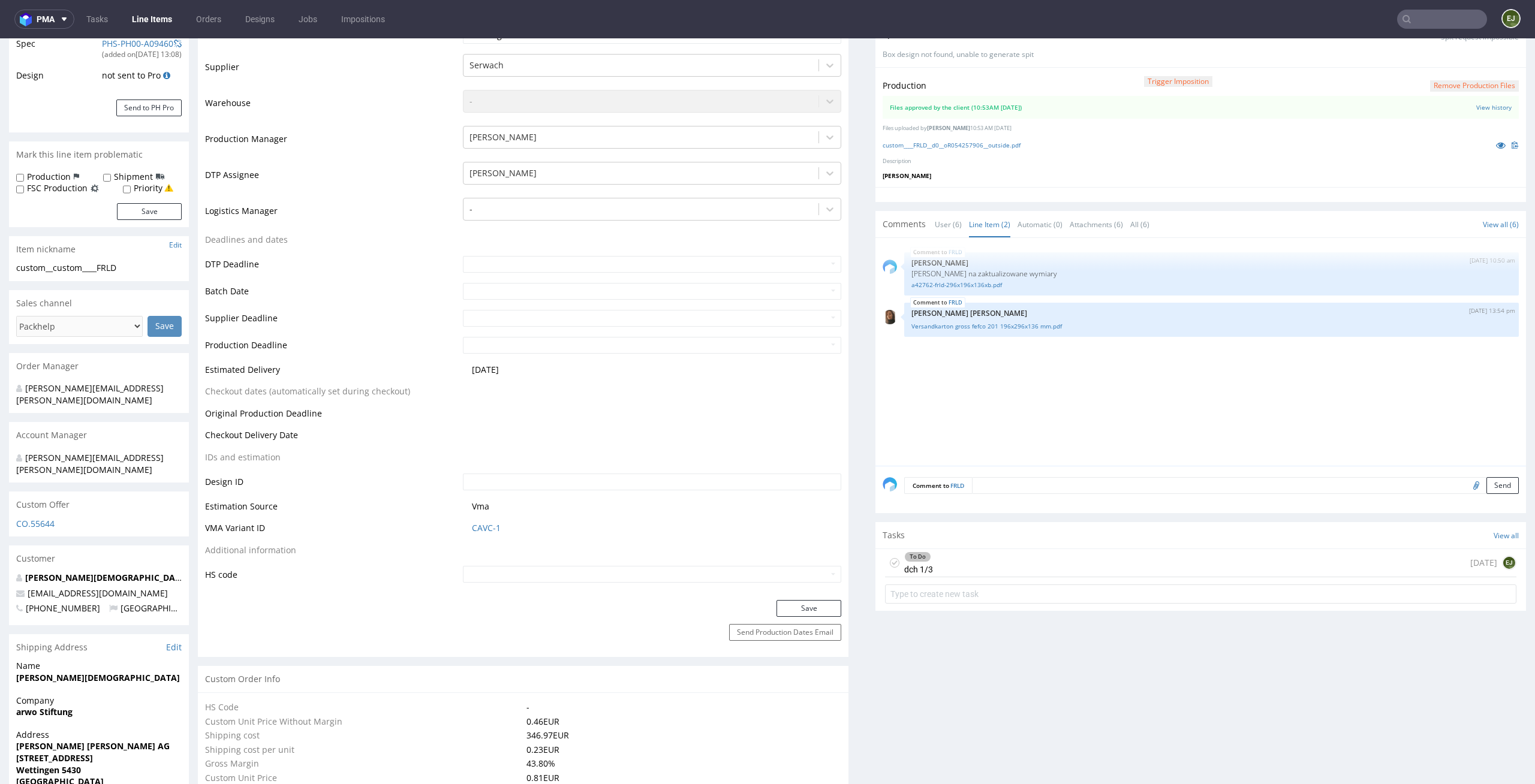
click at [1039, 569] on div "To Do dch 1/3 5 days ago EJ" at bounding box center [1200, 563] width 631 height 28
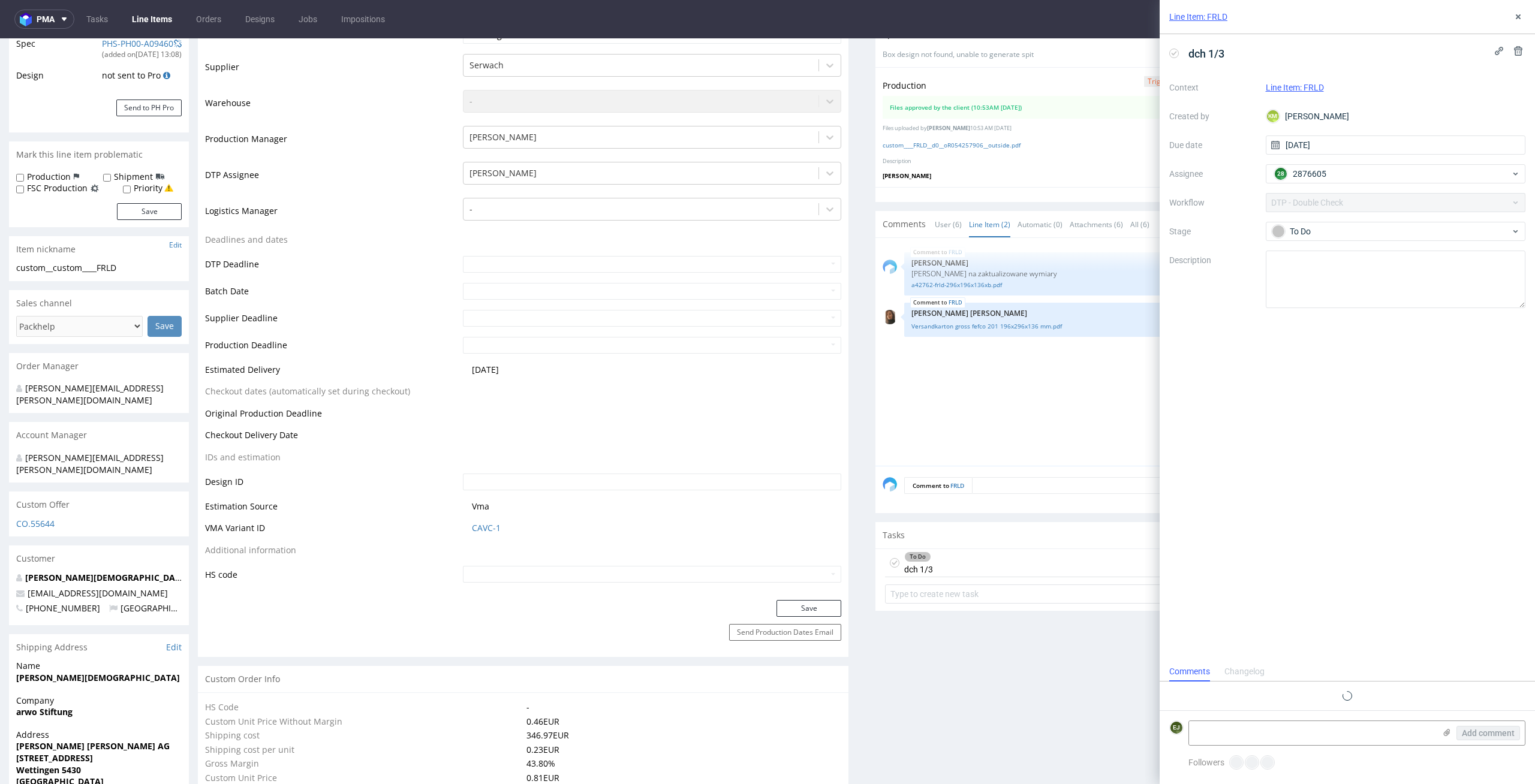
scroll to position [9, 0]
click at [1523, 13] on button at bounding box center [1518, 16] width 14 height 14
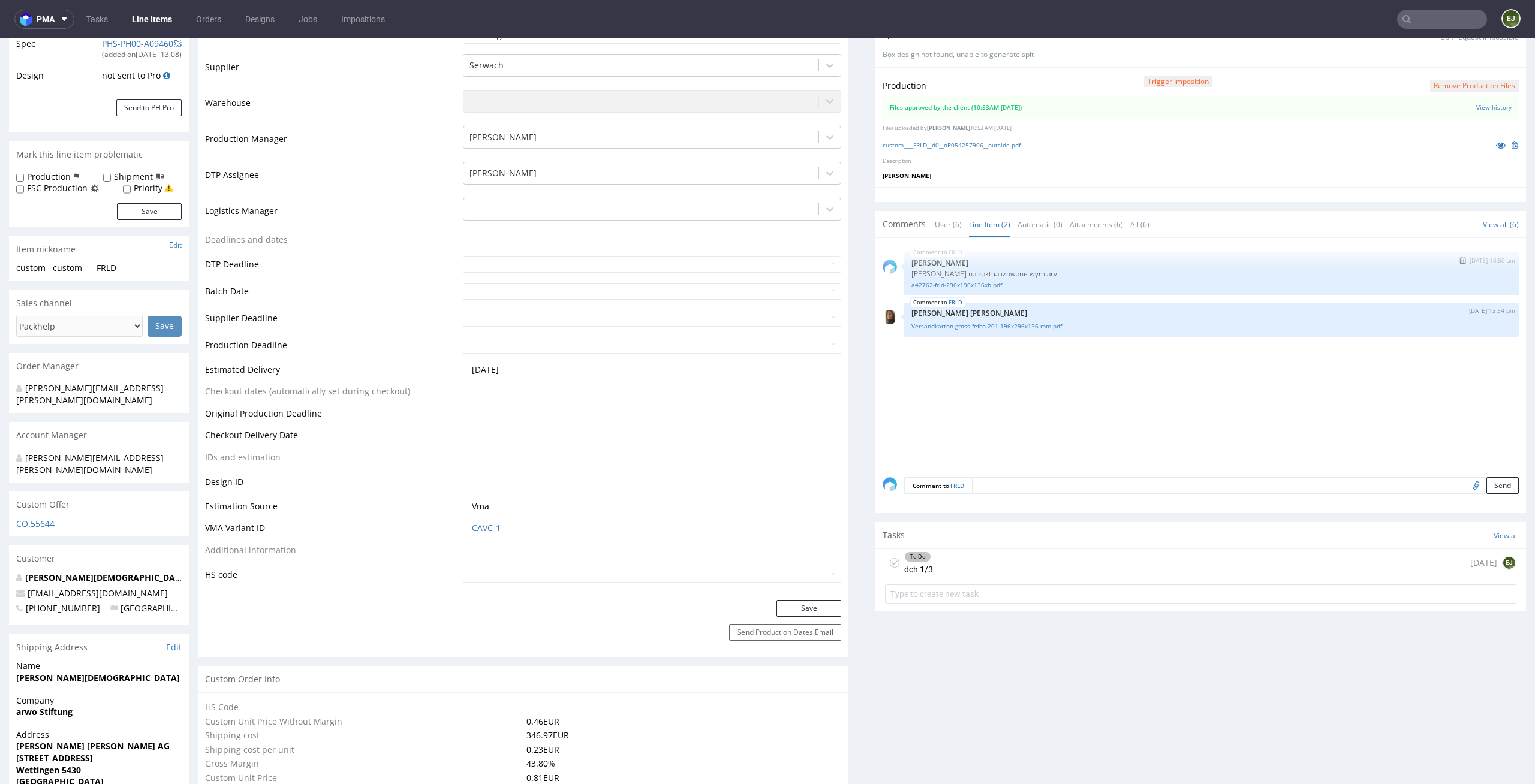
click at [945, 284] on link "a42762-frld-296x196x136xb.pdf" at bounding box center [1211, 285] width 600 height 9
click at [1028, 325] on link "Versandkarton gross fefco 201 196x296x136 mm.pdf" at bounding box center [1211, 326] width 600 height 9
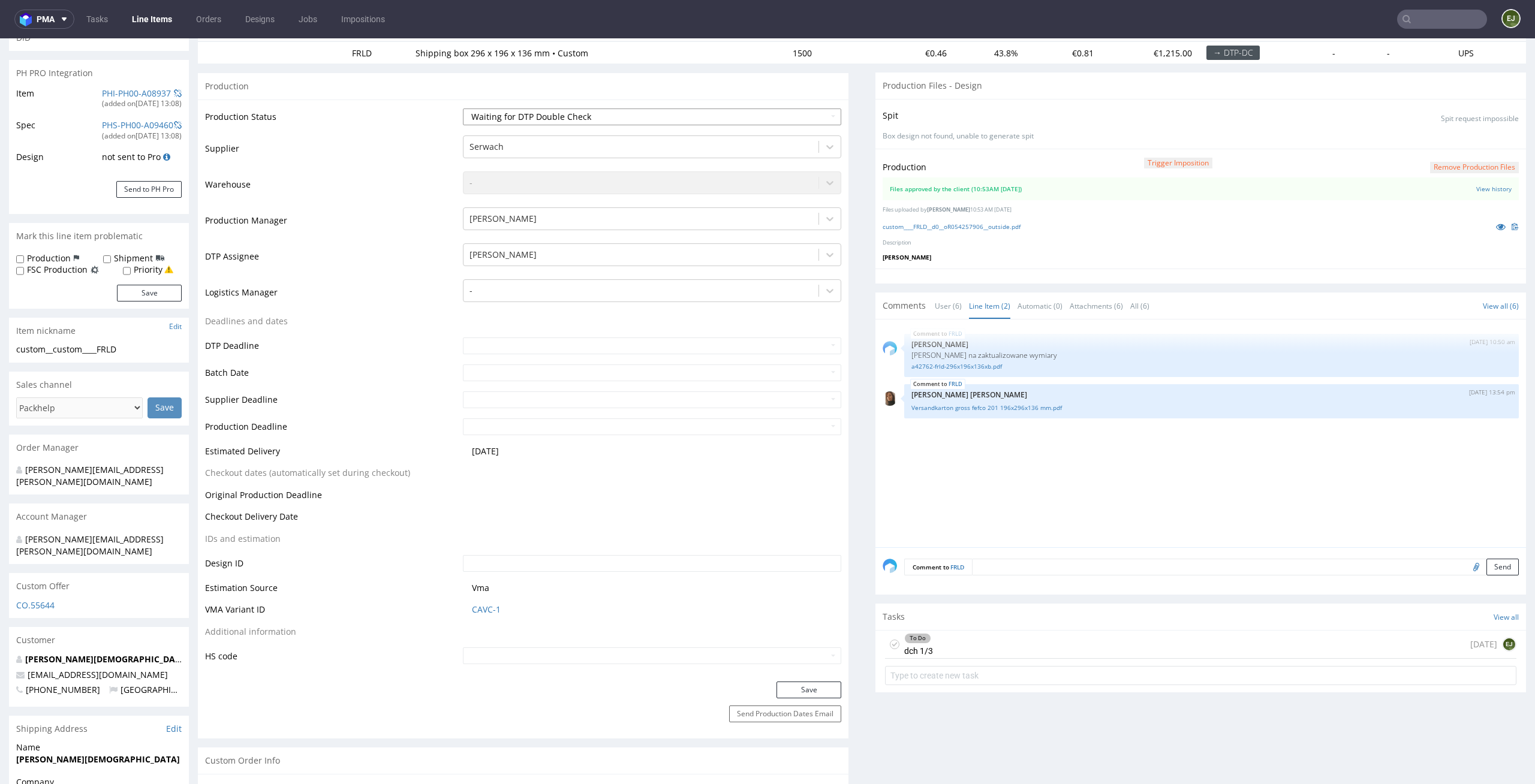
click at [786, 124] on select "Waiting for Artwork Waiting for Diecut Waiting for Mockup Waiting for DTP Waiti…" at bounding box center [652, 117] width 379 height 17
select select "dtp_production_ready"
click at [463, 108] on select "Waiting for Artwork Waiting for Diecut Waiting for Mockup Waiting for DTP Waiti…" at bounding box center [652, 117] width 379 height 17
click at [820, 689] on button "Save" at bounding box center [809, 690] width 64 height 17
click at [890, 642] on icon at bounding box center [894, 644] width 9 height 9
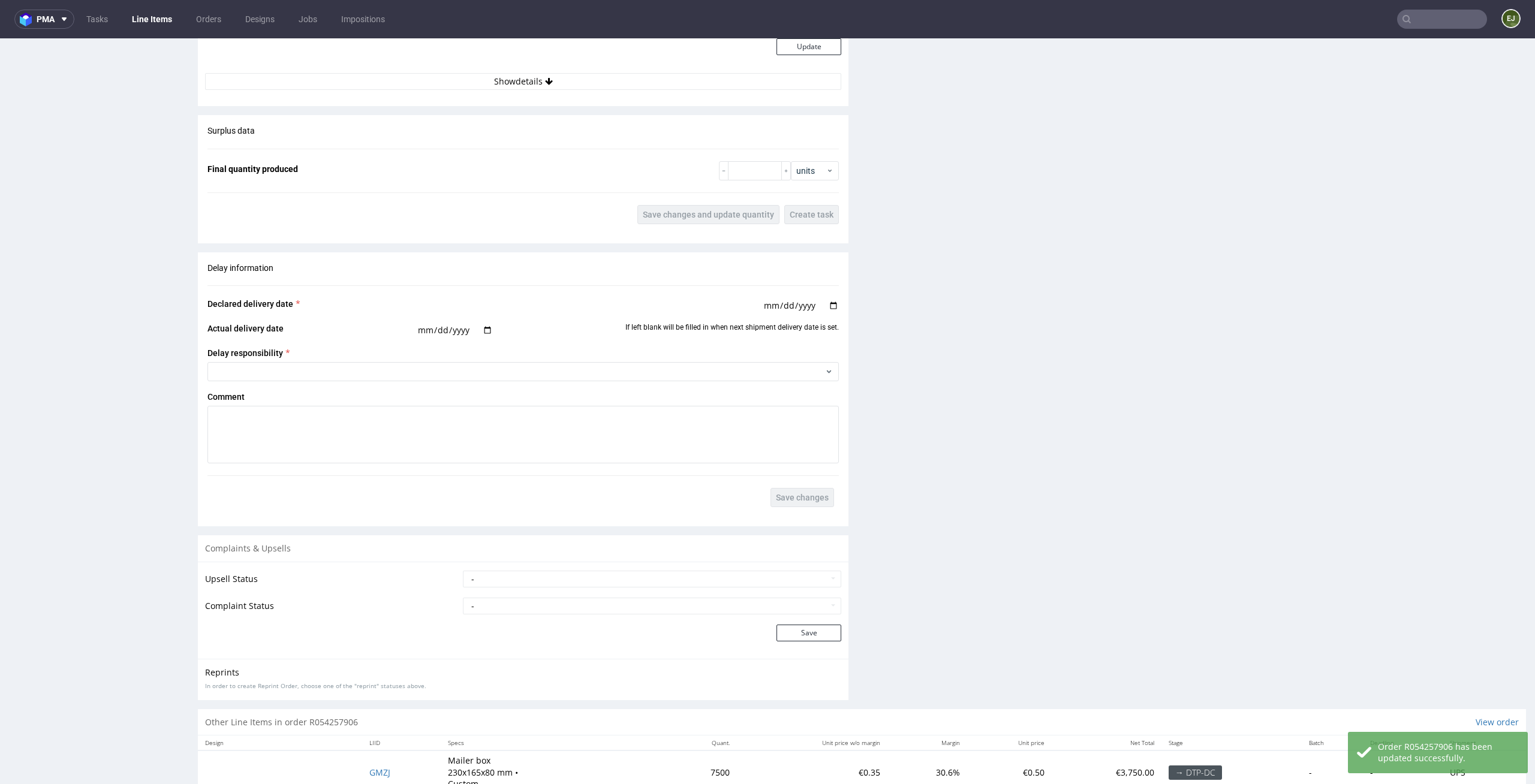
scroll to position [1799, 0]
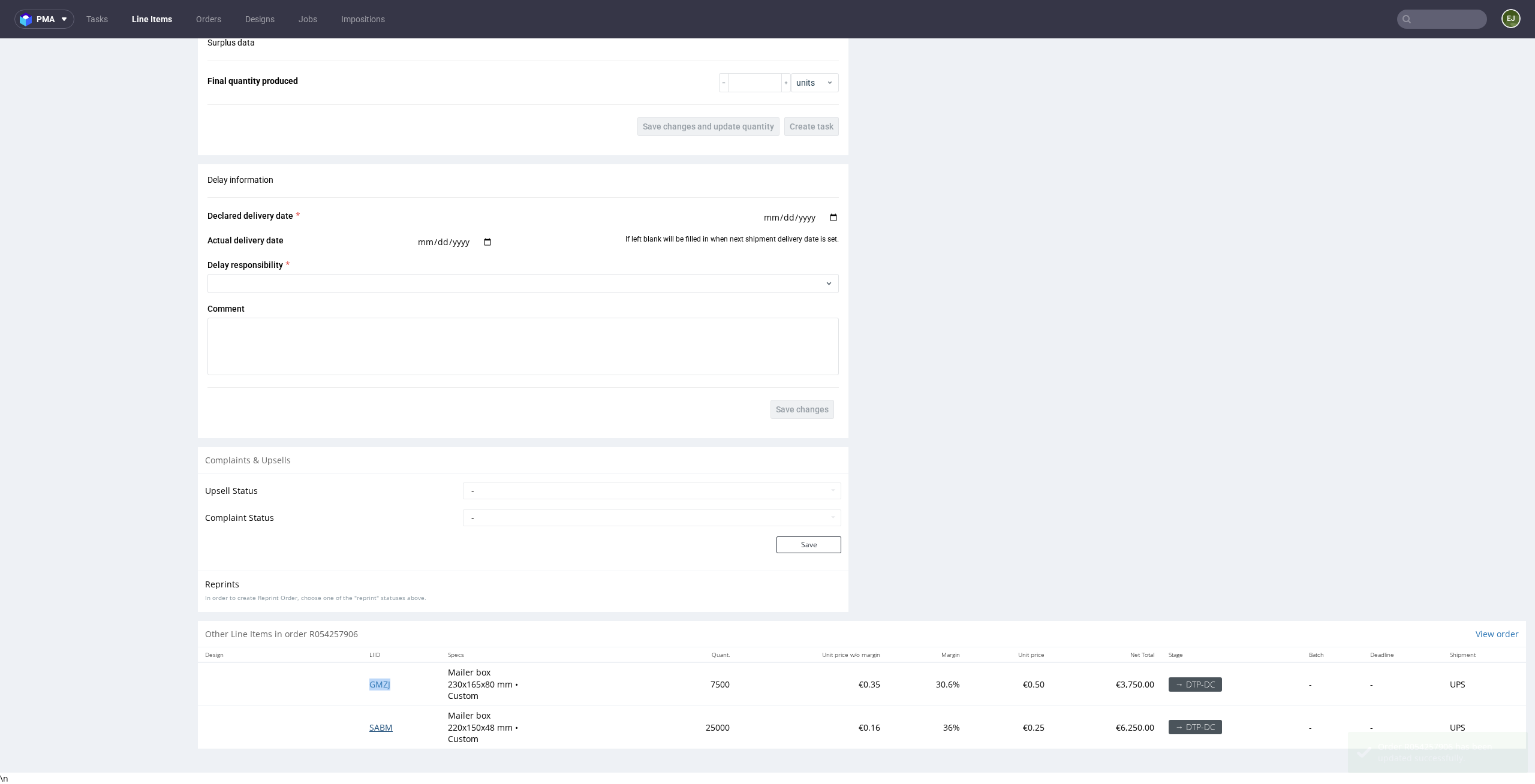
click at [380, 725] on span "SABM" at bounding box center [381, 727] width 24 height 11
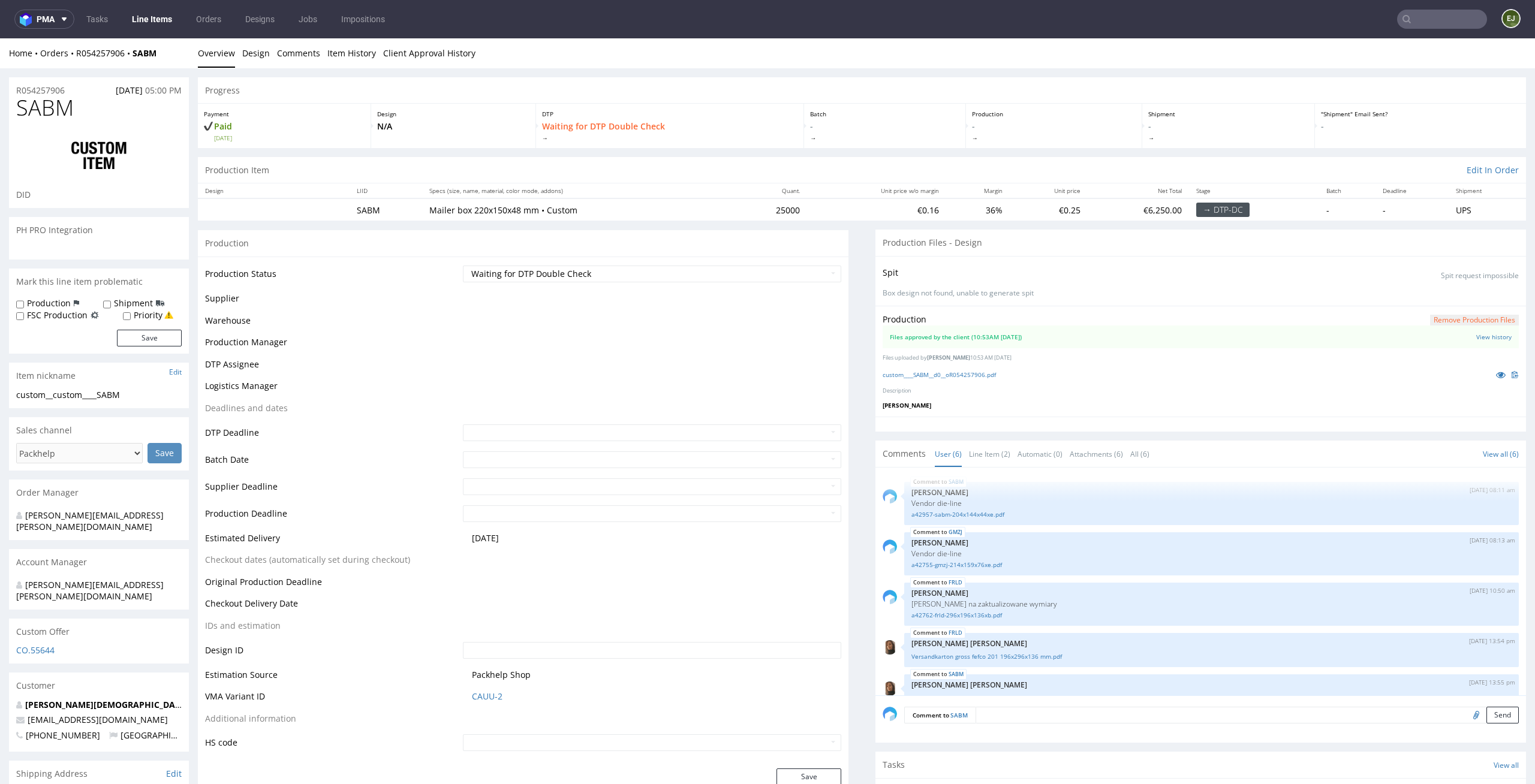
scroll to position [70, 0]
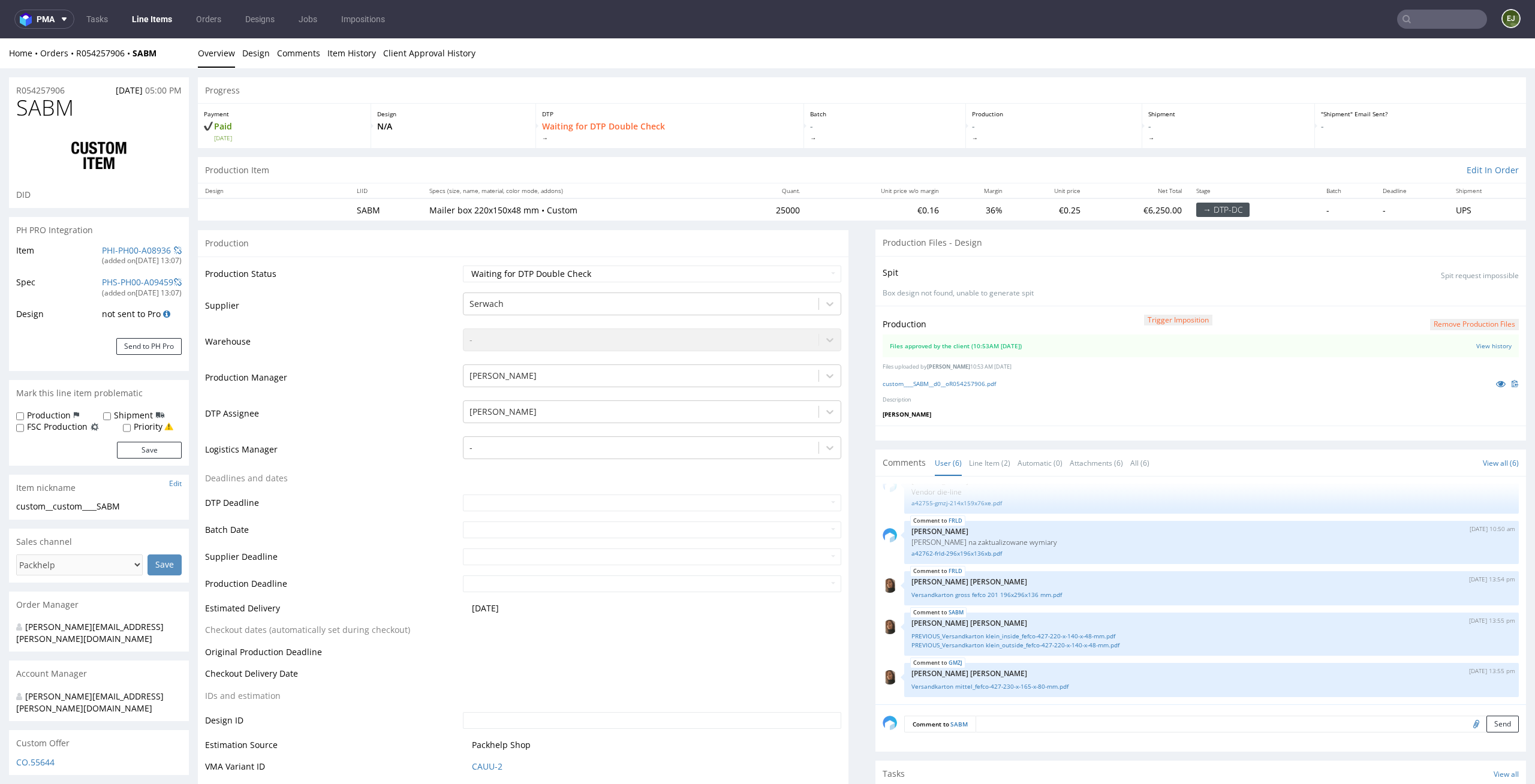
click at [959, 390] on div "custom____SABM__d0__oR054257906.pdf" at bounding box center [1200, 384] width 637 height 14
click at [967, 386] on link "custom____SABM__d0__oR054257906.pdf" at bounding box center [939, 384] width 114 height 8
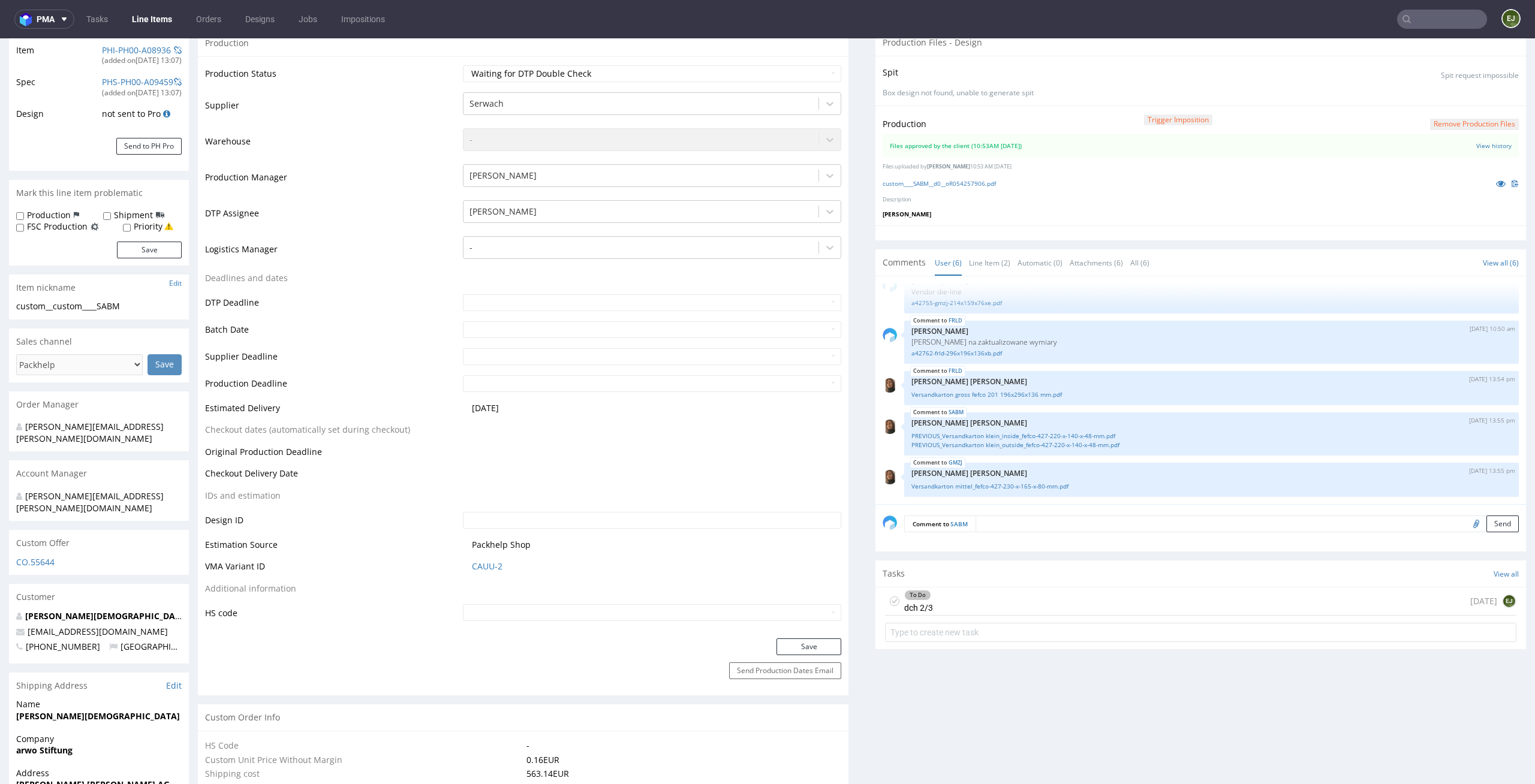
click at [959, 611] on div "To Do dch 2/3 5 days ago EJ" at bounding box center [1200, 601] width 631 height 28
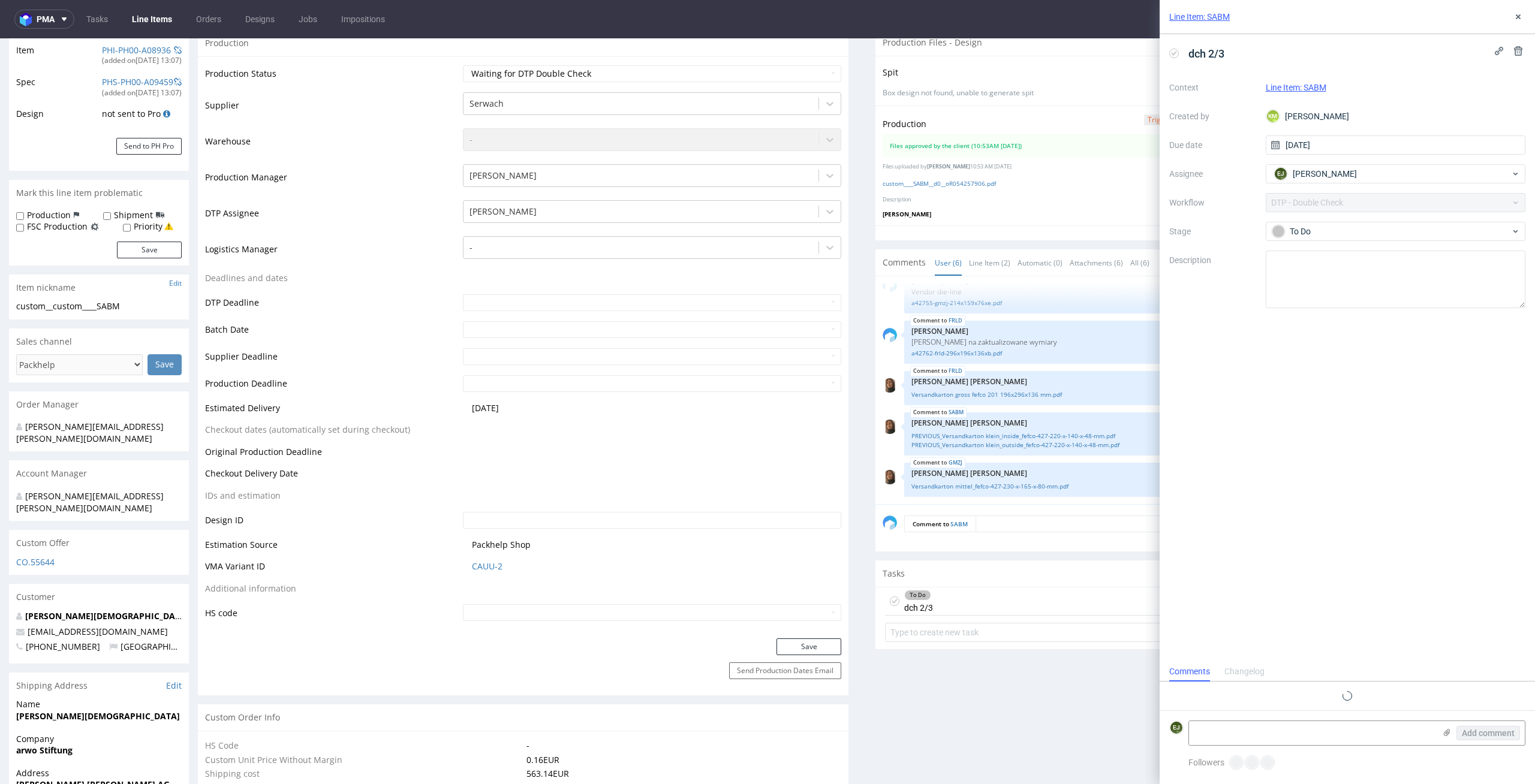
scroll to position [9, 0]
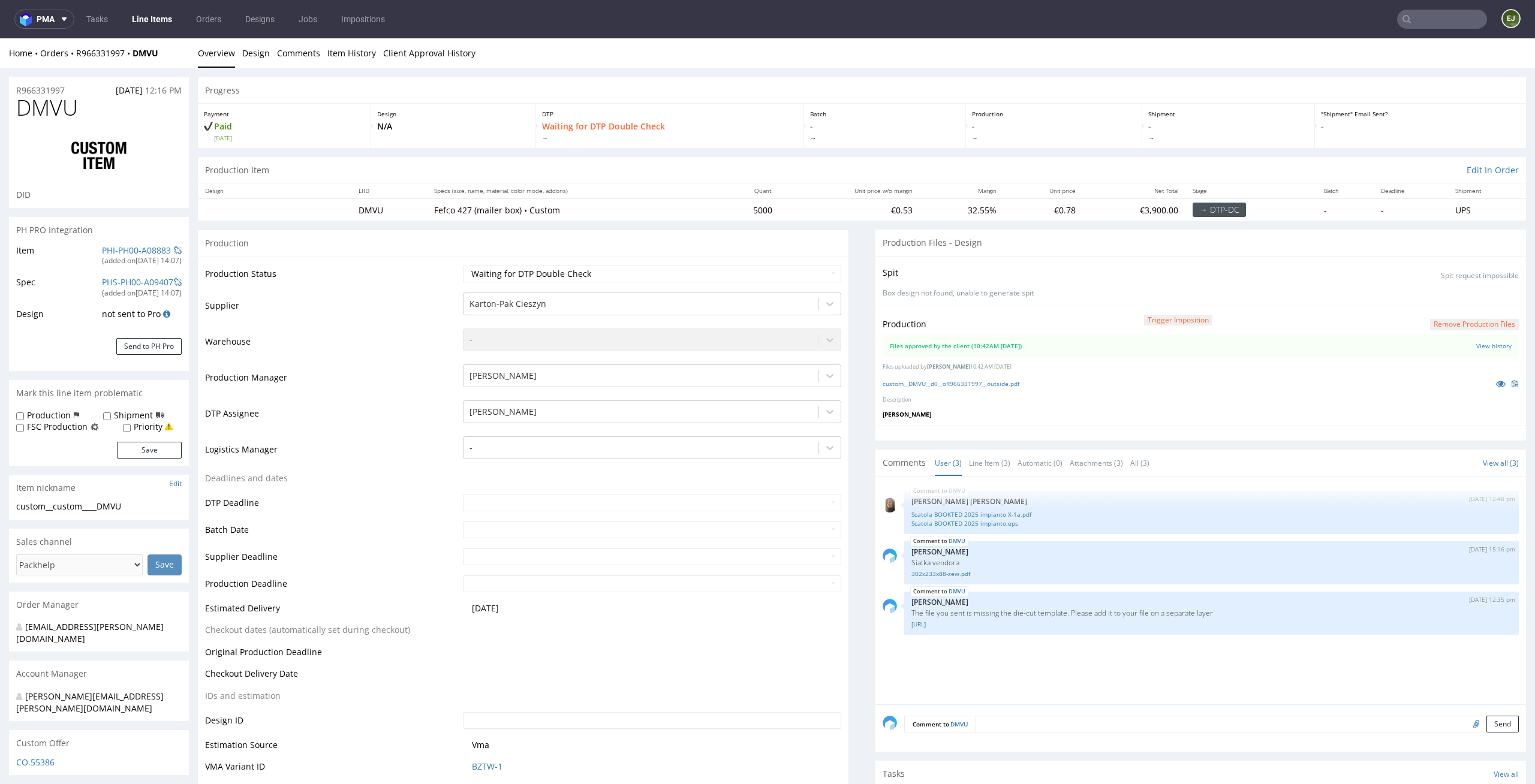
click at [974, 377] on div "custom__DMVU__d0__oR966331997__outside.pdf" at bounding box center [1200, 384] width 637 height 14
click at [974, 382] on link "custom__DMVU__d0__oR966331997__outside.pdf" at bounding box center [950, 384] width 136 height 8
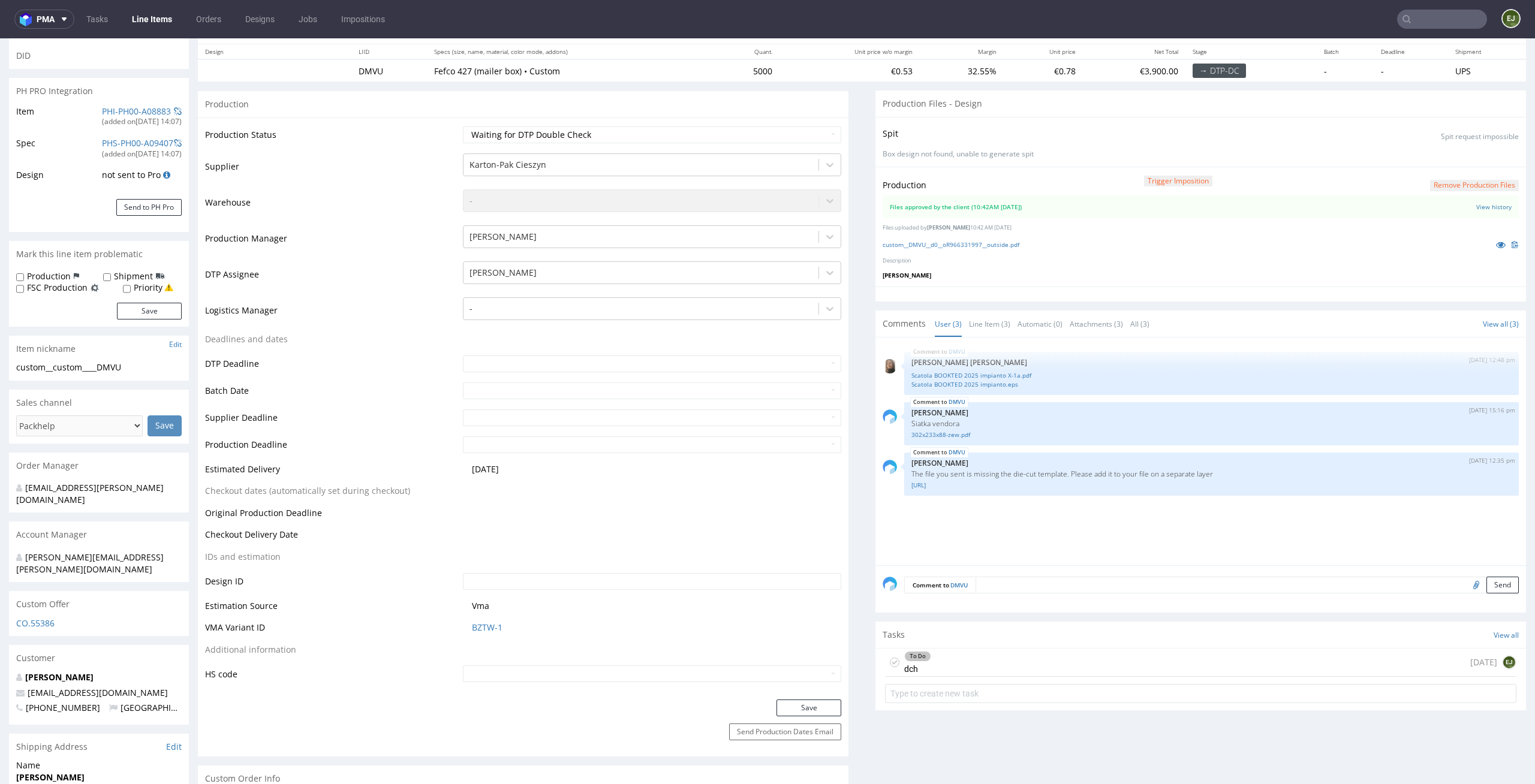
click at [1046, 659] on div "To Do dch 1 day ago EJ" at bounding box center [1200, 662] width 631 height 28
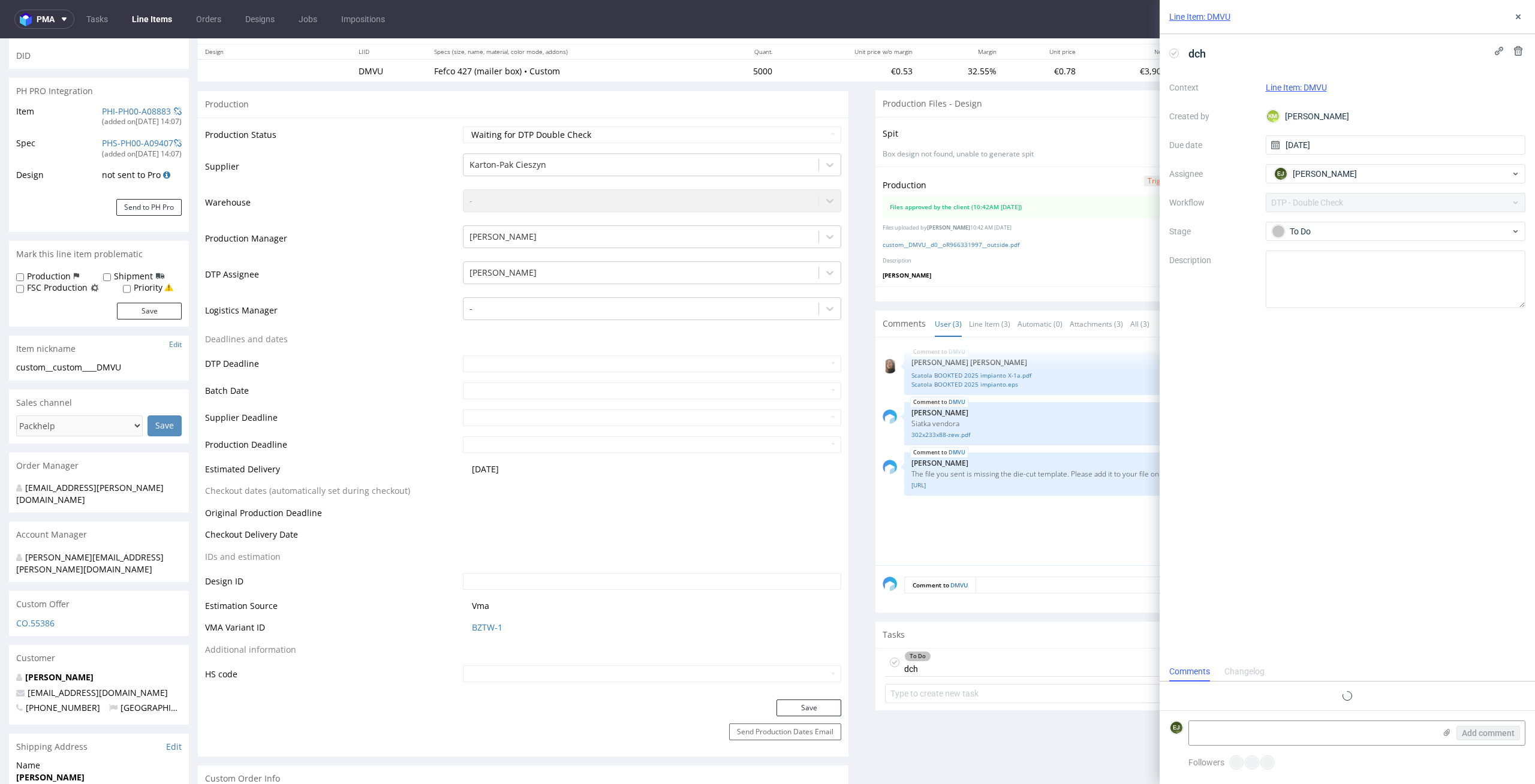
scroll to position [9, 0]
click at [1529, 11] on div "Line Item: DMVU" at bounding box center [1347, 17] width 375 height 34
click at [1525, 12] on button at bounding box center [1518, 16] width 14 height 14
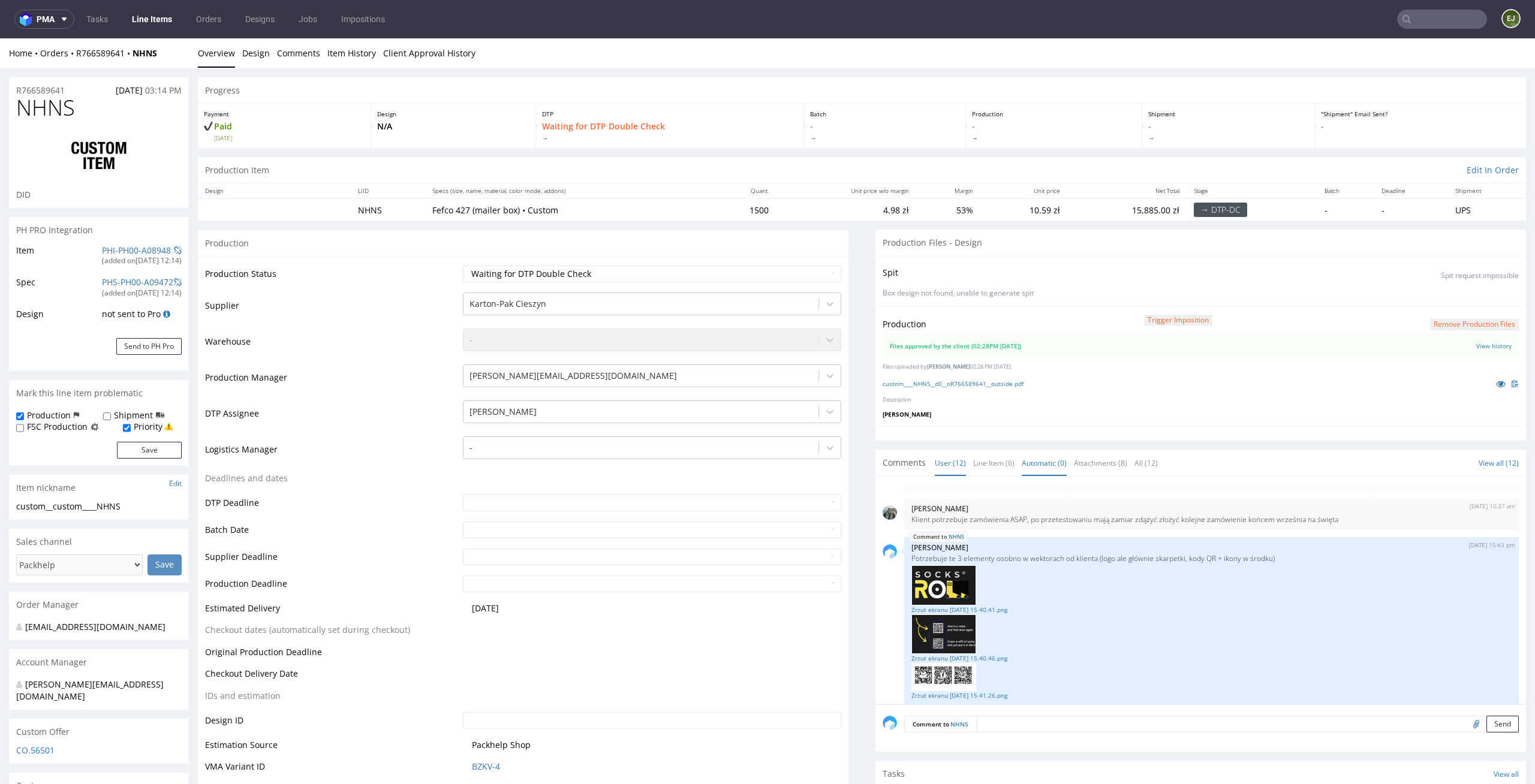
scroll to position [271, 0]
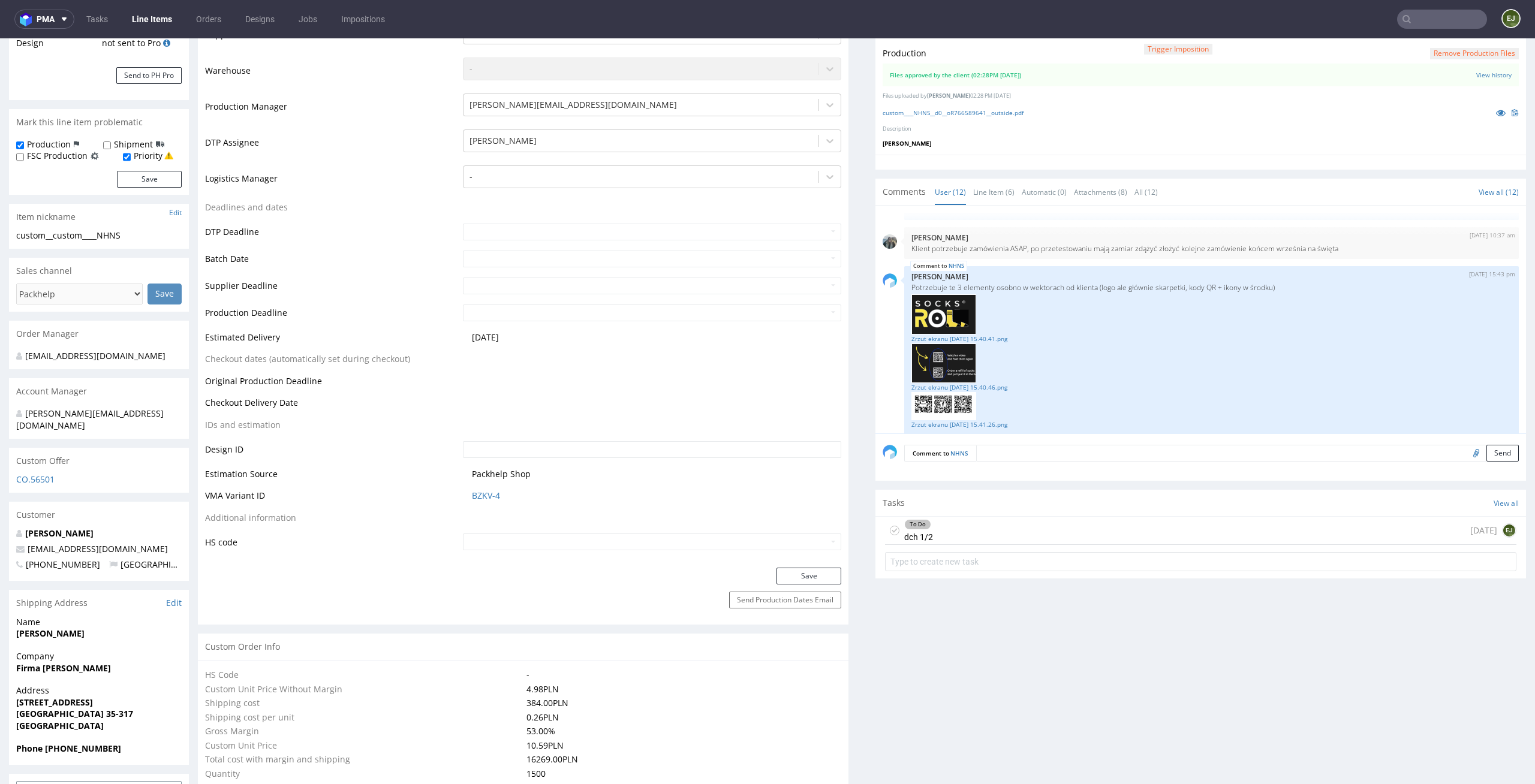
click at [987, 524] on div "To Do dch 1/2 [DATE] EJ" at bounding box center [1200, 531] width 631 height 28
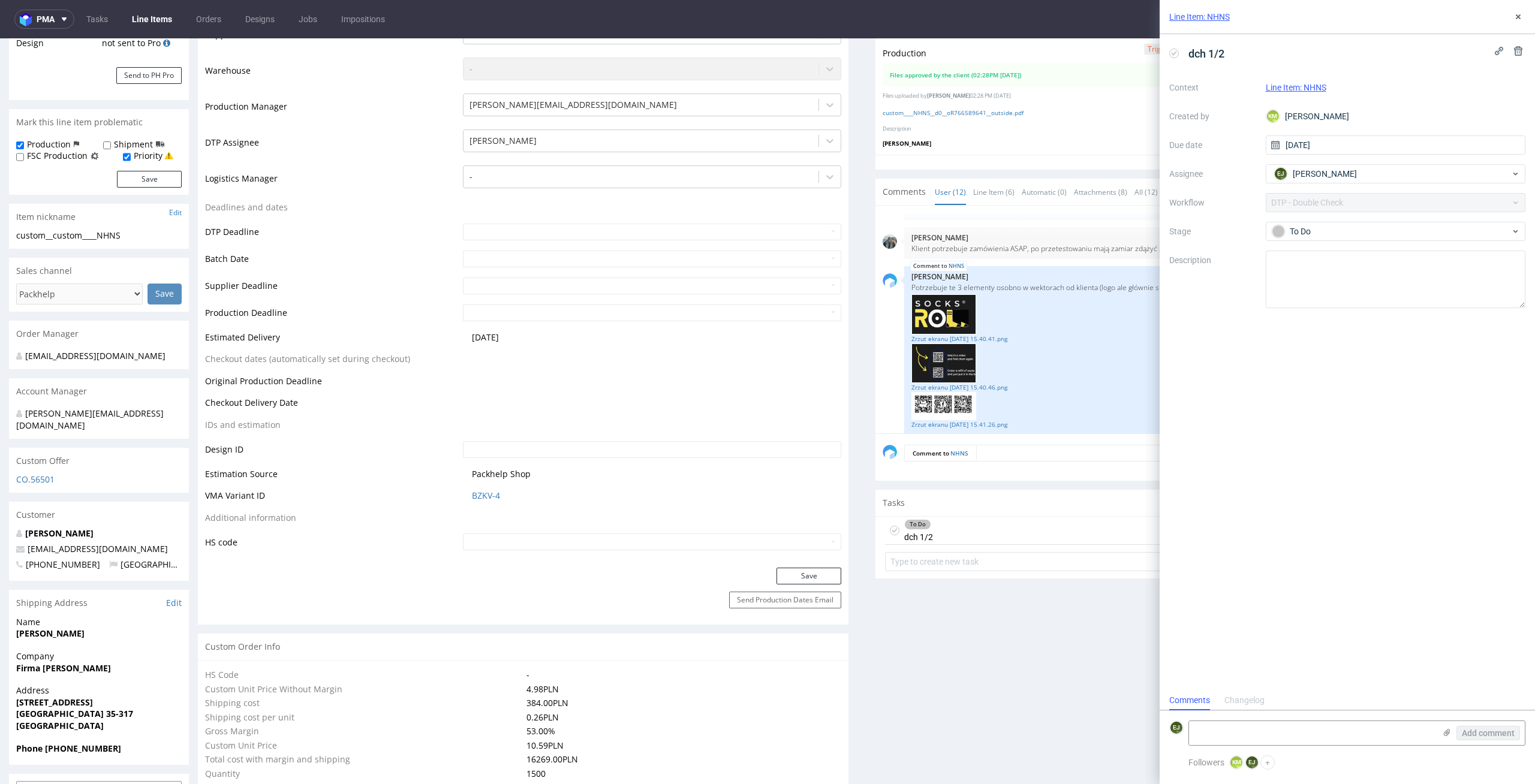
scroll to position [9, 0]
click at [987, 189] on link "Line Item (6)" at bounding box center [993, 192] width 42 height 25
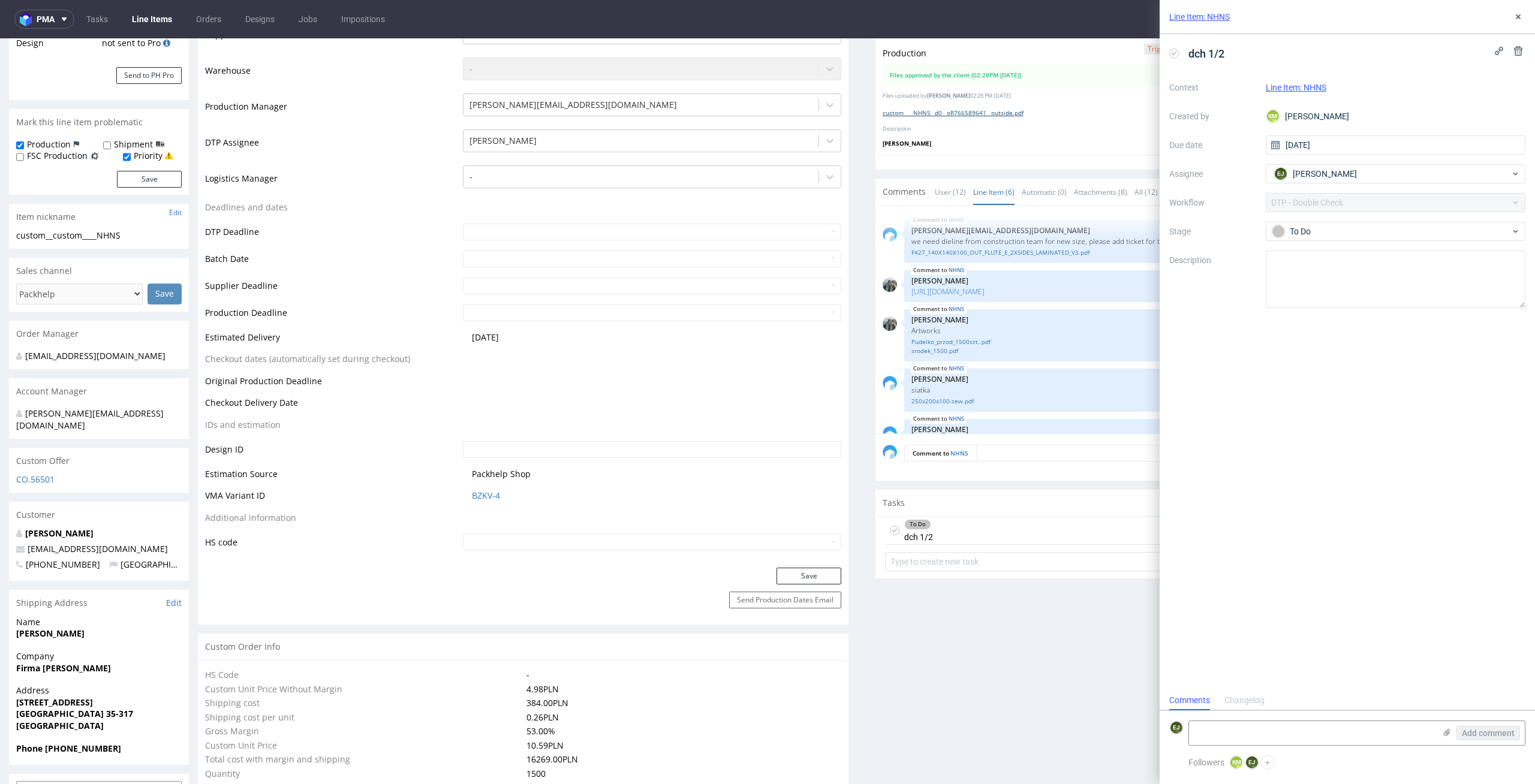
click at [958, 112] on link "custom____NHNS__d0__oR766589641__outside.pdf" at bounding box center [953, 113] width 141 height 8
click at [1523, 20] on button at bounding box center [1518, 16] width 14 height 14
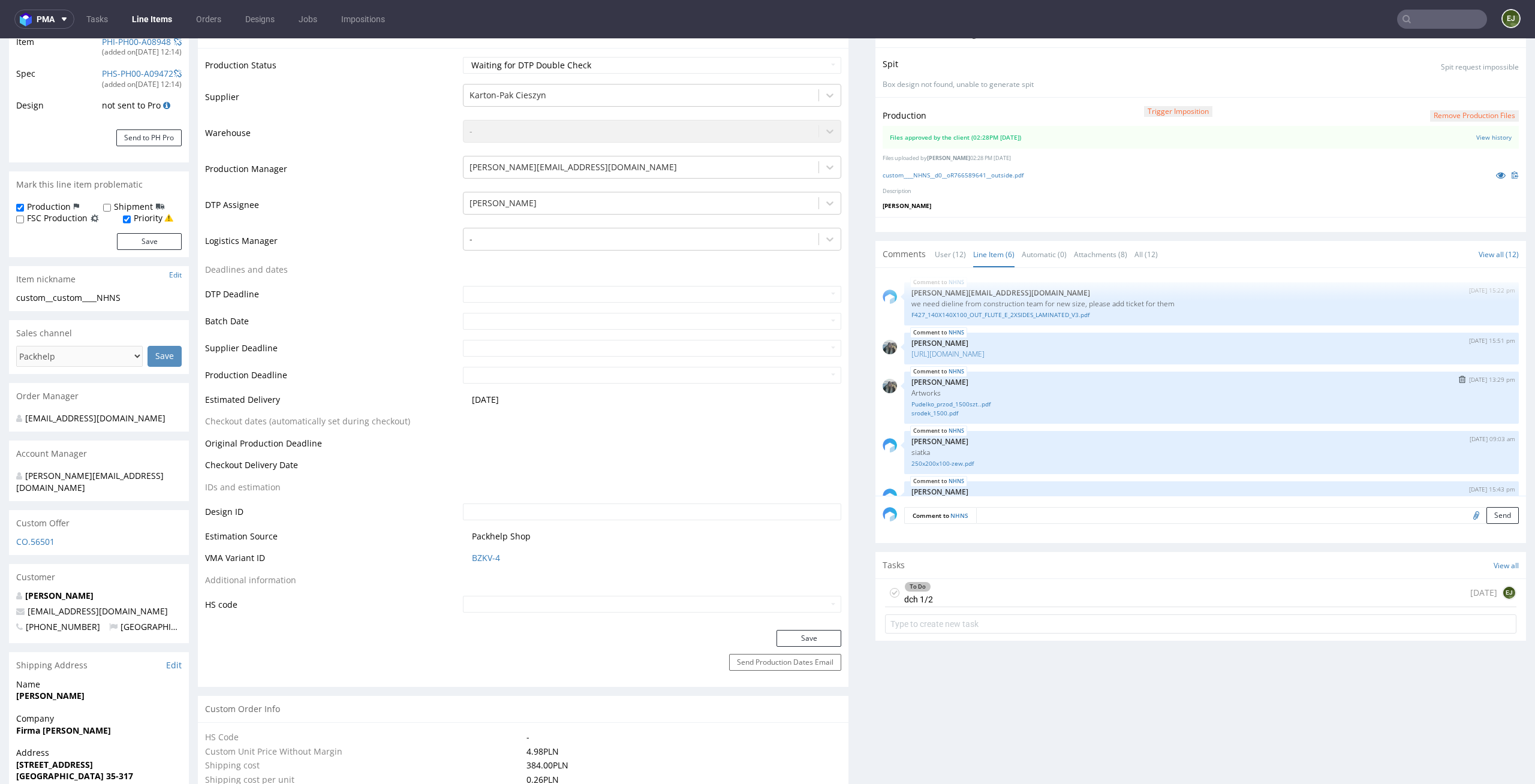
scroll to position [185, 0]
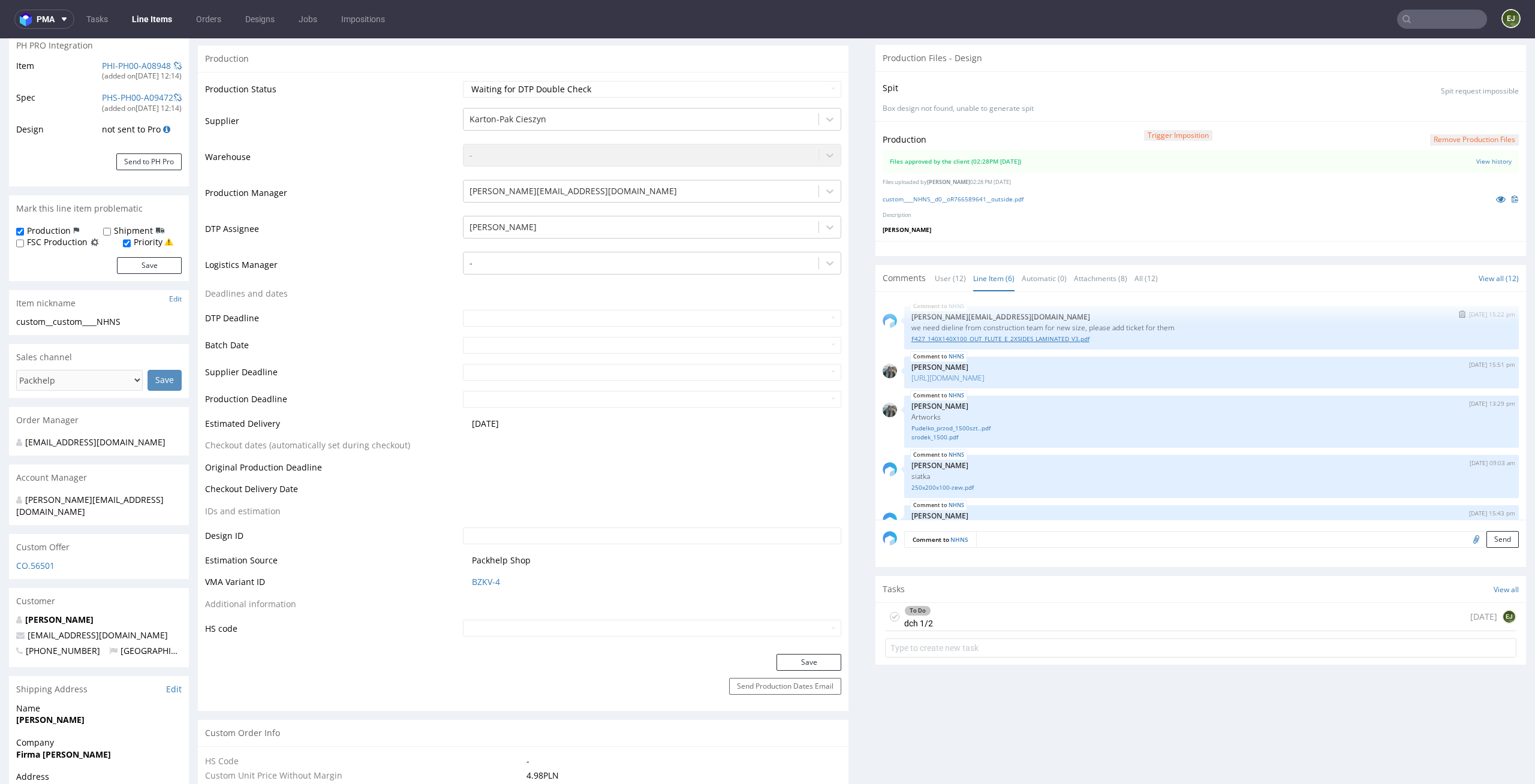
click at [1016, 337] on link "F427_140X140X100_OUT_FLUTE_E_2XSIDES_LAMINATED_V3.pdf" at bounding box center [1211, 339] width 600 height 9
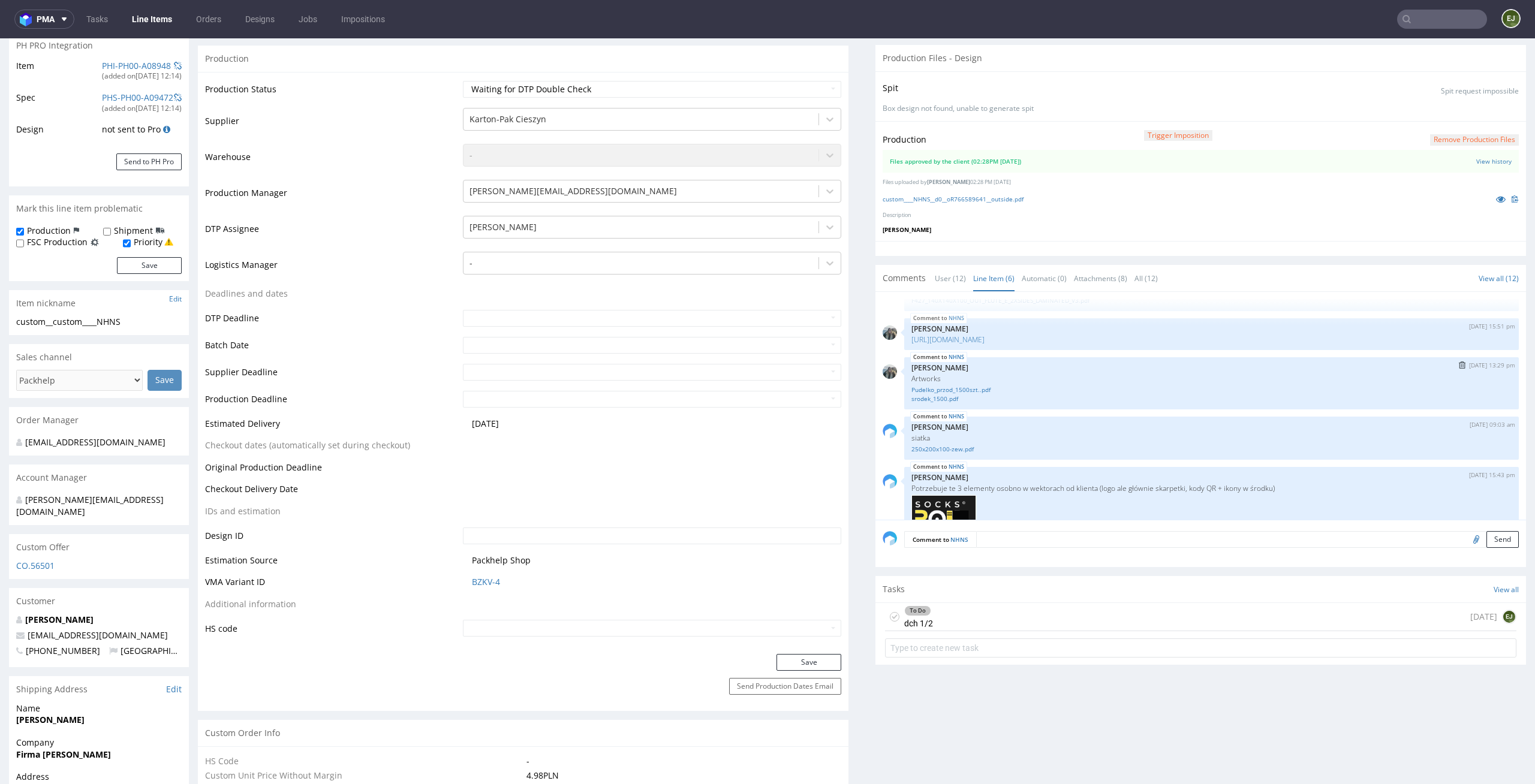
scroll to position [60, 0]
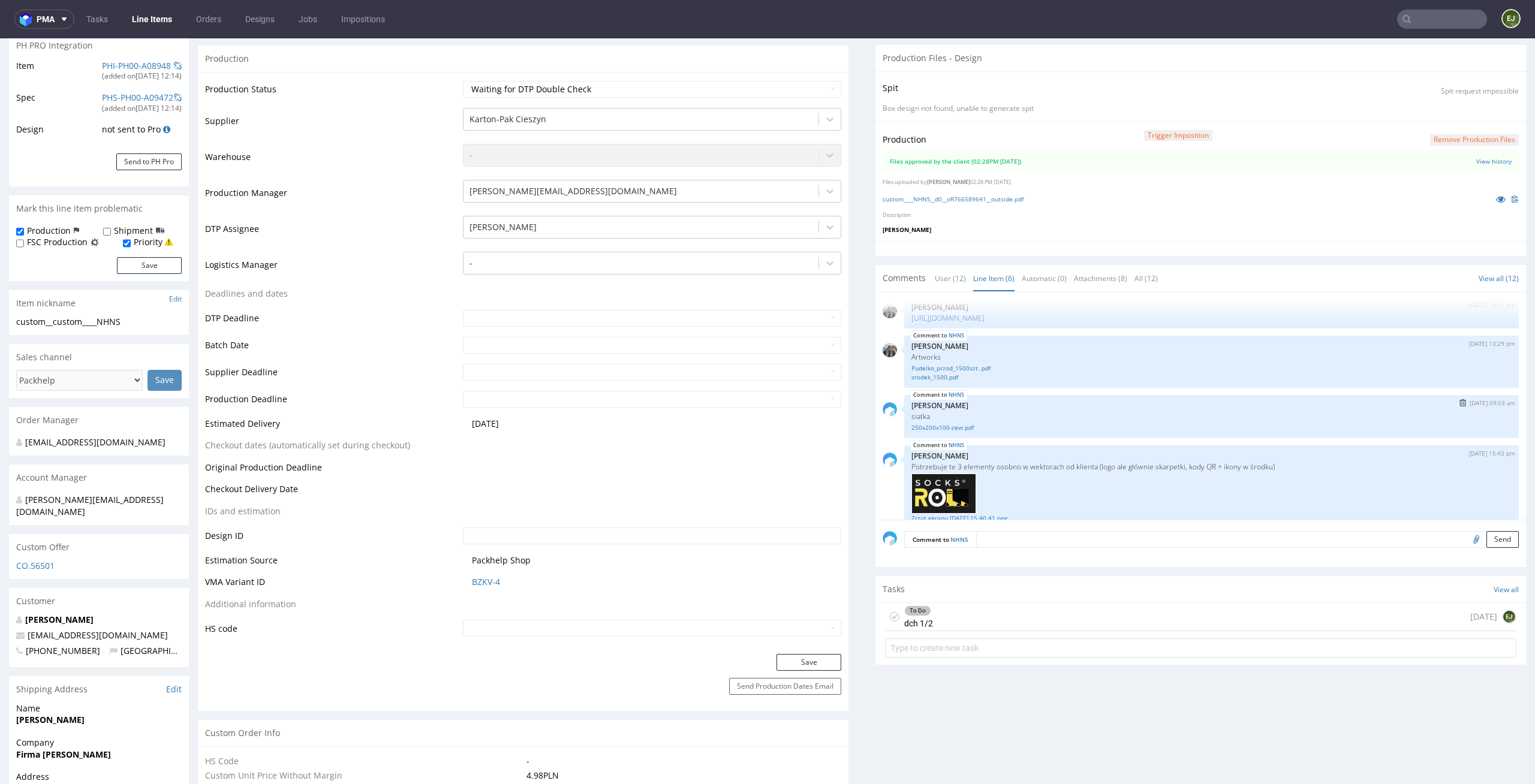
click at [954, 436] on div "NHNS [DATE] 09:03 am [PERSON_NAME] siatka 250x200x100-zew.pdf" at bounding box center [1211, 416] width 615 height 43
click at [956, 427] on link "250x200x100-zew.pdf" at bounding box center [1211, 427] width 600 height 9
